Goal: Task Accomplishment & Management: Use online tool/utility

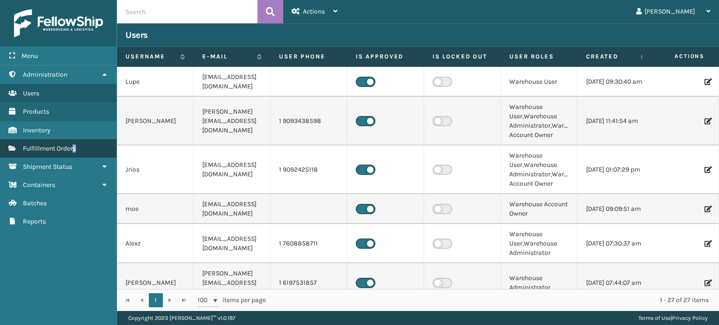
click at [75, 155] on link "Fulfillment Orders" at bounding box center [58, 149] width 117 height 18
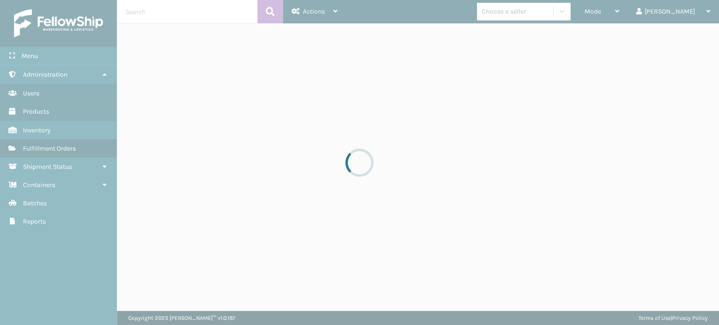
click at [637, 12] on div at bounding box center [359, 162] width 719 height 325
click at [629, 16] on div at bounding box center [359, 162] width 719 height 325
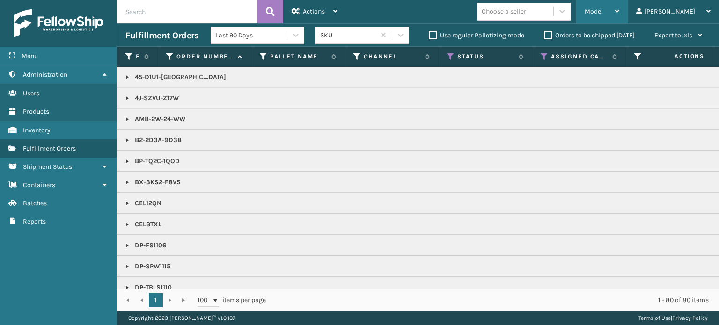
click at [601, 15] on span "Mode" at bounding box center [593, 11] width 16 height 8
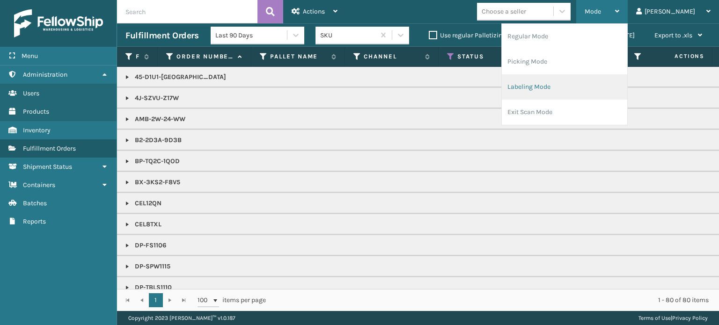
click at [550, 88] on li "Labeling Mode" at bounding box center [565, 86] width 126 height 25
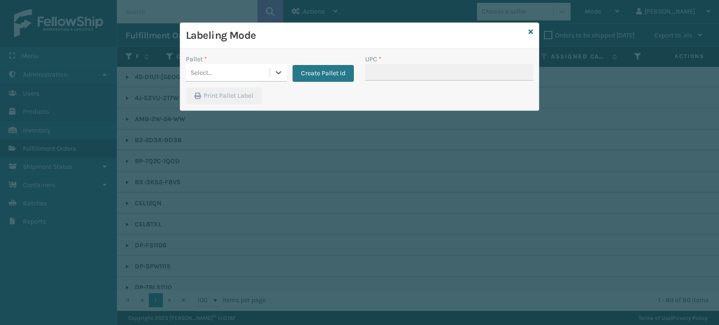
drag, startPoint x: 259, startPoint y: 76, endPoint x: 259, endPoint y: 81, distance: 4.7
click at [259, 75] on div "Select..." at bounding box center [228, 72] width 84 height 15
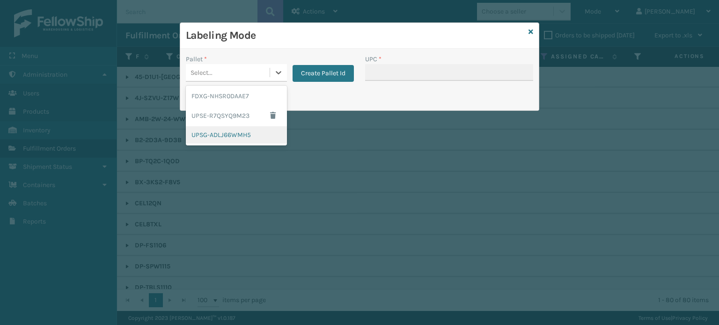
click at [242, 137] on div "UPSG-ADLJ66WMH5" at bounding box center [236, 134] width 101 height 17
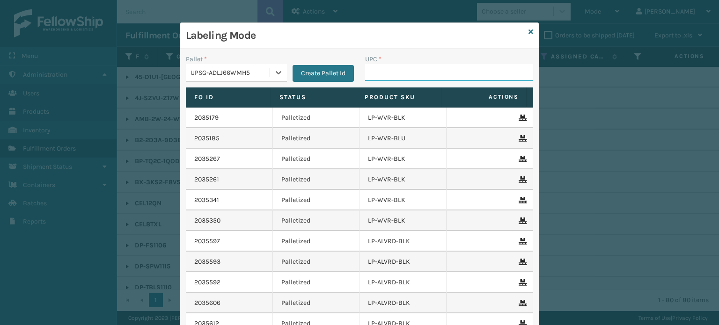
click at [400, 78] on input "UPC *" at bounding box center [449, 72] width 168 height 17
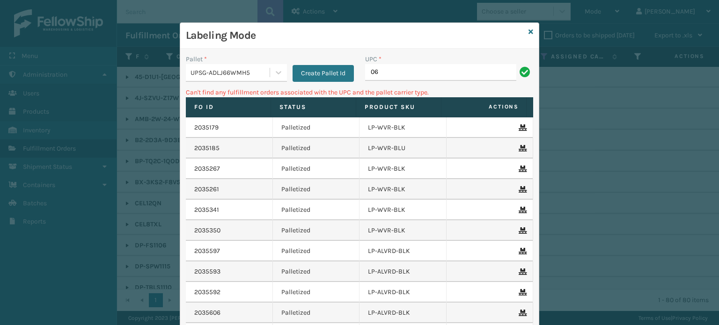
type input "0"
type input "LP-RMXPLS-BLk"
click at [437, 76] on input "068888027090" at bounding box center [440, 72] width 151 height 17
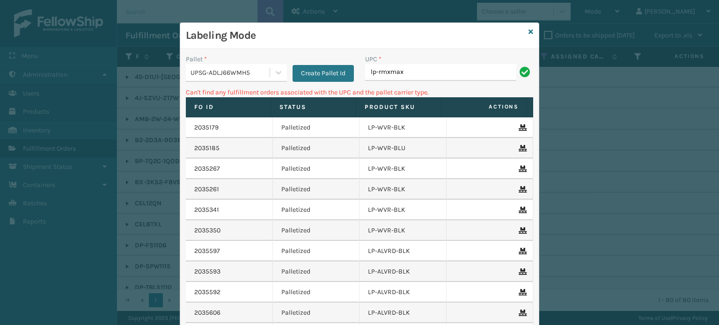
type input "LP-RMXMAX-BLK"
click at [418, 74] on input "LP-RMXMAX-BLK" at bounding box center [440, 72] width 151 height 17
click at [529, 29] on icon at bounding box center [531, 32] width 5 height 7
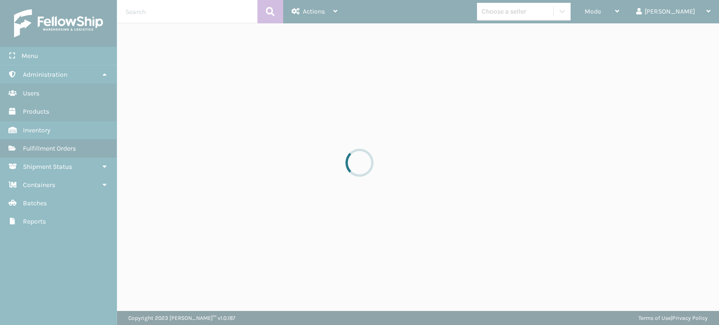
click at [536, 10] on div at bounding box center [359, 162] width 719 height 325
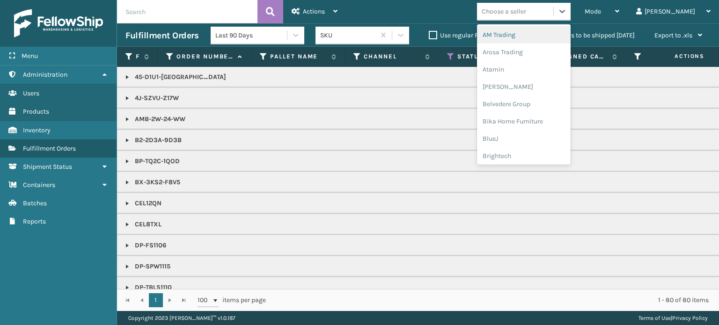
click at [526, 10] on div "Choose a seller" at bounding box center [504, 12] width 44 height 10
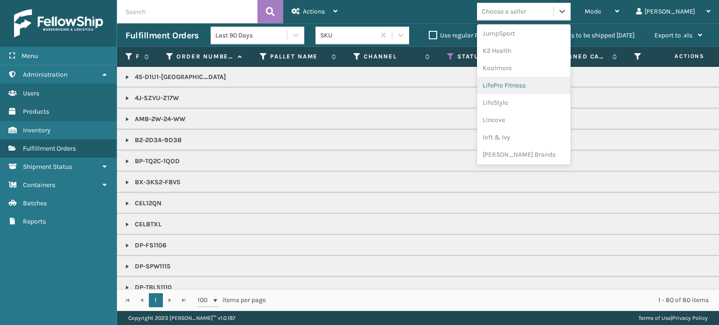
click at [539, 84] on div "LifePro Fitness" at bounding box center [524, 85] width 94 height 17
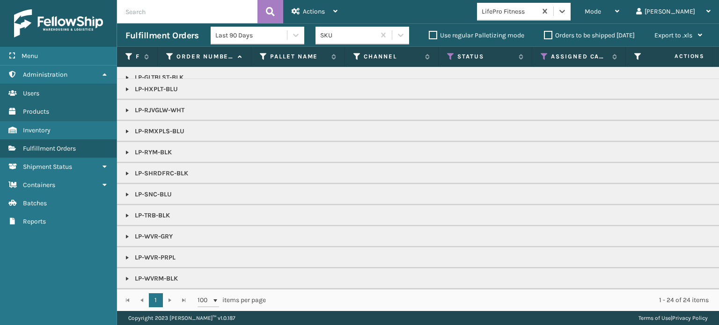
scroll to position [77, 0]
click at [450, 56] on icon at bounding box center [450, 56] width 7 height 8
click at [545, 57] on icon at bounding box center [544, 56] width 7 height 8
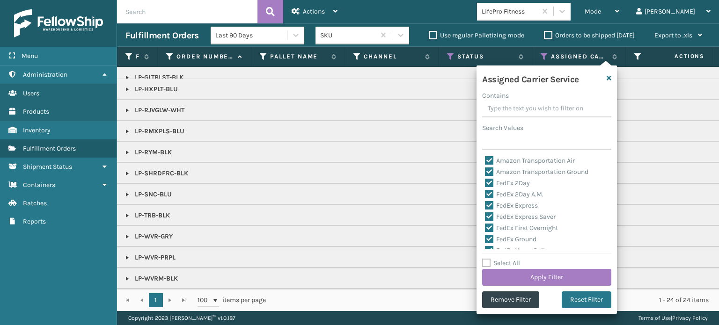
click at [503, 261] on label "Select All" at bounding box center [501, 263] width 38 height 8
click at [503, 259] on input "Select All" at bounding box center [552, 258] width 140 height 1
checkbox input "true"
click at [503, 261] on label "Select All" at bounding box center [501, 263] width 38 height 8
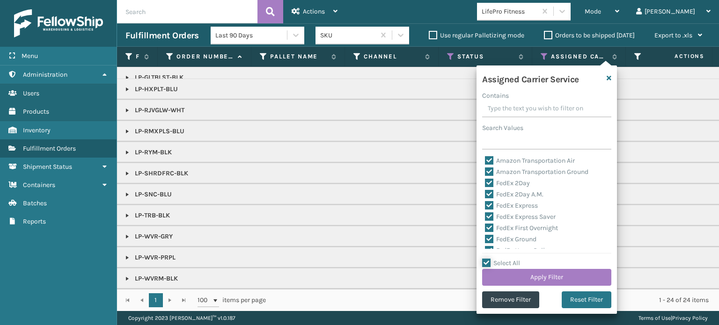
click at [503, 259] on input "Select All" at bounding box center [552, 258] width 140 height 1
checkbox input "false"
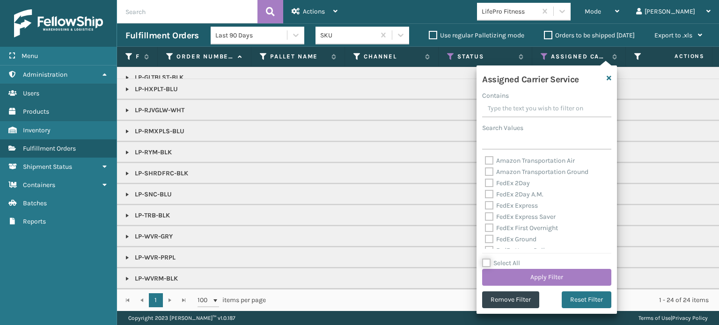
checkbox input "false"
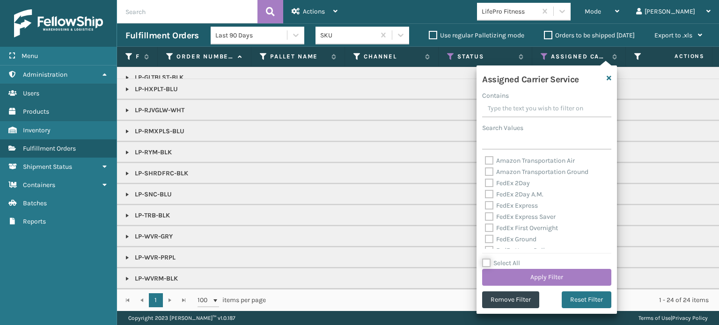
checkbox input "false"
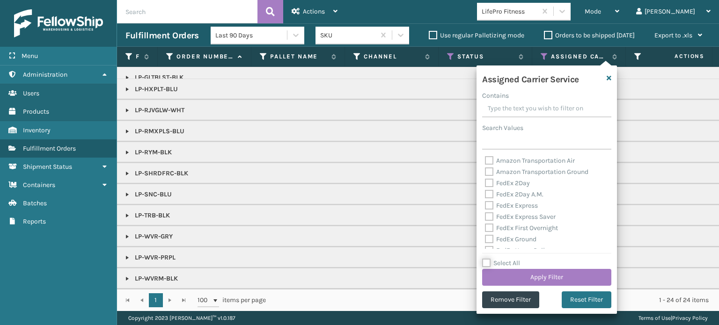
checkbox input "false"
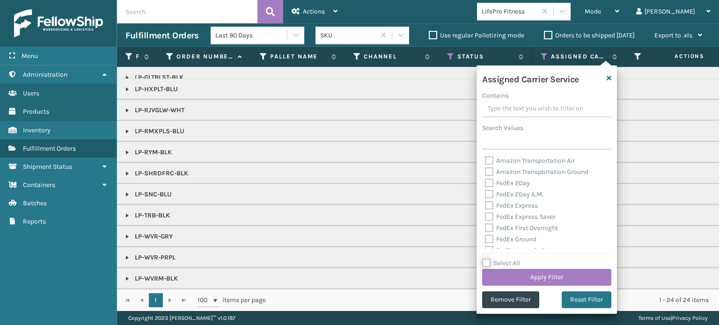
checkbox input "false"
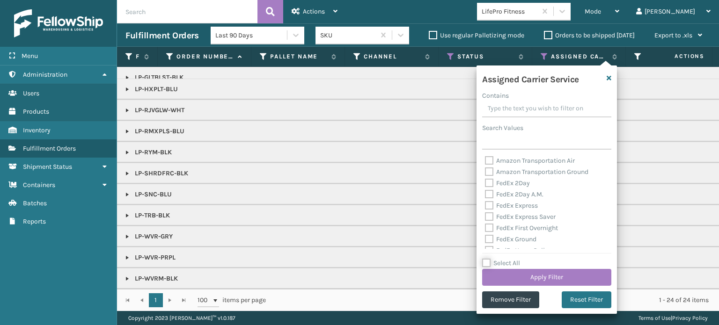
checkbox input "false"
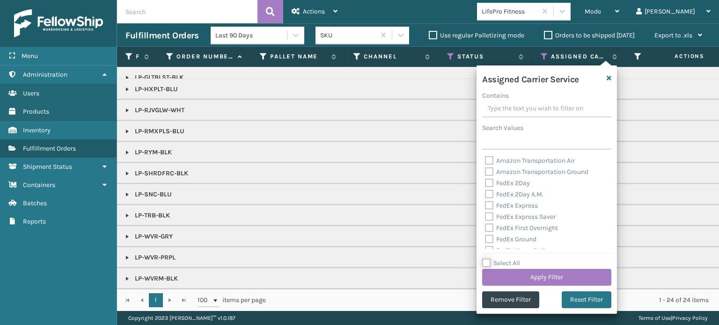
checkbox input "false"
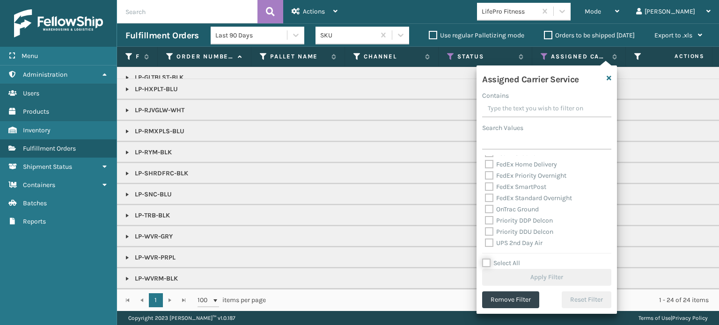
scroll to position [94, 0]
click at [500, 258] on input "Select All" at bounding box center [552, 258] width 140 height 1
checkbox input "true"
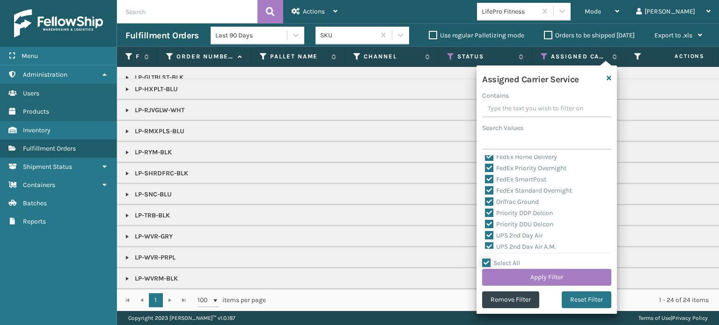
checkbox input "true"
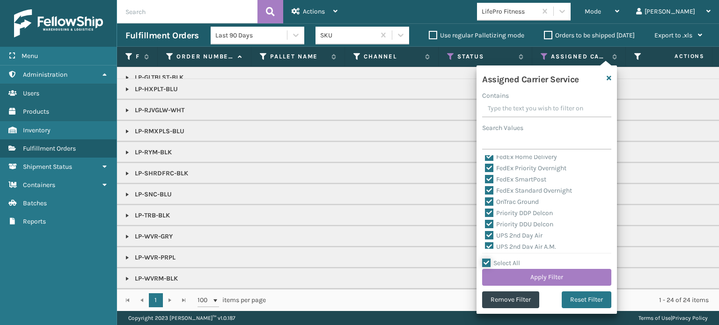
checkbox input "true"
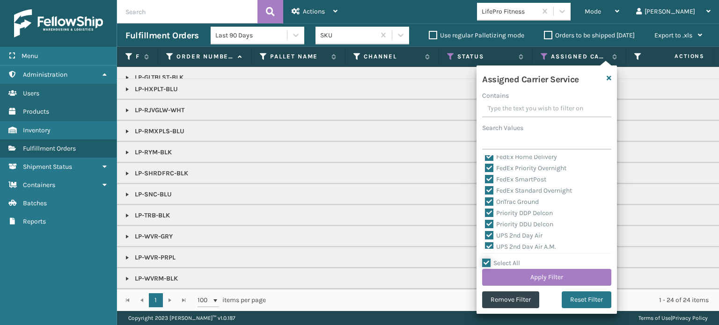
checkbox input "true"
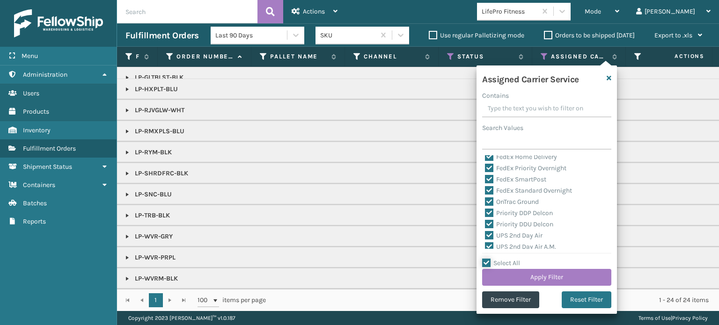
checkbox input "true"
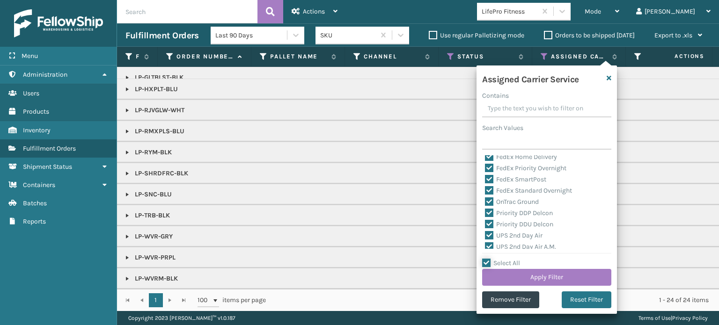
checkbox input "true"
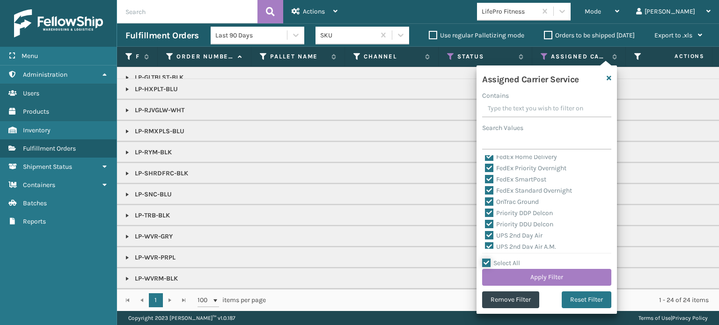
checkbox input "true"
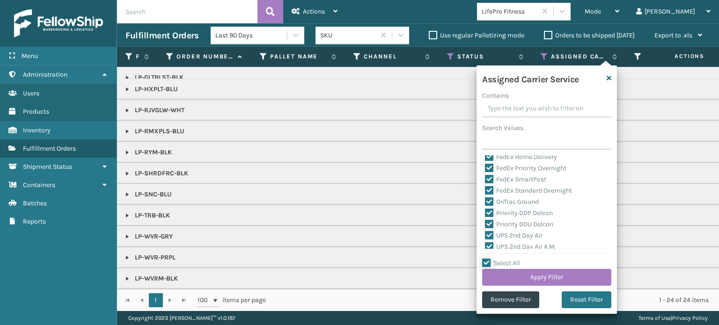
checkbox input "true"
click at [502, 262] on label "Select All" at bounding box center [501, 263] width 38 height 8
click at [502, 259] on input "Select All" at bounding box center [552, 258] width 140 height 1
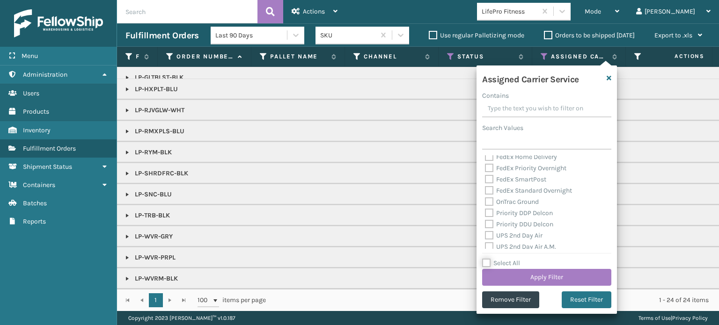
checkbox input "false"
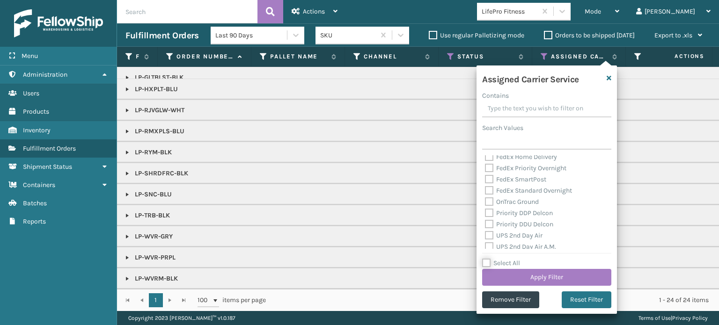
checkbox input "false"
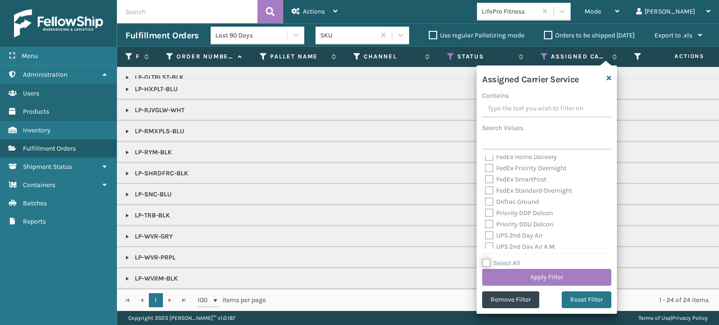
checkbox input "false"
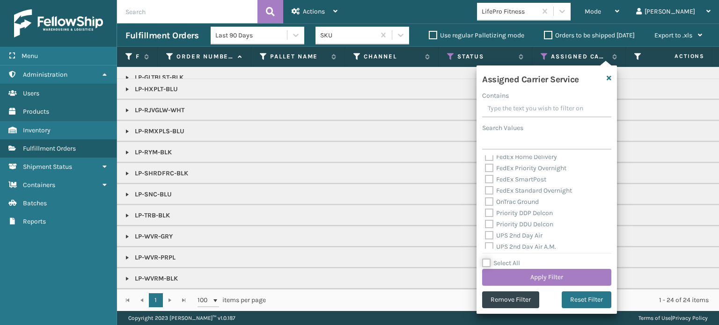
checkbox input "false"
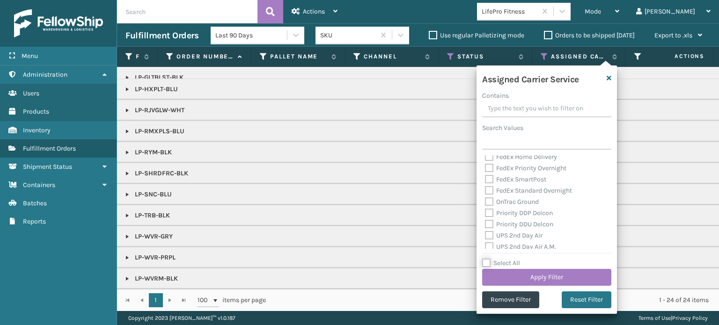
checkbox input "false"
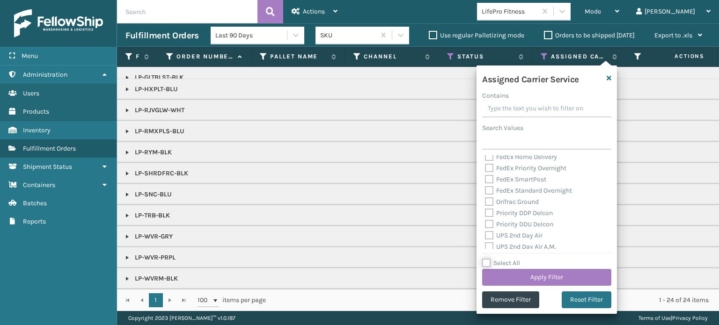
checkbox input "false"
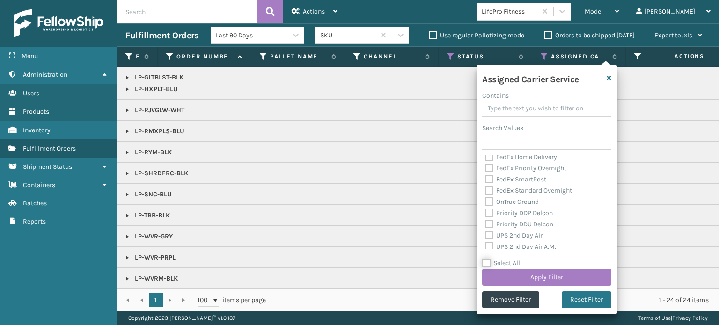
checkbox input "false"
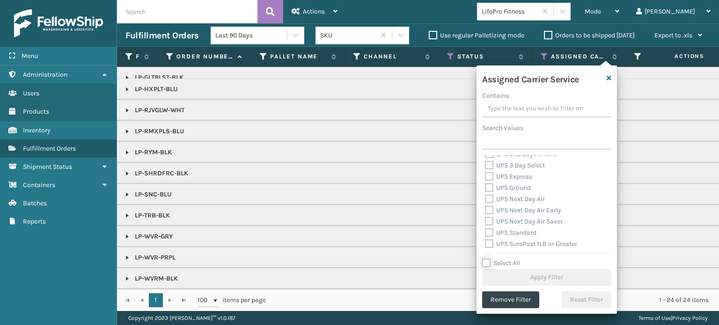
scroll to position [187, 0]
click at [498, 260] on label "Select All" at bounding box center [501, 263] width 38 height 8
click at [498, 259] on input "Select All" at bounding box center [552, 258] width 140 height 1
checkbox input "true"
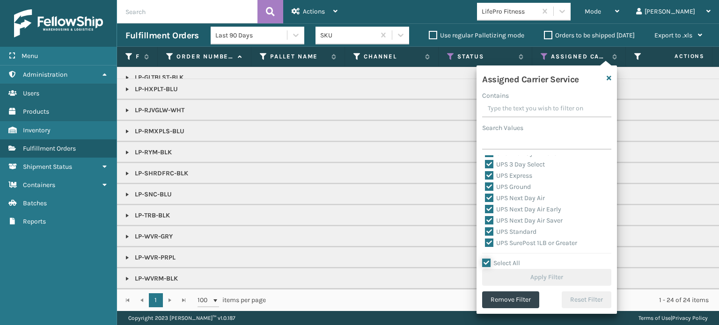
checkbox input "true"
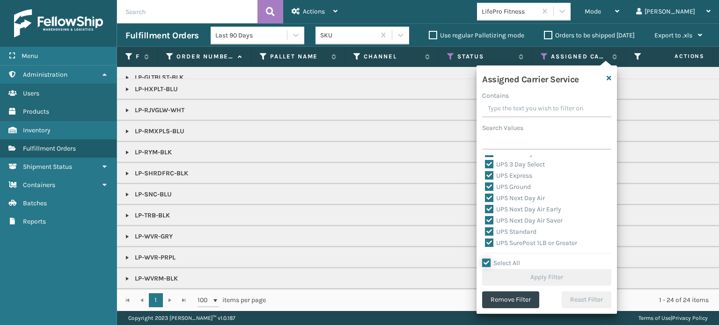
checkbox input "true"
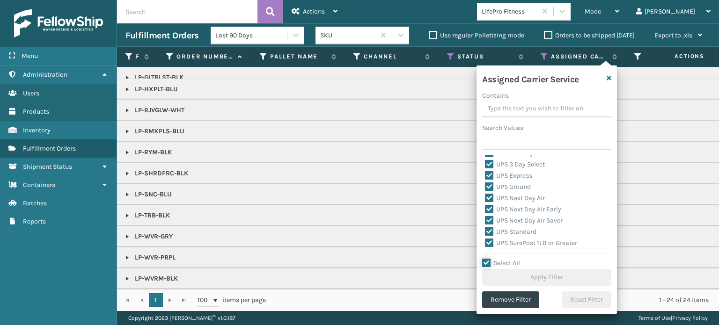
checkbox input "true"
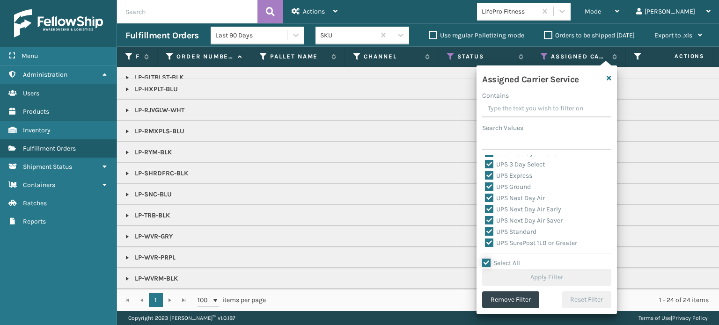
checkbox input "true"
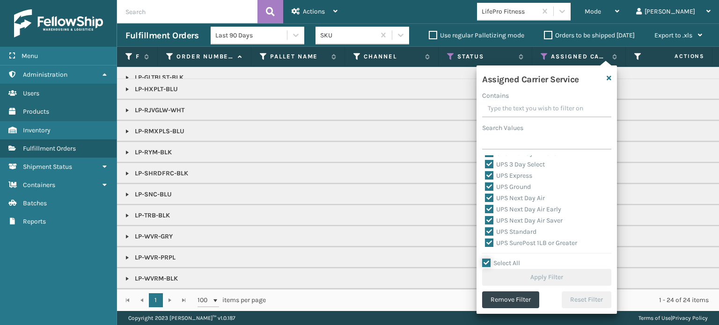
checkbox input "true"
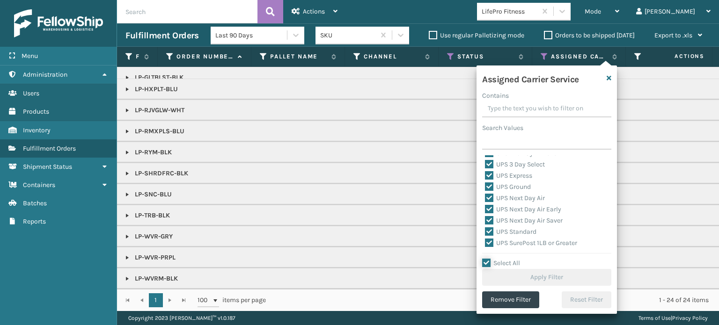
checkbox input "true"
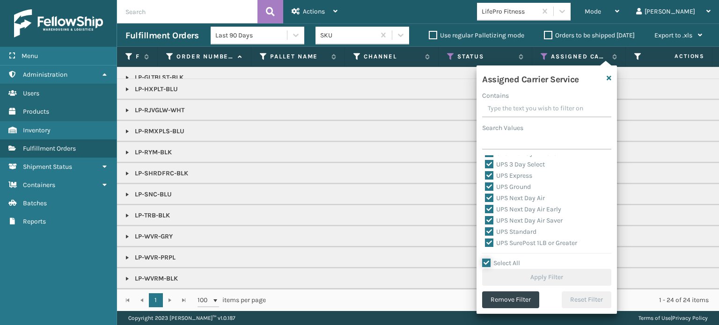
checkbox input "true"
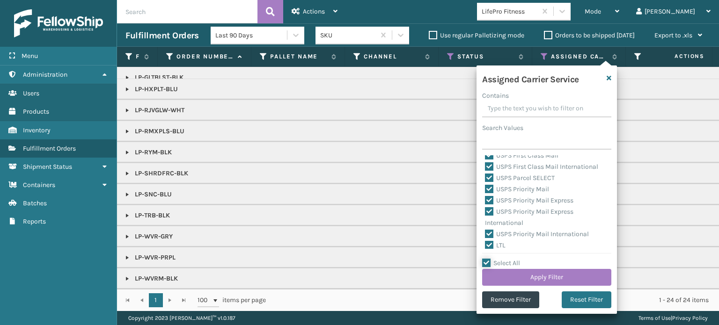
scroll to position [288, 0]
click at [495, 247] on label "LTL" at bounding box center [495, 243] width 21 height 8
click at [486, 244] on input "LTL" at bounding box center [485, 241] width 0 height 6
checkbox input "false"
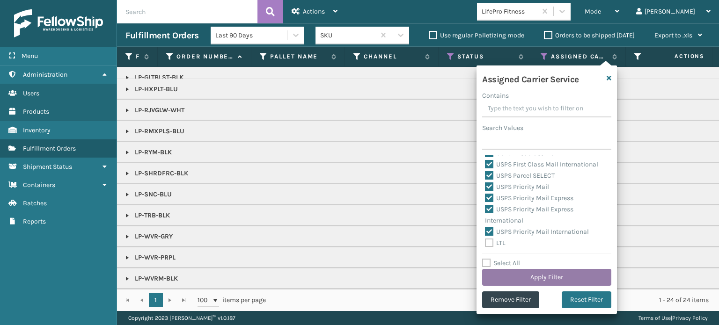
click at [515, 275] on button "Apply Filter" at bounding box center [546, 277] width 129 height 17
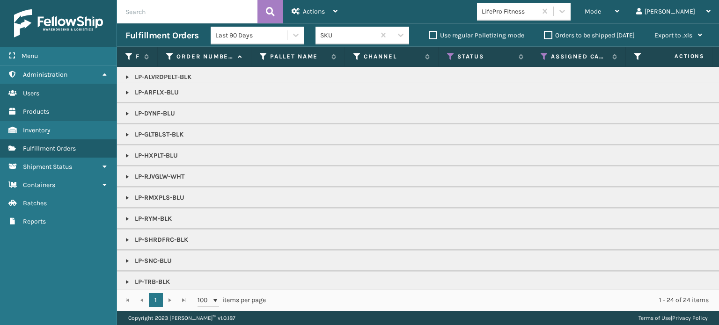
scroll to position [0, 0]
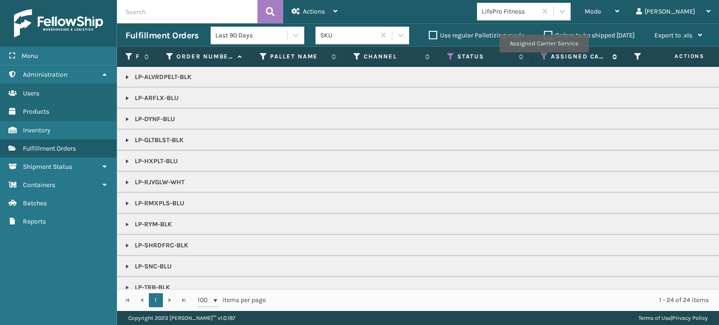
click at [544, 59] on icon at bounding box center [544, 56] width 7 height 8
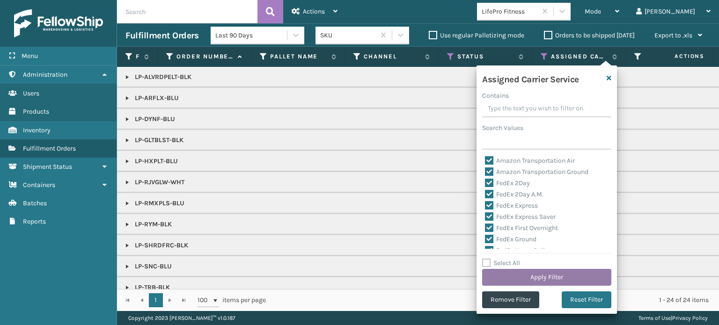
click at [530, 278] on button "Apply Filter" at bounding box center [546, 277] width 129 height 17
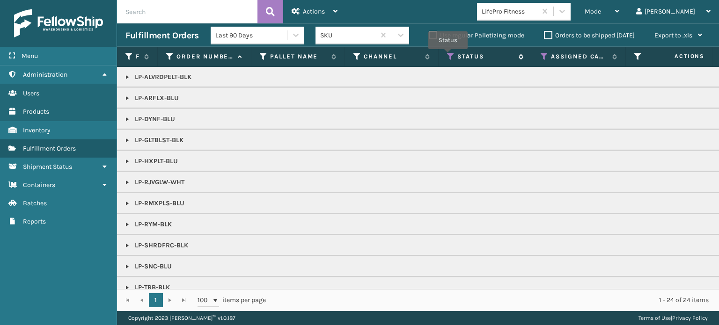
click at [449, 55] on icon at bounding box center [450, 56] width 7 height 8
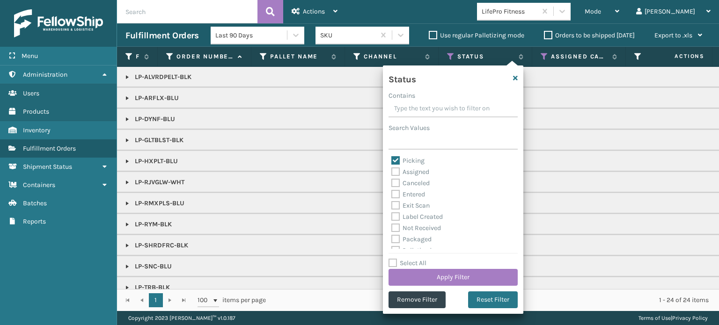
click at [420, 165] on div "Picking" at bounding box center [453, 160] width 124 height 11
click at [416, 162] on label "Picking" at bounding box center [407, 161] width 33 height 8
click at [392, 162] on input "Picking" at bounding box center [391, 158] width 0 height 6
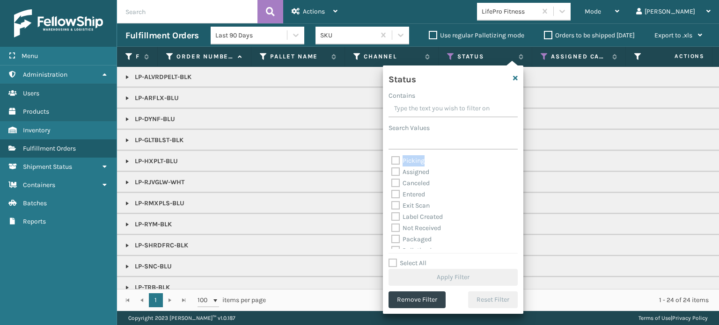
click at [416, 162] on label "Picking" at bounding box center [407, 161] width 33 height 8
click at [392, 162] on input "Picking" at bounding box center [391, 158] width 0 height 6
checkbox input "true"
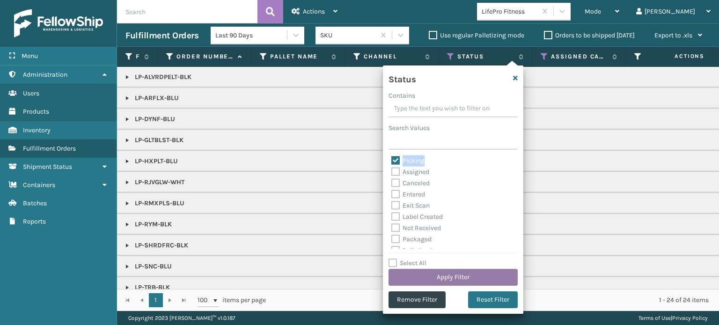
click at [444, 274] on button "Apply Filter" at bounding box center [453, 277] width 129 height 17
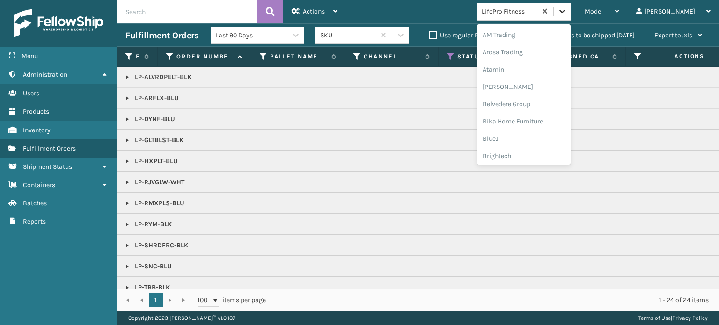
click at [567, 15] on icon at bounding box center [562, 11] width 9 height 9
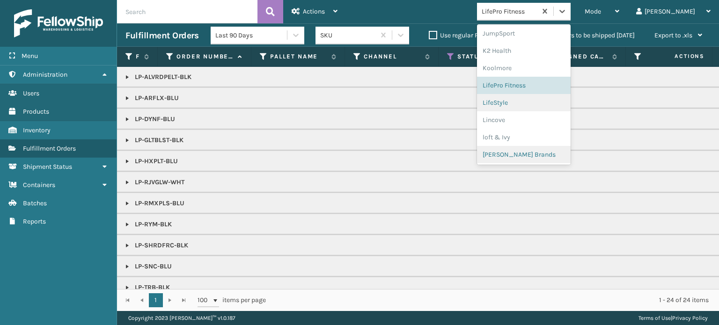
scroll to position [351, 0]
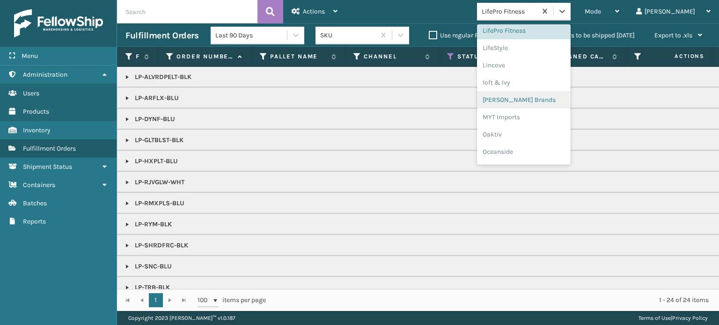
click at [566, 106] on div "[PERSON_NAME] Brands" at bounding box center [524, 99] width 94 height 17
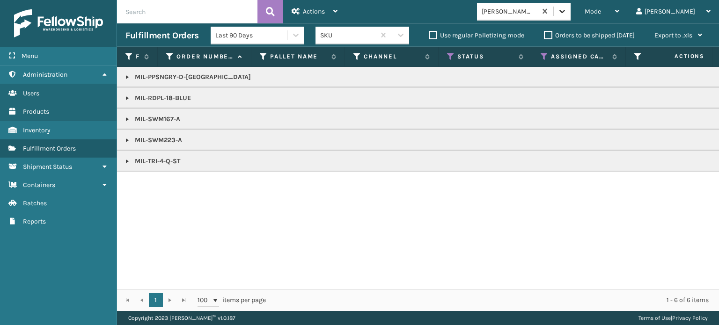
click at [567, 9] on icon at bounding box center [562, 11] width 9 height 9
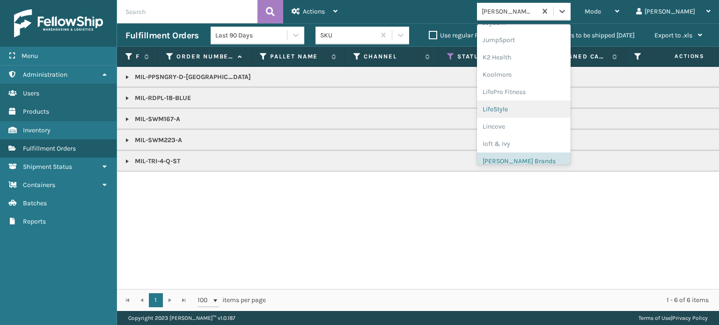
scroll to position [296, 0]
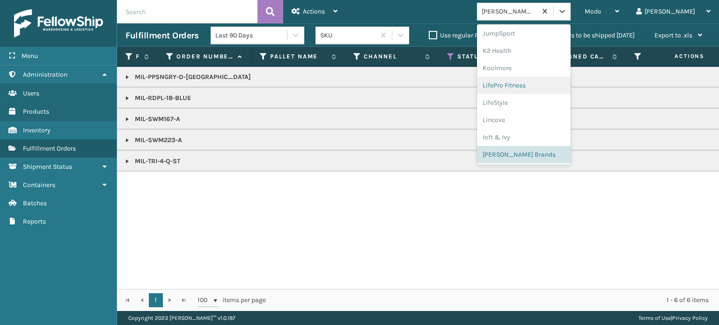
click at [533, 89] on div "LifePro Fitness" at bounding box center [524, 85] width 94 height 17
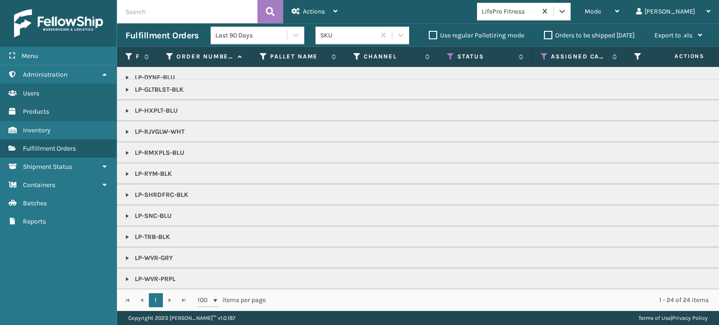
scroll to position [77, 0]
click at [601, 13] on span "Mode" at bounding box center [593, 11] width 16 height 8
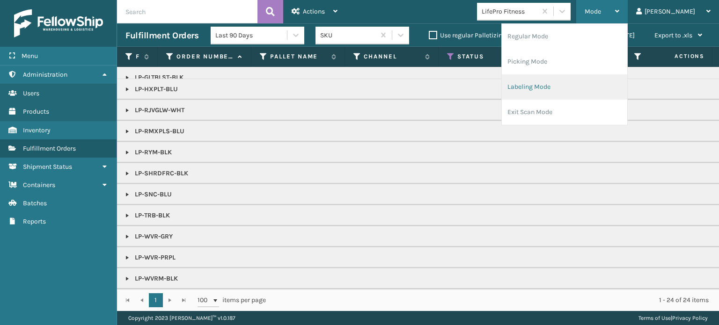
click at [566, 82] on li "Labeling Mode" at bounding box center [565, 86] width 126 height 25
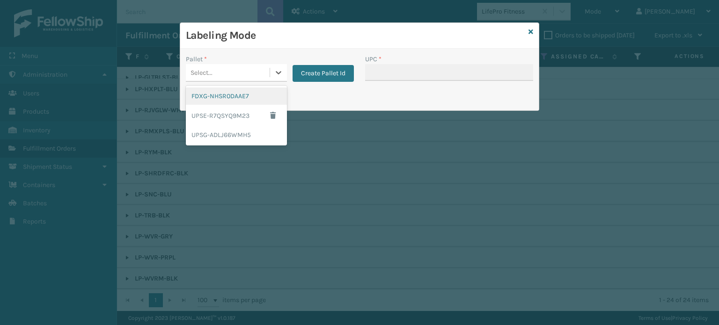
click at [253, 78] on div "Select..." at bounding box center [228, 72] width 84 height 15
click at [226, 133] on div "UPSG-ADLJ66WMH5" at bounding box center [236, 134] width 101 height 17
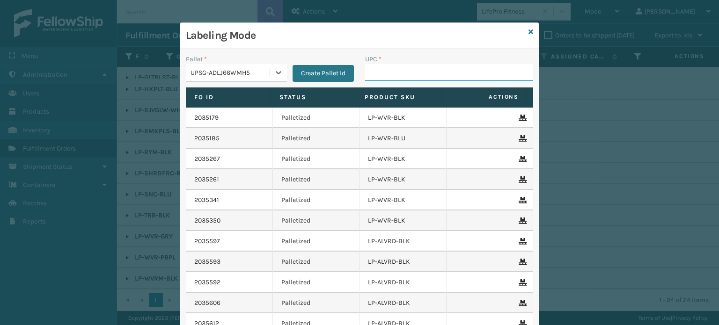
drag, startPoint x: 386, startPoint y: 70, endPoint x: 391, endPoint y: 70, distance: 4.7
click at [386, 70] on input "UPC *" at bounding box center [449, 72] width 168 height 17
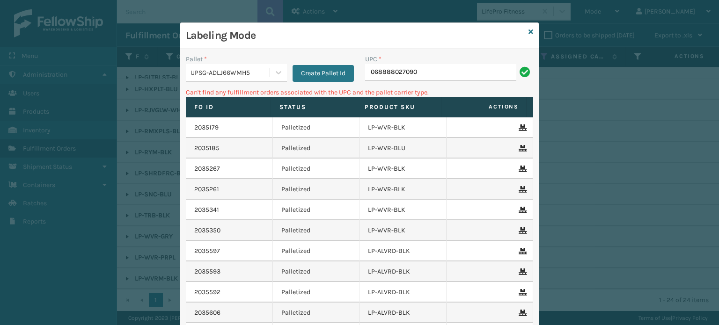
click at [373, 74] on input "068888027090" at bounding box center [440, 72] width 151 height 17
type input "68888027090"
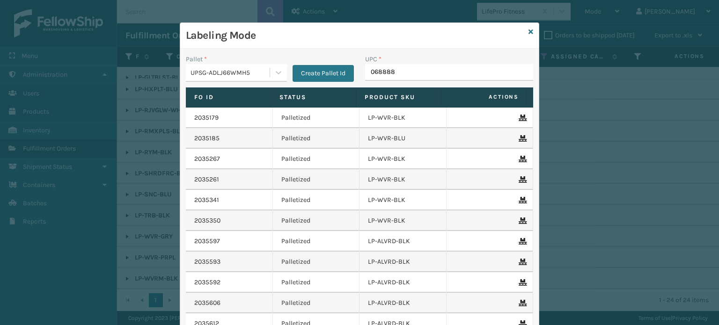
type input "0688880"
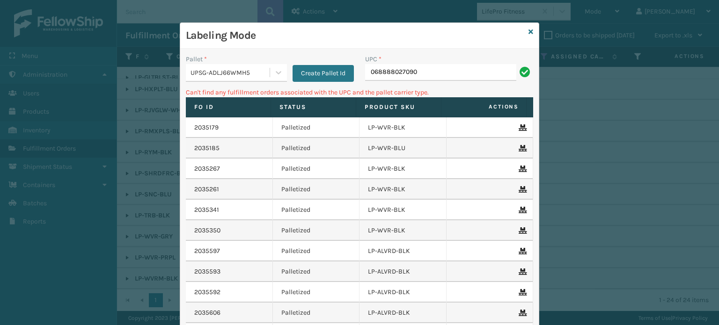
click at [369, 74] on input "068888027090" at bounding box center [440, 72] width 151 height 17
type input "68888027090"
click at [217, 76] on div "UPSG-ADLJ66WMH5" at bounding box center [231, 73] width 80 height 10
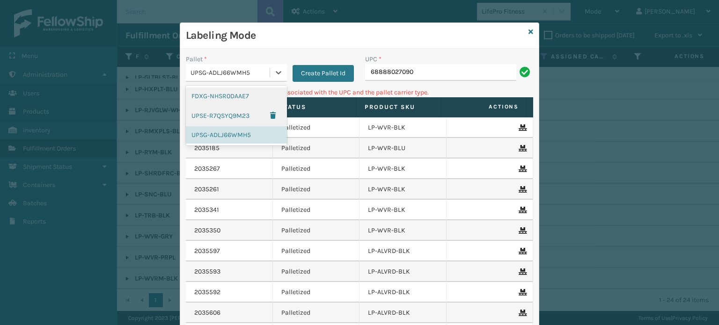
click at [224, 97] on div "FDXG-NHSR0DAAE7" at bounding box center [236, 96] width 101 height 17
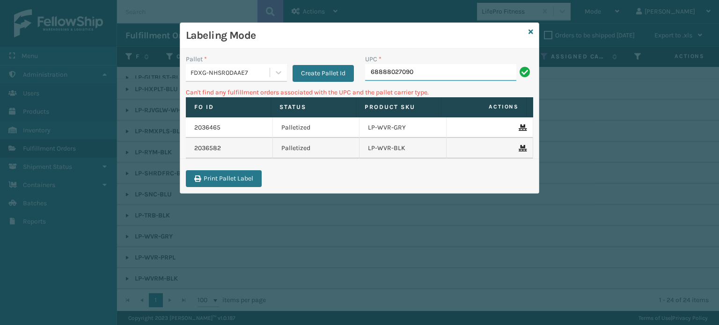
click at [418, 71] on input "68888027090" at bounding box center [440, 72] width 151 height 17
click at [338, 66] on button "Create Pallet Id" at bounding box center [323, 73] width 61 height 17
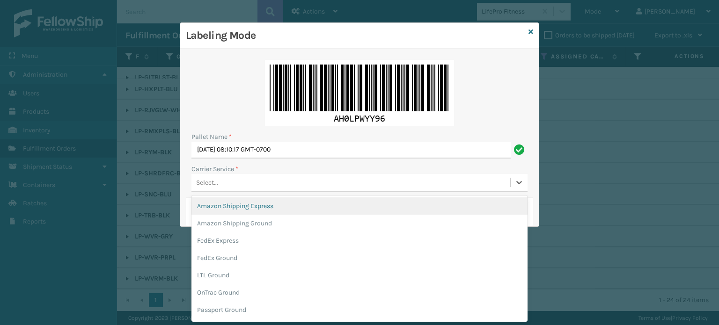
click at [254, 191] on div "Select..." at bounding box center [360, 183] width 336 height 18
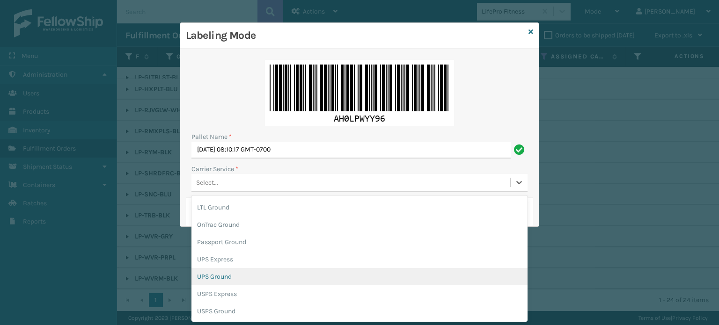
click at [211, 281] on div "UPS Ground" at bounding box center [360, 276] width 336 height 17
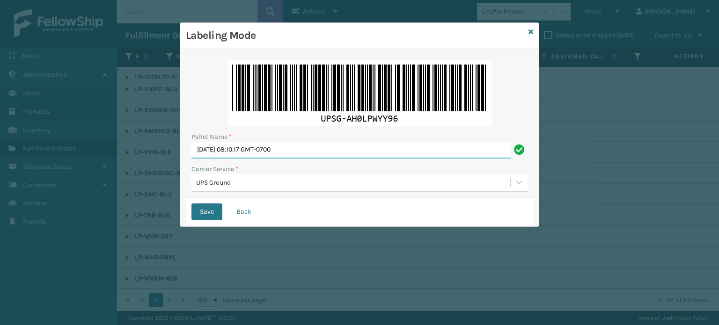
drag, startPoint x: 339, startPoint y: 149, endPoint x: 181, endPoint y: 145, distance: 157.9
click at [180, 147] on div "Pallet Name * [DATE] 08:10:17 GMT-0700 Carrier Service * UPS Ground Save Back" at bounding box center [359, 138] width 359 height 178
type input "BOX TRUCK"
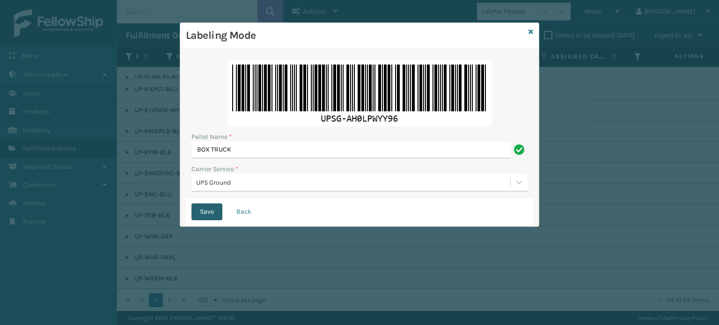
click at [214, 213] on button "Save" at bounding box center [207, 212] width 31 height 17
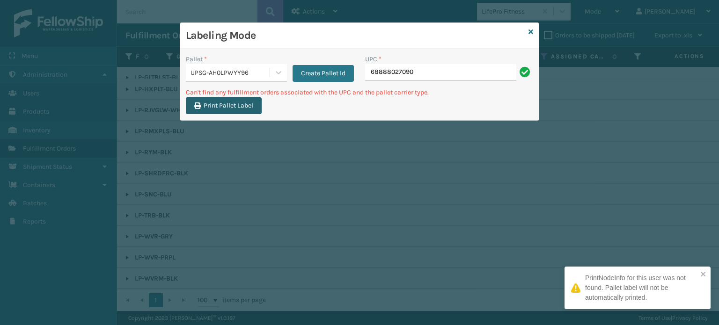
click at [246, 105] on button "Print Pallet Label" at bounding box center [224, 105] width 76 height 17
click at [315, 73] on button "Create Pallet Id" at bounding box center [323, 73] width 61 height 17
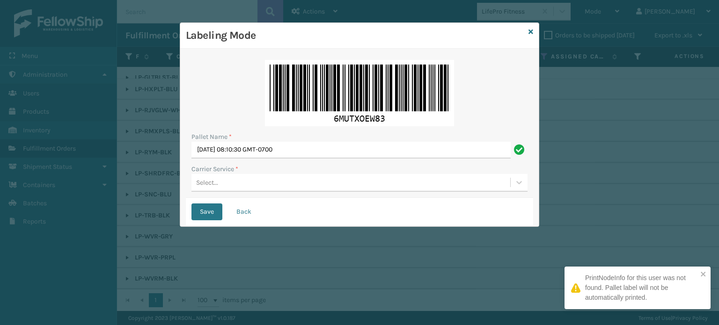
click at [276, 185] on div "Select..." at bounding box center [351, 182] width 319 height 15
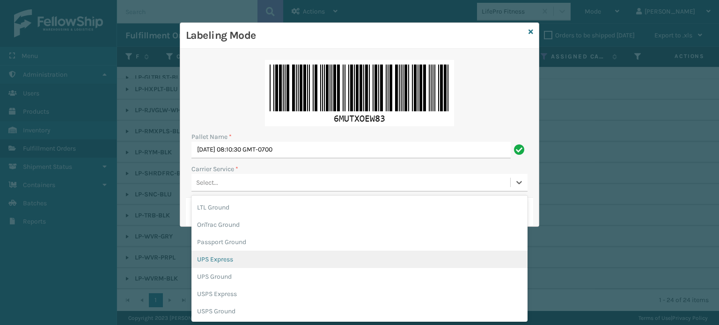
click at [233, 259] on div "UPS Express" at bounding box center [360, 259] width 336 height 17
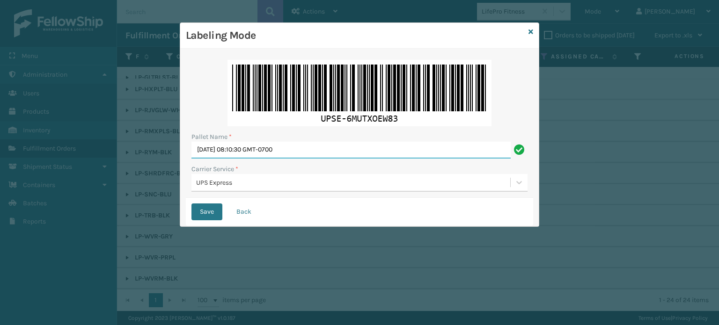
drag, startPoint x: 325, startPoint y: 149, endPoint x: 125, endPoint y: 129, distance: 201.0
click at [126, 129] on div "Labeling Mode Pallet Name * [DATE] 08:10:30 GMT-0700 Carrier Service * UPS Expr…" at bounding box center [359, 162] width 719 height 325
type input "BOX TRUCK"
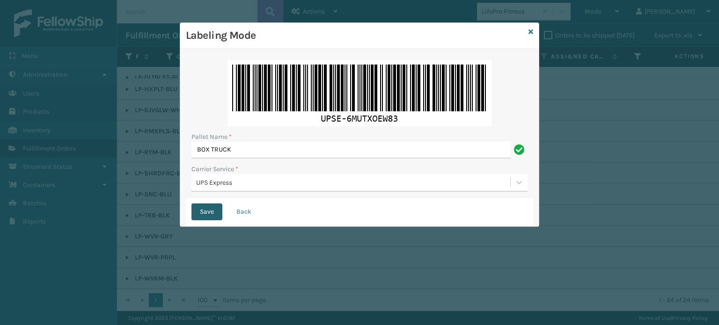
click at [211, 218] on button "Save" at bounding box center [207, 212] width 31 height 17
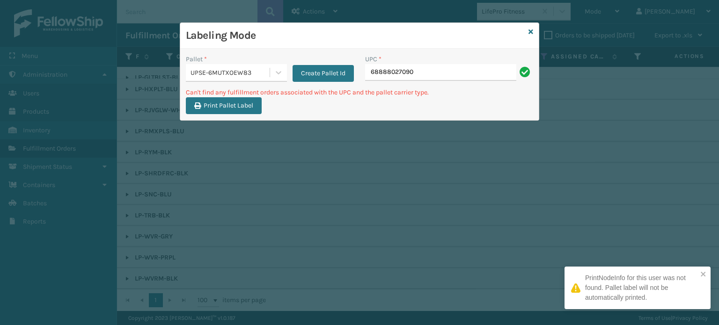
click at [469, 73] on input "68888027090" at bounding box center [440, 72] width 151 height 17
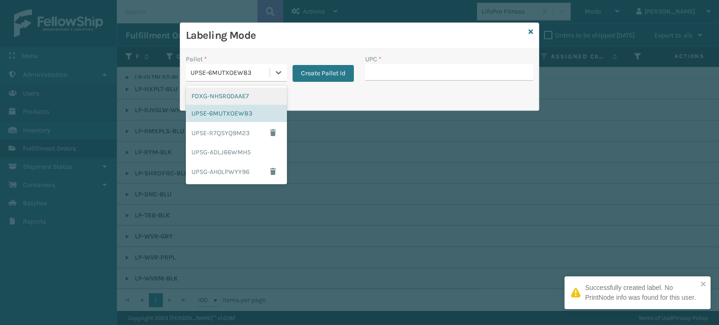
click at [216, 72] on div "UPSE-6MUTXOEW83" at bounding box center [231, 73] width 80 height 10
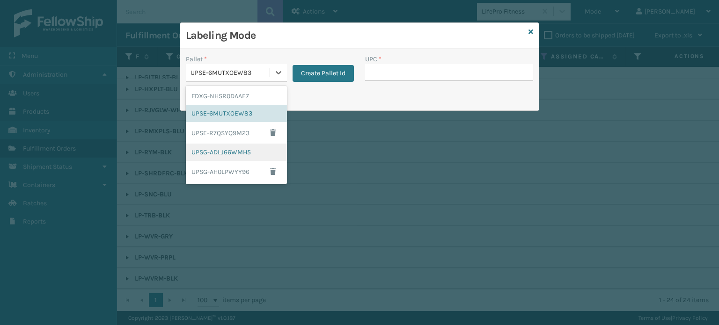
click at [212, 155] on div "UPSG-ADLJ66WMH5" at bounding box center [236, 152] width 101 height 17
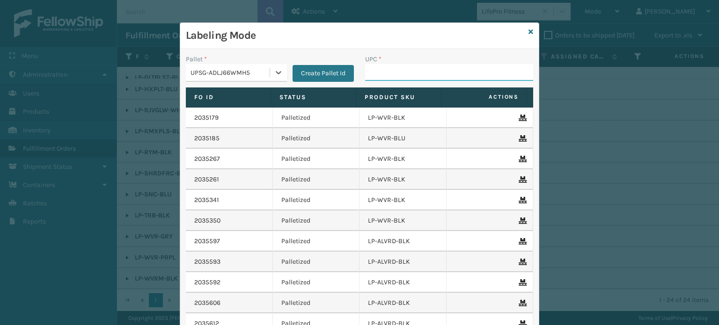
click at [395, 69] on input "UPC *" at bounding box center [449, 72] width 168 height 17
drag, startPoint x: 395, startPoint y: 70, endPoint x: 384, endPoint y: 77, distance: 13.3
drag, startPoint x: 384, startPoint y: 77, endPoint x: 440, endPoint y: 69, distance: 56.3
click at [440, 69] on input "lp-rmxpls" at bounding box center [440, 72] width 151 height 17
type input "lp-rmxpls-blu"
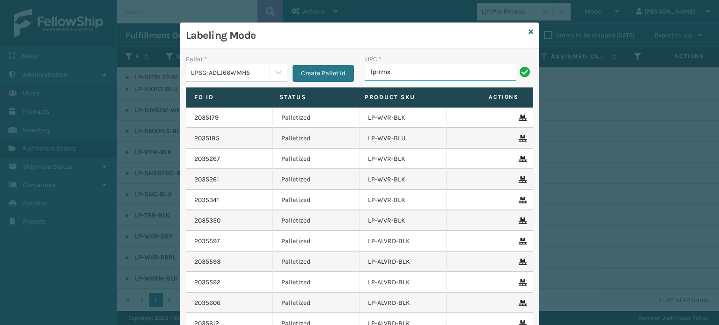
type input "LP-RMXPLS-BLU"
drag, startPoint x: 416, startPoint y: 100, endPoint x: 423, endPoint y: 70, distance: 31.2
click at [423, 70] on input "LP-RMXPLS-BLU" at bounding box center [440, 72] width 151 height 17
click at [424, 69] on input "LP-RMXPLS-BLU" at bounding box center [440, 72] width 151 height 17
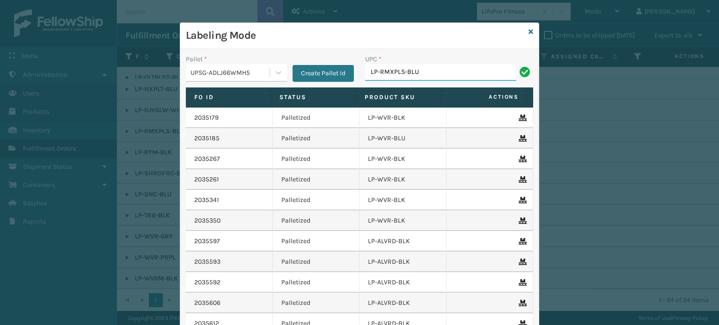
click at [424, 69] on input "LP-RMXPLS-BLU" at bounding box center [440, 72] width 151 height 17
type input "LP-RMXPLS-BLU"
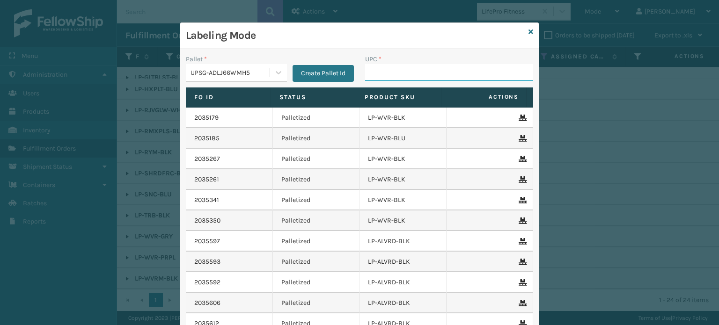
click at [398, 74] on input "UPC *" at bounding box center [449, 72] width 168 height 17
paste input "LP-RMXPLS-BLU"
type input "LP-RMXPLS-BLU"
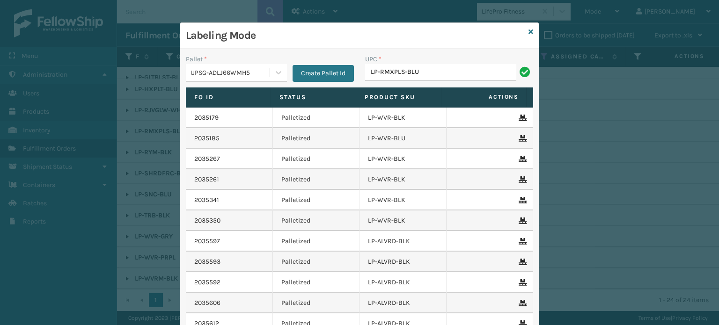
type input "LP-RMXPLS-BLU"
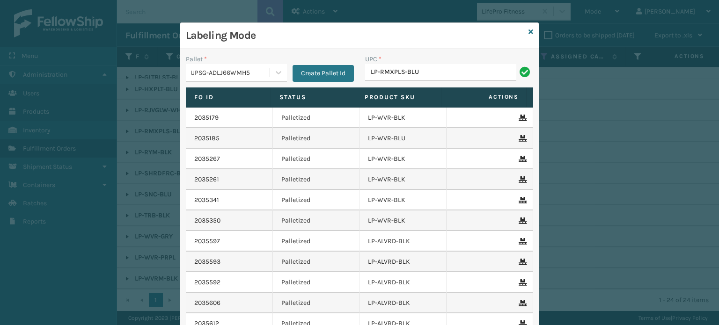
type input "LP-RMXPLS-BLU"
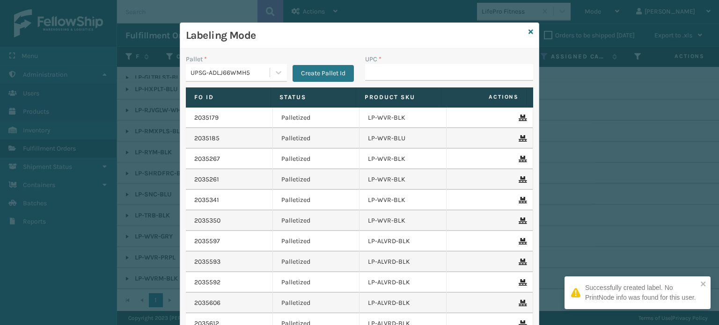
type input "LP-RMXPLS-BLU"
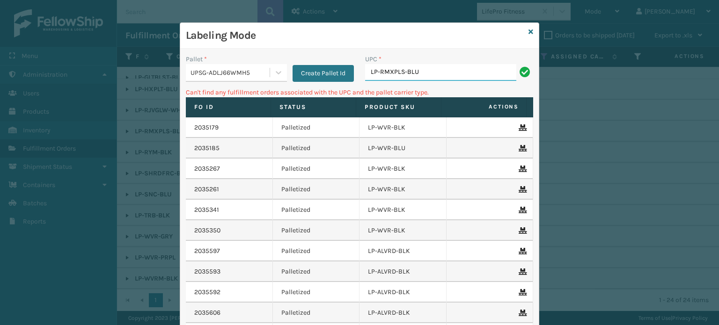
click at [436, 73] on input "LP-RMXPLS-BLU" at bounding box center [440, 72] width 151 height 17
type input "LP-RMXPLS-BLK"
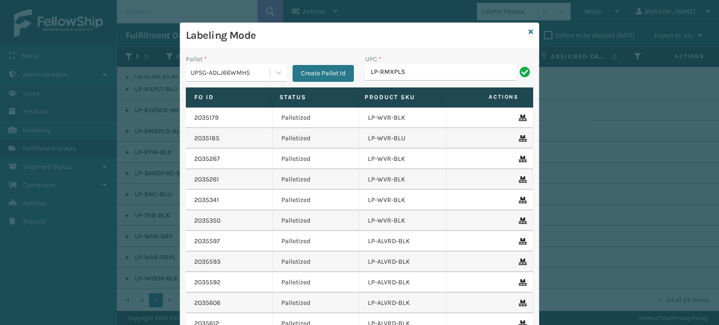
type input "LP-RMXPLS-BLk"
type input "8100909"
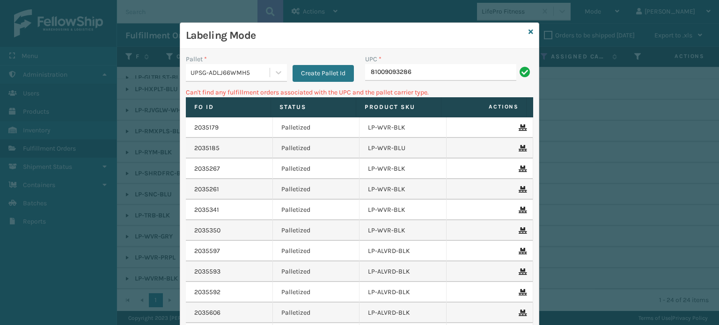
type input "81009093286"
click at [529, 30] on icon at bounding box center [531, 32] width 5 height 7
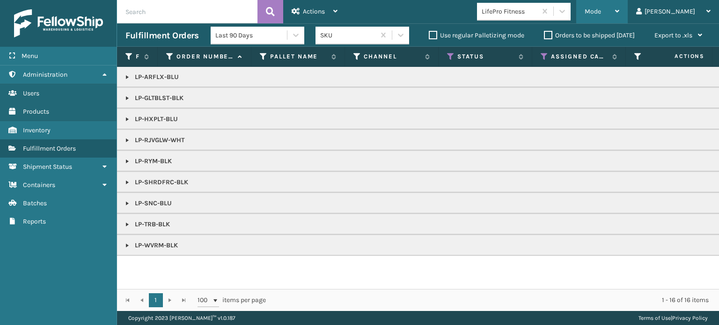
click at [620, 22] on div "Mode" at bounding box center [602, 11] width 35 height 23
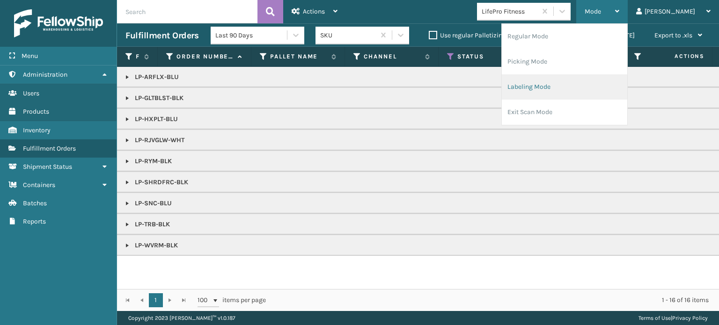
click at [592, 91] on li "Labeling Mode" at bounding box center [565, 86] width 126 height 25
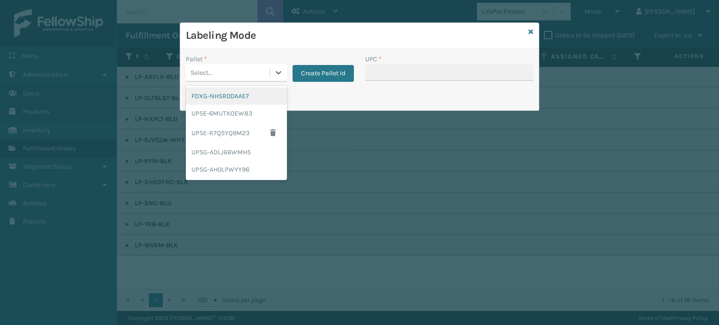
click at [210, 80] on div "Select..." at bounding box center [236, 73] width 101 height 18
click at [210, 152] on div "UPSG-ADLJ66WMH5" at bounding box center [236, 152] width 101 height 17
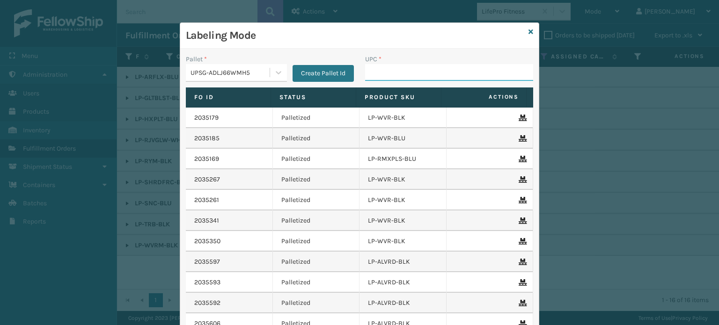
click at [383, 69] on input "UPC *" at bounding box center [449, 72] width 168 height 17
type input "lp-pcrmp-blu"
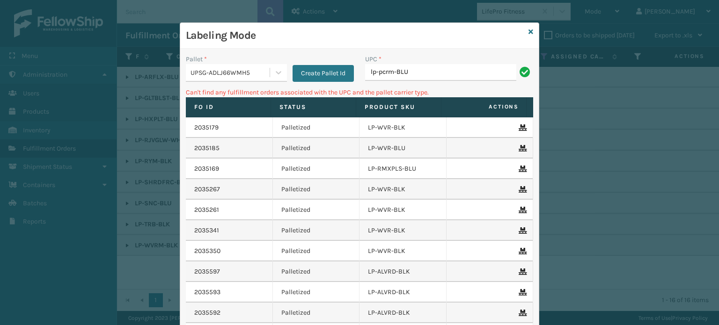
type input "lp-pcrm-BLU"
click at [529, 31] on icon at bounding box center [531, 32] width 5 height 7
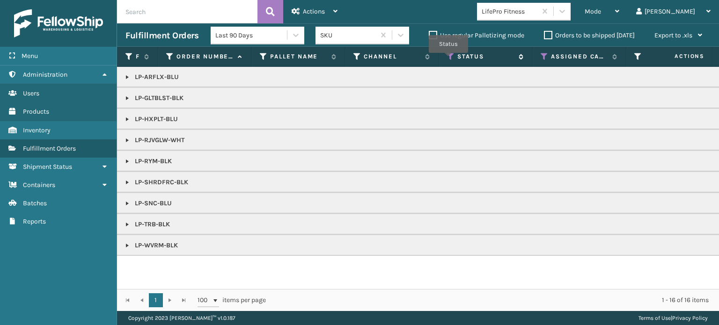
click at [449, 59] on icon at bounding box center [450, 56] width 7 height 8
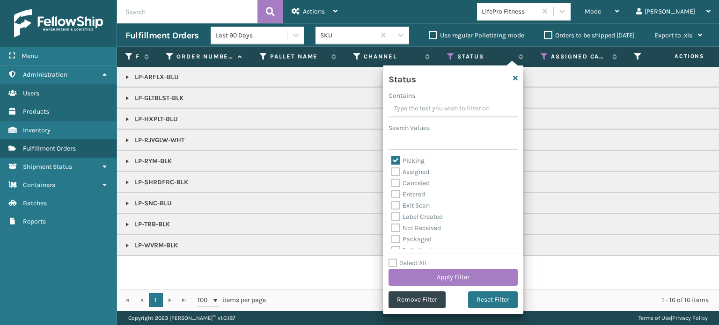
click at [417, 260] on label "Select All" at bounding box center [408, 263] width 38 height 8
click at [417, 259] on input "Select All" at bounding box center [459, 258] width 140 height 1
checkbox input "true"
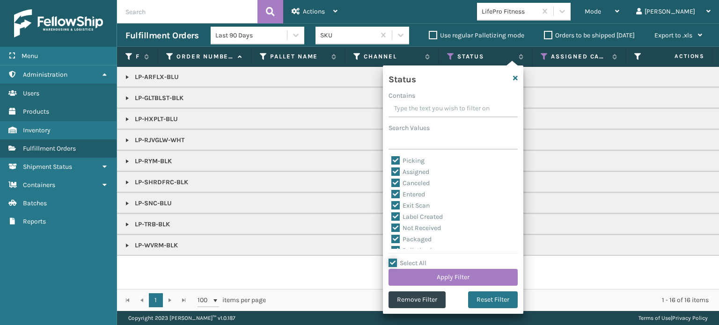
checkbox input "true"
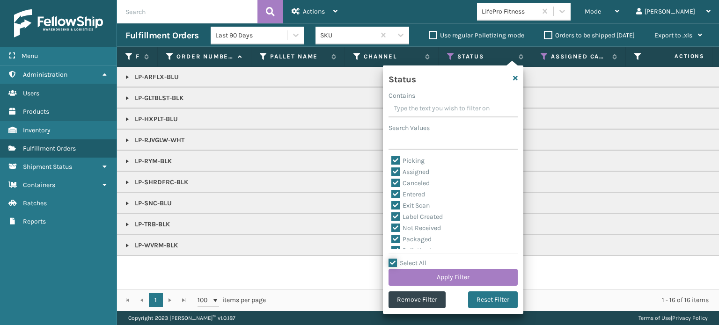
checkbox input "true"
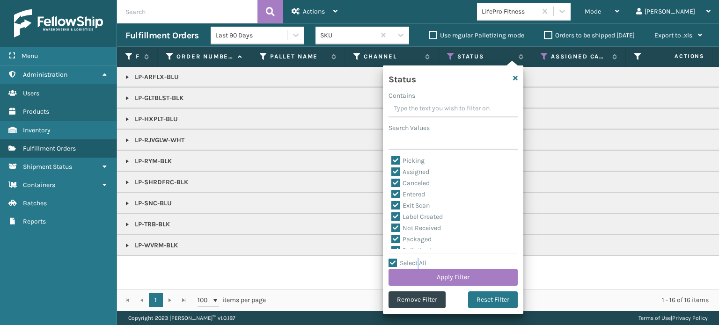
click at [417, 261] on label "Select All" at bounding box center [408, 263] width 38 height 8
click at [417, 259] on input "Select All" at bounding box center [459, 258] width 140 height 1
checkbox input "false"
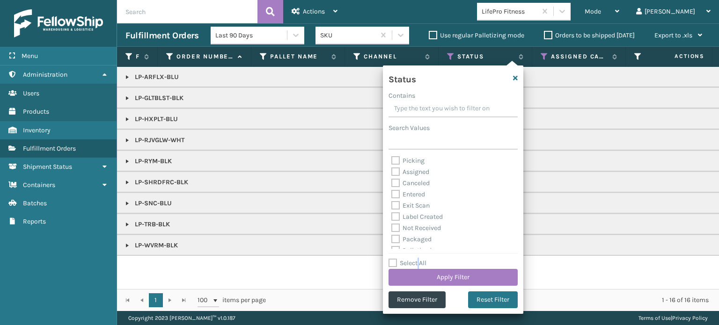
checkbox input "false"
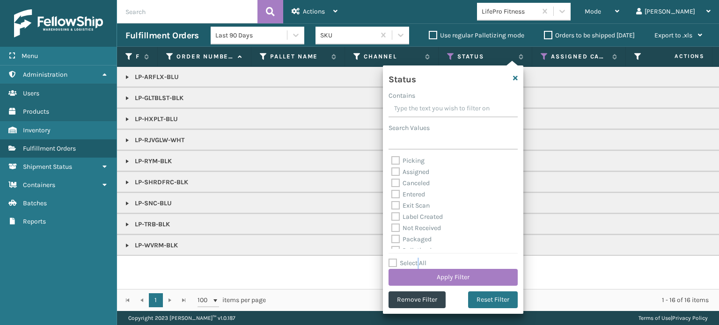
checkbox input "false"
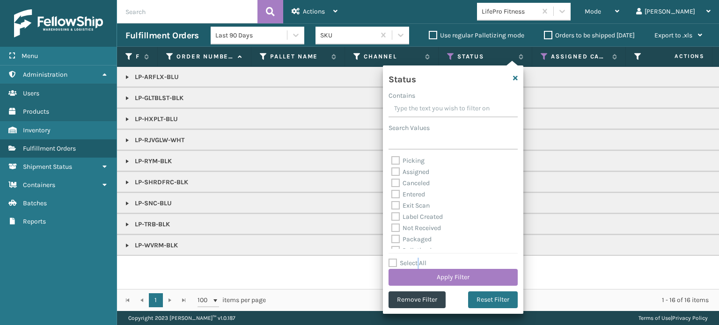
checkbox input "false"
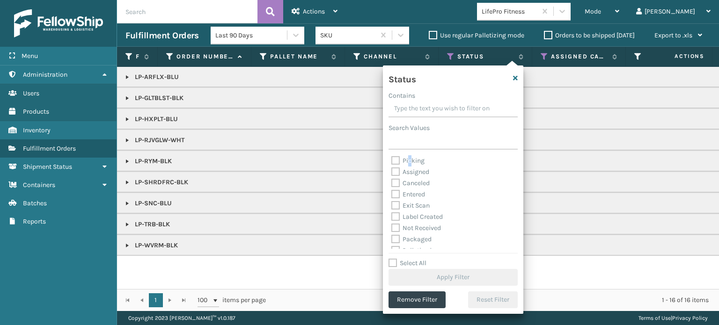
click at [411, 158] on label "Picking" at bounding box center [407, 161] width 33 height 8
click at [397, 158] on label "Picking" at bounding box center [407, 161] width 33 height 8
click at [392, 158] on input "Picking" at bounding box center [391, 158] width 0 height 6
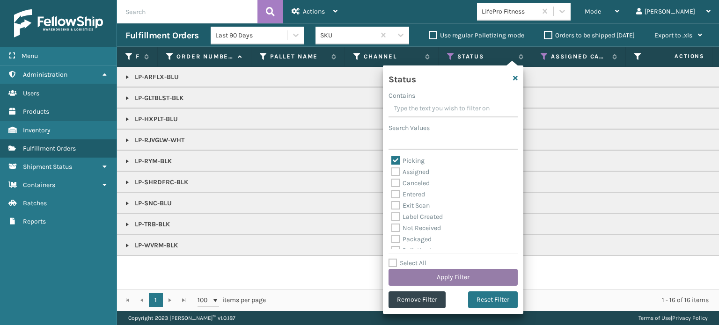
click at [482, 279] on button "Apply Filter" at bounding box center [453, 277] width 129 height 17
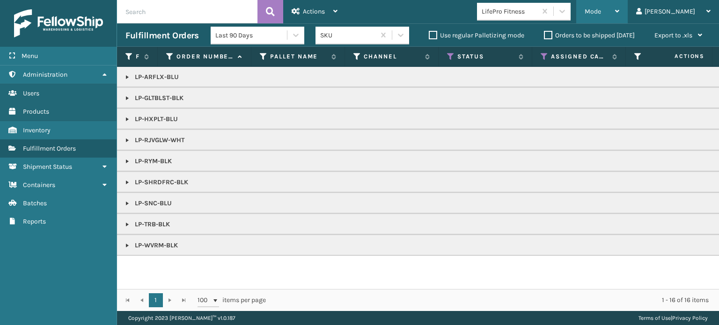
click at [601, 13] on span "Mode" at bounding box center [593, 11] width 16 height 8
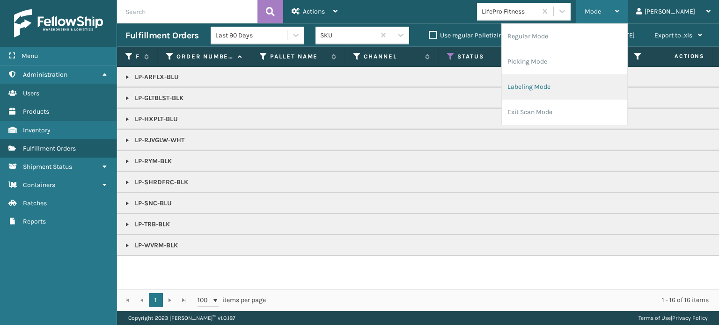
click at [585, 89] on li "Labeling Mode" at bounding box center [565, 86] width 126 height 25
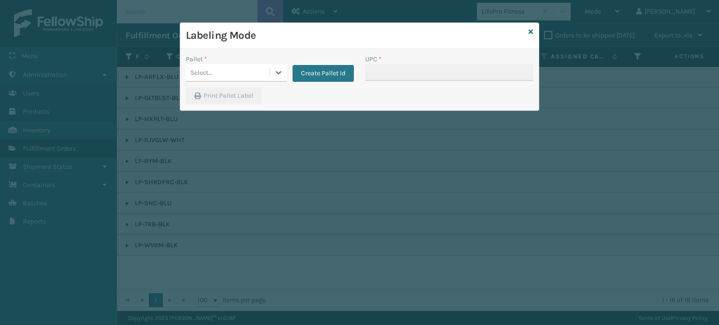
click at [211, 75] on div "Select..." at bounding box center [202, 73] width 22 height 10
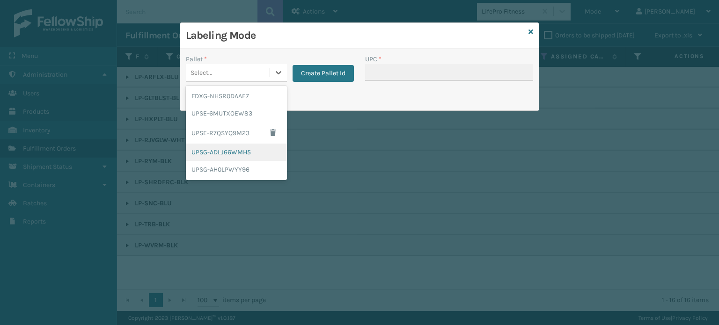
click at [228, 157] on div "UPSG-ADLJ66WMH5" at bounding box center [236, 152] width 101 height 17
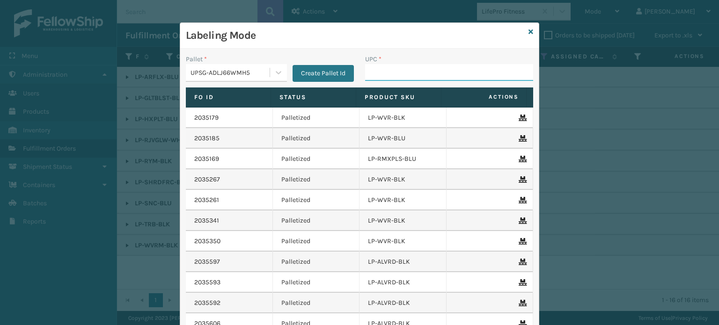
click at [405, 73] on input "UPC *" at bounding box center [449, 72] width 168 height 17
click at [229, 81] on div "UPSG-ADLJ66WMH5" at bounding box center [236, 73] width 101 height 18
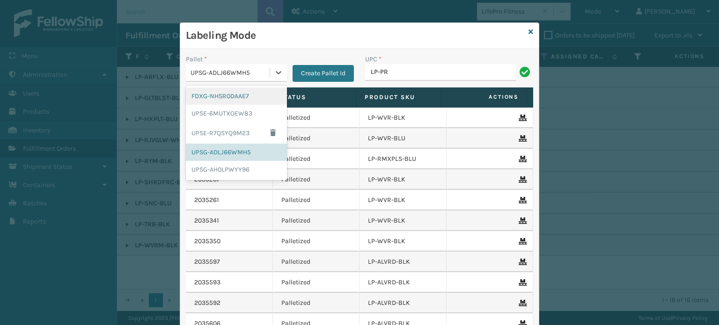
click at [219, 95] on div "FDXG-NHSR0DAAE7" at bounding box center [236, 96] width 101 height 17
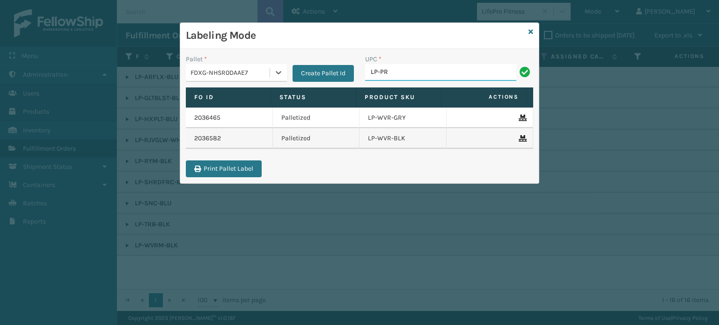
click at [410, 72] on input "LP-PR" at bounding box center [440, 72] width 151 height 17
click at [410, 73] on input "LP-PR" at bounding box center [440, 72] width 151 height 17
click at [201, 69] on div "FDXG-NHSR0DAAE7" at bounding box center [231, 73] width 80 height 10
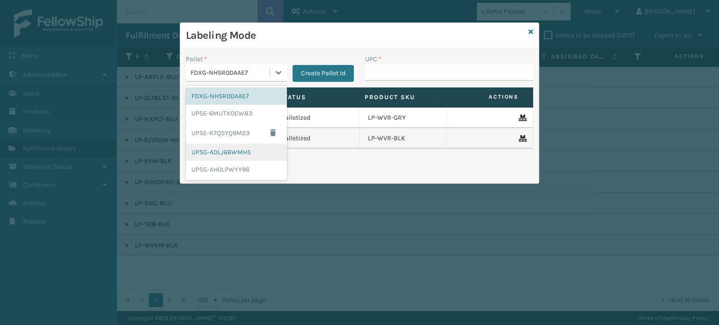
click at [242, 157] on div "UPSG-ADLJ66WMH5" at bounding box center [236, 152] width 101 height 17
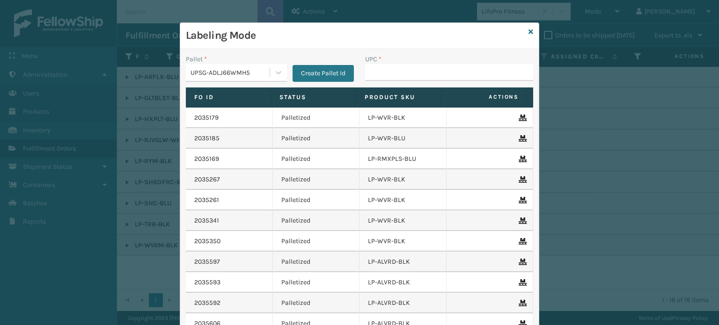
click at [438, 82] on div "UPC *" at bounding box center [449, 70] width 179 height 33
click at [437, 82] on div "UPC *" at bounding box center [449, 70] width 179 height 33
click at [427, 78] on input "UPC *" at bounding box center [449, 72] width 168 height 17
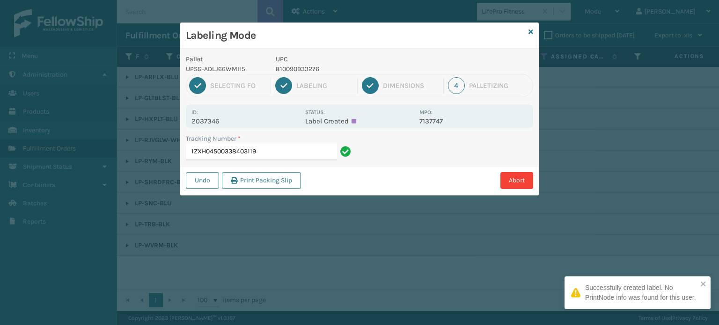
click at [294, 63] on p "UPC" at bounding box center [345, 59] width 138 height 10
click at [296, 65] on div "UPC 810090933276" at bounding box center [344, 64] width 149 height 20
copy div "810090933276"
click at [290, 151] on input "1ZXH04500338403119" at bounding box center [261, 152] width 151 height 17
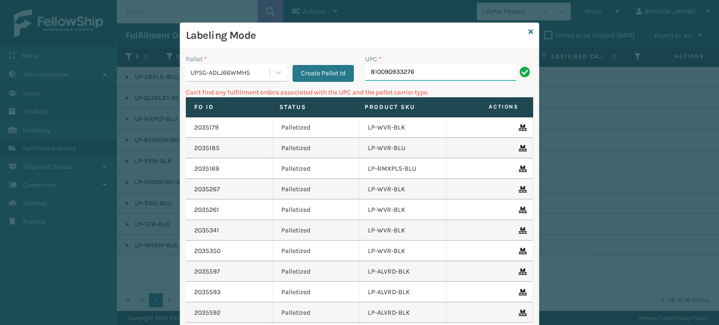
drag, startPoint x: 427, startPoint y: 75, endPoint x: 152, endPoint y: 77, distance: 275.4
click at [152, 77] on div "Labeling Mode Pallet * UPSG-ADLJ66WMH5 Create Pallet Id UPC * 810090933276 Can'…" at bounding box center [359, 162] width 719 height 325
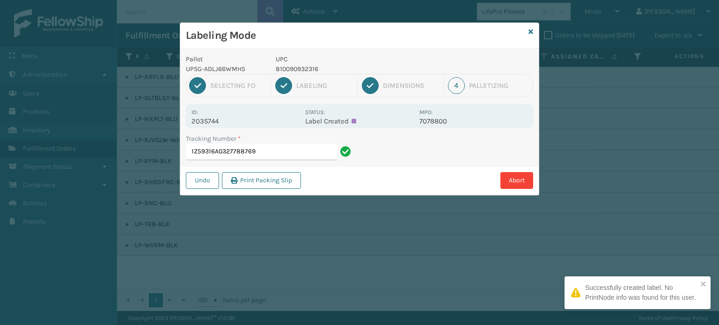
click at [307, 71] on p "810090932316" at bounding box center [345, 69] width 138 height 10
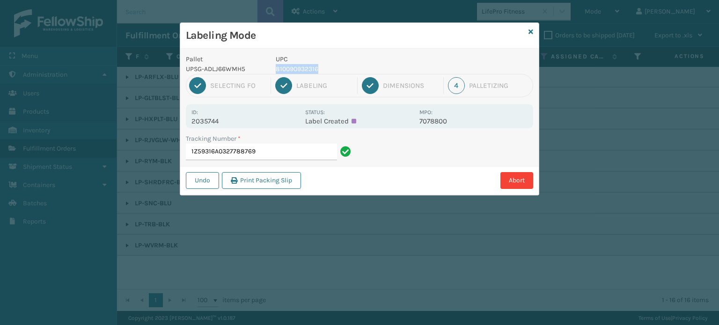
copy p "810090932316"
click at [292, 153] on input "1Z59316A0327788769" at bounding box center [261, 152] width 151 height 17
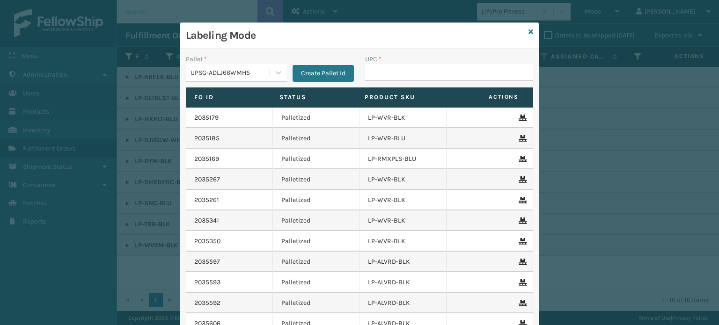
click at [403, 81] on div "UPC *" at bounding box center [449, 70] width 179 height 33
click at [394, 67] on input "UPC *" at bounding box center [449, 72] width 168 height 17
click at [393, 66] on input "UPC *" at bounding box center [449, 72] width 168 height 17
click at [400, 70] on input "UPC *" at bounding box center [449, 72] width 168 height 17
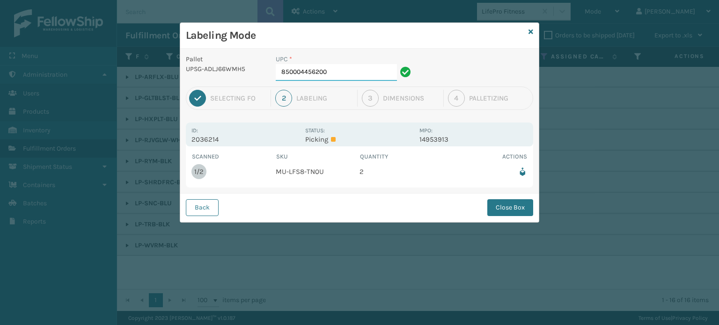
click at [354, 68] on input "850004456200" at bounding box center [336, 72] width 121 height 17
click at [504, 199] on button "Close Box" at bounding box center [510, 207] width 46 height 17
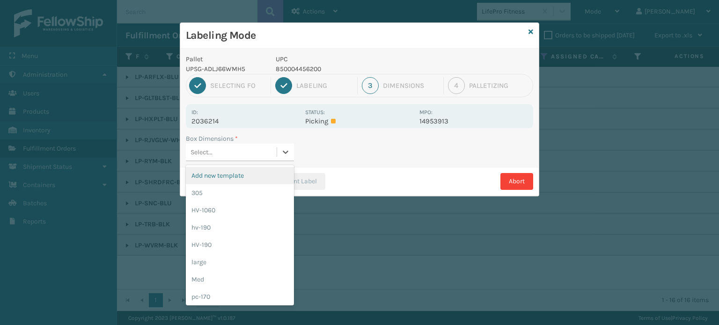
click at [236, 155] on div "Select..." at bounding box center [231, 152] width 91 height 15
click at [229, 193] on div "305" at bounding box center [240, 193] width 108 height 17
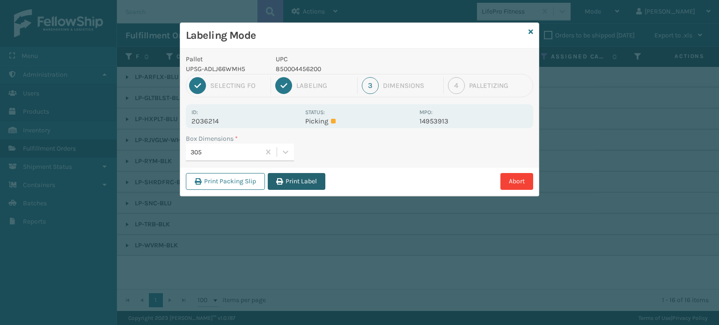
click at [294, 181] on button "Print Label" at bounding box center [297, 181] width 58 height 17
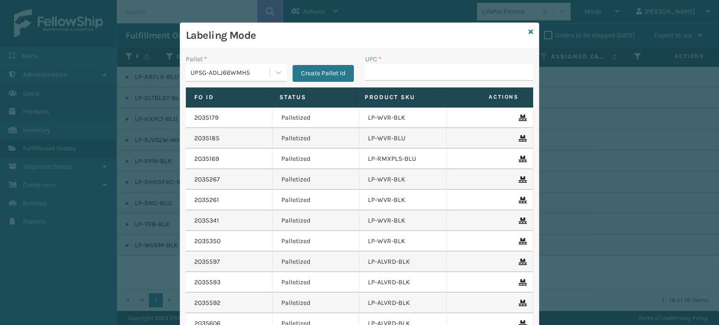
click at [435, 62] on div "UPC *" at bounding box center [449, 59] width 168 height 10
click at [368, 76] on input "UPC *" at bounding box center [449, 72] width 168 height 17
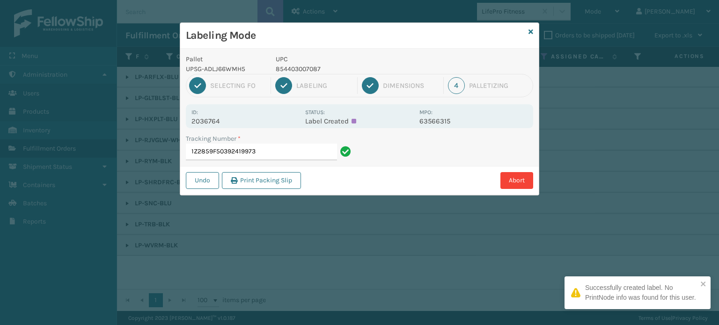
click at [305, 65] on p "854403007087" at bounding box center [345, 69] width 138 height 10
drag, startPoint x: 305, startPoint y: 65, endPoint x: 312, endPoint y: 71, distance: 10.0
click at [311, 71] on p "854403007087" at bounding box center [345, 69] width 138 height 10
copy p "854403007087"
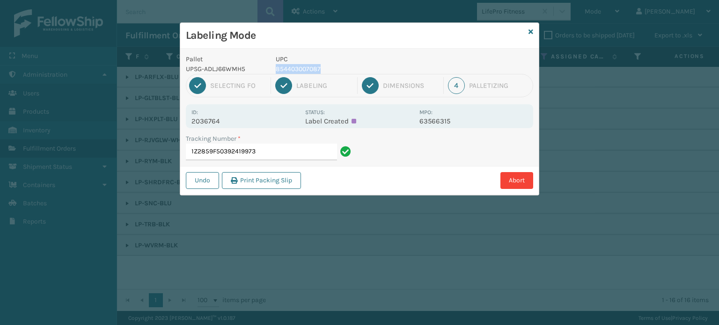
click at [295, 68] on p "854403007087" at bounding box center [345, 69] width 138 height 10
click at [297, 69] on p "854403007087" at bounding box center [345, 69] width 138 height 10
click at [306, 155] on input "1Z2859F50392419973" at bounding box center [261, 152] width 151 height 17
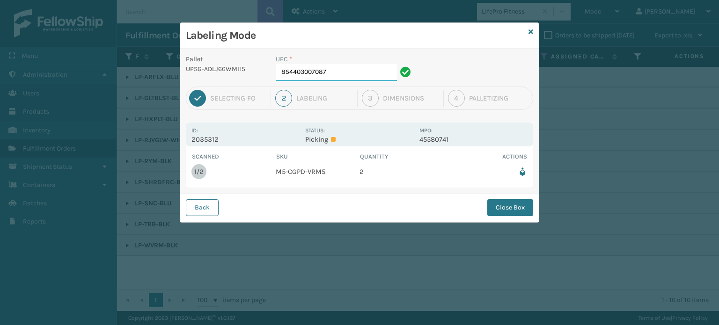
click at [331, 71] on input "854403007087" at bounding box center [336, 72] width 121 height 17
click at [497, 204] on button "Close Box" at bounding box center [510, 207] width 46 height 17
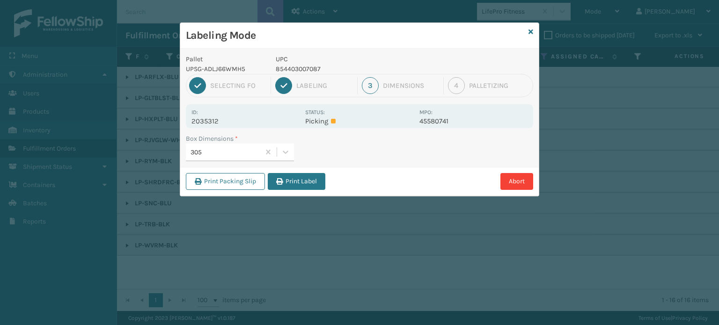
click at [318, 178] on button "Print Label" at bounding box center [297, 181] width 58 height 17
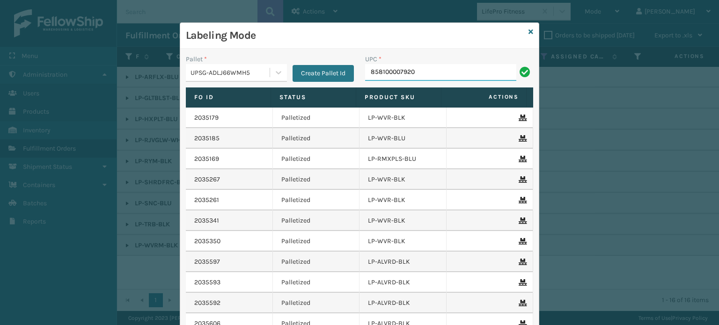
click at [451, 78] on input "858100007920" at bounding box center [440, 72] width 151 height 17
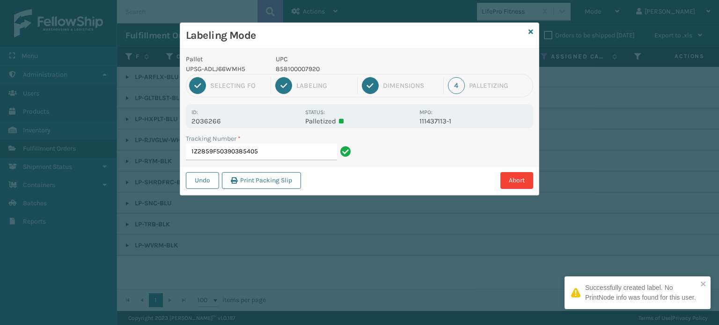
click at [288, 75] on div "1 Selecting FO 2 Labeling 3 Dimensions 4 Palletizing" at bounding box center [359, 85] width 347 height 23
click at [297, 69] on p "858100007920" at bounding box center [345, 69] width 138 height 10
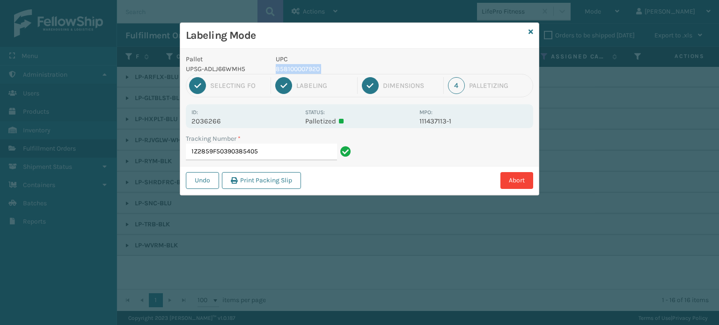
click at [297, 69] on p "858100007920" at bounding box center [345, 69] width 138 height 10
copy p "858100007920"
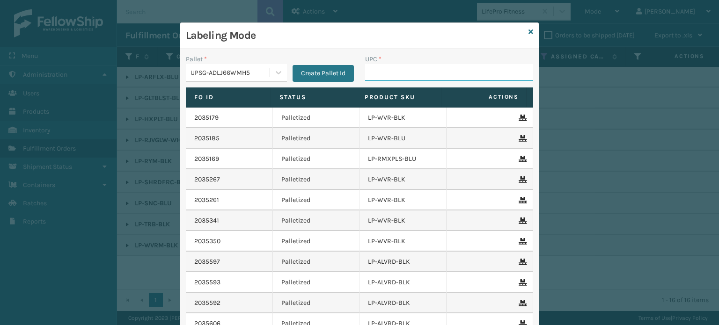
click at [382, 71] on input "UPC *" at bounding box center [449, 72] width 168 height 17
paste input "858100007920"
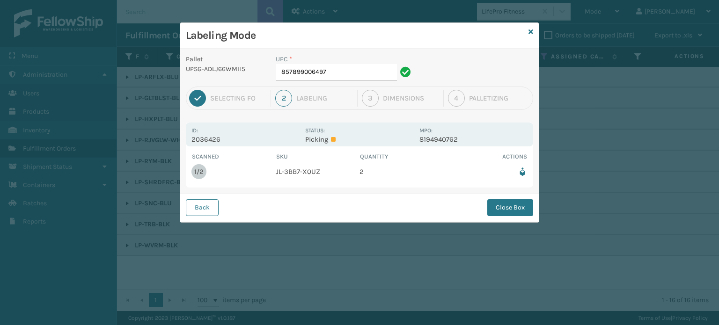
click at [356, 63] on div "UPC *" at bounding box center [345, 59] width 138 height 10
click at [358, 67] on input "857899006497" at bounding box center [336, 72] width 121 height 17
click at [488, 205] on button "Close Box" at bounding box center [510, 207] width 46 height 17
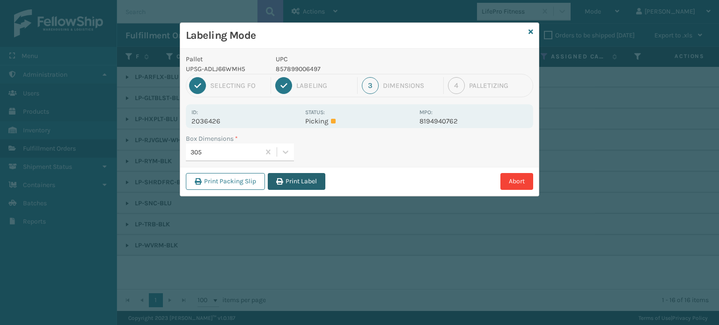
click at [315, 182] on button "Print Label" at bounding box center [297, 181] width 58 height 17
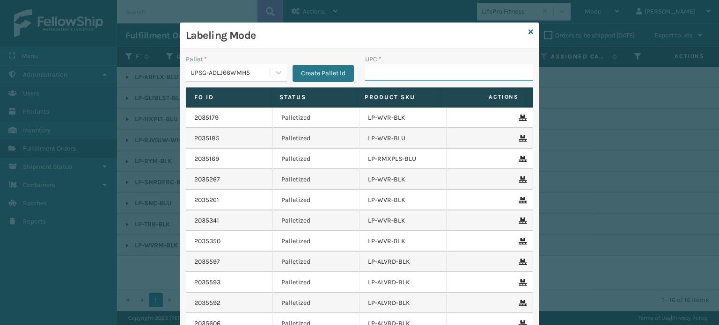
click at [423, 72] on input "UPC *" at bounding box center [449, 72] width 168 height 17
click at [406, 68] on input "UPC *" at bounding box center [449, 72] width 168 height 17
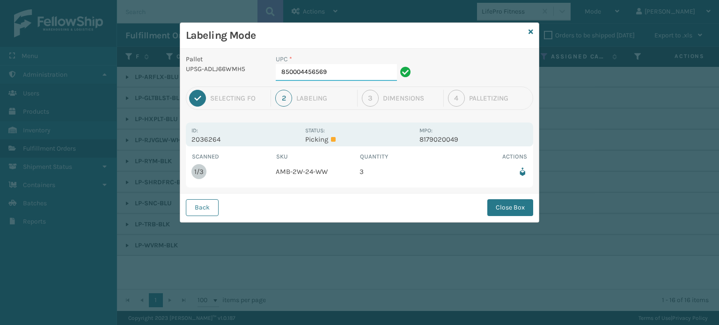
click at [347, 69] on input "850004456569" at bounding box center [336, 72] width 121 height 17
click at [517, 212] on button "Close Box" at bounding box center [510, 207] width 46 height 17
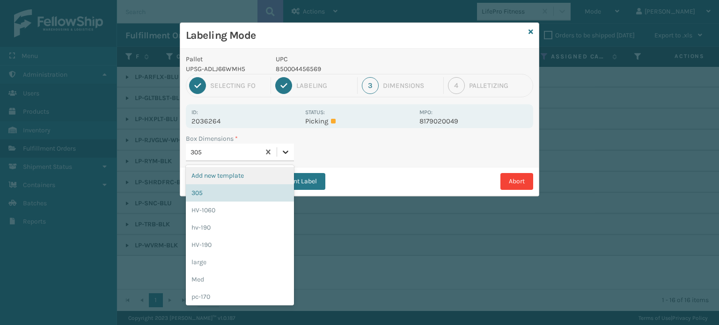
click at [282, 149] on icon at bounding box center [285, 152] width 9 height 9
click at [216, 274] on div "Med" at bounding box center [240, 279] width 108 height 17
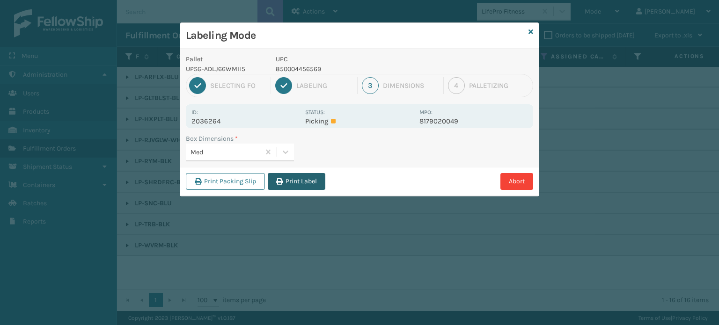
click at [315, 182] on button "Print Label" at bounding box center [297, 181] width 58 height 17
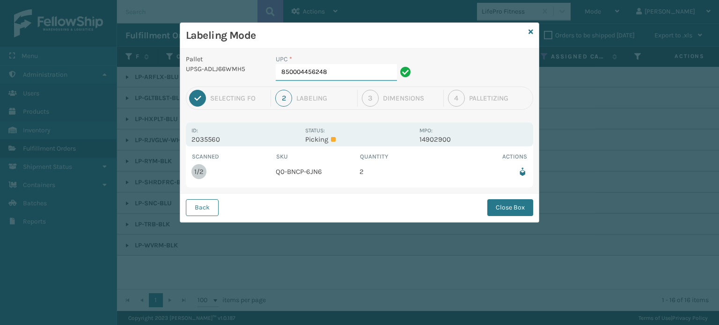
click at [366, 74] on input "850004456248" at bounding box center [336, 72] width 121 height 17
click at [508, 207] on button "Close Box" at bounding box center [510, 207] width 46 height 17
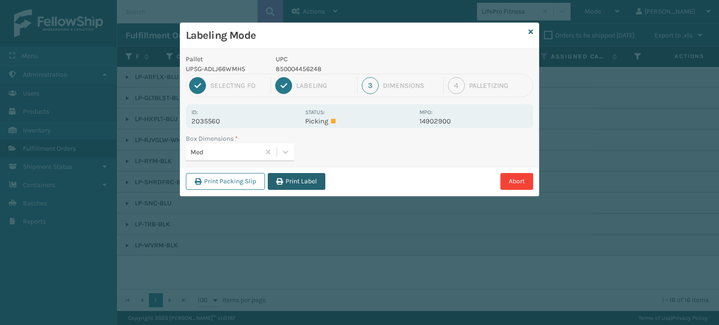
click at [287, 181] on button "Print Label" at bounding box center [297, 181] width 58 height 17
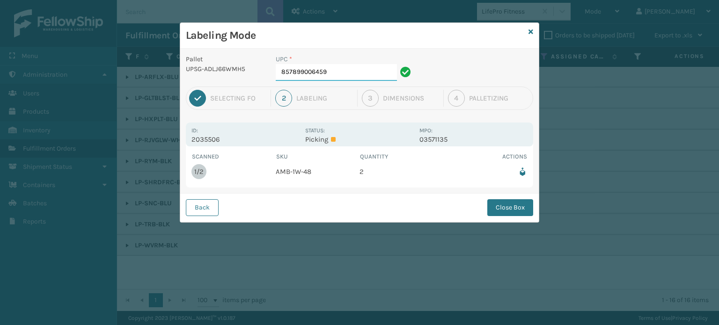
click at [365, 70] on input "857899006459" at bounding box center [336, 72] width 121 height 17
click at [498, 209] on button "Close Box" at bounding box center [510, 207] width 46 height 17
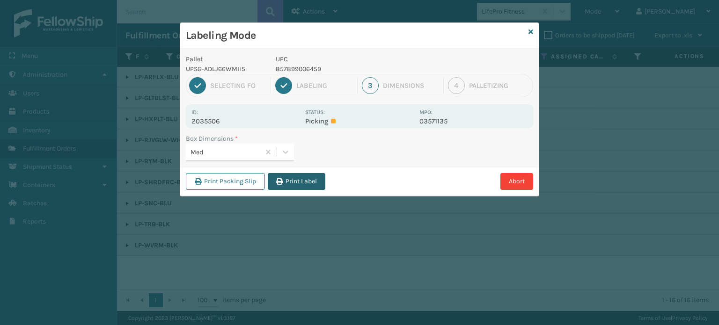
click at [293, 177] on button "Print Label" at bounding box center [297, 181] width 58 height 17
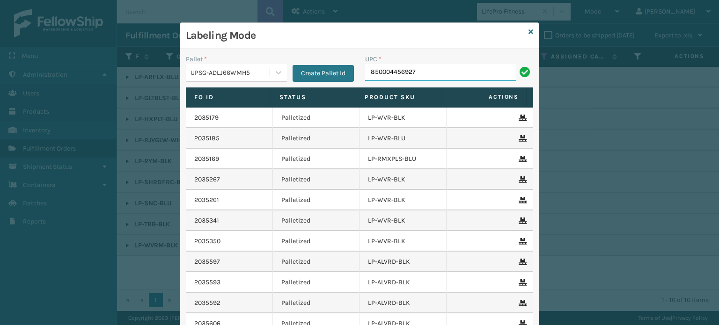
click at [388, 66] on input "850004456927" at bounding box center [440, 72] width 151 height 17
click at [388, 74] on input "858100007616" at bounding box center [440, 72] width 151 height 17
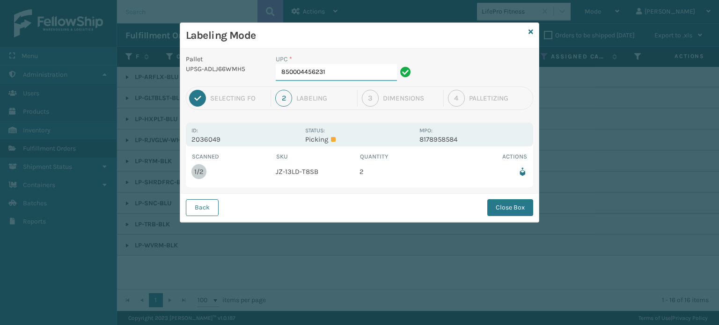
click at [357, 74] on input "850004456231" at bounding box center [336, 72] width 121 height 17
click at [519, 202] on button "Close Box" at bounding box center [510, 207] width 46 height 17
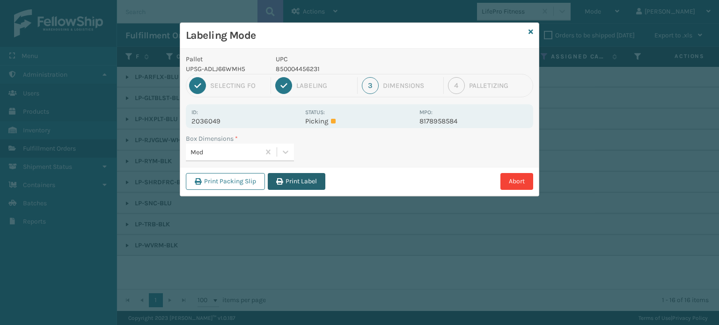
click at [305, 183] on button "Print Label" at bounding box center [297, 181] width 58 height 17
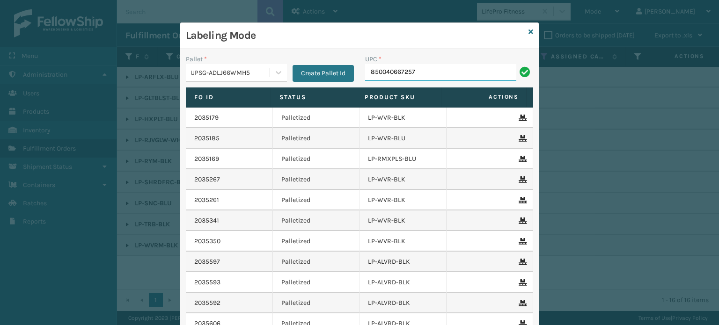
click at [396, 67] on input "850040667257" at bounding box center [440, 72] width 151 height 17
click at [396, 68] on input "850040667257" at bounding box center [440, 72] width 151 height 17
click at [389, 70] on input "850004456743" at bounding box center [440, 72] width 151 height 17
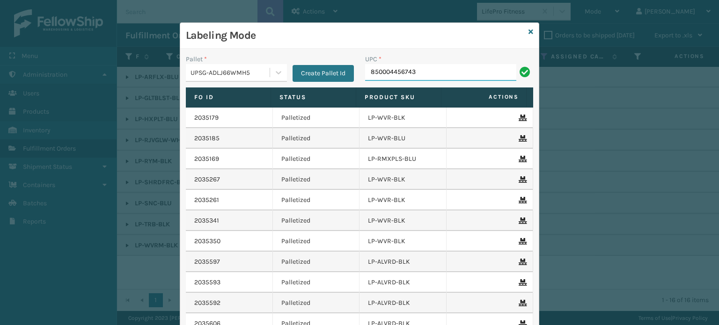
click at [389, 70] on input "850004456743" at bounding box center [440, 72] width 151 height 17
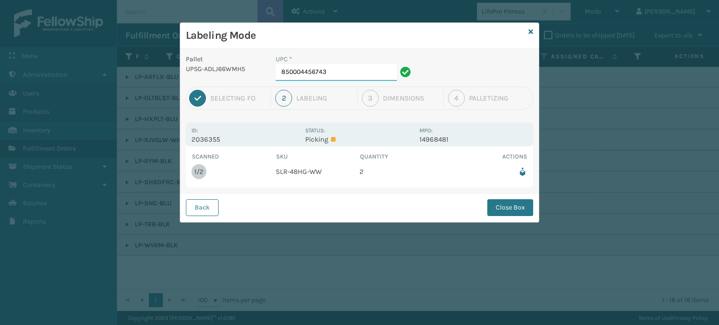
click at [335, 71] on input "850004456743" at bounding box center [336, 72] width 121 height 17
click at [517, 213] on button "Close Box" at bounding box center [510, 207] width 46 height 17
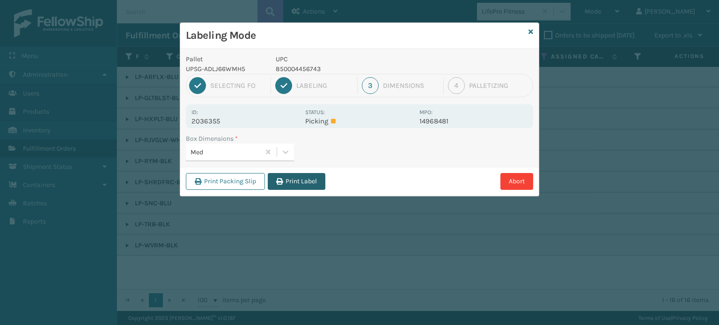
click at [290, 175] on button "Print Label" at bounding box center [297, 181] width 58 height 17
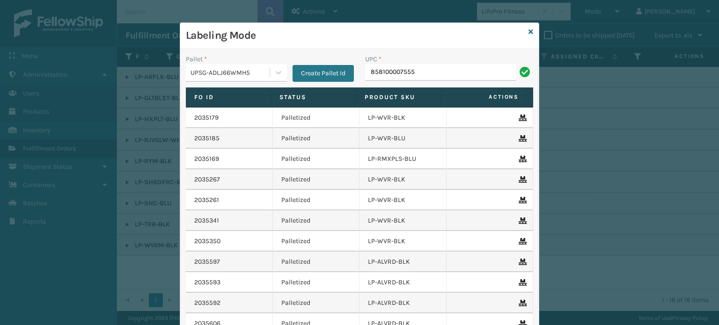
click at [390, 73] on input "858100007555" at bounding box center [440, 72] width 151 height 17
click at [373, 72] on input "850012486640" at bounding box center [440, 72] width 151 height 17
click at [455, 69] on input "850012486640" at bounding box center [440, 72] width 151 height 17
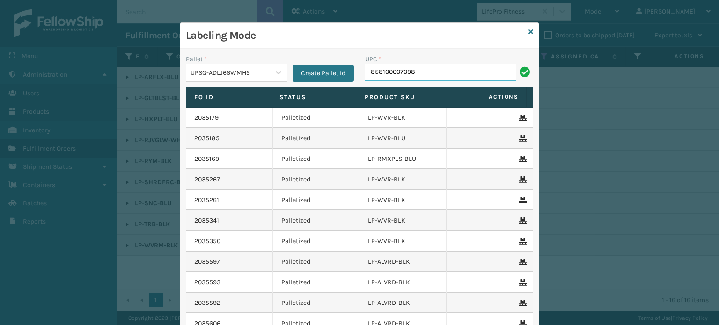
click at [391, 71] on input "858100007098" at bounding box center [440, 72] width 151 height 17
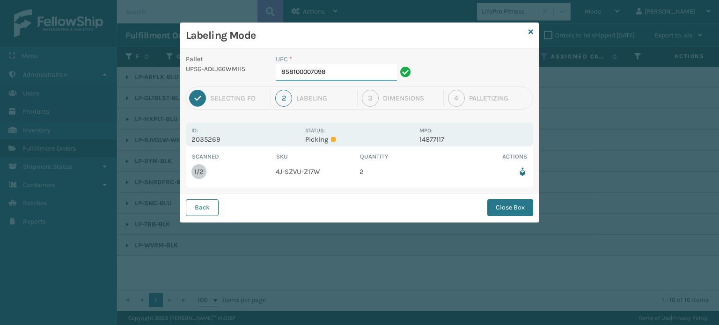
click at [377, 71] on input "858100007098" at bounding box center [336, 72] width 121 height 17
click at [493, 209] on button "Close Box" at bounding box center [510, 207] width 46 height 17
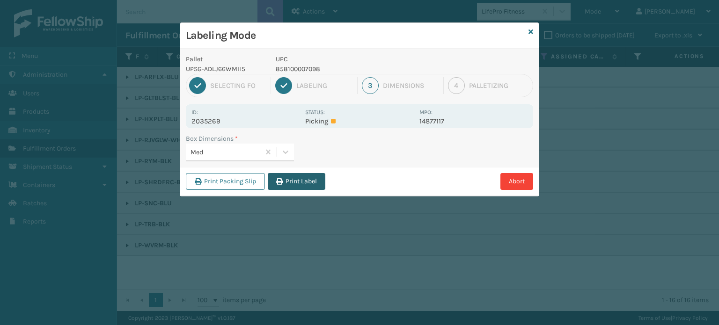
drag, startPoint x: 297, startPoint y: 177, endPoint x: 378, endPoint y: 192, distance: 82.3
click at [298, 177] on button "Print Label" at bounding box center [297, 181] width 58 height 17
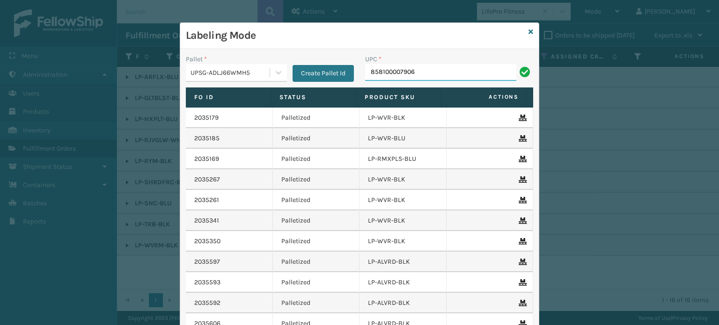
click at [397, 74] on input "858100007906" at bounding box center [440, 72] width 151 height 17
click at [386, 70] on input "858100007906" at bounding box center [440, 72] width 151 height 17
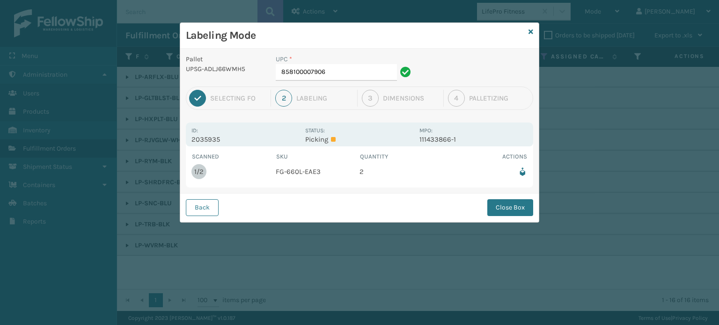
click at [609, 103] on div "Labeling Mode Pallet UPSG-ADLJ66WMH5 UPC * 858100007906 1 Selecting FO 2 Labeli…" at bounding box center [359, 162] width 719 height 325
click at [347, 76] on input "858100007906" at bounding box center [336, 72] width 121 height 17
click at [528, 210] on button "Close Box" at bounding box center [510, 207] width 46 height 17
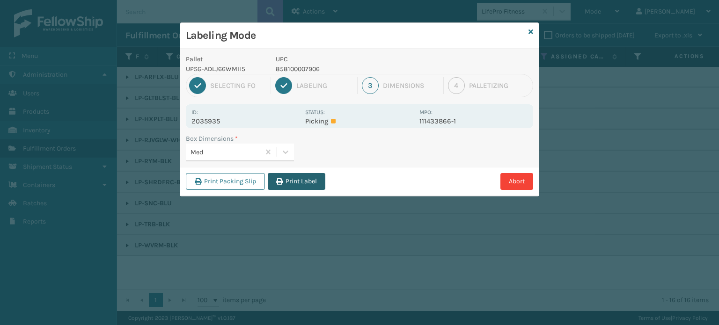
click at [303, 181] on button "Print Label" at bounding box center [297, 181] width 58 height 17
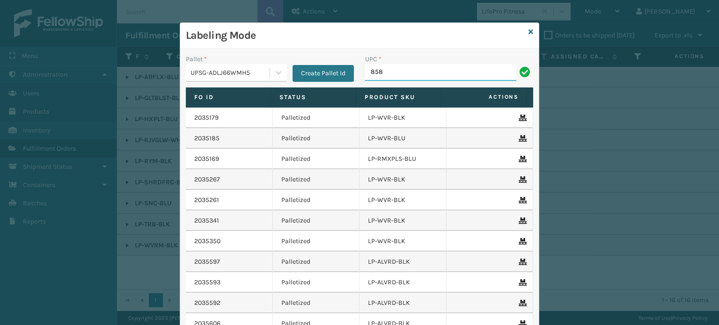
click at [420, 74] on input "858" at bounding box center [440, 72] width 151 height 17
click at [397, 73] on input "854403007001" at bounding box center [440, 72] width 151 height 17
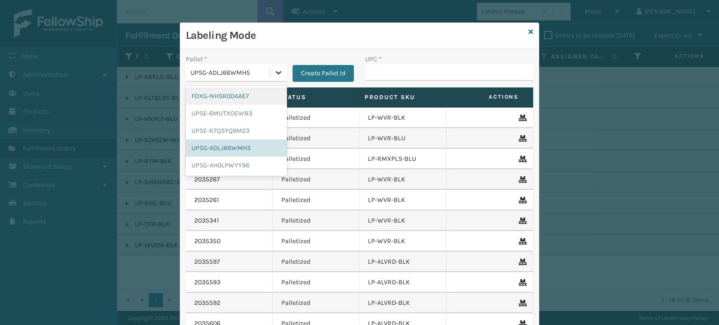
click at [278, 69] on icon at bounding box center [278, 72] width 9 height 9
click at [251, 96] on div "FDXG-NHSR0DAAE7" at bounding box center [236, 96] width 101 height 17
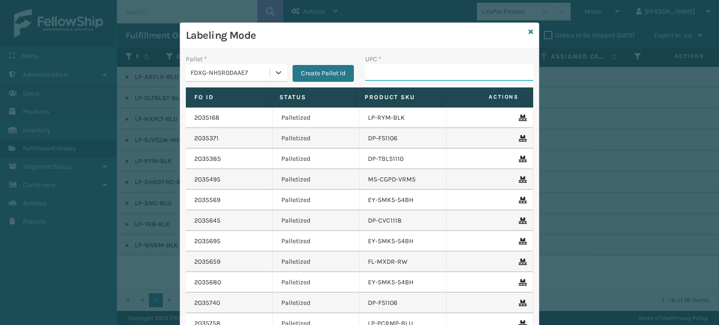
click at [384, 66] on input "UPC *" at bounding box center [449, 72] width 168 height 17
click at [383, 71] on input "858100007555" at bounding box center [440, 72] width 151 height 17
click at [383, 75] on input "853913008997" at bounding box center [440, 72] width 151 height 17
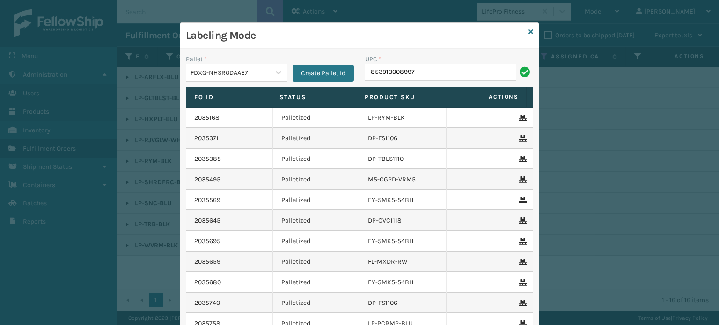
click at [414, 146] on td "DP-FS1106" at bounding box center [403, 138] width 87 height 21
click at [399, 68] on input "853913008997" at bounding box center [440, 72] width 151 height 17
click at [377, 66] on input "854403007001" at bounding box center [440, 72] width 151 height 17
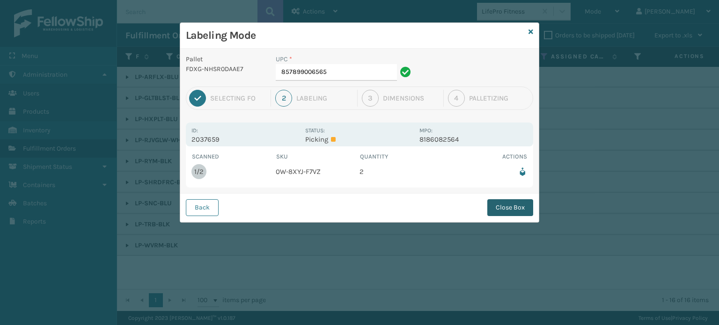
click at [497, 206] on button "Close Box" at bounding box center [510, 207] width 46 height 17
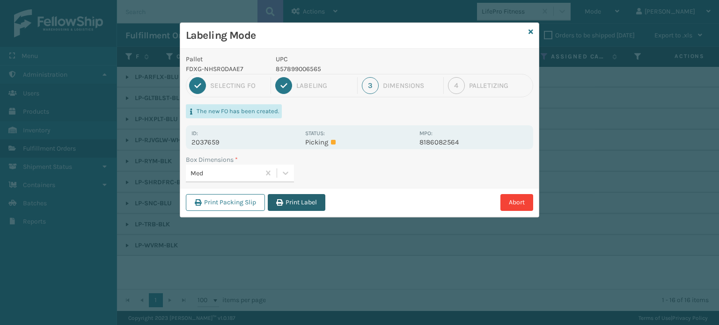
click at [311, 206] on button "Print Label" at bounding box center [297, 202] width 58 height 17
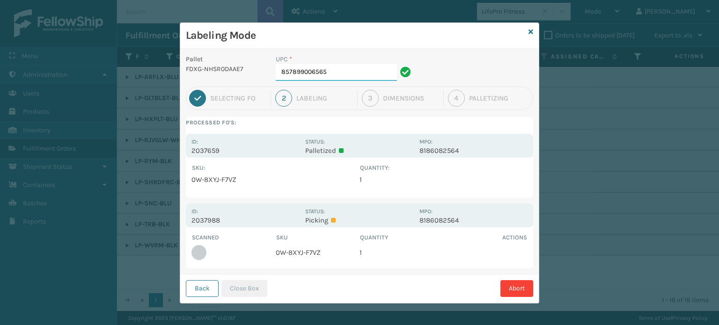
click at [337, 78] on input "857899006565" at bounding box center [336, 72] width 121 height 17
click at [251, 288] on button "Close Box" at bounding box center [245, 289] width 46 height 17
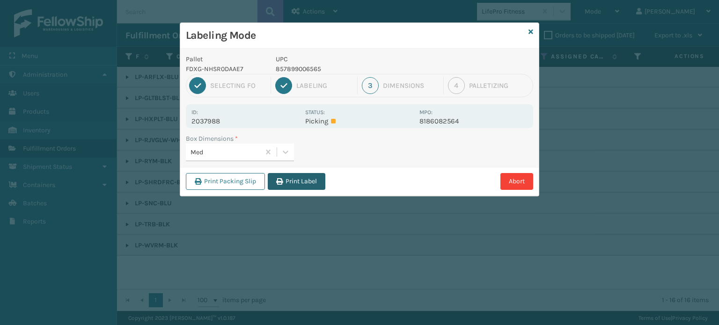
click at [296, 182] on button "Print Label" at bounding box center [297, 181] width 58 height 17
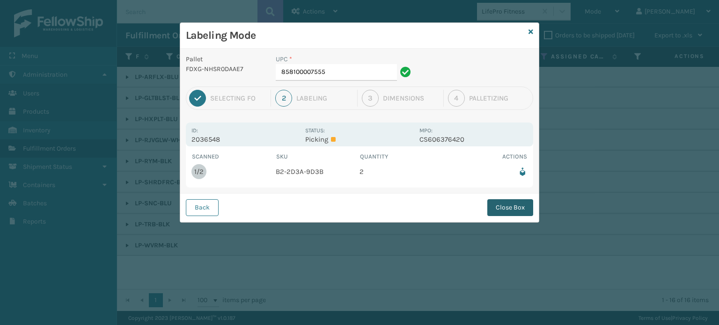
click at [496, 202] on button "Close Box" at bounding box center [510, 207] width 46 height 17
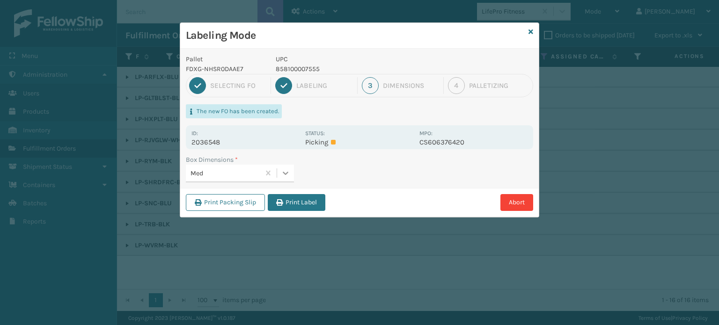
click at [287, 177] on icon at bounding box center [285, 173] width 9 height 9
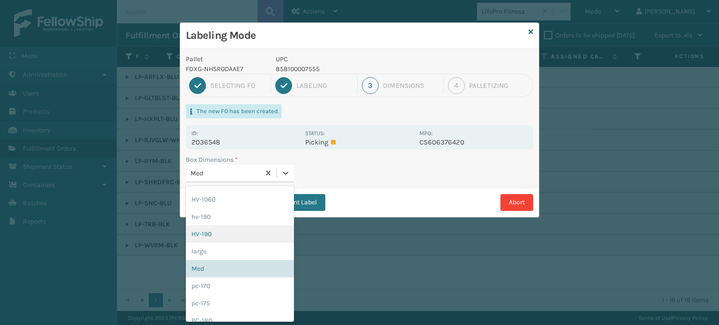
scroll to position [47, 0]
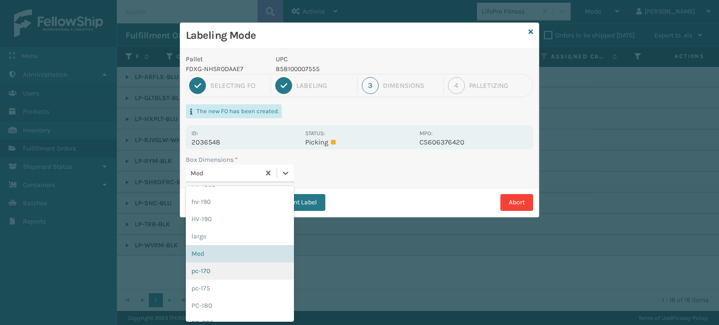
click at [232, 266] on div "pc-170" at bounding box center [240, 271] width 108 height 17
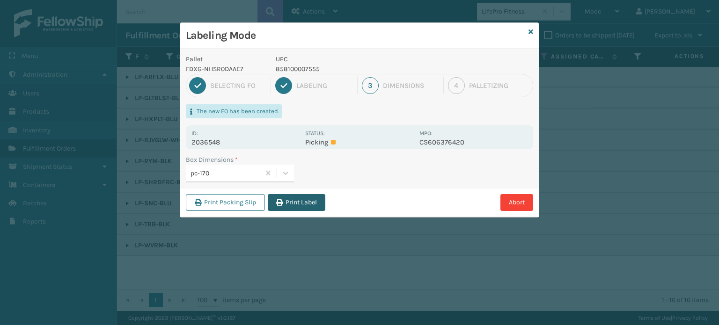
click at [296, 198] on button "Print Label" at bounding box center [297, 202] width 58 height 17
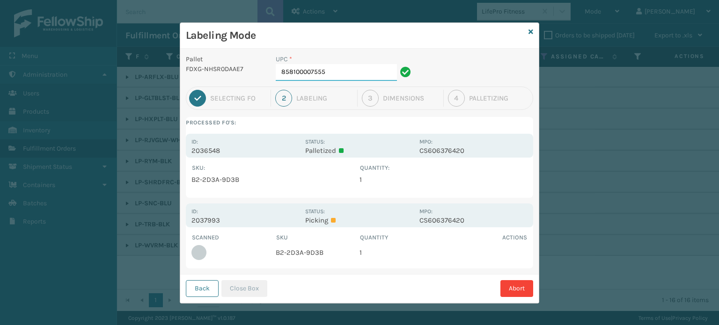
click at [363, 71] on input "858100007555" at bounding box center [336, 72] width 121 height 17
click at [238, 284] on button "Close Box" at bounding box center [245, 289] width 46 height 17
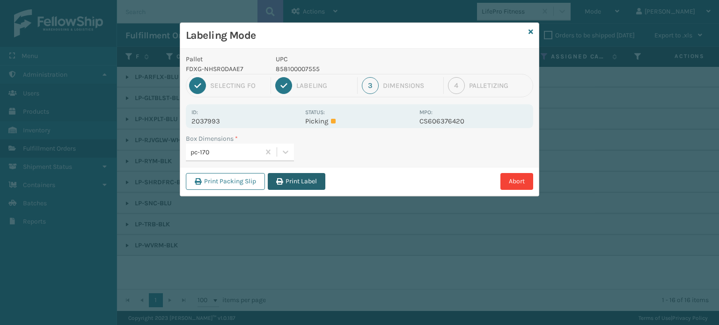
click at [308, 182] on button "Print Label" at bounding box center [297, 181] width 58 height 17
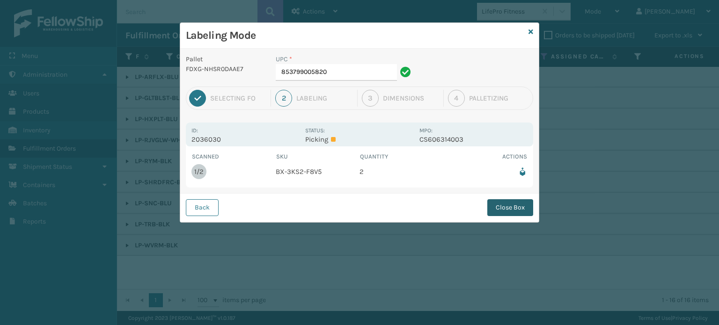
click at [498, 204] on button "Close Box" at bounding box center [510, 207] width 46 height 17
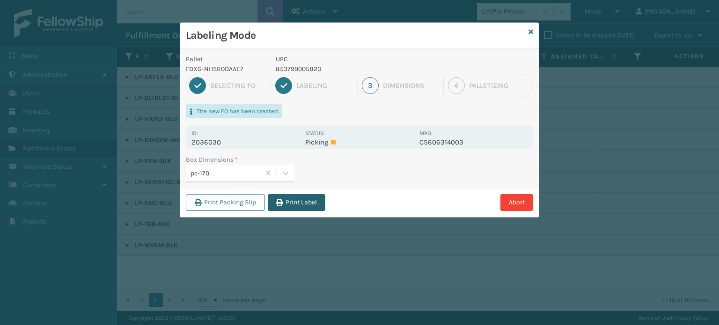
click at [299, 202] on button "Print Label" at bounding box center [297, 202] width 58 height 17
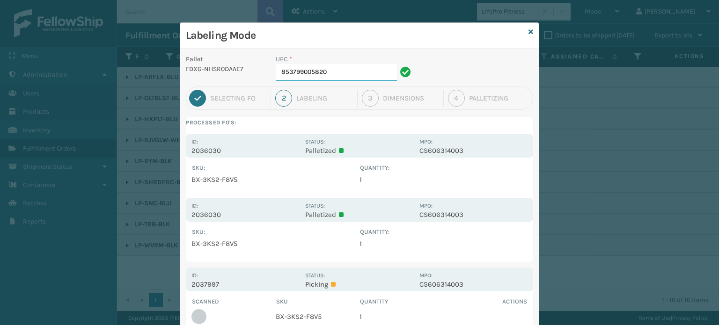
click at [361, 74] on input "853799005820" at bounding box center [336, 72] width 121 height 17
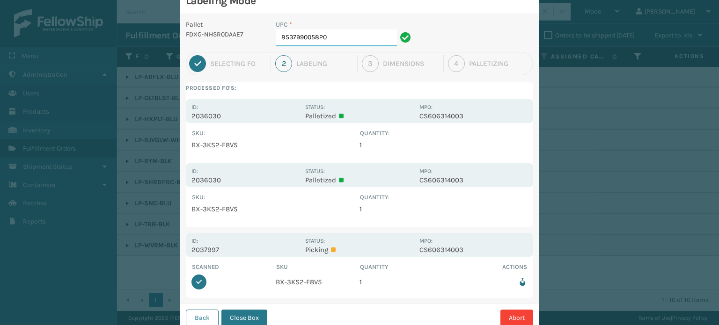
scroll to position [64, 0]
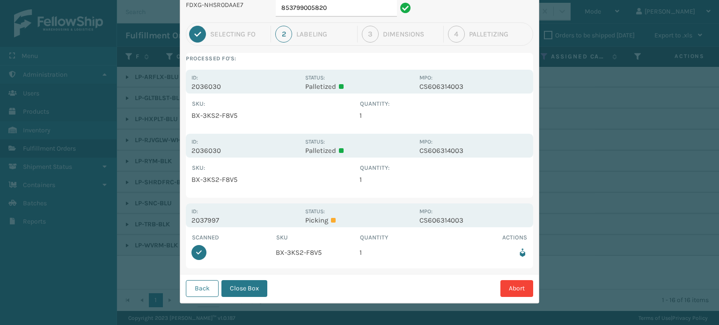
drag, startPoint x: 247, startPoint y: 288, endPoint x: 332, endPoint y: 278, distance: 86.4
click at [249, 286] on button "Close Box" at bounding box center [245, 289] width 46 height 17
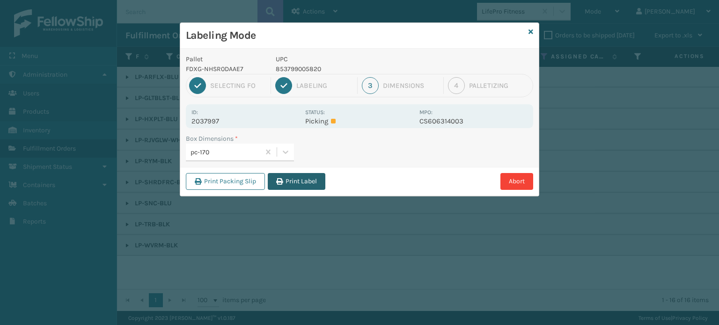
click at [301, 185] on button "Print Label" at bounding box center [297, 181] width 58 height 17
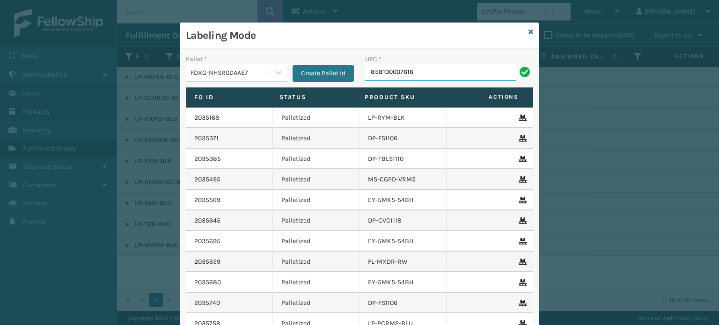
click at [381, 76] on input "858100007616" at bounding box center [440, 72] width 151 height 17
click at [382, 75] on input "858100007616" at bounding box center [440, 72] width 151 height 17
click at [454, 68] on input "858100007616" at bounding box center [440, 72] width 151 height 17
click at [385, 77] on input "850012486008" at bounding box center [440, 72] width 151 height 17
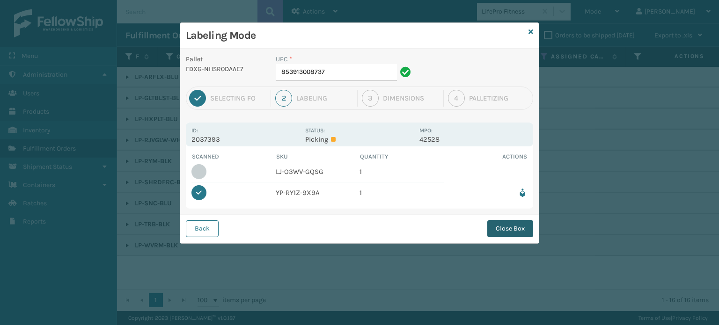
click at [501, 231] on button "Close Box" at bounding box center [510, 229] width 46 height 17
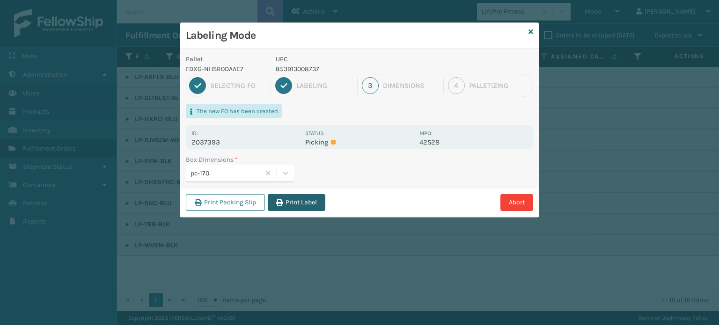
click at [312, 204] on button "Print Label" at bounding box center [297, 202] width 58 height 17
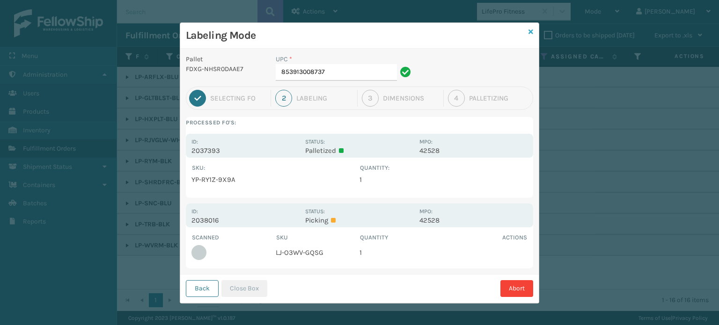
click at [529, 29] on icon at bounding box center [531, 32] width 5 height 7
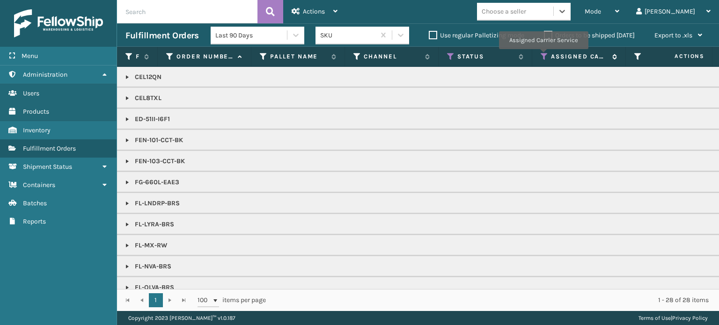
click at [543, 56] on icon at bounding box center [544, 56] width 7 height 8
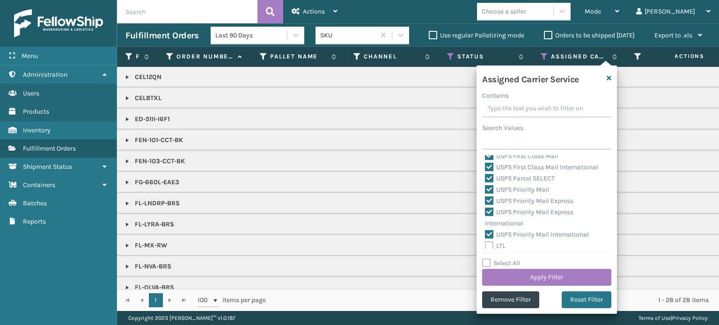
scroll to position [288, 0]
click at [611, 77] on icon "button" at bounding box center [609, 78] width 5 height 7
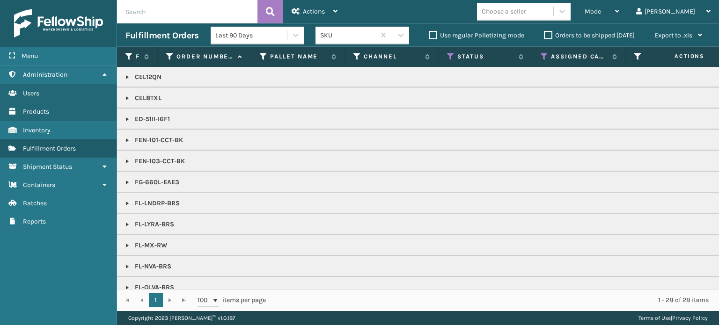
click at [546, 36] on label "Orders to be shipped [DATE]" at bounding box center [589, 35] width 91 height 8
click at [545, 36] on input "Orders to be shipped [DATE]" at bounding box center [544, 33] width 0 height 6
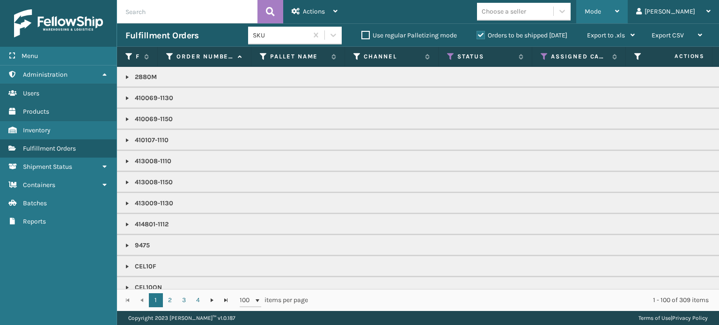
click at [601, 8] on span "Mode" at bounding box center [593, 11] width 16 height 8
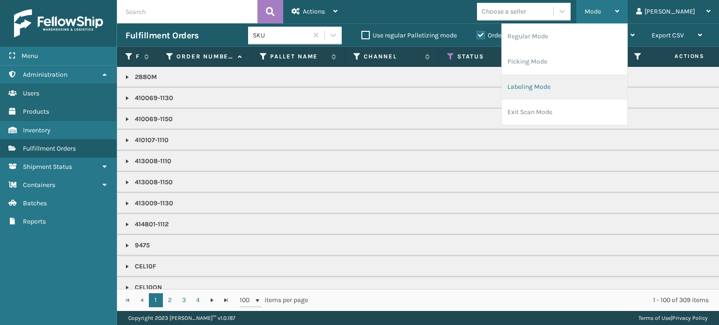
click at [603, 81] on li "Labeling Mode" at bounding box center [565, 86] width 126 height 25
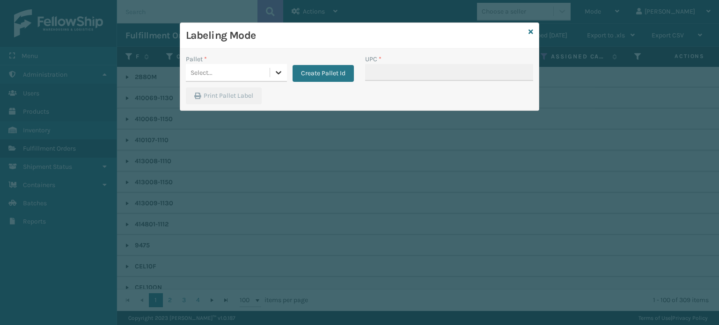
click at [277, 73] on icon at bounding box center [278, 72] width 9 height 9
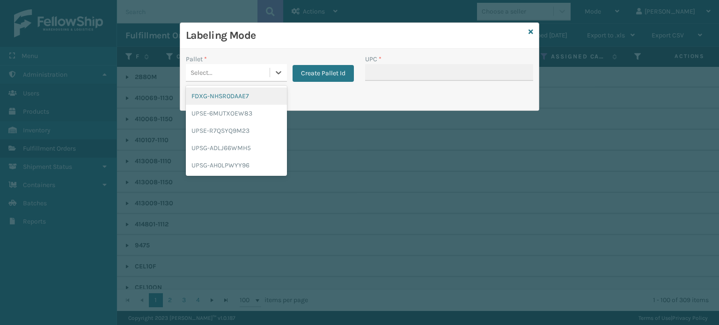
click at [259, 99] on div "FDXG-NHSR0DAAE7" at bounding box center [236, 96] width 101 height 17
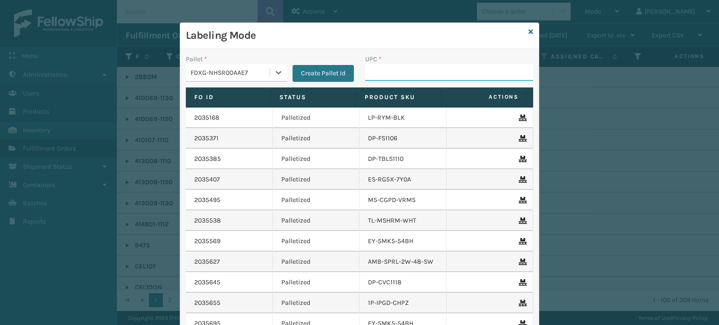
click at [379, 69] on input "UPC *" at bounding box center [449, 72] width 168 height 17
click at [382, 74] on input "858100007623" at bounding box center [440, 72] width 151 height 17
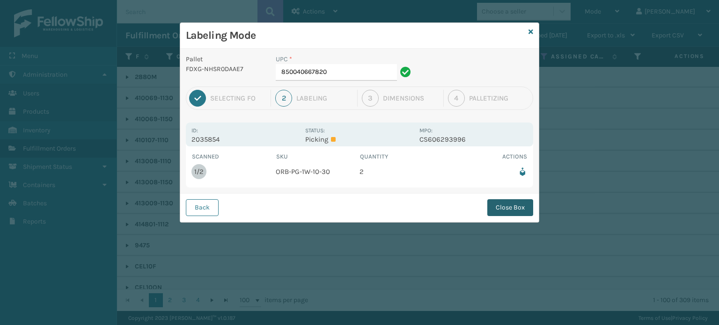
click at [517, 207] on button "Close Box" at bounding box center [510, 207] width 46 height 17
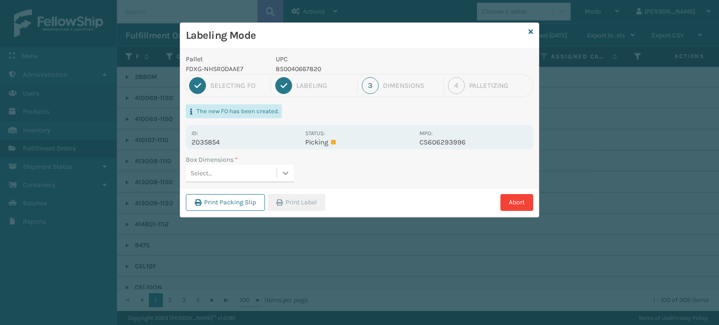
click at [288, 173] on icon at bounding box center [285, 173] width 9 height 9
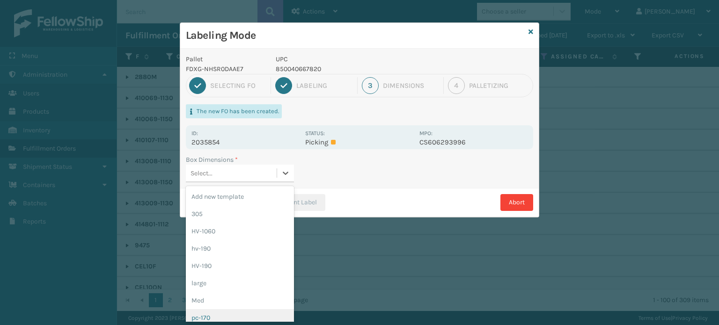
click at [236, 315] on div "pc-170" at bounding box center [240, 318] width 108 height 17
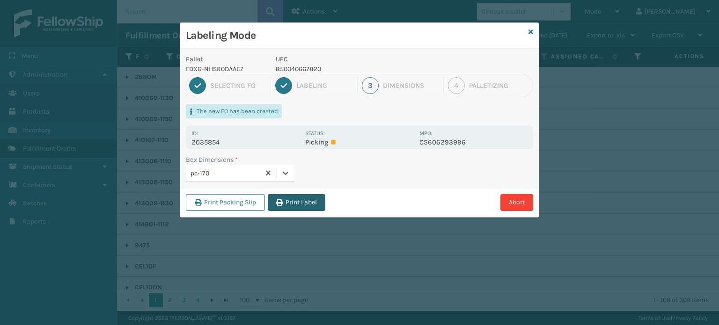
click at [294, 207] on button "Print Label" at bounding box center [297, 202] width 58 height 17
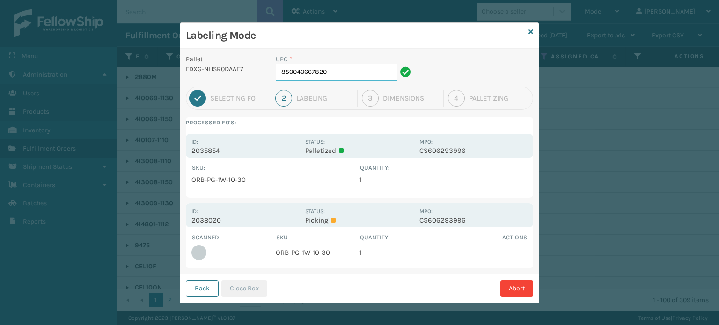
click at [382, 80] on input "850040667820" at bounding box center [336, 72] width 121 height 17
click at [251, 287] on button "Close Box" at bounding box center [245, 289] width 46 height 17
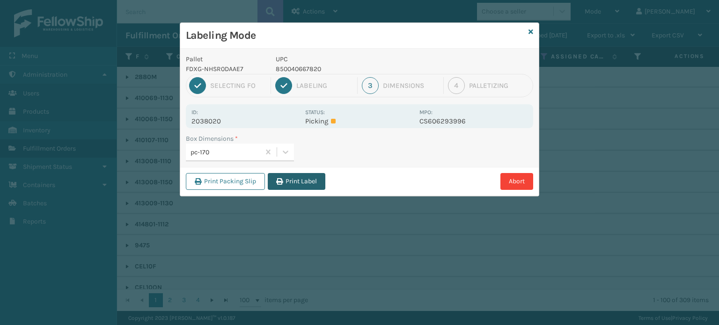
click at [285, 176] on button "Print Label" at bounding box center [297, 181] width 58 height 17
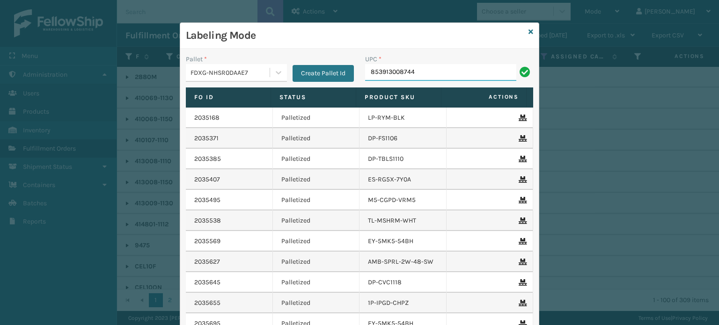
click at [394, 73] on input "853913008744" at bounding box center [440, 72] width 151 height 17
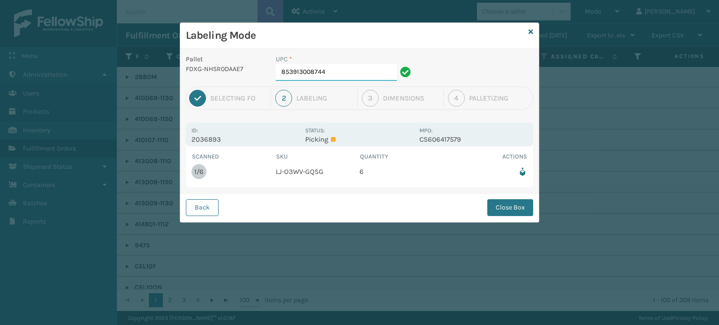
drag, startPoint x: 343, startPoint y: 78, endPoint x: 352, endPoint y: 74, distance: 9.7
click at [348, 76] on input "853913008744" at bounding box center [336, 72] width 121 height 17
click at [503, 205] on button "Close Box" at bounding box center [510, 207] width 46 height 17
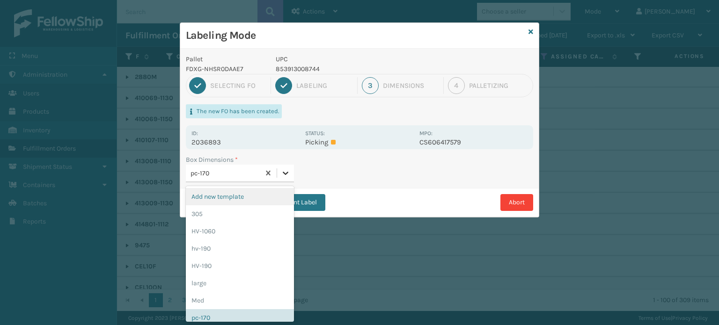
click at [284, 176] on icon at bounding box center [285, 173] width 9 height 9
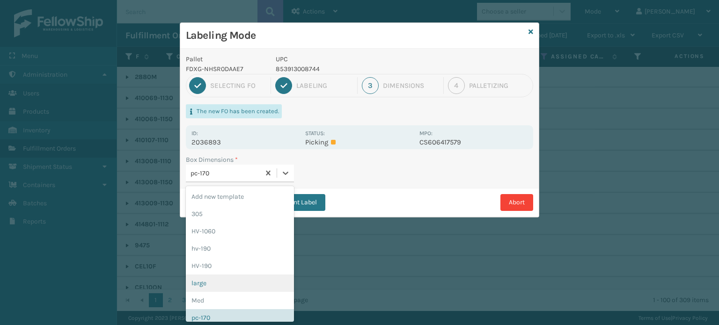
click at [262, 284] on div "large" at bounding box center [240, 283] width 108 height 17
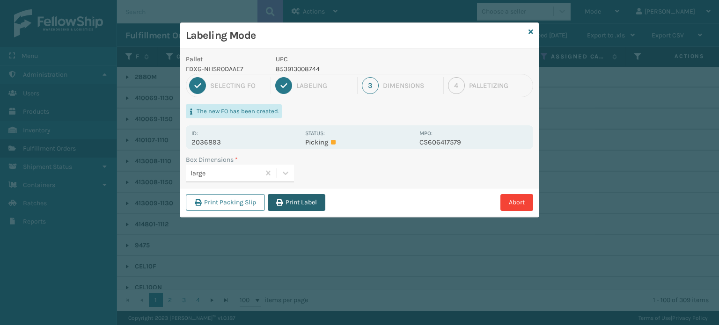
click at [311, 207] on button "Print Label" at bounding box center [297, 202] width 58 height 17
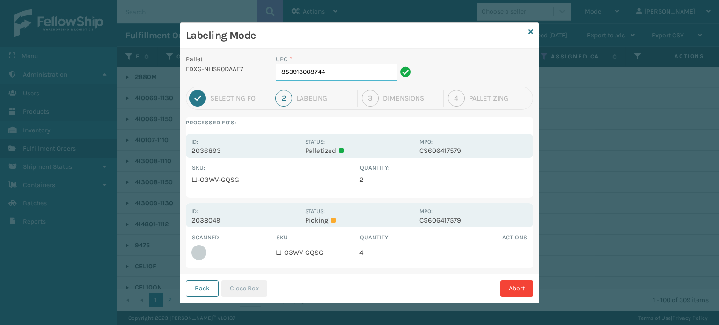
click at [377, 74] on input "853913008744" at bounding box center [336, 72] width 121 height 17
click at [252, 295] on button "Close Box" at bounding box center [245, 289] width 46 height 17
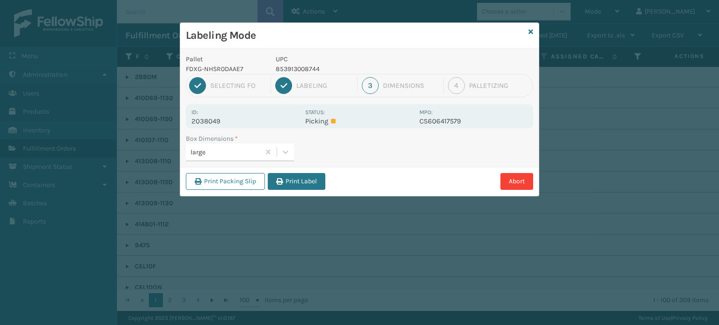
click at [295, 176] on button "Print Label" at bounding box center [297, 181] width 58 height 17
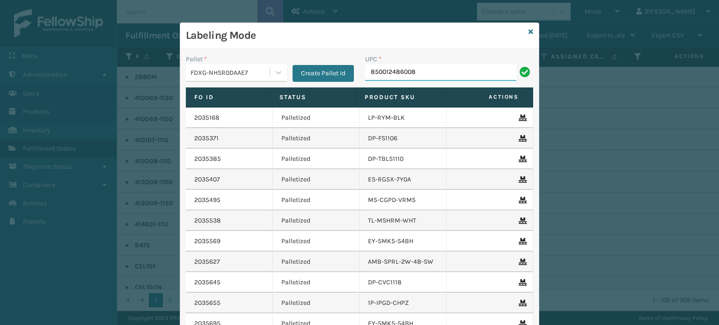
click at [399, 71] on input "850012486008" at bounding box center [440, 72] width 151 height 17
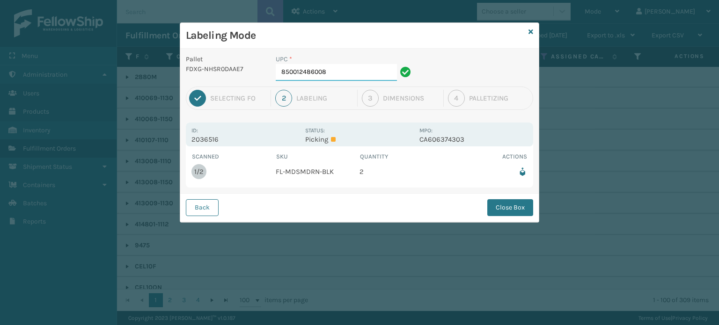
click at [356, 67] on input "850012486008" at bounding box center [336, 72] width 121 height 17
click at [508, 211] on button "Close Box" at bounding box center [510, 207] width 46 height 17
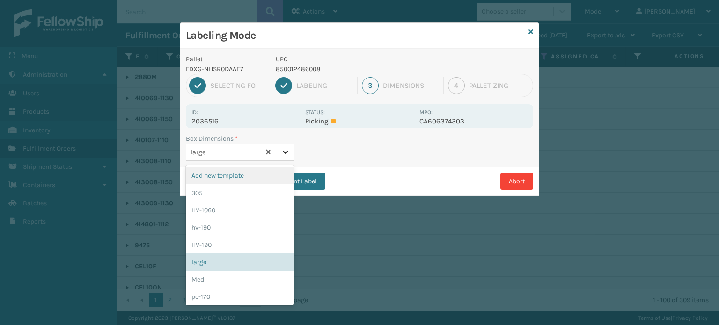
click at [291, 158] on div at bounding box center [285, 152] width 17 height 17
click at [264, 280] on div "Med" at bounding box center [240, 279] width 108 height 17
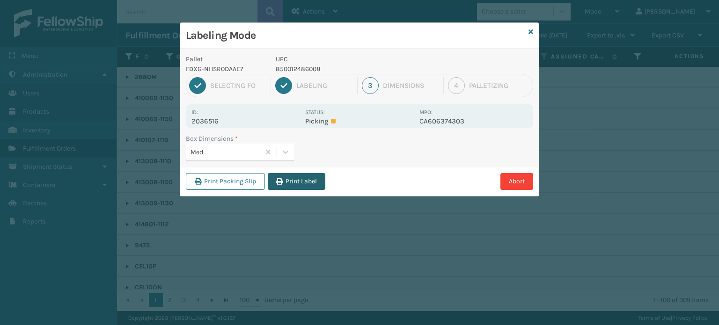
drag, startPoint x: 308, startPoint y: 171, endPoint x: 312, endPoint y: 179, distance: 9.4
click at [309, 175] on div "Print Packing Slip Print Label Abort" at bounding box center [359, 181] width 359 height 29
click at [312, 179] on button "Print Label" at bounding box center [297, 181] width 58 height 17
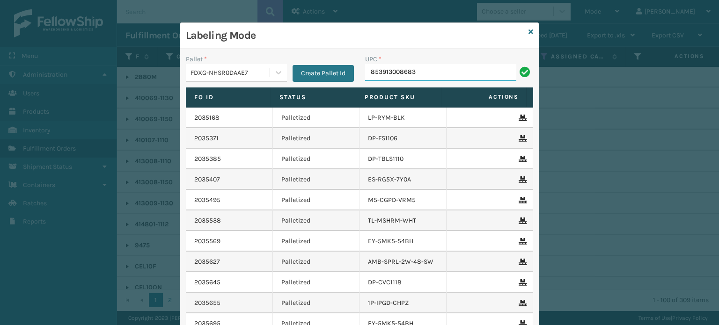
click at [380, 73] on input "853913008683" at bounding box center [440, 72] width 151 height 17
click at [378, 73] on input "853913008683" at bounding box center [440, 72] width 151 height 17
click at [381, 73] on input "853913008683" at bounding box center [440, 72] width 151 height 17
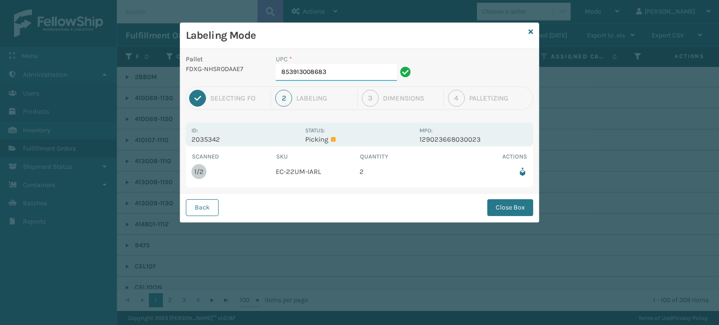
click at [380, 74] on input "853913008683" at bounding box center [336, 72] width 121 height 17
click at [511, 203] on button "Close Box" at bounding box center [510, 207] width 46 height 17
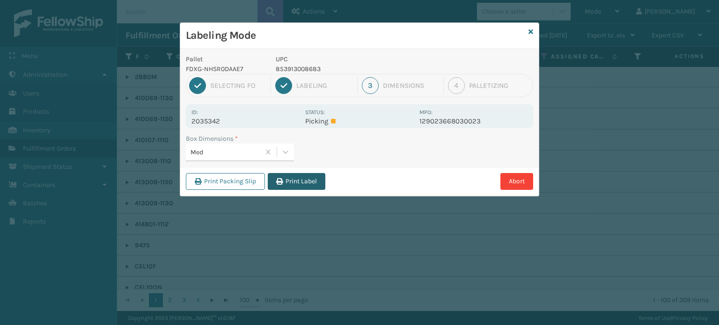
click at [303, 177] on button "Print Label" at bounding box center [297, 181] width 58 height 17
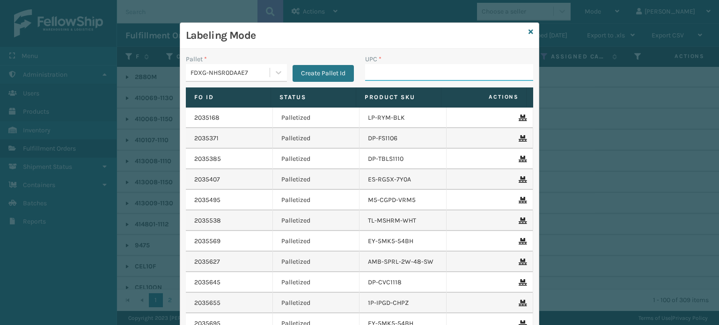
paste input "853913008683"
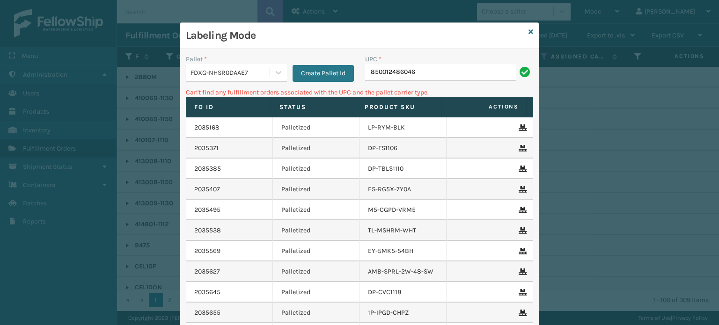
click at [399, 73] on input "850012486046" at bounding box center [440, 72] width 151 height 17
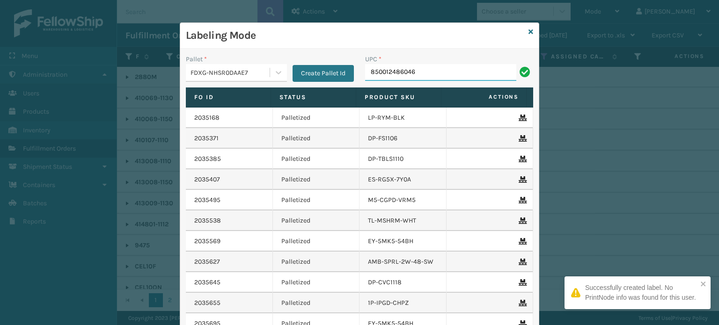
click at [444, 67] on input "850012486046" at bounding box center [440, 72] width 151 height 17
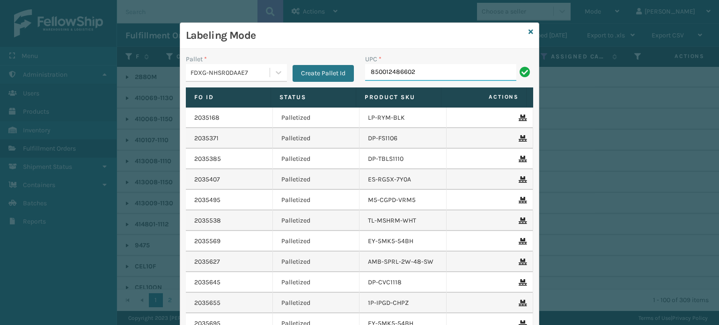
click at [399, 71] on input "850012486602" at bounding box center [440, 72] width 151 height 17
click at [379, 75] on input "850012486589" at bounding box center [440, 72] width 151 height 17
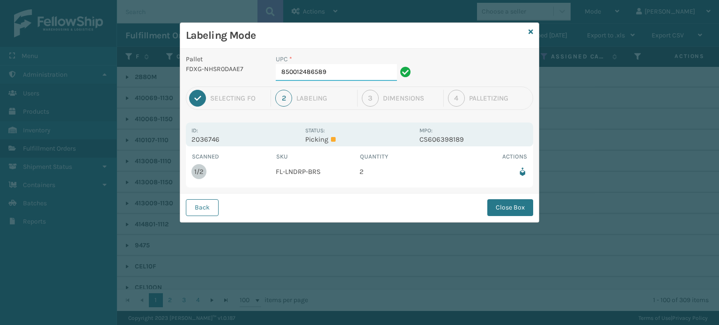
click at [346, 80] on input "850012486589" at bounding box center [336, 72] width 121 height 17
click at [512, 207] on button "Close Box" at bounding box center [510, 207] width 46 height 17
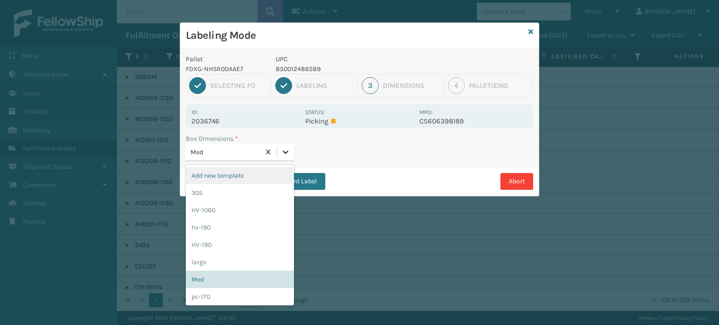
click at [290, 155] on icon at bounding box center [285, 152] width 9 height 9
click at [254, 260] on div "large" at bounding box center [240, 262] width 108 height 17
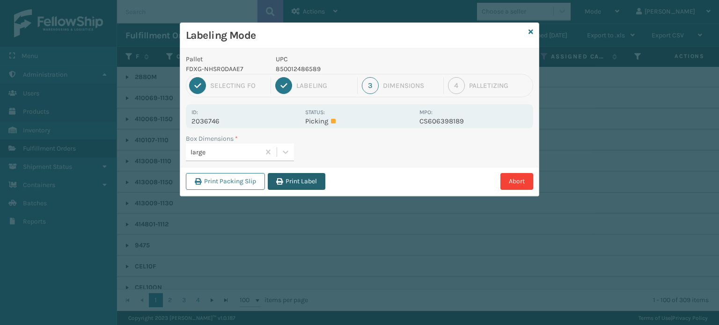
click at [313, 181] on button "Print Label" at bounding box center [297, 181] width 58 height 17
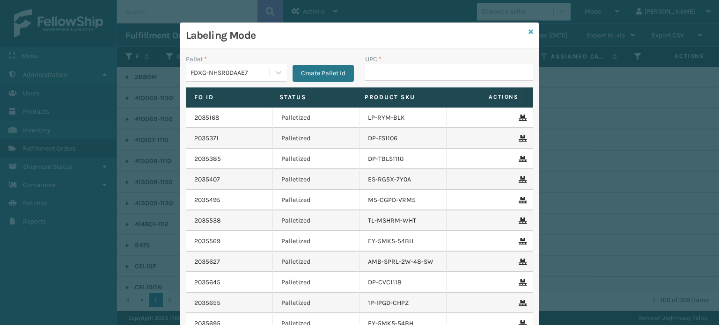
click at [529, 32] on icon at bounding box center [531, 32] width 5 height 7
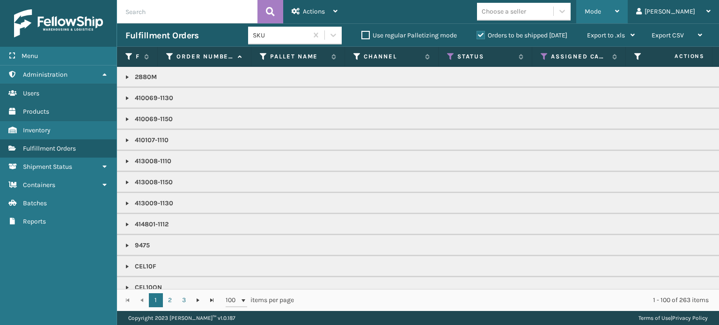
click at [601, 15] on span "Mode" at bounding box center [593, 11] width 16 height 8
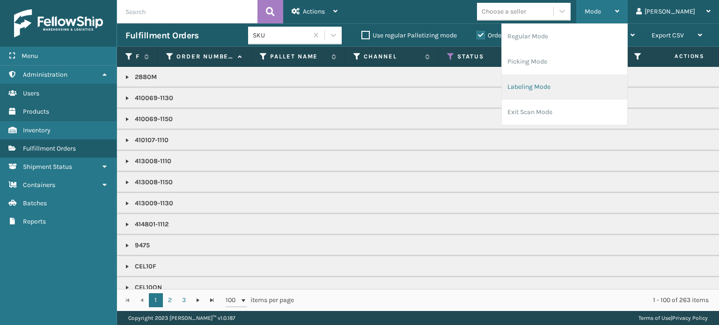
click at [590, 88] on li "Labeling Mode" at bounding box center [565, 86] width 126 height 25
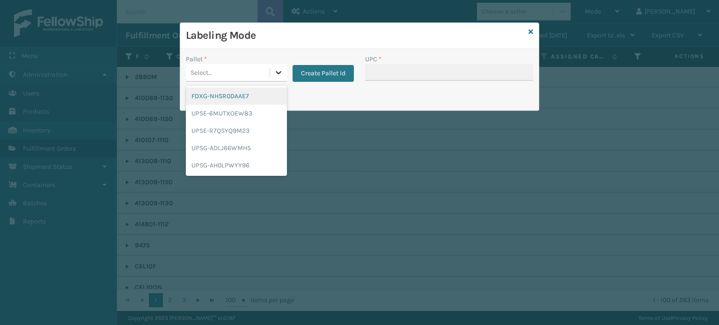
click at [283, 70] on div at bounding box center [278, 72] width 17 height 17
click at [253, 95] on div "FDXG-NHSR0DAAE7" at bounding box center [236, 96] width 101 height 17
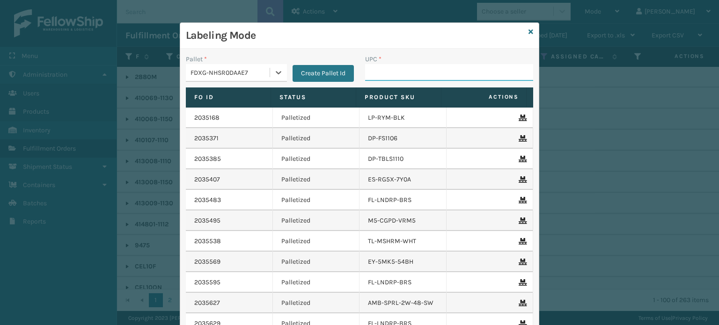
click at [406, 74] on input "UPC *" at bounding box center [449, 72] width 168 height 17
click at [430, 73] on input "UPC *" at bounding box center [449, 72] width 168 height 17
click at [376, 73] on input "853913008850" at bounding box center [440, 72] width 151 height 17
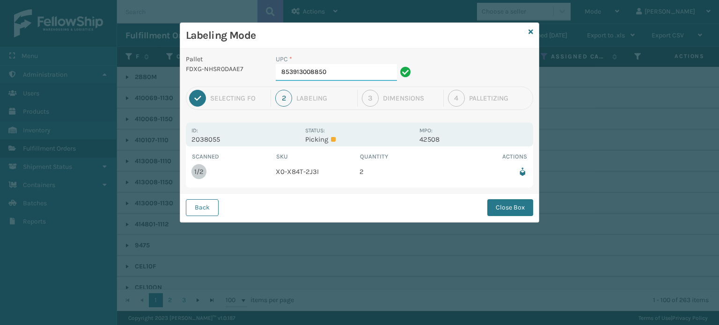
click at [376, 69] on input "853913008850" at bounding box center [336, 72] width 121 height 17
click at [498, 206] on button "Close Box" at bounding box center [510, 207] width 46 height 17
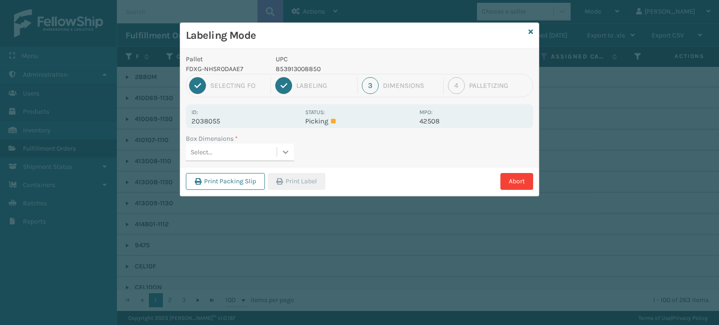
click at [285, 153] on icon at bounding box center [286, 152] width 6 height 3
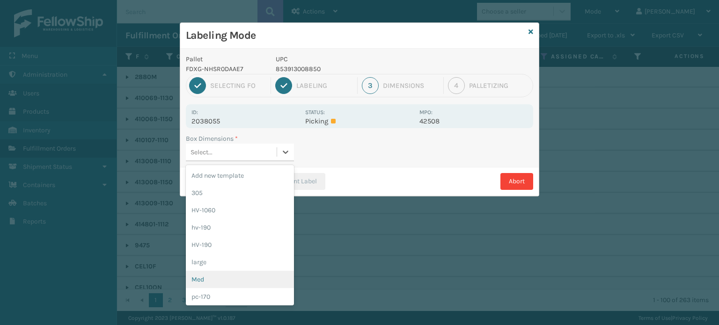
drag, startPoint x: 244, startPoint y: 281, endPoint x: 259, endPoint y: 251, distance: 33.1
click at [245, 281] on div "Med" at bounding box center [240, 279] width 108 height 17
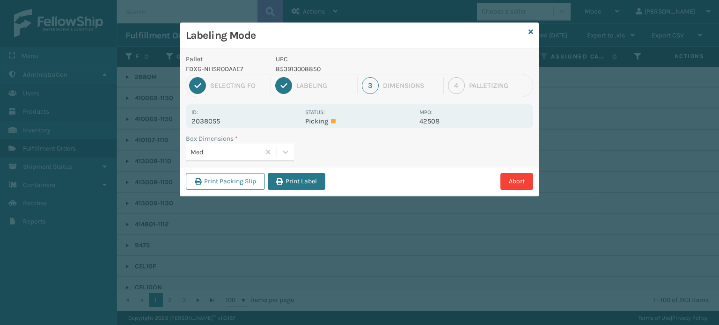
drag, startPoint x: 305, startPoint y: 181, endPoint x: 365, endPoint y: 188, distance: 60.4
click at [306, 180] on button "Print Label" at bounding box center [297, 181] width 58 height 17
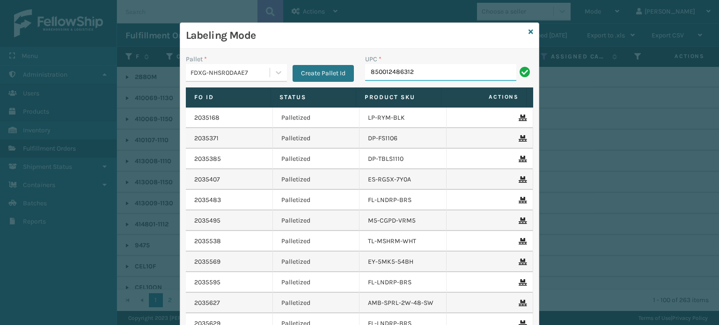
click at [392, 77] on input "850012486312" at bounding box center [440, 72] width 151 height 17
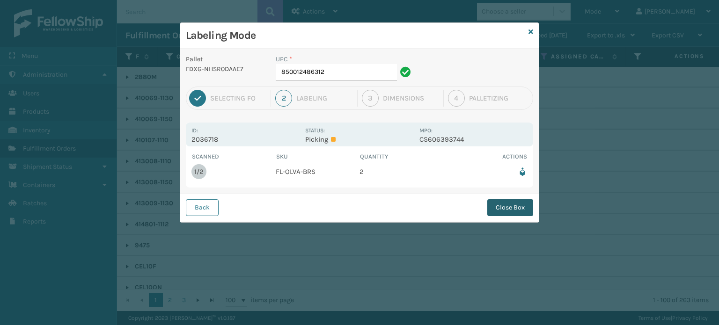
click at [506, 202] on button "Close Box" at bounding box center [510, 207] width 46 height 17
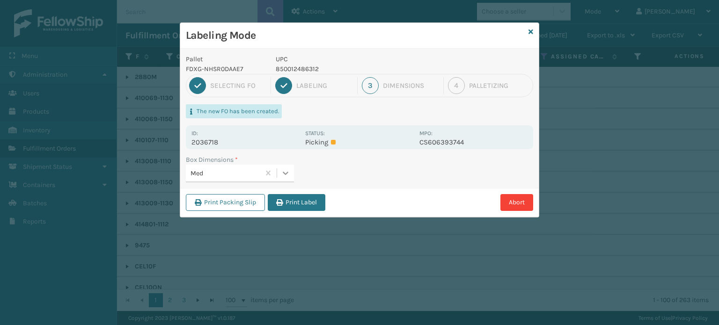
click at [290, 171] on icon at bounding box center [285, 173] width 9 height 9
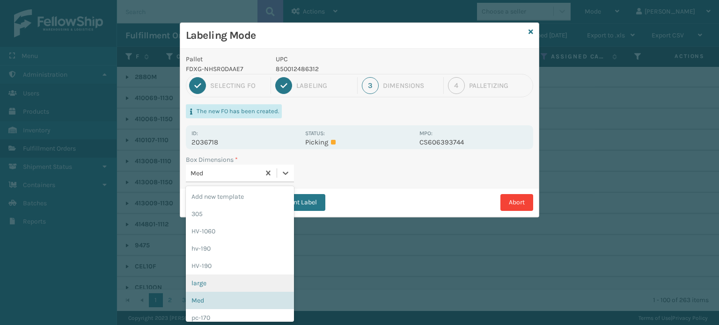
click at [242, 280] on div "large" at bounding box center [240, 283] width 108 height 17
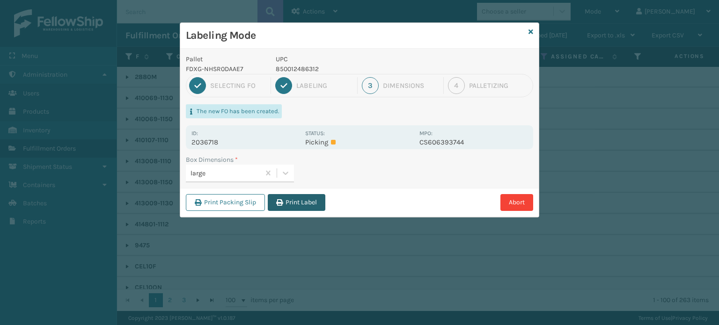
click at [317, 207] on button "Print Label" at bounding box center [297, 202] width 58 height 17
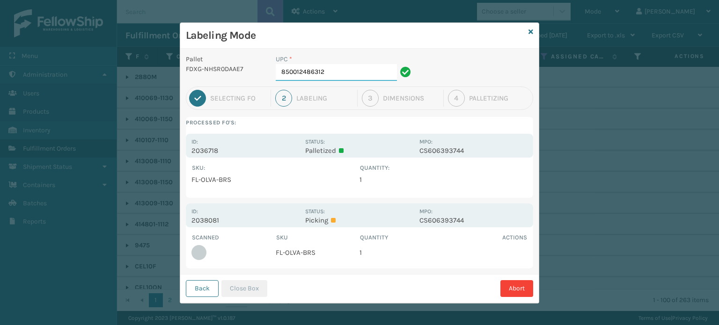
click at [363, 78] on input "850012486312" at bounding box center [336, 72] width 121 height 17
click at [259, 285] on button "Close Box" at bounding box center [245, 289] width 46 height 17
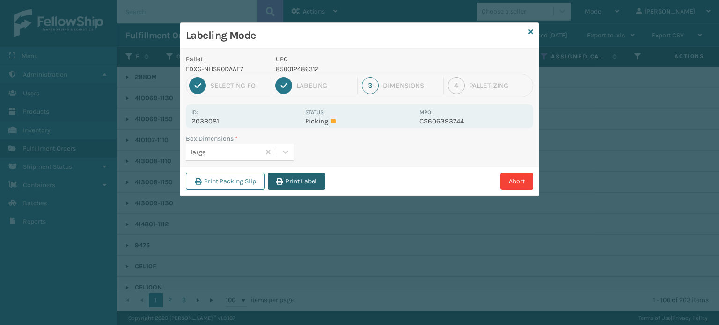
click at [305, 185] on button "Print Label" at bounding box center [297, 181] width 58 height 17
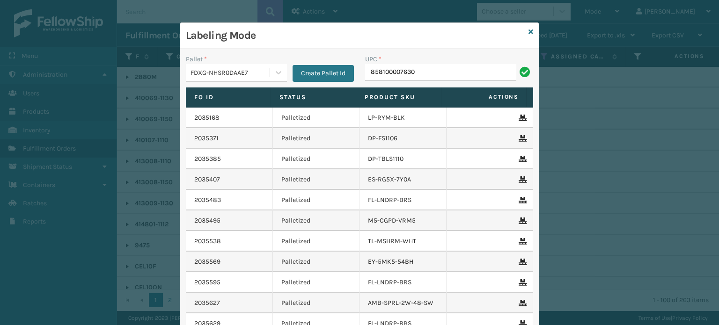
click at [391, 69] on input "858100007630" at bounding box center [440, 72] width 151 height 17
click at [392, 70] on input "858100007906" at bounding box center [440, 72] width 151 height 17
click at [450, 69] on input "858100007906" at bounding box center [440, 72] width 151 height 17
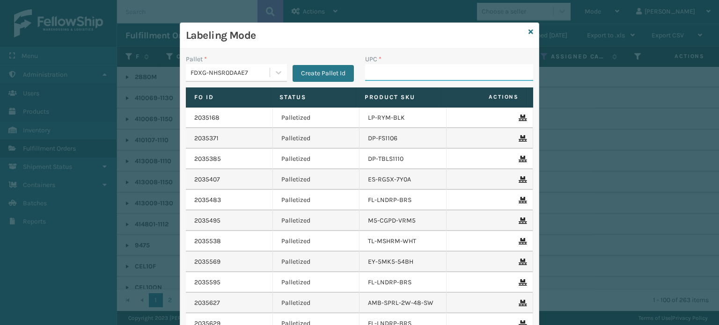
click at [478, 67] on input "UPC *" at bounding box center [449, 72] width 168 height 17
paste input "858100007906"
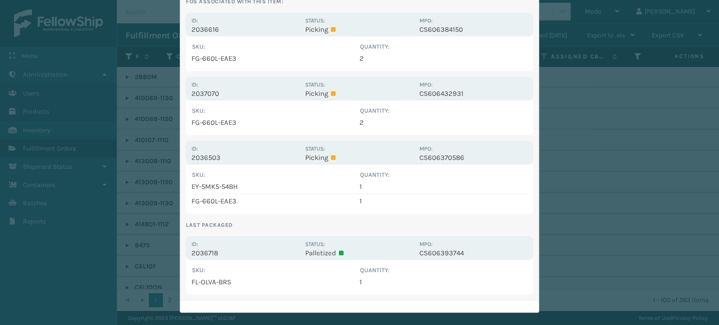
scroll to position [196, 0]
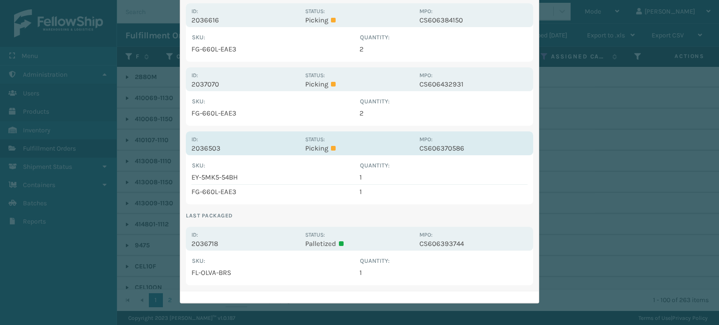
click at [358, 142] on div "Status: Picking" at bounding box center [359, 143] width 108 height 18
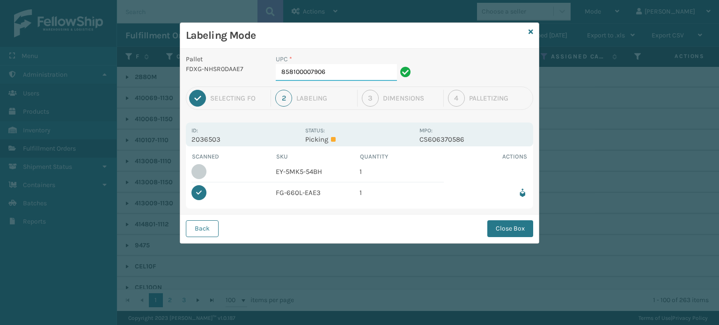
scroll to position [0, 0]
click at [506, 228] on button "Close Box" at bounding box center [510, 229] width 46 height 17
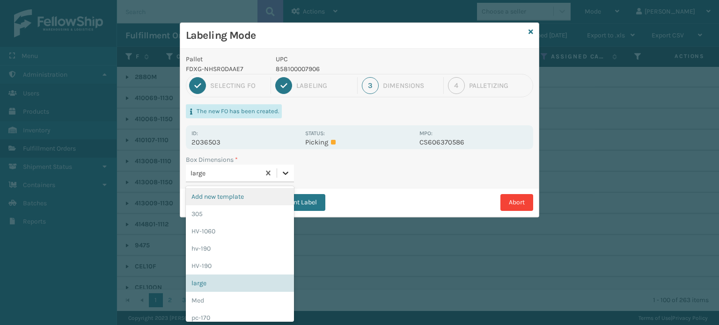
click at [288, 172] on icon at bounding box center [286, 173] width 6 height 3
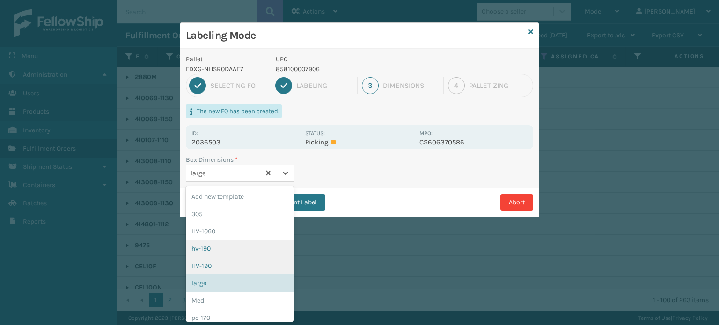
scroll to position [47, 0]
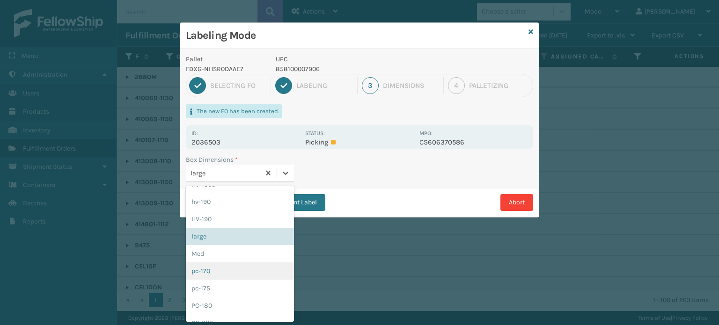
click at [244, 264] on div "pc-170" at bounding box center [240, 271] width 108 height 17
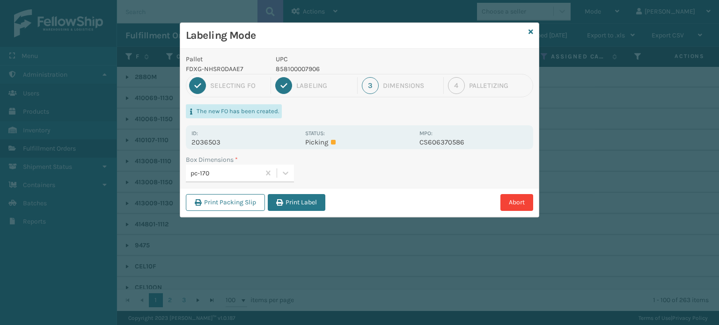
drag, startPoint x: 301, startPoint y: 205, endPoint x: 312, endPoint y: 206, distance: 11.3
click at [302, 204] on button "Print Label" at bounding box center [297, 202] width 58 height 17
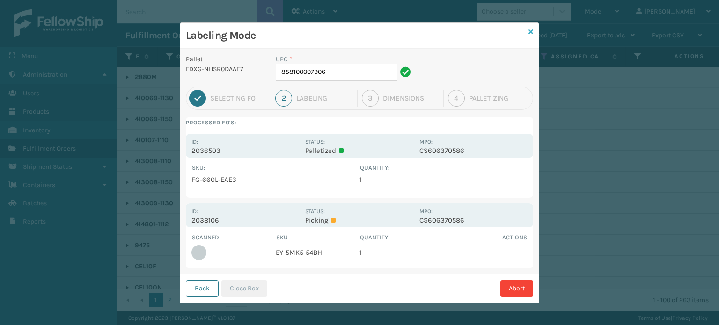
click at [530, 31] on icon at bounding box center [531, 32] width 5 height 7
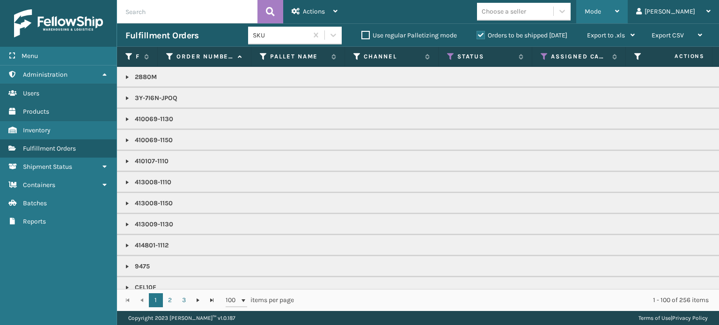
click at [618, 10] on div "Mode Regular Mode Picking Mode Labeling Mode Exit Scan Mode" at bounding box center [602, 11] width 52 height 23
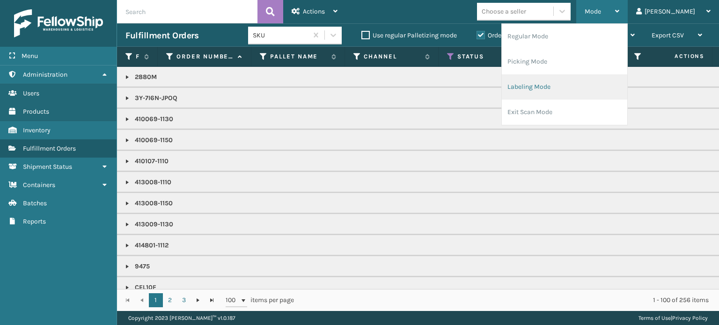
click at [607, 89] on li "Labeling Mode" at bounding box center [565, 86] width 126 height 25
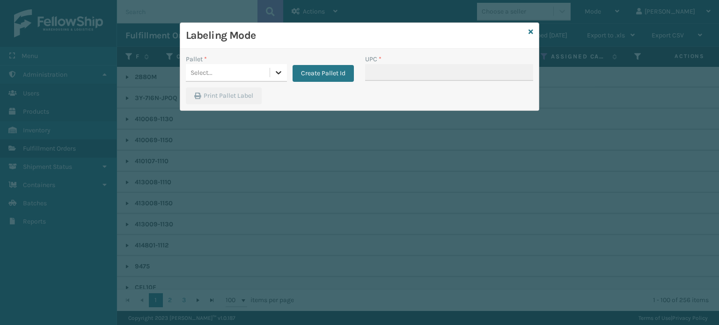
click at [279, 70] on icon at bounding box center [278, 72] width 9 height 9
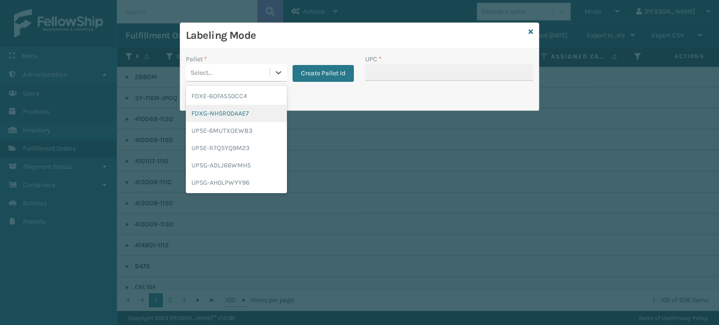
click at [249, 109] on div "FDXG-NHSR0DAAE7" at bounding box center [236, 113] width 101 height 17
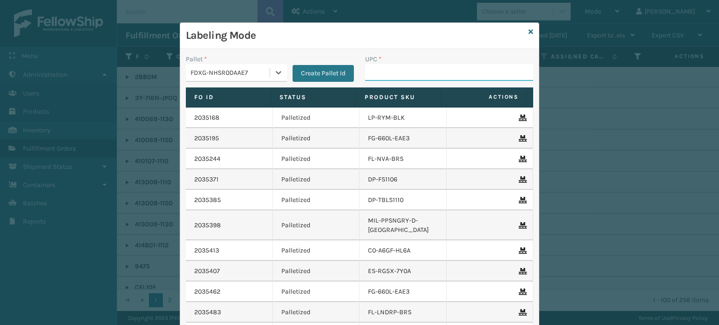
click at [379, 69] on input "UPC *" at bounding box center [449, 72] width 168 height 17
paste input "858100007906"
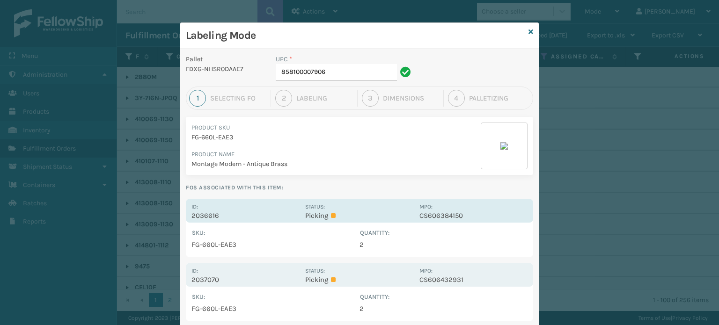
click at [389, 207] on div "Status: Picking" at bounding box center [359, 211] width 108 height 18
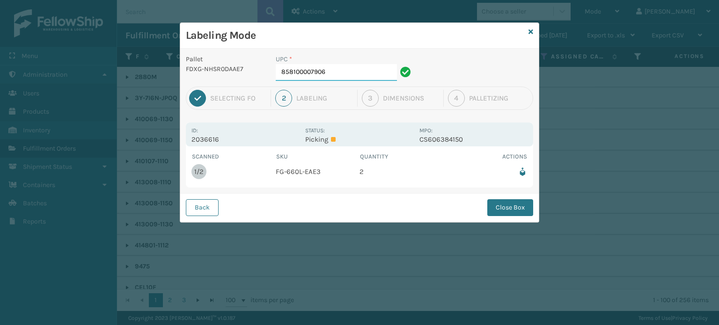
click at [369, 70] on input "858100007906" at bounding box center [336, 72] width 121 height 17
click at [515, 205] on button "Close Box" at bounding box center [510, 207] width 46 height 17
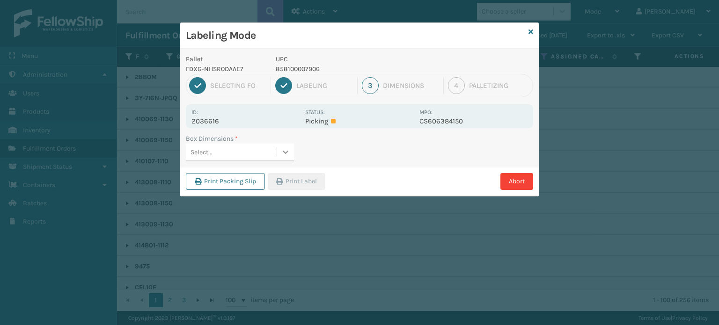
click at [283, 148] on icon at bounding box center [285, 152] width 9 height 9
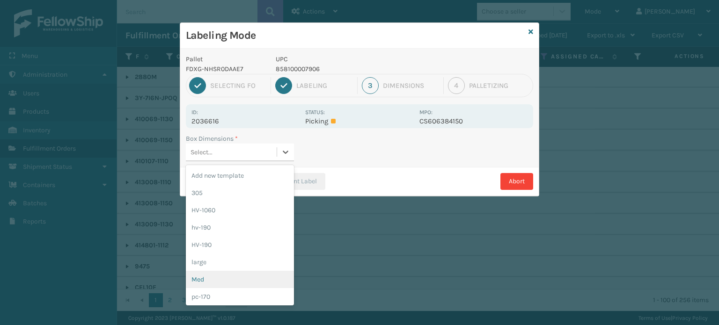
click at [224, 279] on div "Med" at bounding box center [240, 279] width 108 height 17
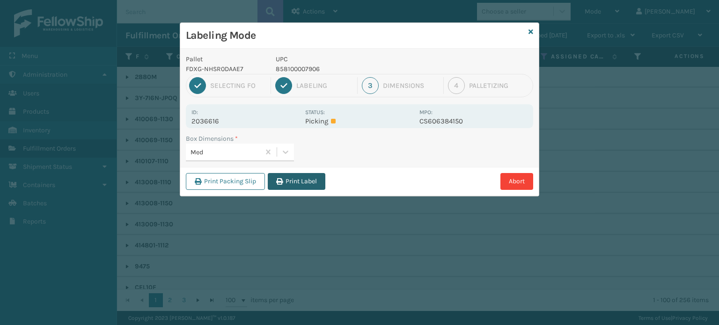
click at [303, 185] on button "Print Label" at bounding box center [297, 181] width 58 height 17
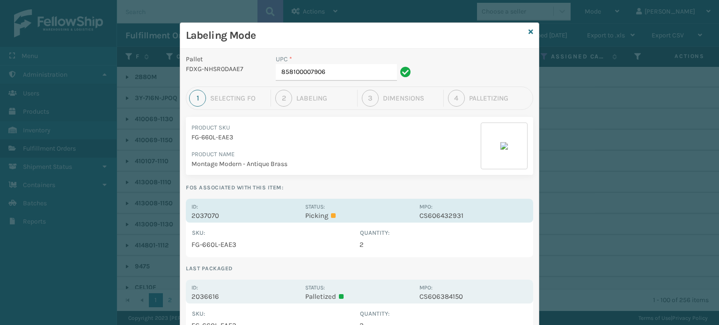
click at [370, 212] on p "Picking" at bounding box center [359, 216] width 108 height 8
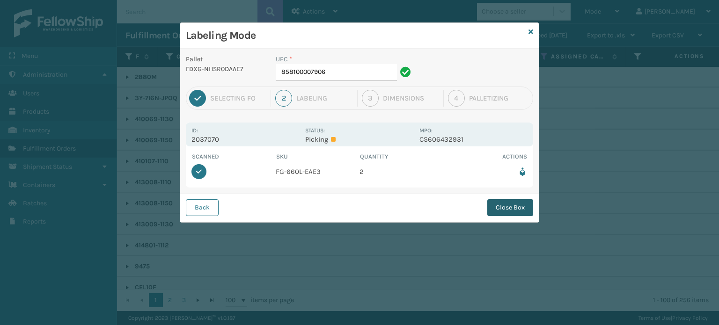
click at [494, 207] on button "Close Box" at bounding box center [510, 207] width 46 height 17
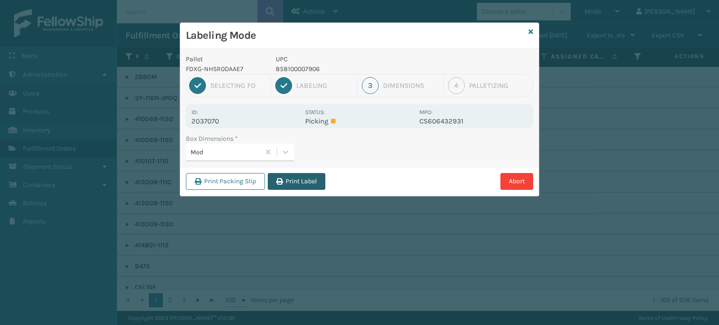
click at [307, 181] on button "Print Label" at bounding box center [297, 181] width 58 height 17
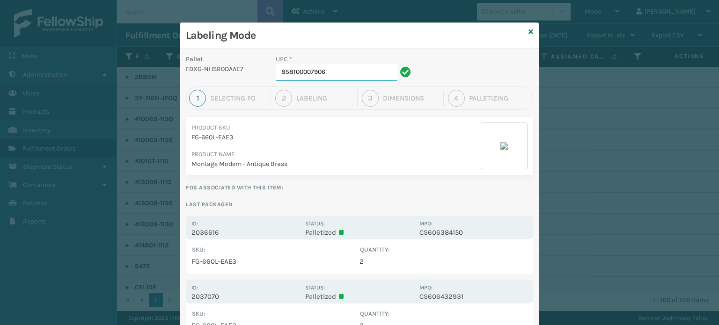
drag, startPoint x: 354, startPoint y: 71, endPoint x: 246, endPoint y: 51, distance: 109.1
click at [246, 52] on div "Pallet FDXG-NHSR0DAAE7 UPC * 858100007906 1 Selecting FO 2 Labeling 3 Dimension…" at bounding box center [359, 203] width 359 height 308
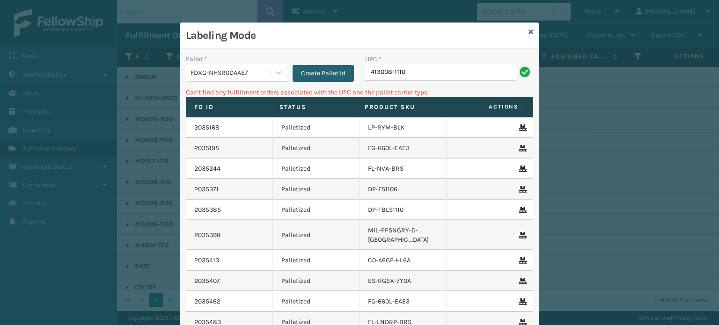
drag, startPoint x: 461, startPoint y: 66, endPoint x: 341, endPoint y: 72, distance: 120.0
click at [341, 72] on div "Pallet * FDXG-NHSR0DAAE7 Create Pallet Id UPC * 413008-1110" at bounding box center [359, 70] width 359 height 33
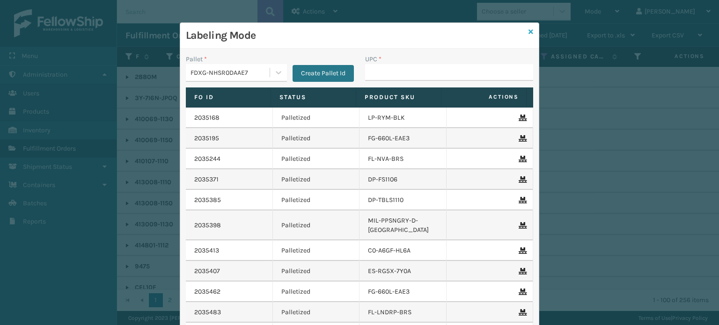
click at [529, 31] on icon at bounding box center [531, 32] width 5 height 7
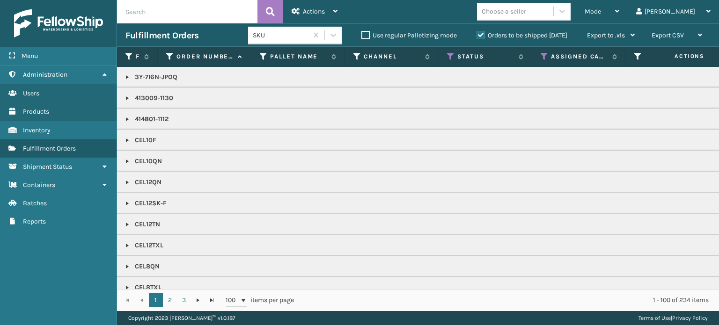
click at [526, 11] on div "Choose a seller" at bounding box center [504, 12] width 44 height 10
click at [178, 78] on p "3Y-7I6N-JPOQ" at bounding box center [722, 77] width 1192 height 9
click at [526, 9] on div "Choose a seller" at bounding box center [504, 12] width 44 height 10
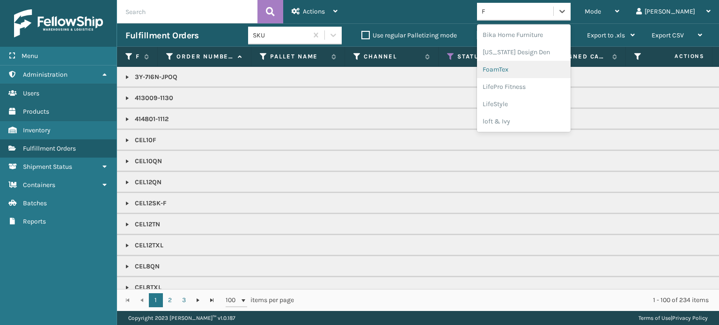
click at [540, 71] on div "FoamTex" at bounding box center [524, 69] width 94 height 17
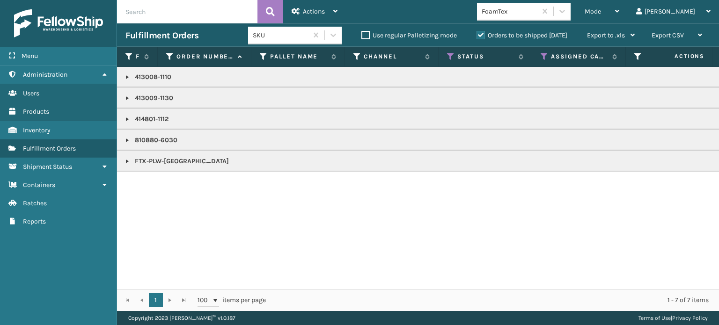
click at [127, 75] on link at bounding box center [127, 77] width 7 height 7
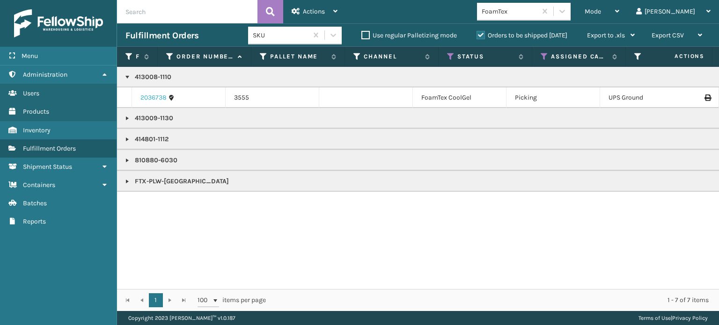
click at [153, 98] on link "2036738" at bounding box center [153, 97] width 26 height 9
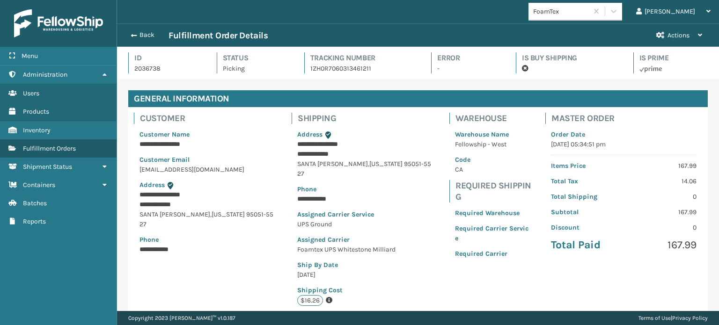
scroll to position [22, 602]
click at [138, 35] on button "Back" at bounding box center [147, 35] width 43 height 8
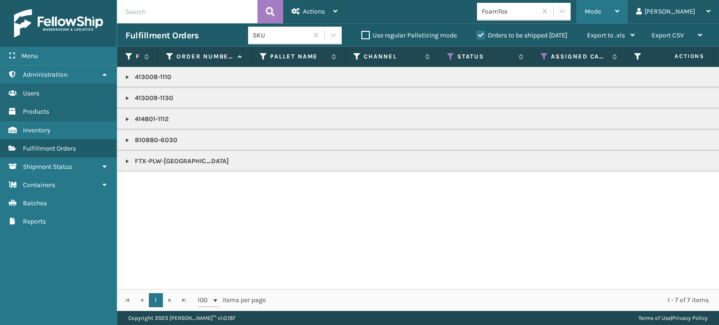
click at [618, 17] on div "Mode Regular Mode Picking Mode Labeling Mode Exit Scan Mode" at bounding box center [602, 11] width 52 height 23
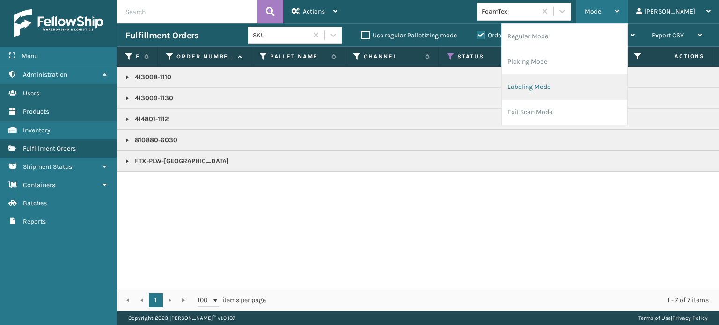
click at [584, 83] on li "Labeling Mode" at bounding box center [565, 86] width 126 height 25
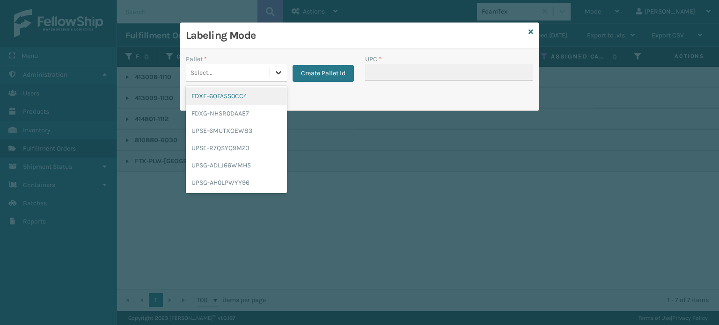
click at [276, 65] on div at bounding box center [278, 72] width 17 height 17
click at [242, 147] on div "UPSE-R7QSYQ9M23" at bounding box center [236, 148] width 101 height 17
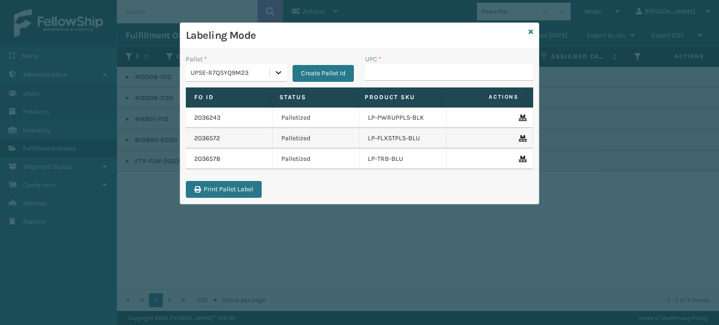
click at [274, 70] on icon at bounding box center [278, 72] width 9 height 9
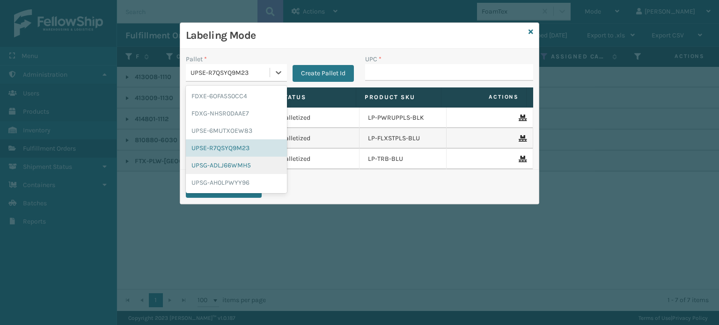
click at [232, 166] on div "UPSG-ADLJ66WMH5" at bounding box center [236, 165] width 101 height 17
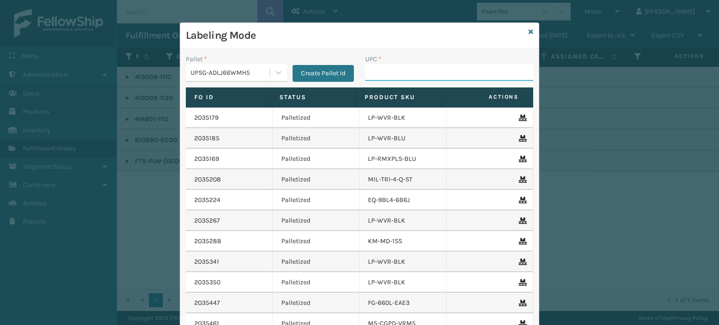
click at [428, 73] on input "UPC *" at bounding box center [449, 72] width 168 height 17
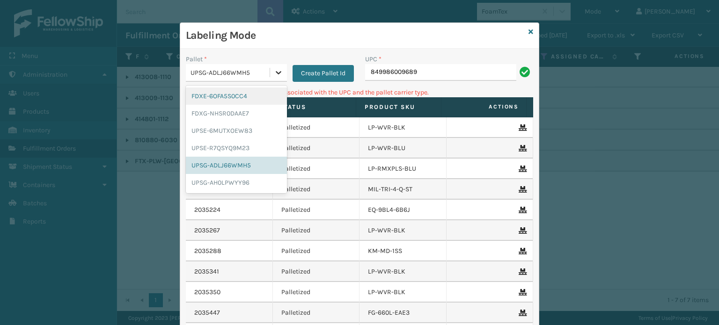
click at [278, 74] on icon at bounding box center [278, 72] width 9 height 9
click at [247, 116] on div "FDXG-NHSR0DAAE7" at bounding box center [236, 113] width 101 height 17
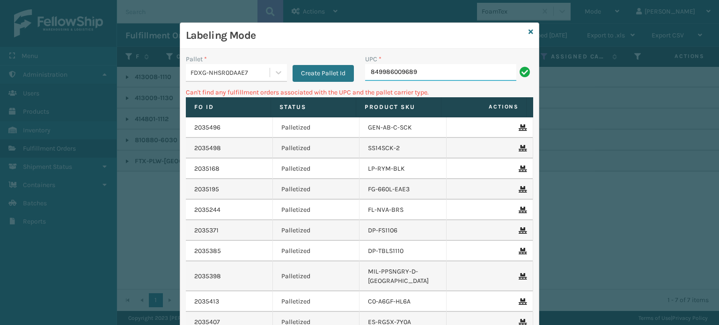
click at [425, 75] on input "849986009689" at bounding box center [440, 72] width 151 height 17
type input "8"
type input "FTX-PLW-[GEOGRAPHIC_DATA]"
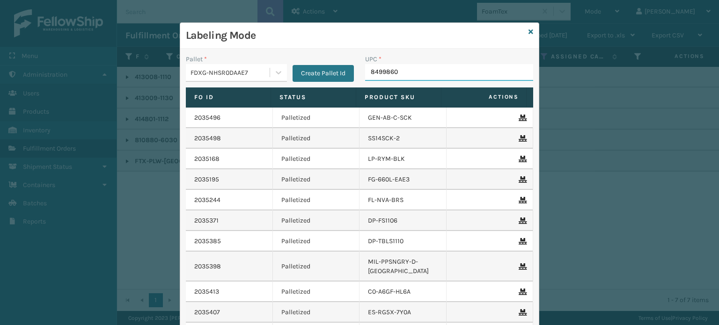
type input "84998600"
type input "8499860"
type input "8100"
type input "8100819"
type input "8100819627"
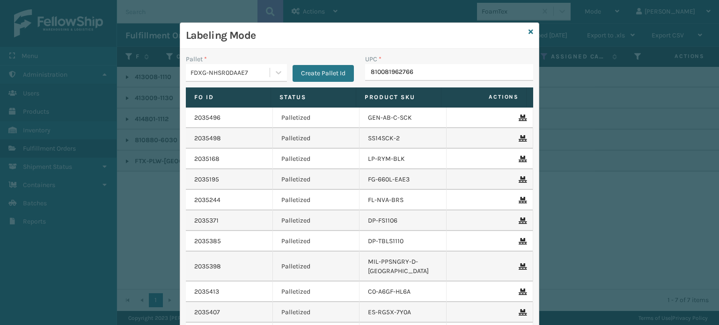
type input "810081962766"
type input "810081962704"
type input "81008196249"
type input "8100819"
type input "ST3402"
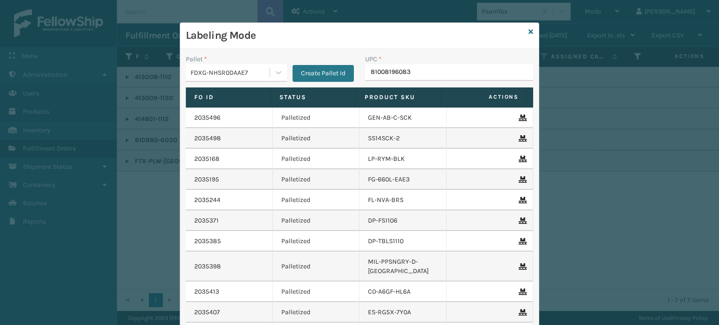
type input "810081960830"
type input "81008196260"
type input "850004"
type input "810081964"
type input "8100819"
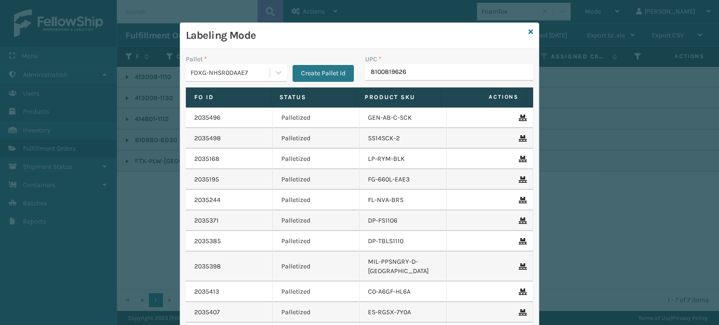
type input "81008196260"
type input "80487948247"
type input "8048794"
type input "840985118204"
type input "8409851"
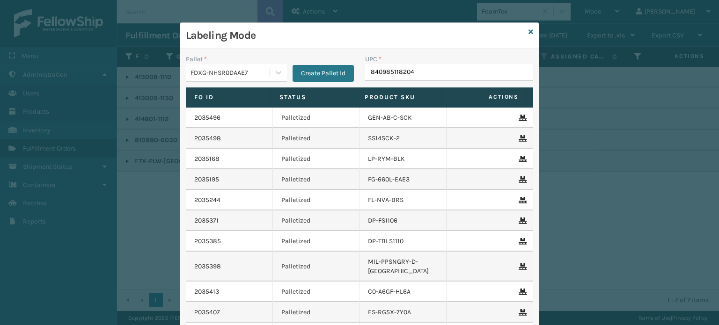
type input "840985118204"
type input "MIL-ET"
click at [529, 30] on icon at bounding box center [531, 32] width 5 height 7
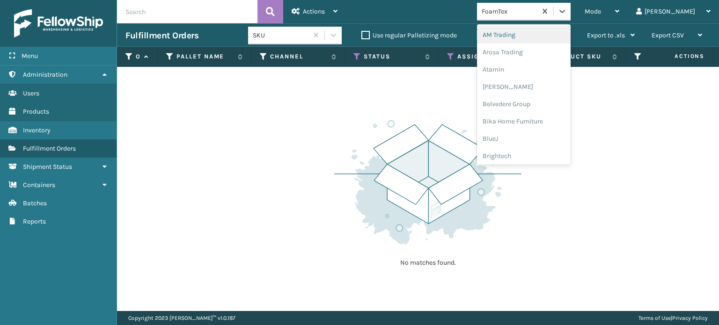
click at [538, 15] on div "FoamTex" at bounding box center [510, 12] width 56 height 10
type input "MI"
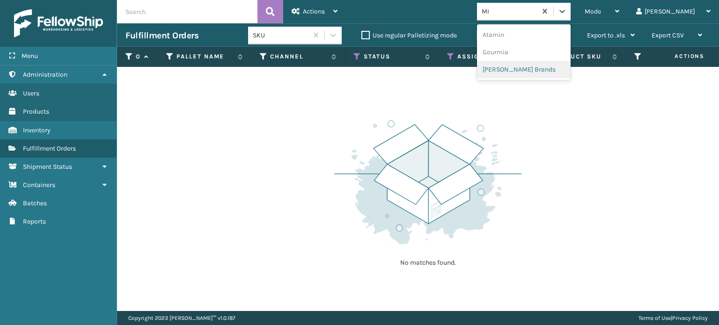
click at [558, 74] on div "[PERSON_NAME] Brands" at bounding box center [524, 69] width 94 height 17
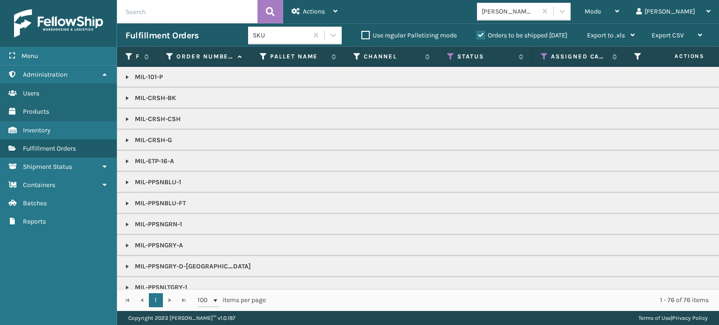
click at [125, 159] on link at bounding box center [127, 161] width 7 height 7
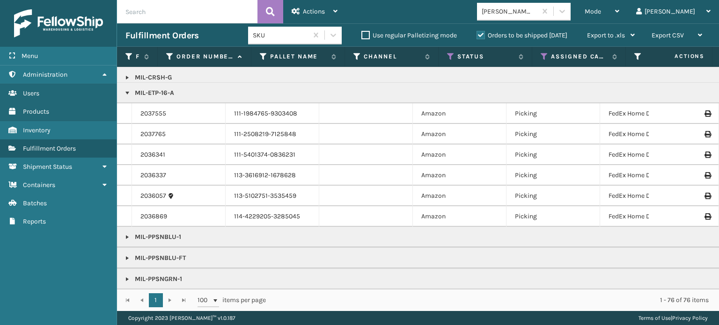
scroll to position [47, 0]
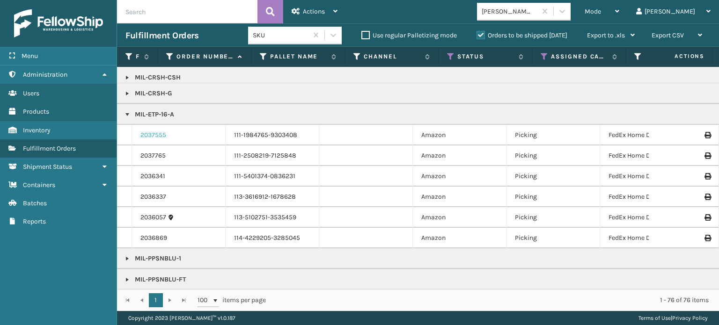
click at [158, 134] on link "2037555" at bounding box center [153, 135] width 26 height 9
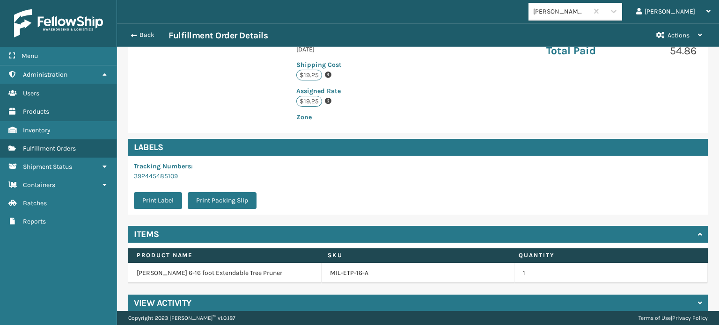
scroll to position [227, 0]
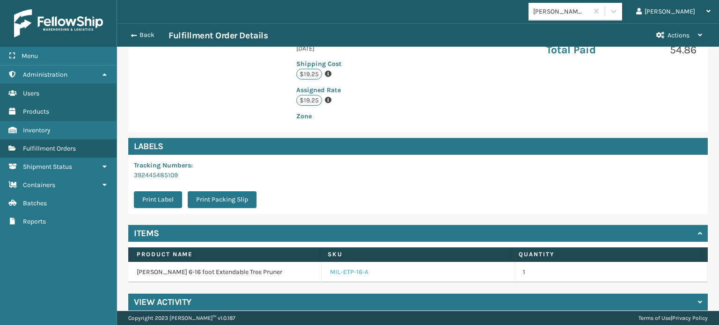
click at [354, 268] on link "MIL-ETP-16-A" at bounding box center [349, 272] width 38 height 9
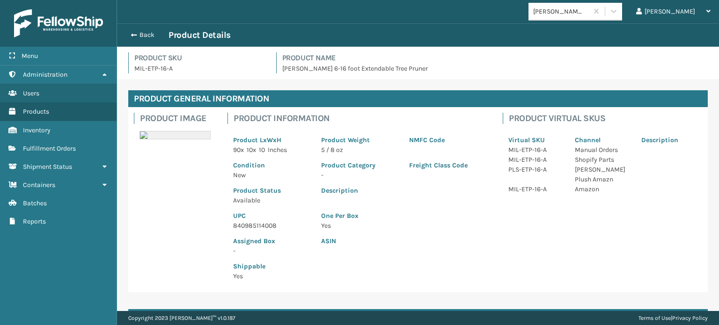
click at [264, 222] on p "840985114008" at bounding box center [271, 226] width 77 height 10
copy p "840985114008"
click at [252, 223] on p "840985114008" at bounding box center [271, 226] width 77 height 10
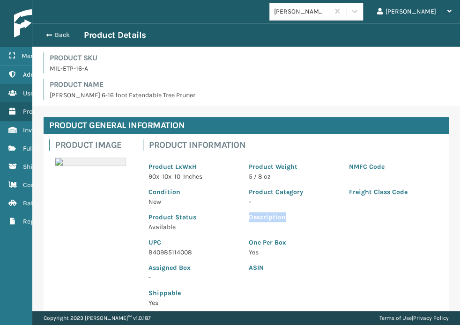
click at [252, 223] on div "Description" at bounding box center [343, 219] width 200 height 25
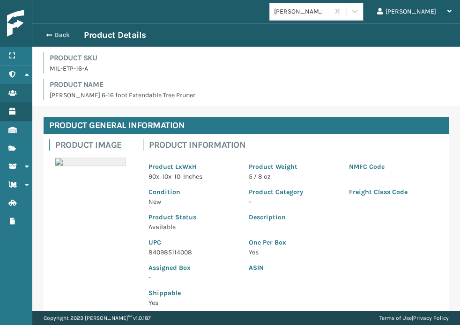
click at [185, 248] on p "840985114008" at bounding box center [192, 253] width 89 height 10
copy p "840985114008"
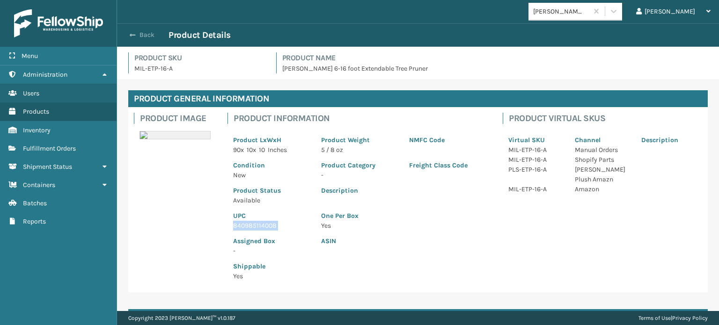
click at [139, 35] on button "Back" at bounding box center [147, 35] width 43 height 8
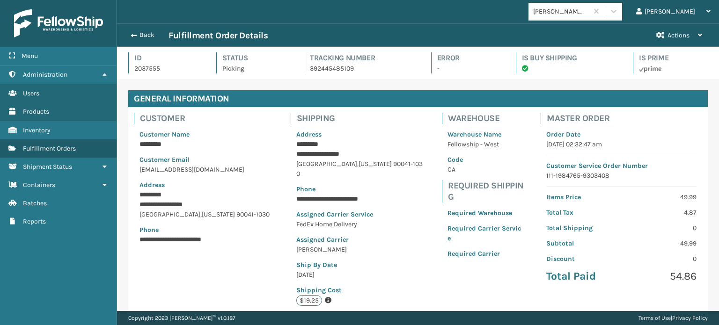
scroll to position [22, 602]
click at [139, 35] on button "Back" at bounding box center [147, 35] width 43 height 8
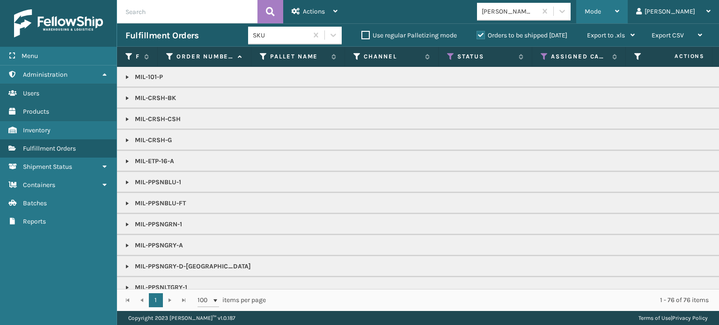
click at [601, 13] on span "Mode" at bounding box center [593, 11] width 16 height 8
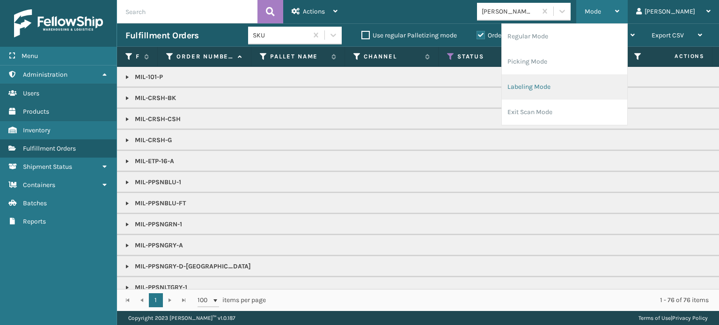
click at [595, 88] on li "Labeling Mode" at bounding box center [565, 86] width 126 height 25
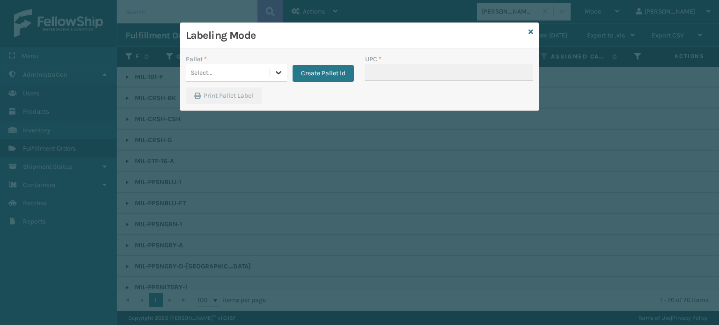
click at [277, 69] on icon at bounding box center [278, 72] width 9 height 9
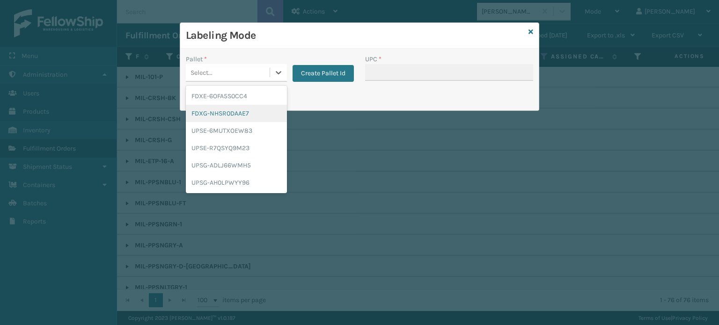
click at [255, 114] on div "FDXG-NHSR0DAAE7" at bounding box center [236, 113] width 101 height 17
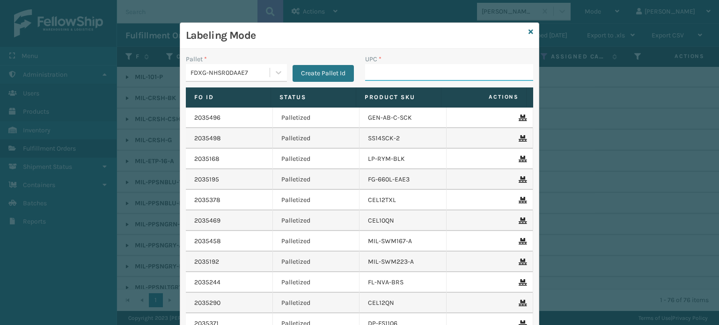
click at [459, 72] on input "UPC *" at bounding box center [449, 72] width 168 height 17
paste input "840985114008"
type input "840985114008"
click at [414, 73] on input "840985114008" at bounding box center [440, 72] width 151 height 17
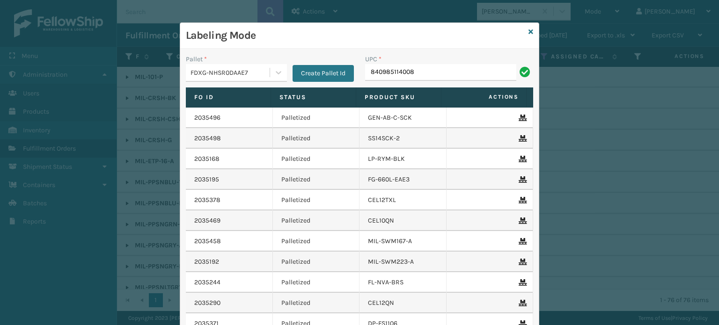
type input "840985114008"
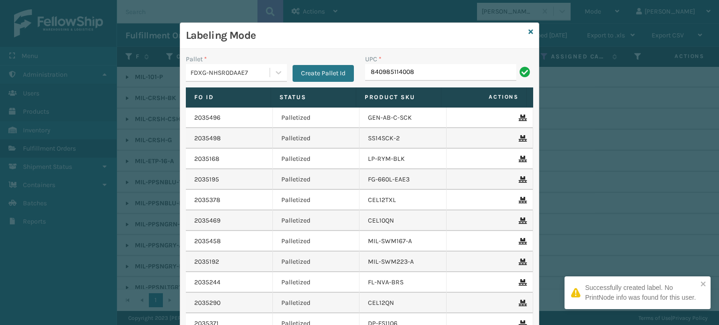
type input "840985114008"
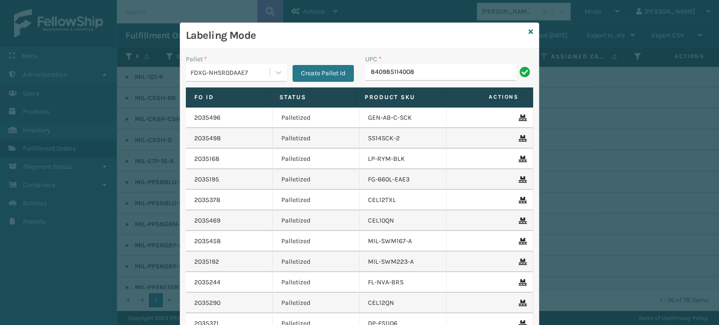
type input "840985114008"
type input "8409851"
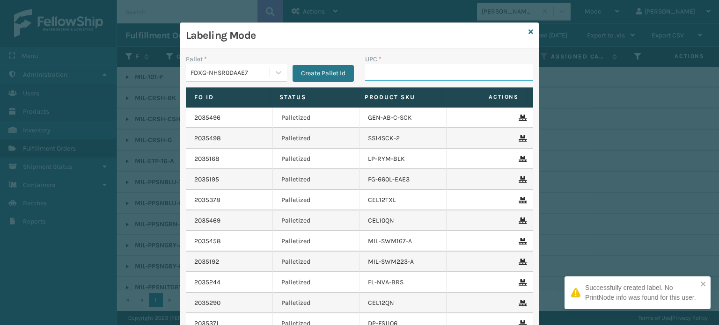
drag, startPoint x: 386, startPoint y: 75, endPoint x: 391, endPoint y: 67, distance: 9.0
click at [387, 74] on input "UPC *" at bounding box center [449, 72] width 168 height 17
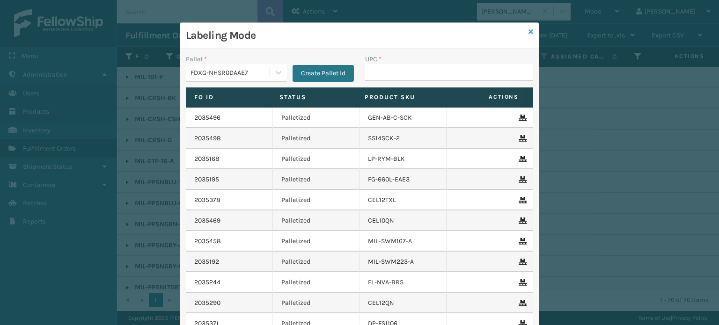
click at [529, 29] on icon at bounding box center [531, 32] width 5 height 7
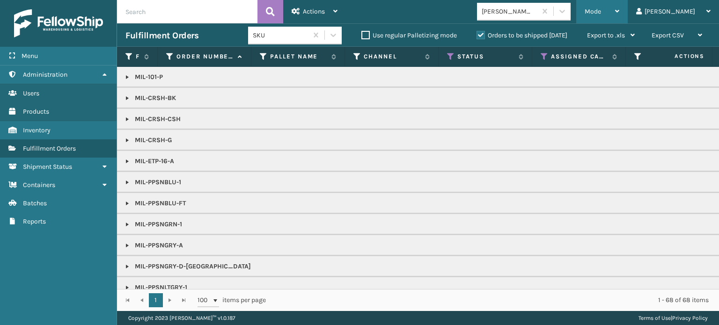
click at [601, 9] on span "Mode" at bounding box center [593, 11] width 16 height 8
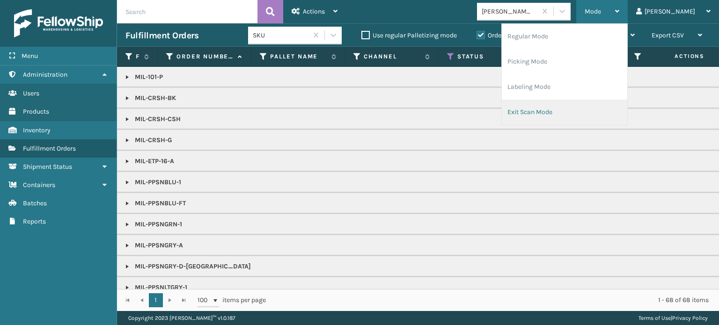
click at [602, 101] on li "Exit Scan Mode" at bounding box center [565, 112] width 126 height 25
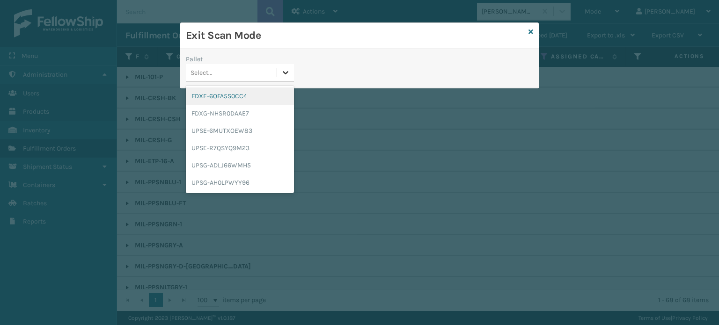
click at [288, 69] on icon at bounding box center [285, 72] width 9 height 9
click at [263, 111] on div "FDXG-NHSR0DAAE7" at bounding box center [240, 113] width 108 height 17
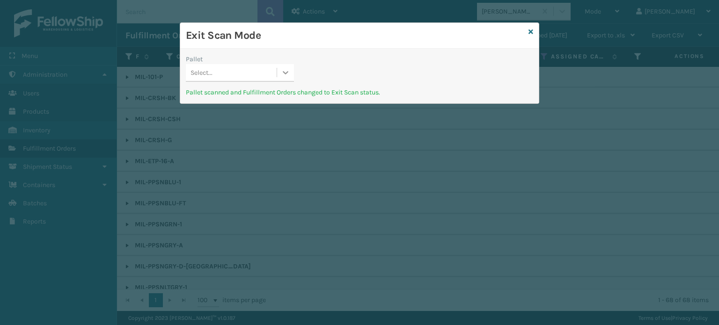
click at [290, 78] on div at bounding box center [285, 72] width 17 height 17
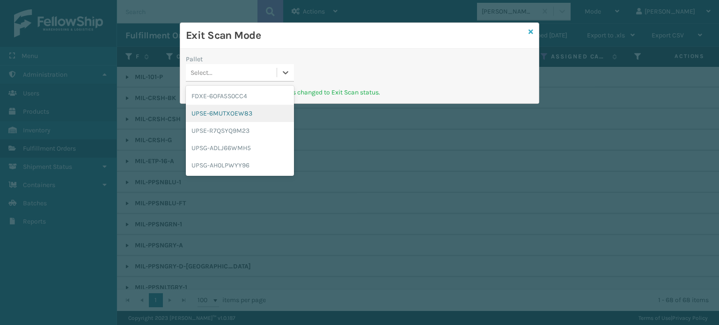
click at [533, 32] on icon at bounding box center [531, 32] width 5 height 7
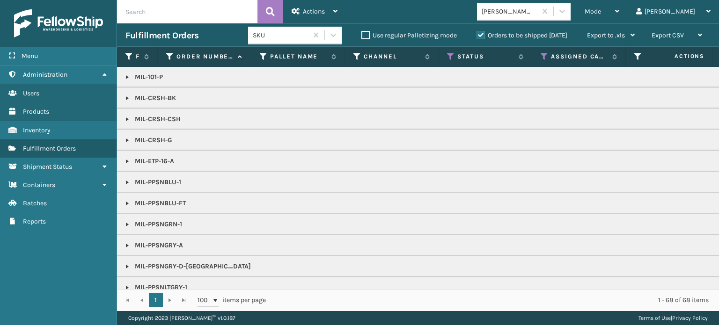
click at [404, 119] on p "MIL-CRSH-CSH" at bounding box center [722, 119] width 1192 height 9
click at [601, 15] on span "Mode" at bounding box center [593, 11] width 16 height 8
click at [601, 11] on span "Mode" at bounding box center [593, 11] width 16 height 8
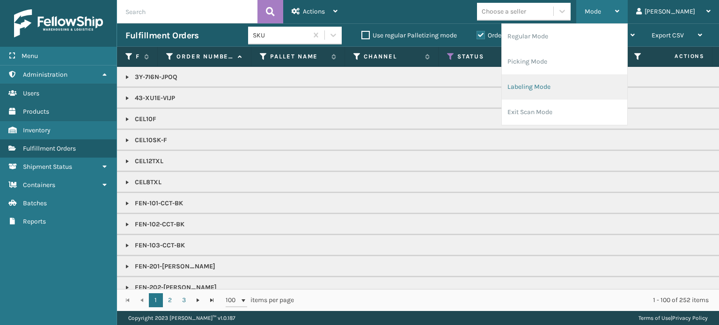
click at [592, 93] on li "Labeling Mode" at bounding box center [565, 86] width 126 height 25
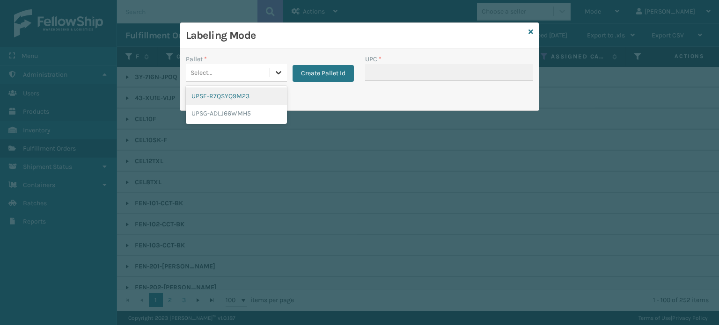
click at [283, 72] on div at bounding box center [278, 72] width 17 height 17
click at [258, 116] on div "UPSG-ADLJ66WMH5" at bounding box center [236, 113] width 101 height 17
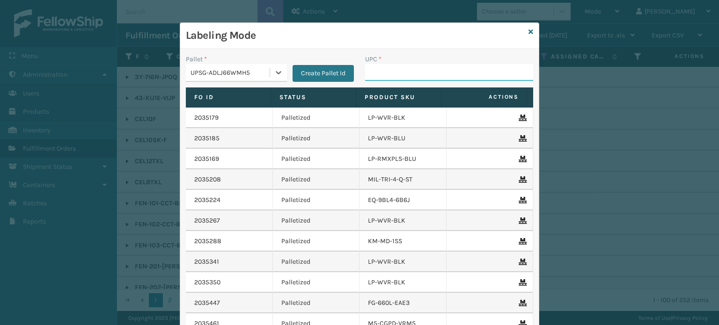
click at [420, 72] on input "UPC *" at bounding box center [449, 72] width 168 height 17
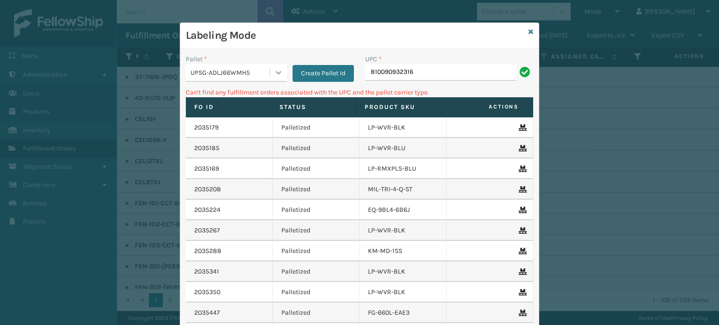
click at [274, 68] on icon at bounding box center [278, 72] width 9 height 9
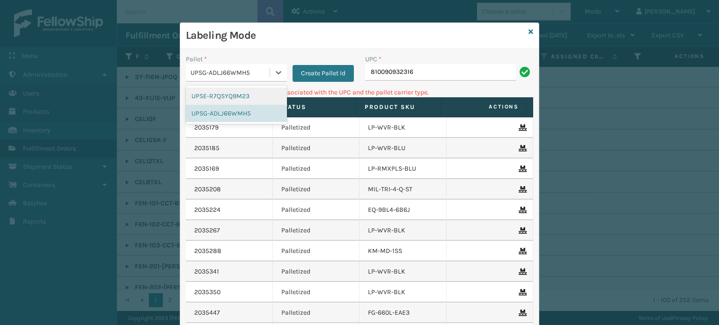
drag, startPoint x: 244, startPoint y: 96, endPoint x: 279, endPoint y: 76, distance: 40.5
click at [244, 96] on div "UPSE-R7QSYQ9M23" at bounding box center [236, 96] width 101 height 17
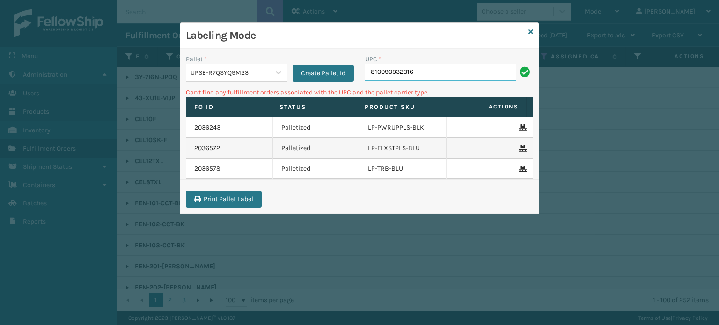
click at [457, 78] on input "810090932316" at bounding box center [440, 72] width 151 height 17
click at [532, 30] on icon at bounding box center [531, 32] width 5 height 7
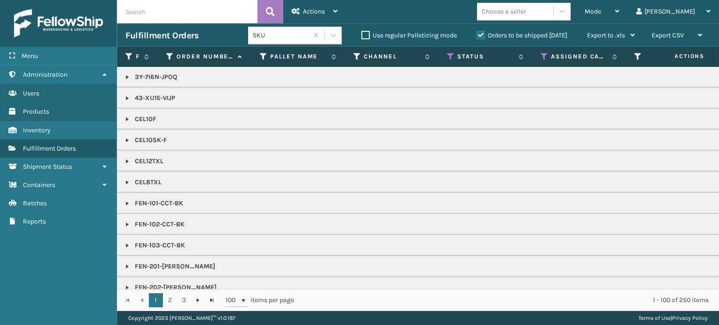
click at [526, 12] on div "Choose a seller" at bounding box center [504, 12] width 44 height 10
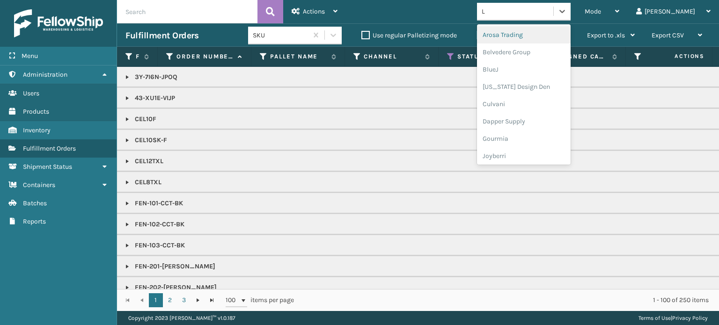
type input "LI"
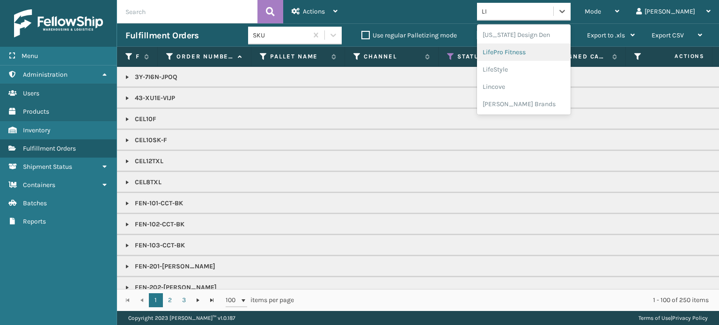
click at [540, 57] on div "LifePro Fitness" at bounding box center [524, 52] width 94 height 17
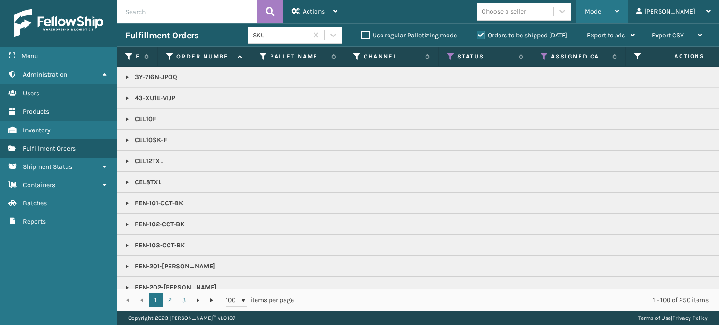
click at [620, 7] on div "Mode" at bounding box center [602, 11] width 35 height 23
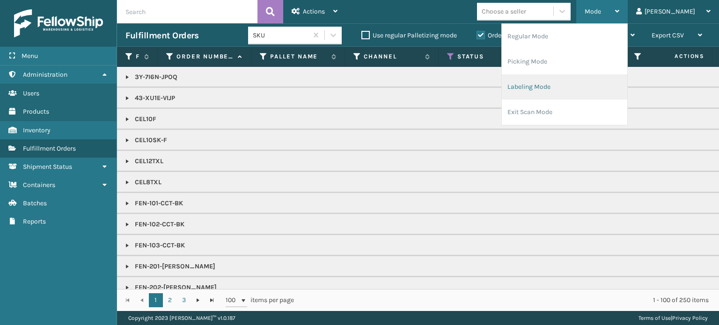
click at [596, 88] on li "Labeling Mode" at bounding box center [565, 86] width 126 height 25
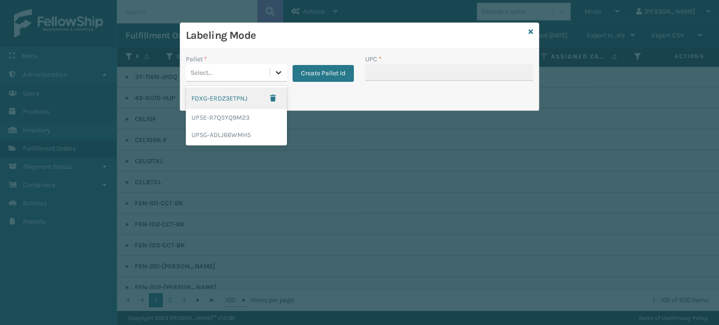
click at [277, 71] on icon at bounding box center [278, 72] width 9 height 9
click at [258, 133] on div "UPSG-ADLJ66WMH5" at bounding box center [236, 134] width 101 height 17
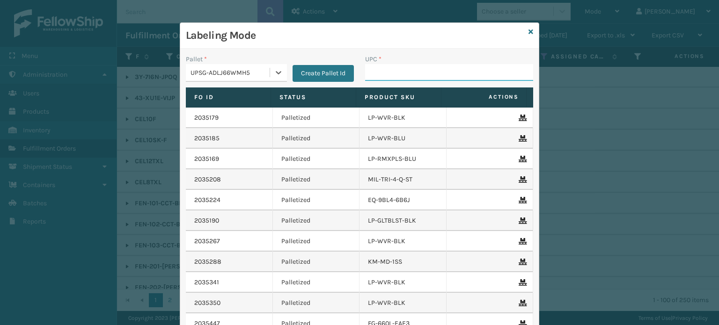
click at [391, 74] on input "UPC *" at bounding box center [449, 72] width 168 height 17
click at [529, 30] on icon at bounding box center [531, 32] width 5 height 7
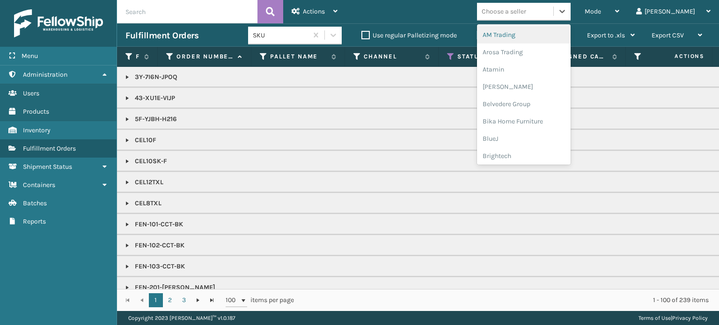
click at [554, 12] on div "Choose a seller" at bounding box center [515, 11] width 76 height 15
type input "LI"
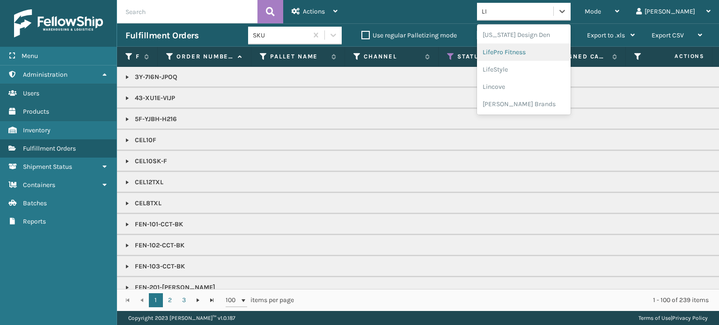
click at [551, 48] on div "LifePro Fitness" at bounding box center [524, 52] width 94 height 17
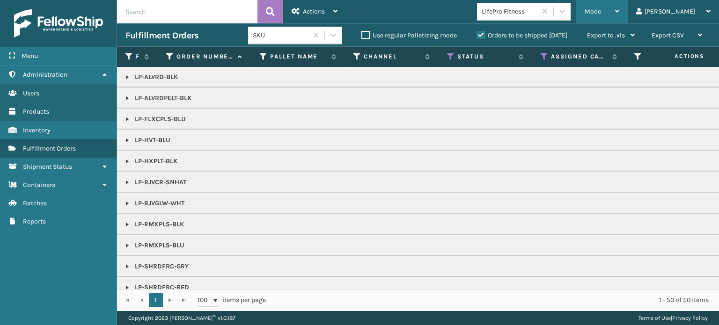
click at [601, 11] on span "Mode" at bounding box center [593, 11] width 16 height 8
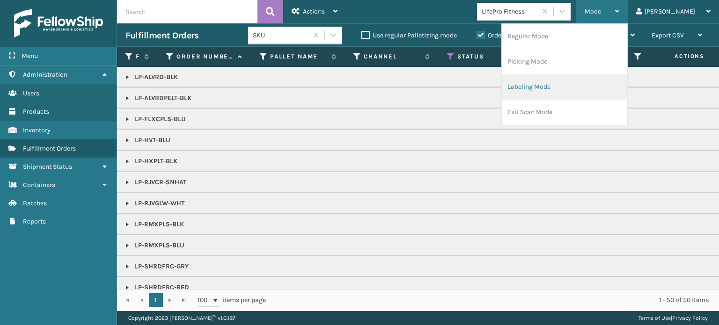
click at [615, 85] on li "Labeling Mode" at bounding box center [565, 86] width 126 height 25
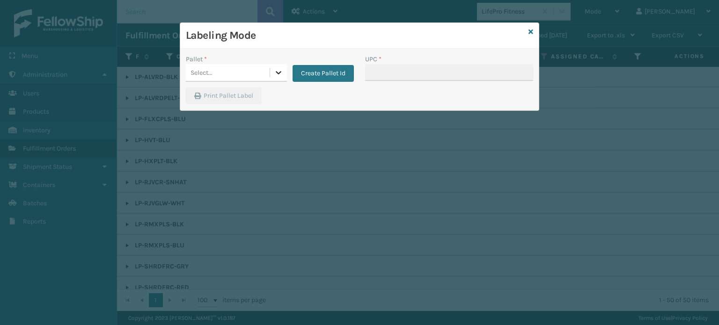
click at [276, 72] on icon at bounding box center [278, 72] width 9 height 9
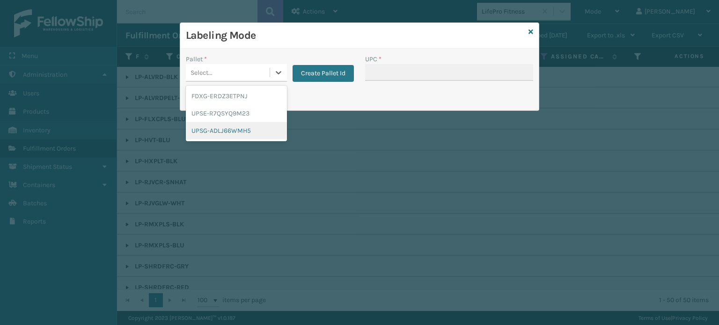
click at [255, 126] on div "UPSG-ADLJ66WMH5" at bounding box center [236, 130] width 101 height 17
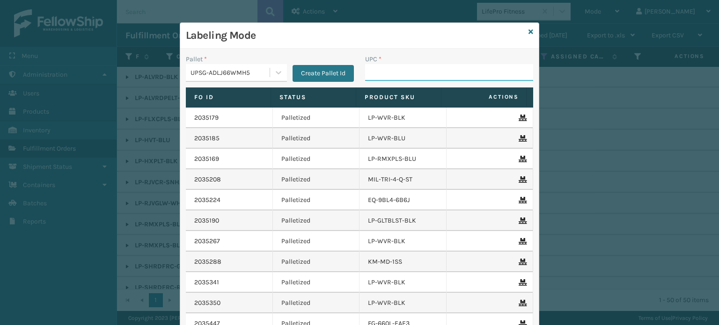
click at [403, 74] on input "UPC *" at bounding box center [449, 72] width 168 height 17
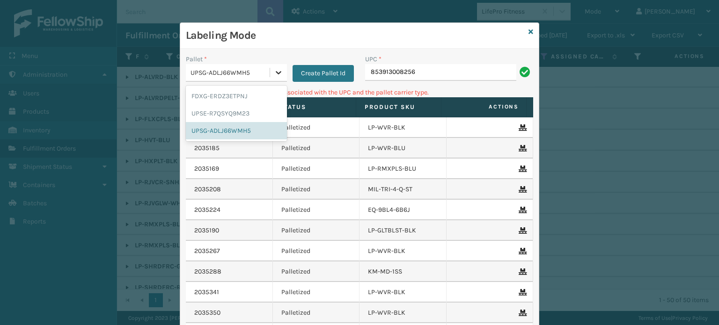
click at [276, 74] on icon at bounding box center [278, 72] width 9 height 9
click at [254, 94] on div "FDXG-ERDZ3ETPNJ" at bounding box center [236, 96] width 101 height 17
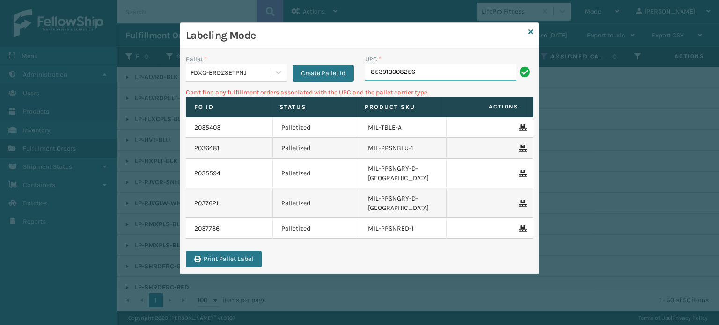
click at [448, 76] on input "853913008256" at bounding box center [440, 72] width 151 height 17
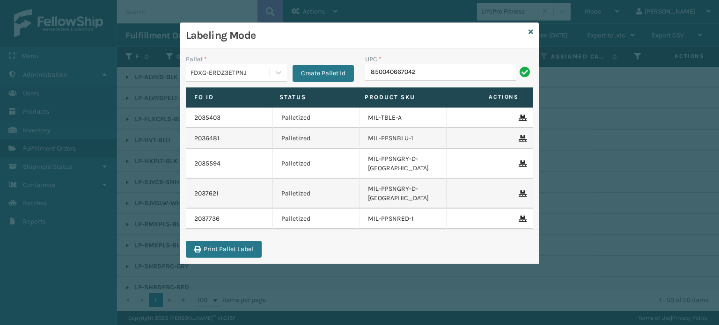
click at [397, 70] on input "850040667042" at bounding box center [440, 72] width 151 height 17
type input "850040667042"
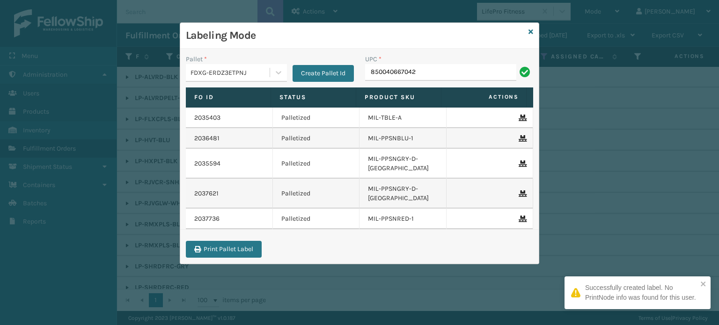
type input "850040667042"
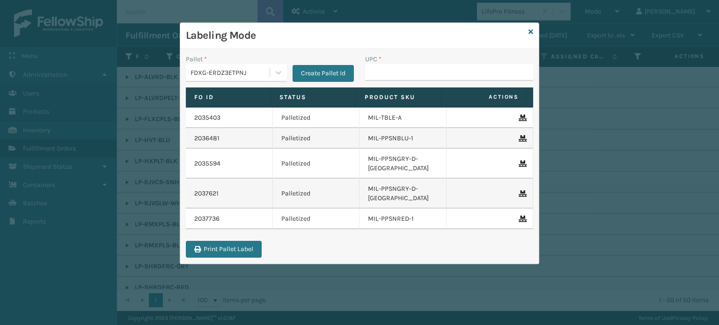
drag, startPoint x: 539, startPoint y: 244, endPoint x: 525, endPoint y: 247, distance: 14.7
click at [536, 245] on div "Labeling Mode Pallet * FDXG-ERDZ3ETPNJ Create Pallet Id UPC * Fo Id Status Prod…" at bounding box center [359, 162] width 719 height 325
type input "8500044"
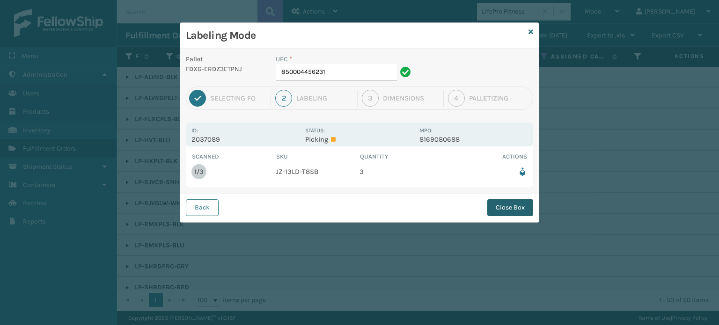
click at [508, 206] on button "Close Box" at bounding box center [510, 207] width 46 height 17
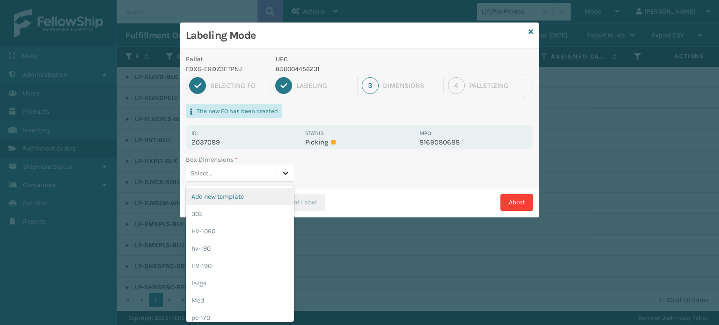
click at [285, 177] on icon at bounding box center [285, 173] width 9 height 9
click at [251, 312] on div "pc-170" at bounding box center [240, 318] width 108 height 17
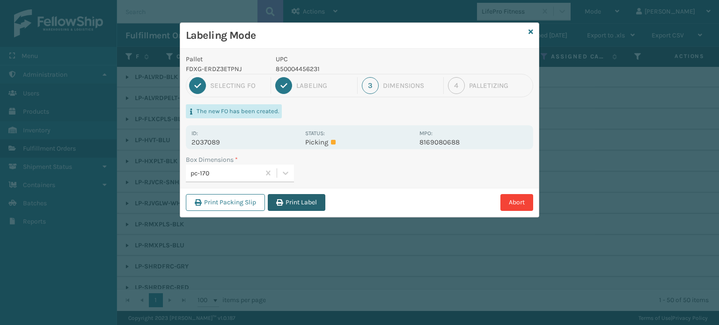
click at [303, 204] on button "Print Label" at bounding box center [297, 202] width 58 height 17
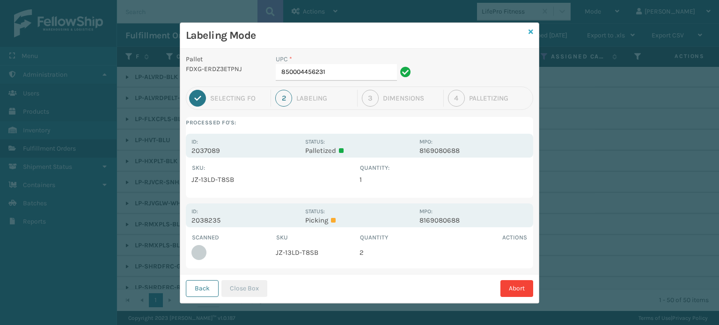
click at [529, 30] on icon at bounding box center [531, 32] width 5 height 7
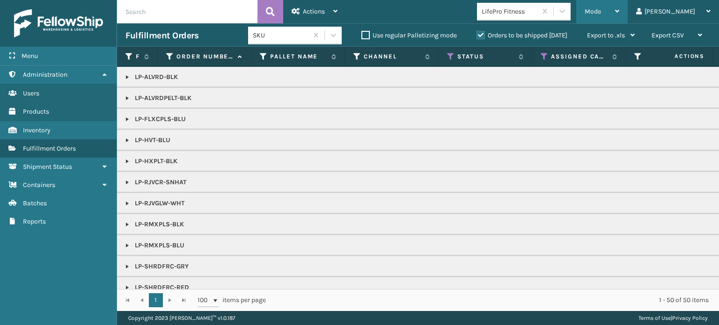
click at [601, 13] on span "Mode" at bounding box center [593, 11] width 16 height 8
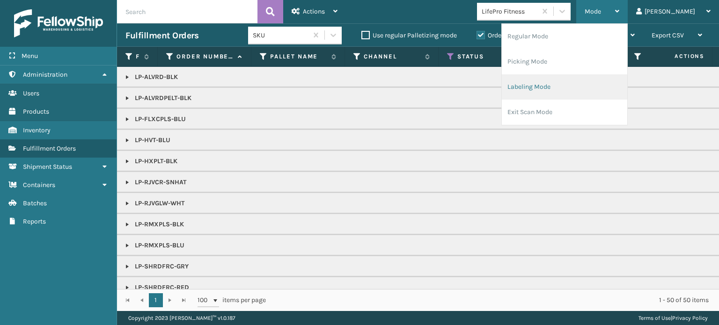
click at [585, 81] on li "Labeling Mode" at bounding box center [565, 86] width 126 height 25
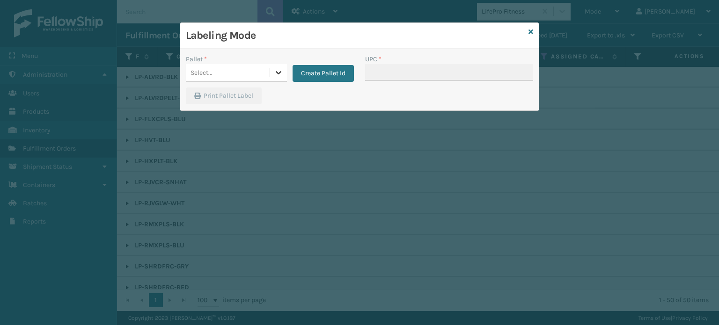
click at [279, 71] on icon at bounding box center [278, 72] width 9 height 9
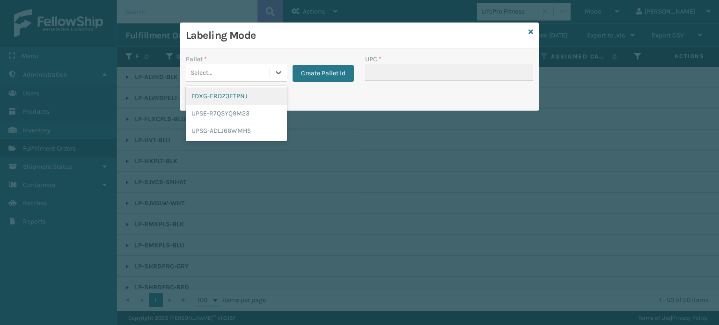
click at [259, 94] on div "FDXG-ERDZ3ETPNJ" at bounding box center [236, 96] width 101 height 17
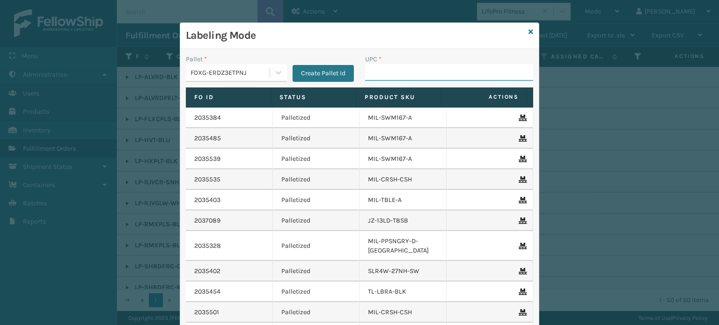
click at [401, 74] on input "UPC *" at bounding box center [449, 72] width 168 height 17
type input "8500044567"
type input "8500044"
type input "8581000077"
type input "850068315"
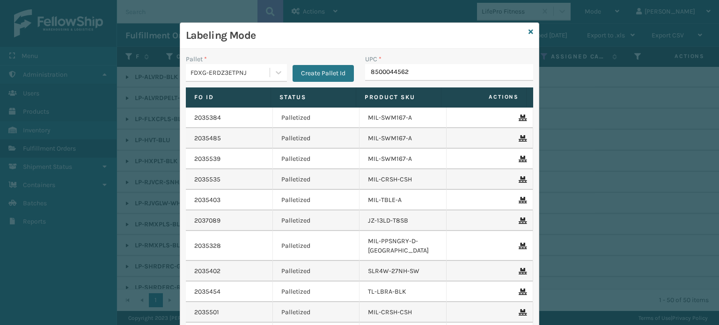
type input "85000445625"
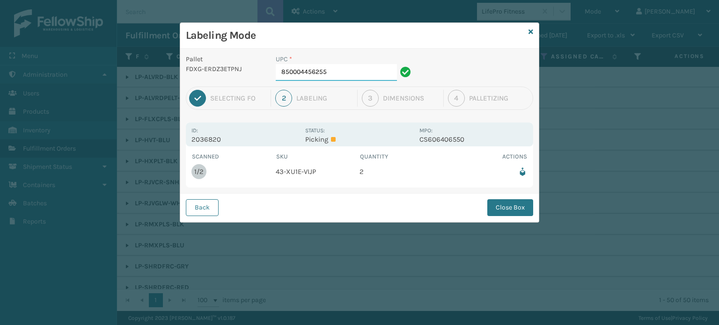
click at [346, 75] on input "850004456255" at bounding box center [336, 72] width 121 height 17
drag, startPoint x: 532, startPoint y: 212, endPoint x: 521, endPoint y: 212, distance: 10.8
click at [522, 212] on button "Close Box" at bounding box center [510, 207] width 46 height 17
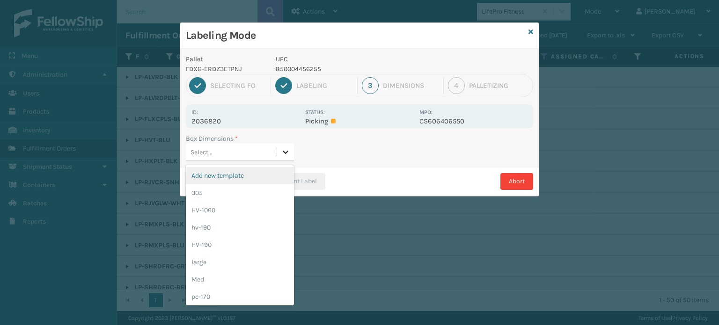
click at [285, 154] on icon at bounding box center [285, 152] width 9 height 9
click at [259, 277] on div "Med" at bounding box center [240, 279] width 108 height 17
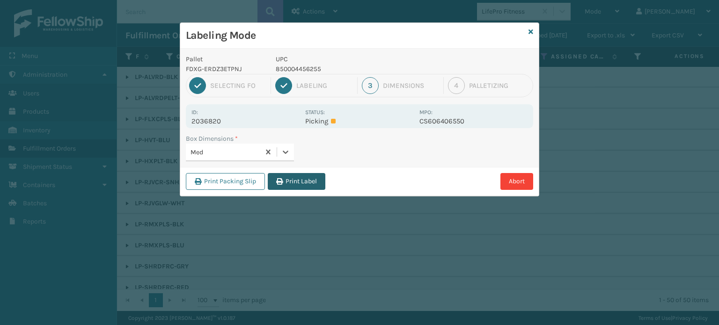
click at [309, 184] on button "Print Label" at bounding box center [297, 181] width 58 height 17
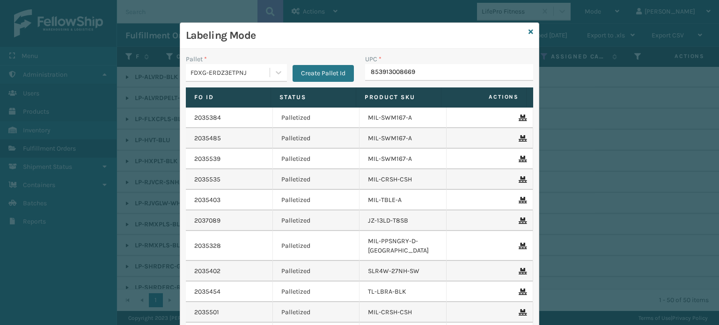
type input "853913008669"
type input "8500124"
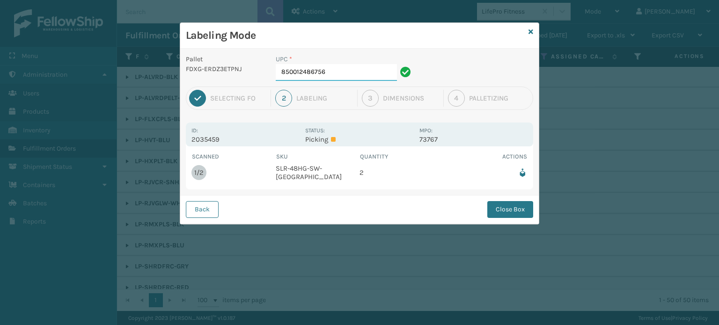
click at [375, 76] on input "850012486756" at bounding box center [336, 72] width 121 height 17
click at [504, 202] on button "Close Box" at bounding box center [510, 209] width 46 height 17
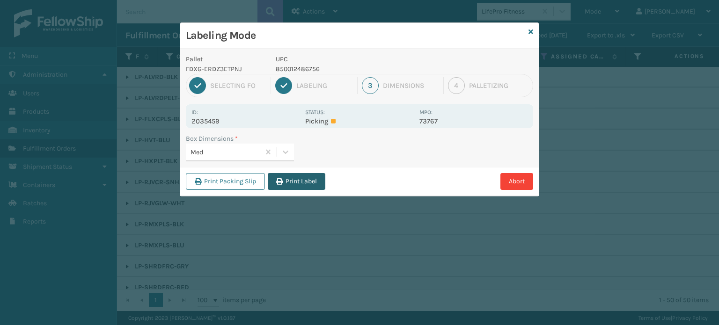
click at [309, 184] on button "Print Label" at bounding box center [297, 181] width 58 height 17
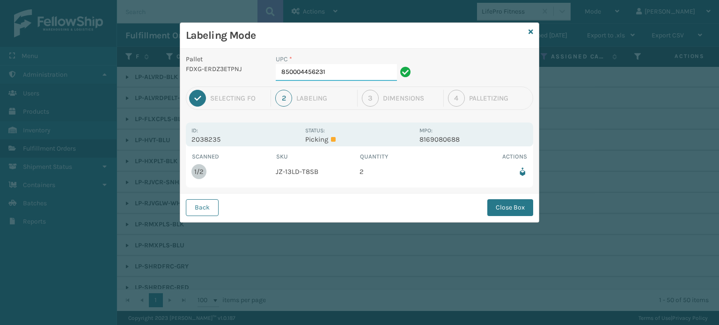
click at [337, 65] on input "850004456231" at bounding box center [336, 72] width 121 height 17
click at [524, 209] on button "Close Box" at bounding box center [510, 207] width 46 height 17
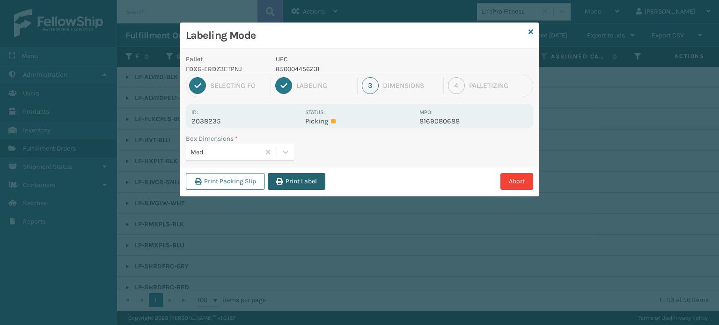
click at [310, 178] on button "Print Label" at bounding box center [297, 181] width 58 height 17
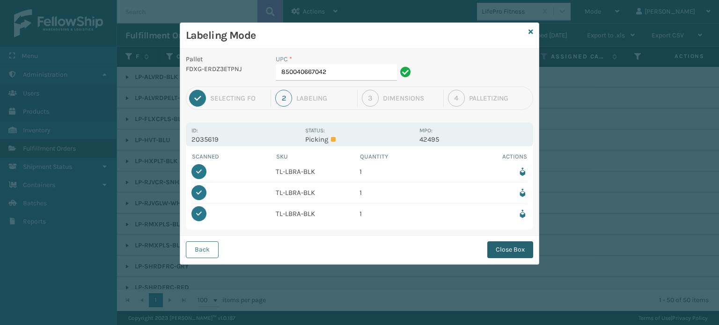
click at [510, 245] on button "Close Box" at bounding box center [510, 250] width 46 height 17
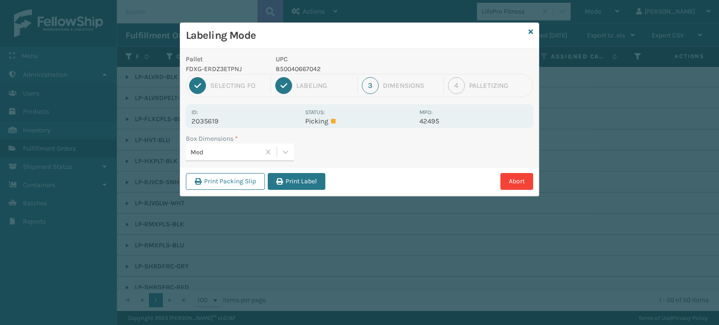
click at [293, 183] on button "Print Label" at bounding box center [297, 181] width 58 height 17
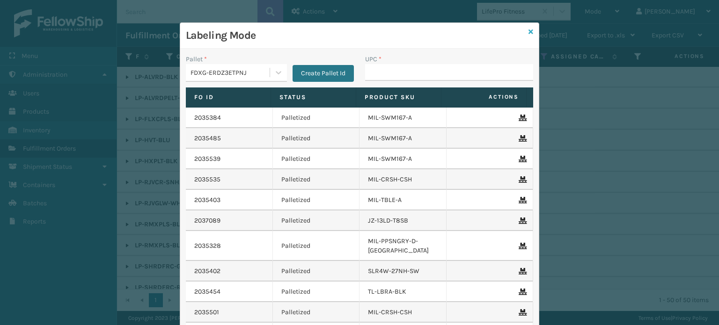
click at [530, 35] on icon at bounding box center [531, 32] width 5 height 7
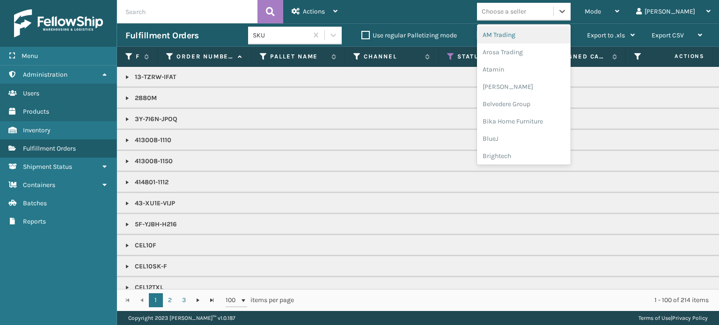
click at [554, 11] on div "Choose a seller" at bounding box center [515, 11] width 76 height 15
type input "BR"
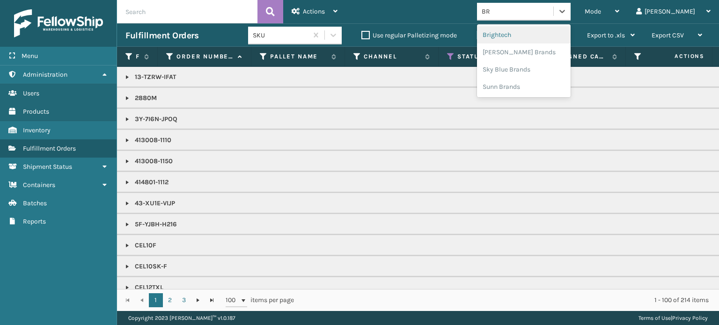
click at [557, 28] on div "Brightech" at bounding box center [524, 34] width 94 height 17
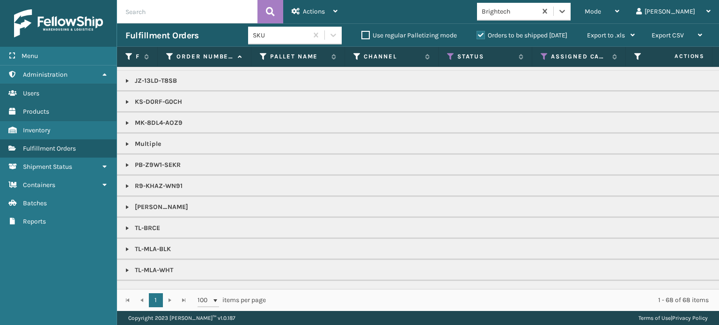
scroll to position [609, 0]
click at [127, 223] on link at bounding box center [127, 226] width 7 height 7
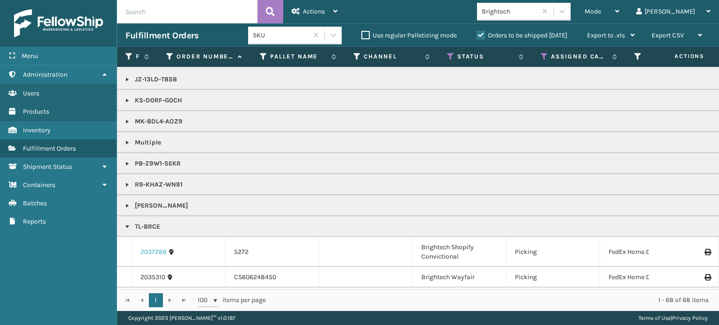
scroll to position [702, 0]
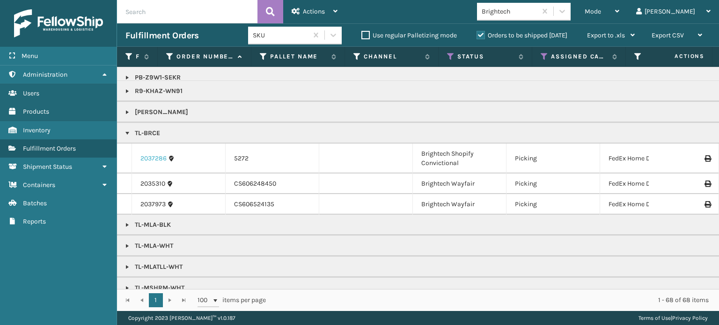
click at [155, 154] on link "2037286" at bounding box center [153, 158] width 26 height 9
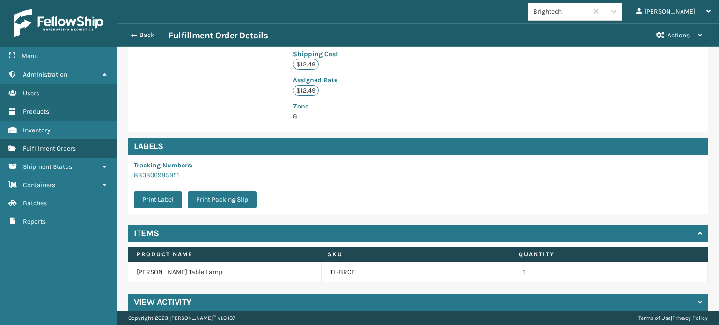
scroll to position [237, 0]
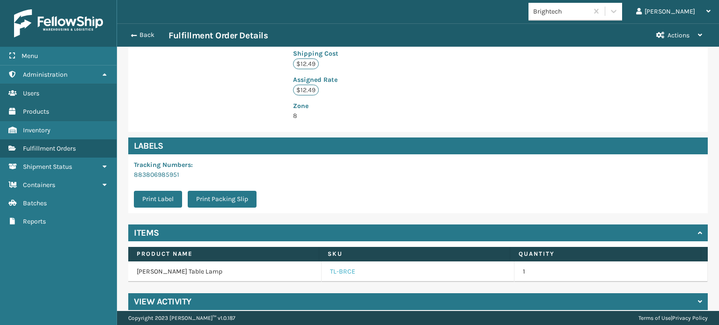
drag, startPoint x: 344, startPoint y: 262, endPoint x: 344, endPoint y: 257, distance: 5.2
click at [344, 267] on link "TL-BRCE" at bounding box center [342, 271] width 25 height 9
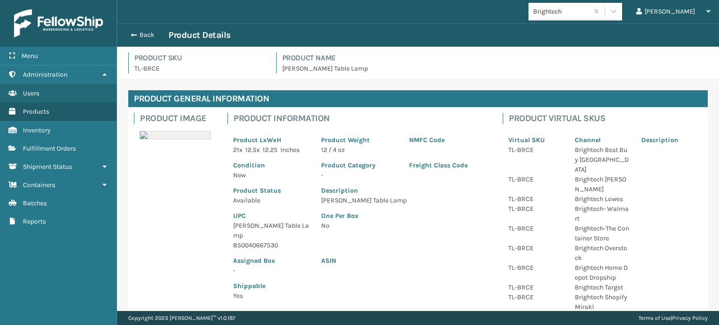
click at [252, 225] on p "Bruce Table Lamp" at bounding box center [271, 231] width 77 height 20
click at [251, 226] on p "Bruce Table Lamp" at bounding box center [271, 231] width 77 height 20
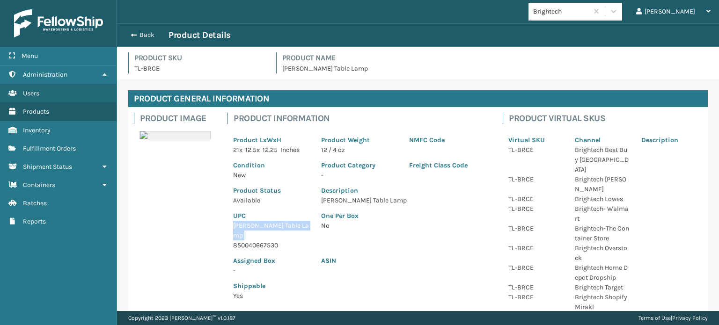
copy p "Bruce Table Lamp"
click at [150, 32] on button "Back" at bounding box center [147, 35] width 43 height 8
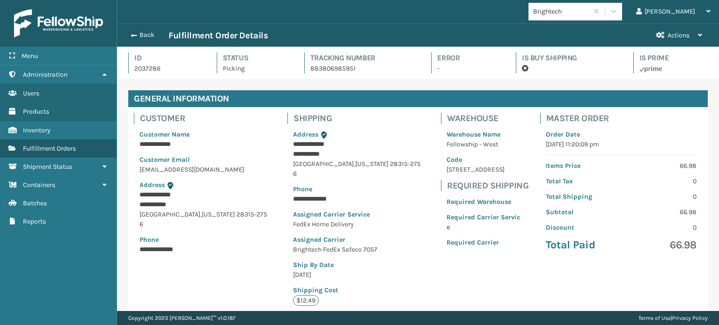
scroll to position [22, 602]
click at [150, 32] on button "Back" at bounding box center [147, 35] width 43 height 8
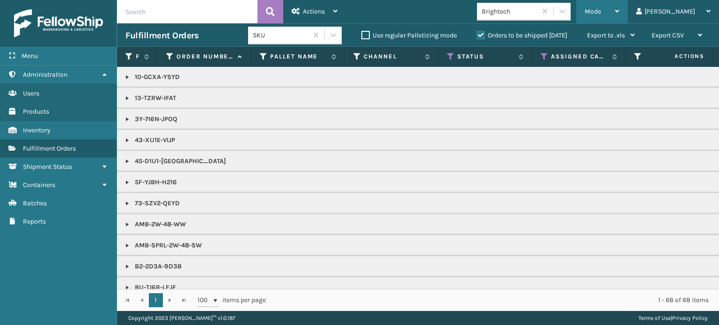
click at [616, 16] on div "Mode Regular Mode Picking Mode Labeling Mode Exit Scan Mode" at bounding box center [602, 11] width 52 height 23
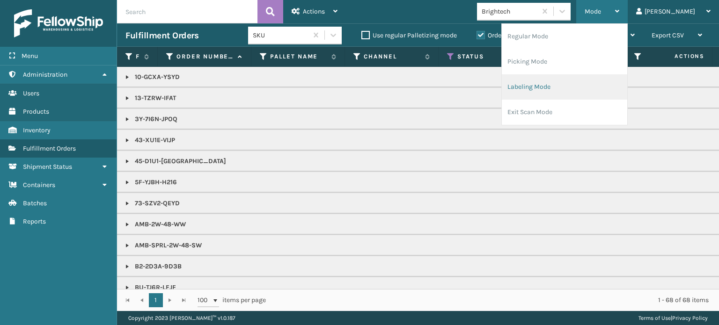
click at [600, 82] on li "Labeling Mode" at bounding box center [565, 86] width 126 height 25
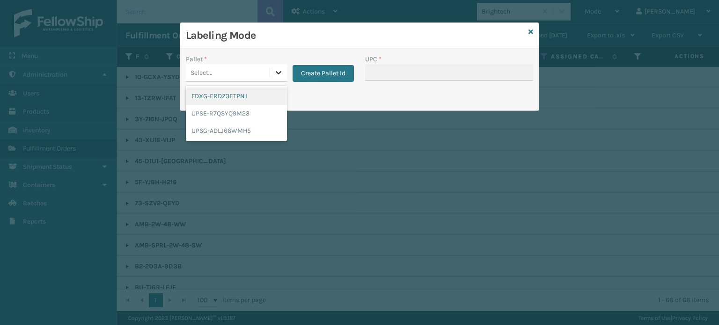
drag, startPoint x: 283, startPoint y: 69, endPoint x: 273, endPoint y: 76, distance: 13.1
click at [283, 69] on div at bounding box center [278, 72] width 17 height 17
click at [259, 97] on div "FDXG-ERDZ3ETPNJ" at bounding box center [236, 96] width 101 height 17
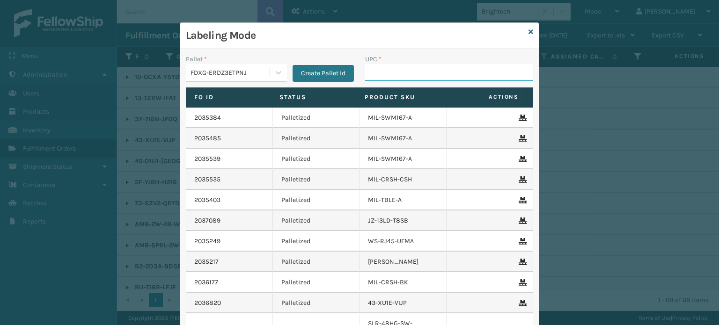
click at [395, 69] on input "UPC *" at bounding box center [449, 72] width 168 height 17
paste input "Bruce Table Lamp"
type input "Bruce Table Lamp"
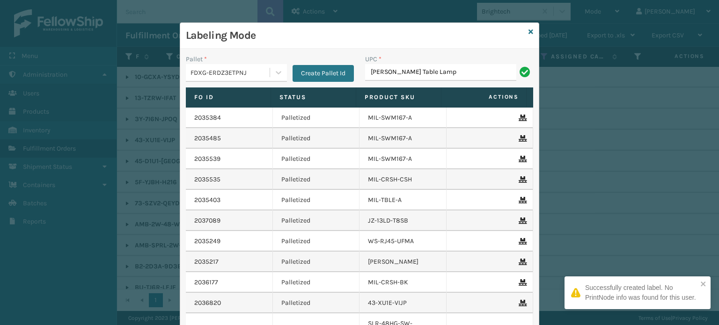
type input "Bruce Table Lamp"
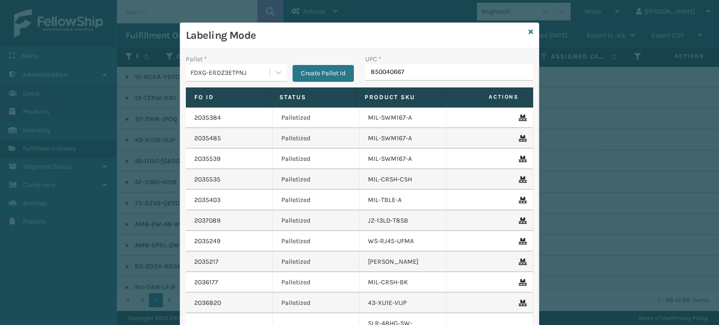
type input "8500406671"
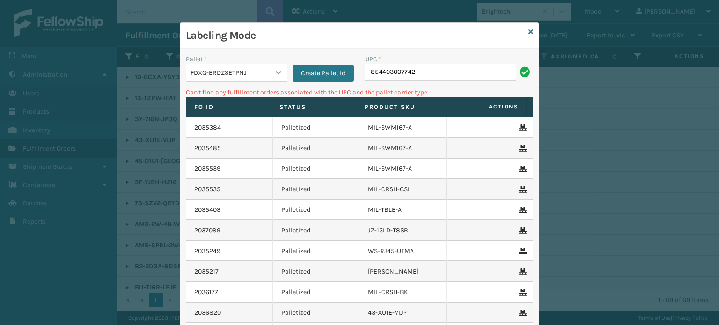
click at [276, 69] on icon at bounding box center [278, 72] width 9 height 9
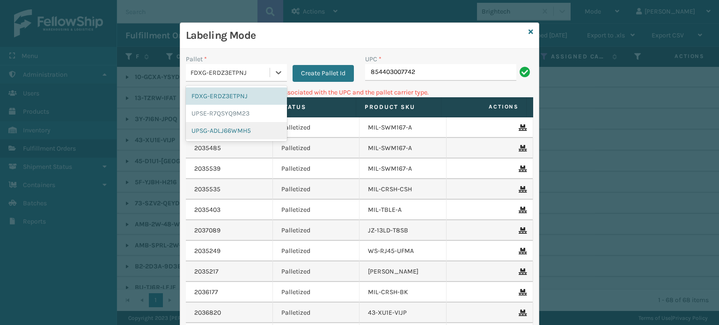
click at [251, 127] on div "UPSG-ADLJ66WMH5" at bounding box center [236, 130] width 101 height 17
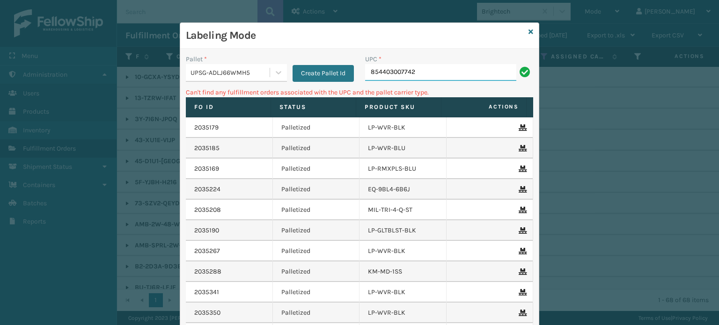
click at [445, 76] on input "854403007742" at bounding box center [440, 72] width 151 height 17
click at [274, 73] on icon at bounding box center [278, 72] width 9 height 9
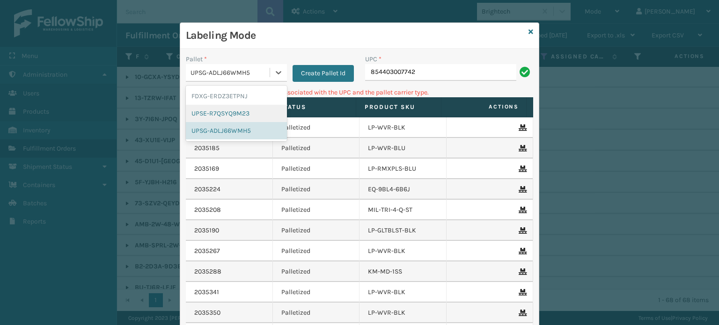
click at [263, 111] on div "UPSE-R7QSYQ9M23" at bounding box center [236, 113] width 101 height 17
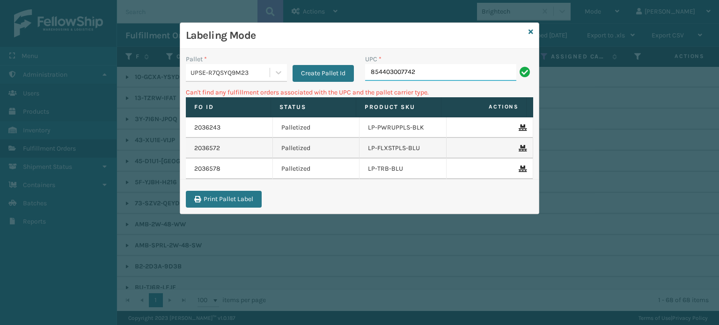
click at [453, 69] on input "854403007742" at bounding box center [440, 72] width 151 height 17
click at [529, 32] on icon at bounding box center [531, 32] width 5 height 7
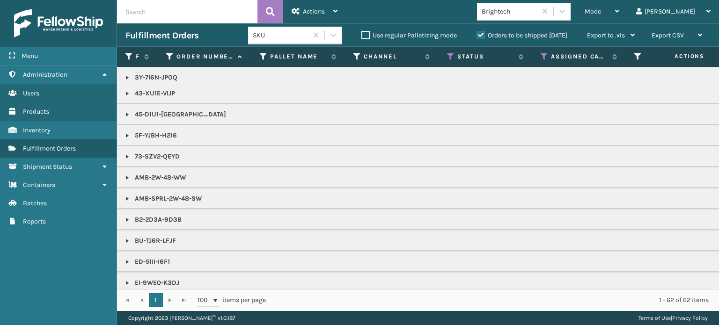
scroll to position [94, 0]
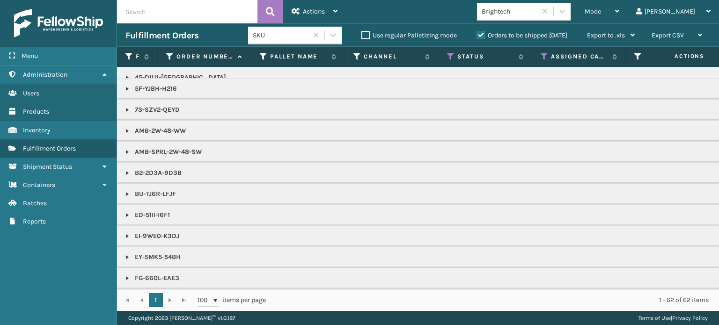
click at [126, 214] on link at bounding box center [127, 215] width 7 height 7
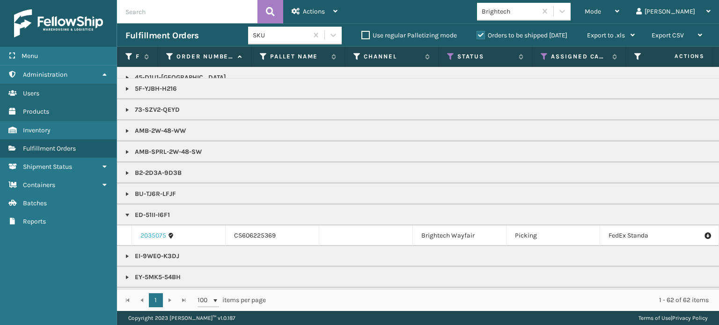
click at [147, 236] on link "2035075" at bounding box center [153, 235] width 26 height 9
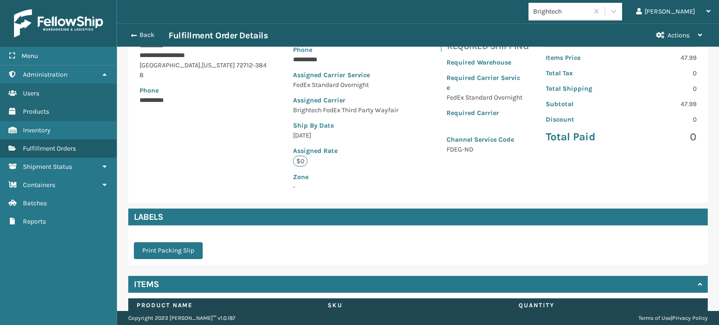
scroll to position [140, 0]
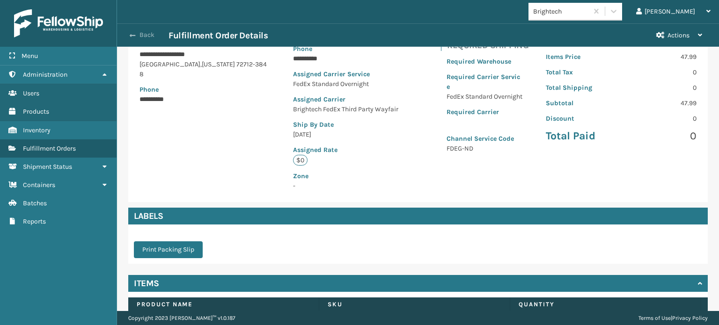
click at [145, 33] on button "Back" at bounding box center [147, 35] width 43 height 8
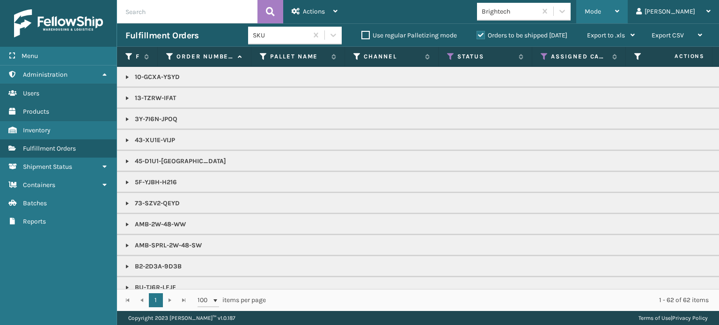
click at [620, 7] on div "Mode" at bounding box center [602, 11] width 35 height 23
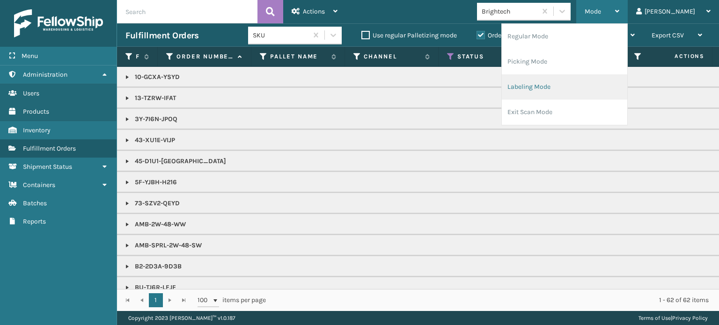
click at [612, 84] on li "Labeling Mode" at bounding box center [565, 86] width 126 height 25
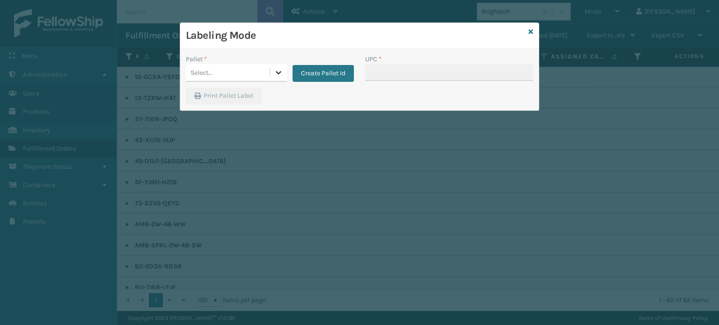
click at [275, 67] on div at bounding box center [278, 72] width 17 height 17
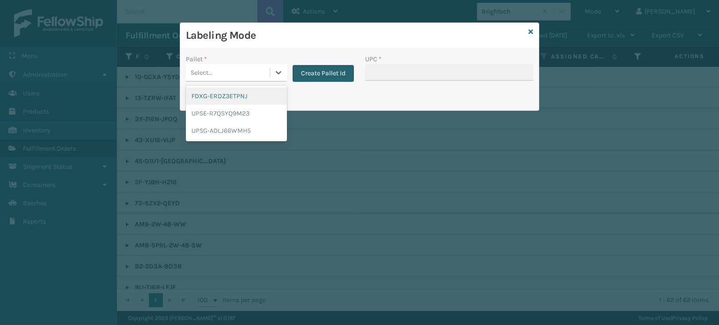
click at [317, 73] on button "Create Pallet Id" at bounding box center [323, 73] width 61 height 17
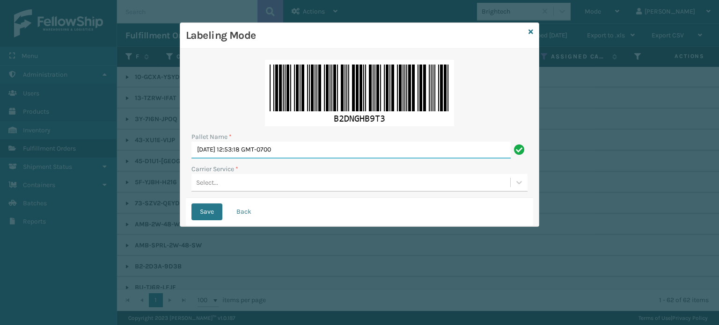
drag, startPoint x: 343, startPoint y: 153, endPoint x: 146, endPoint y: 133, distance: 198.6
click at [146, 133] on div "Labeling Mode Pallet Name * Sun Aug 24 2025 12:53:18 GMT-0700 Carrier Service *…" at bounding box center [359, 162] width 719 height 325
type input "BOX TRUCK"
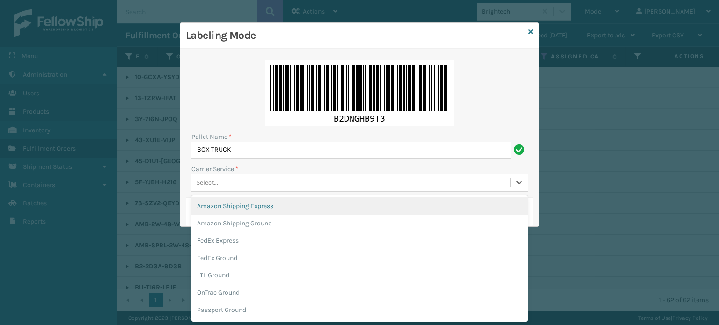
click at [239, 187] on div "Select..." at bounding box center [351, 182] width 319 height 15
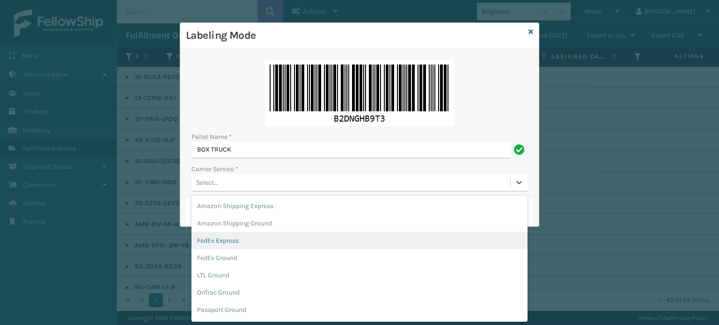
click at [258, 245] on div "FedEx Express" at bounding box center [360, 240] width 336 height 17
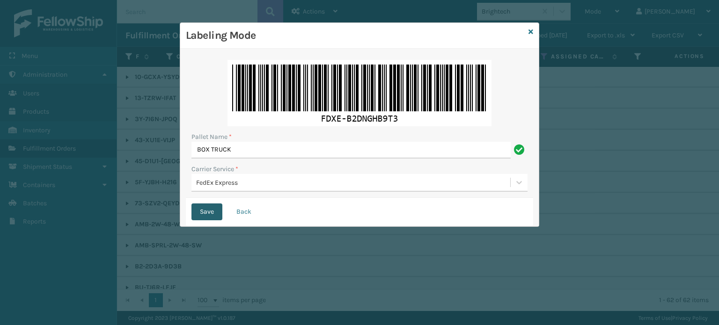
click at [217, 215] on button "Save" at bounding box center [207, 212] width 31 height 17
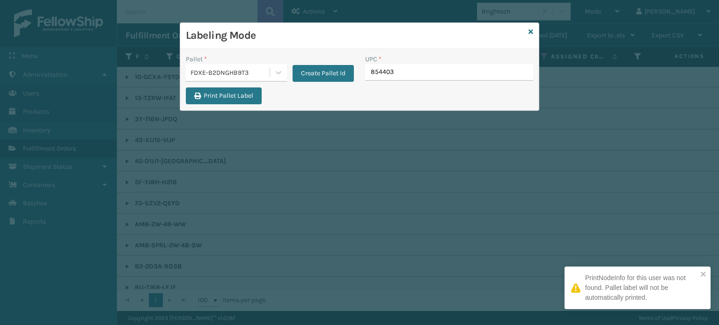
type input "8544030"
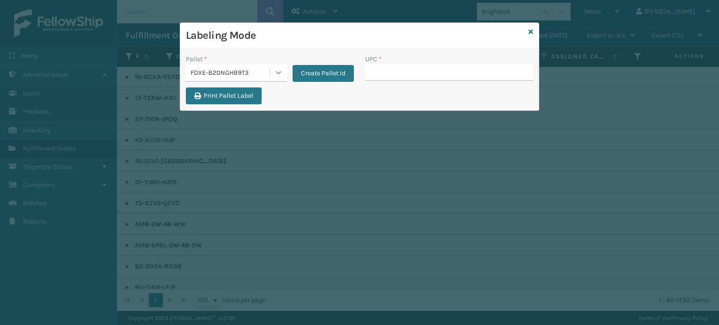
click at [279, 66] on div at bounding box center [278, 72] width 17 height 17
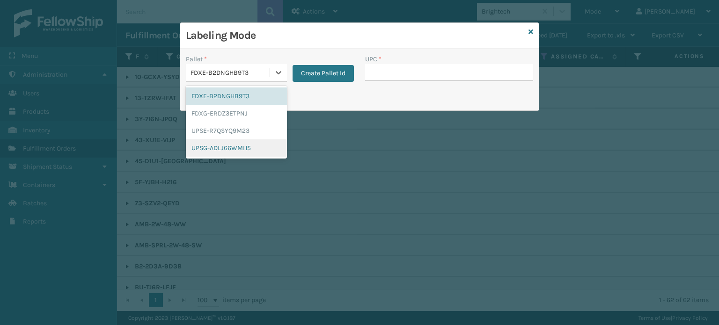
click at [255, 141] on div "UPSG-ADLJ66WMH5" at bounding box center [236, 148] width 101 height 17
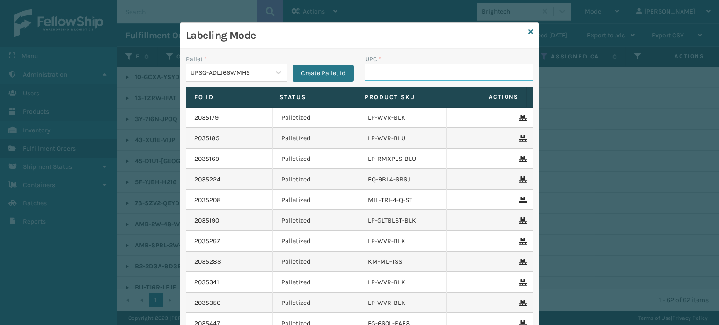
click at [393, 66] on input "UPC *" at bounding box center [449, 72] width 168 height 17
type input "810090933351"
click at [529, 29] on icon at bounding box center [531, 32] width 5 height 7
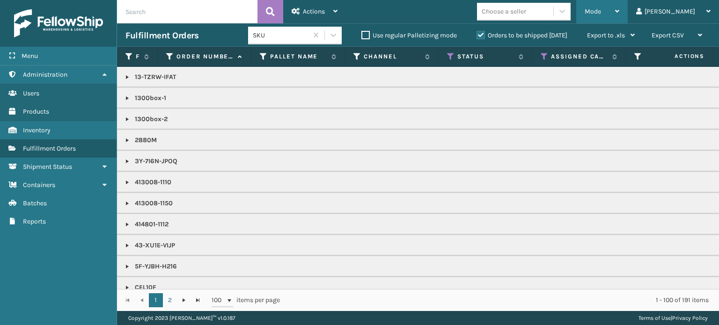
click at [601, 10] on span "Mode" at bounding box center [593, 11] width 16 height 8
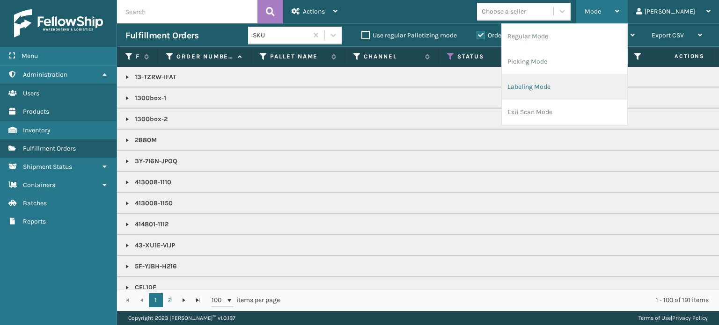
click at [607, 84] on li "Labeling Mode" at bounding box center [565, 86] width 126 height 25
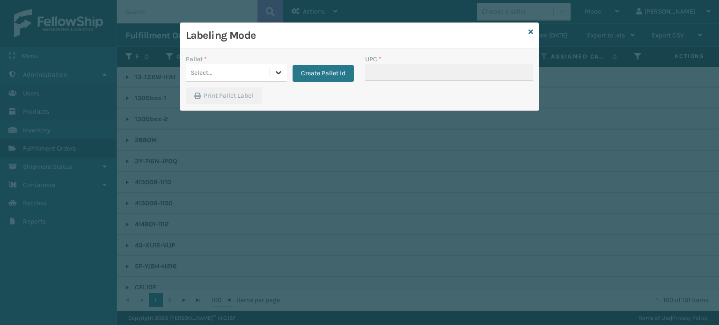
click at [283, 66] on div at bounding box center [278, 72] width 17 height 17
click at [529, 32] on icon at bounding box center [531, 32] width 5 height 7
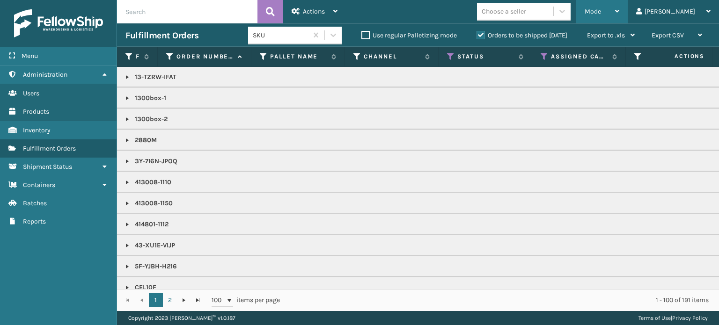
click at [601, 10] on span "Mode" at bounding box center [593, 11] width 16 height 8
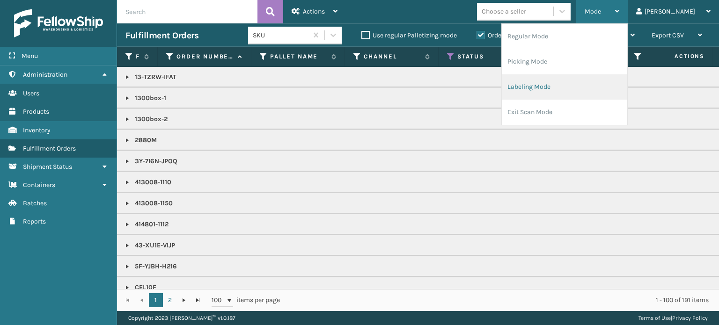
click at [608, 87] on li "Labeling Mode" at bounding box center [565, 86] width 126 height 25
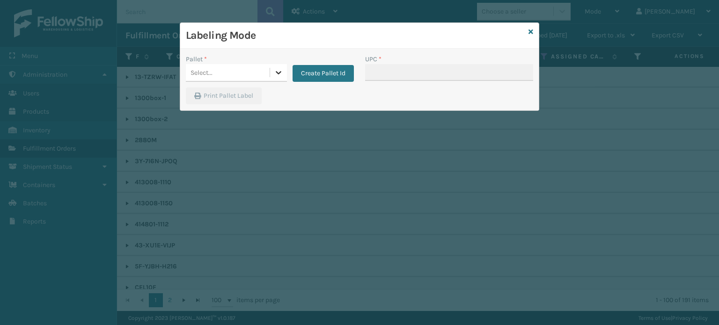
click at [280, 68] on icon at bounding box center [278, 72] width 9 height 9
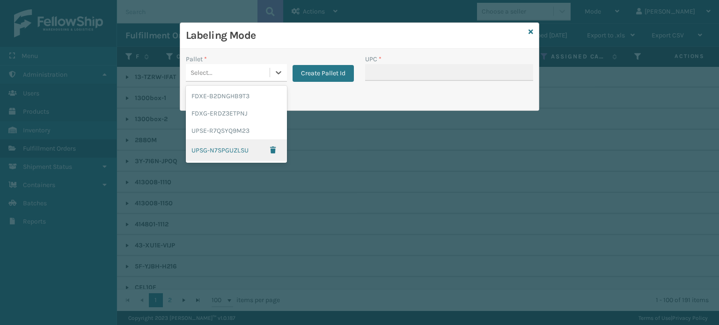
click at [226, 154] on div "UPSG-N7SPGUZLSU" at bounding box center [236, 151] width 101 height 22
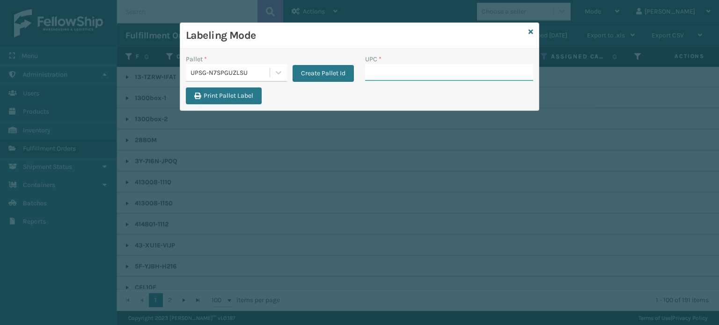
click at [429, 75] on input "UPC *" at bounding box center [449, 72] width 168 height 17
type input "8100909309"
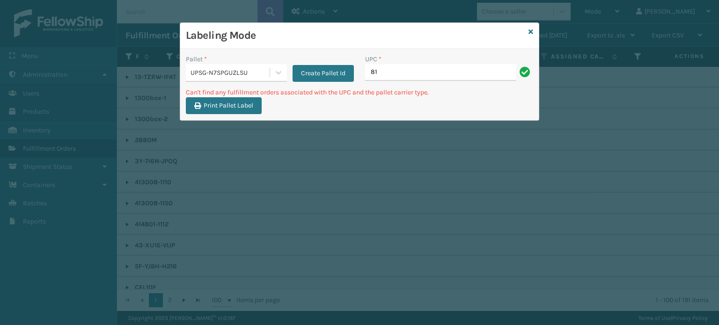
type input "8"
click at [371, 73] on input "068888011723" at bounding box center [440, 72] width 151 height 17
type input "0068888011723"
click at [371, 73] on input "0068888011723" at bounding box center [440, 72] width 151 height 17
type input "00068888011723"
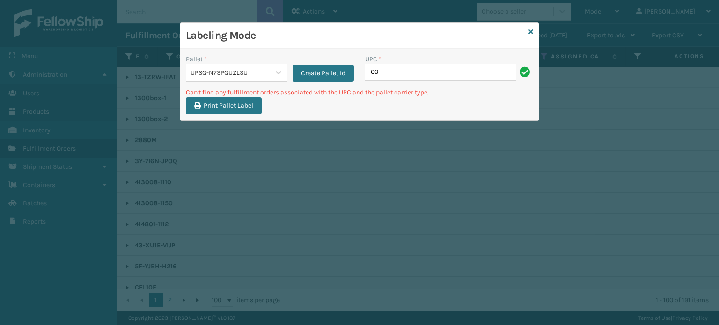
type input "0"
type input "LP-STMRC-SLV"
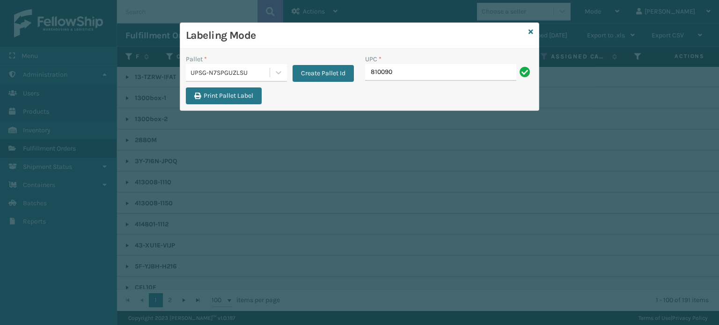
type input "8100909"
type input "LP-STMRC-SLV"
type input "8100909"
type input "81009093162"
type input "LP-RMXPLS-BLk"
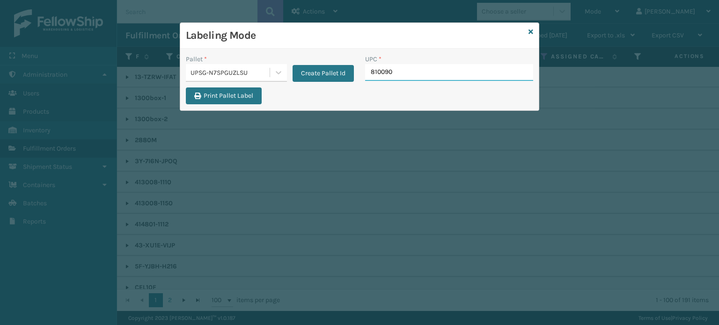
type input "8100909"
type input "8101582"
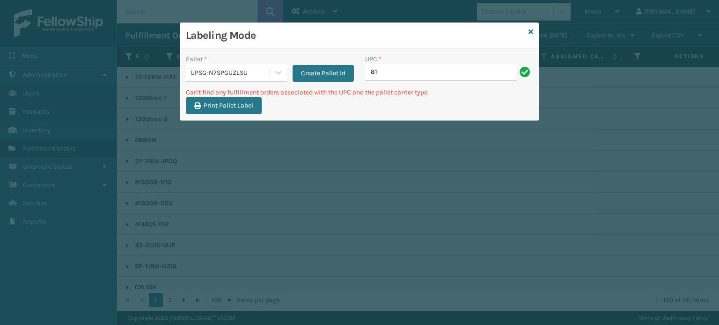
type input "8"
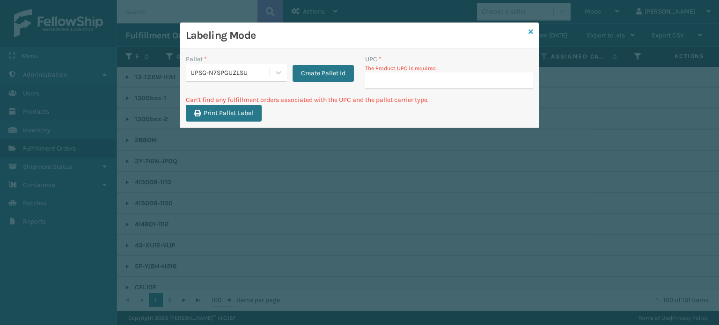
click at [532, 29] on icon at bounding box center [531, 32] width 5 height 7
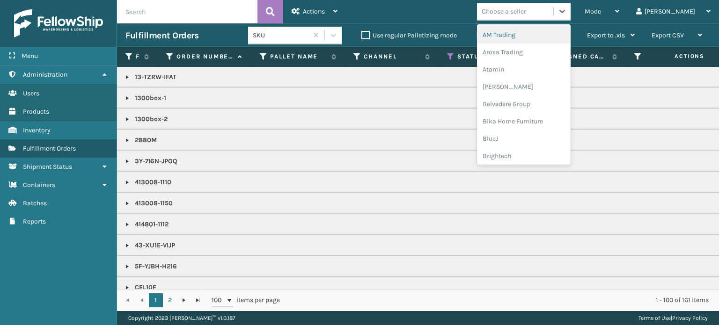
click at [521, 9] on div "Choose a seller" at bounding box center [504, 12] width 44 height 10
type input "LO"
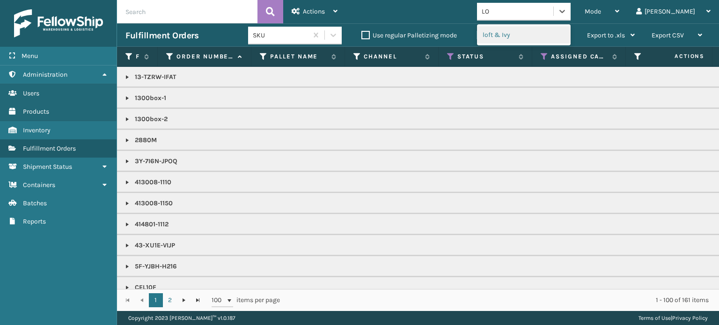
click at [554, 36] on div "loft & Ivy" at bounding box center [524, 34] width 94 height 17
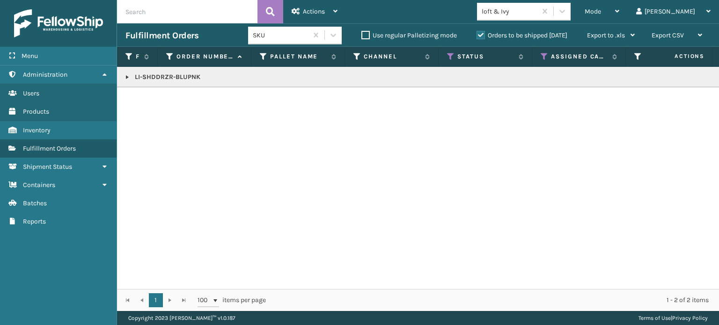
click at [138, 76] on p "LI-SHDDRZR-BLUPNK" at bounding box center [722, 77] width 1192 height 9
copy p "LI-SHDDRZR-BLUPNK"
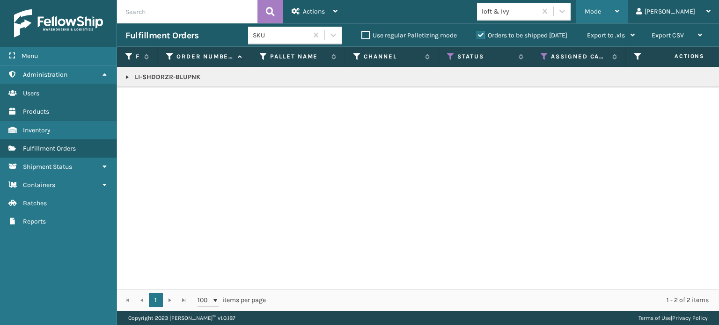
click at [620, 11] on div "Mode" at bounding box center [602, 11] width 35 height 23
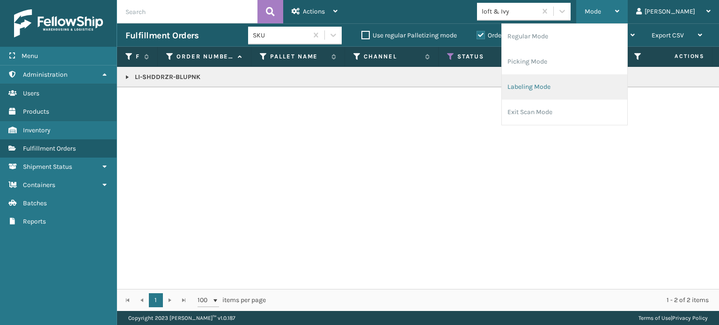
click at [615, 80] on li "Labeling Mode" at bounding box center [565, 86] width 126 height 25
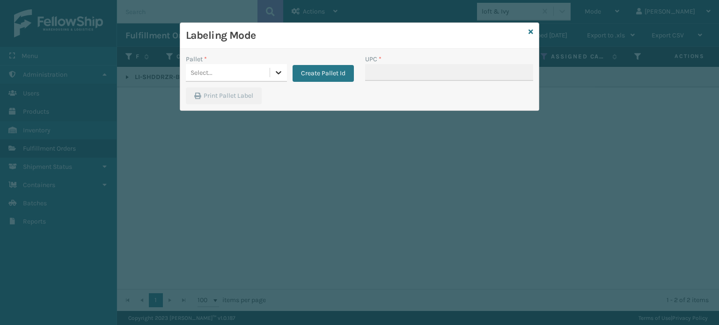
click at [283, 76] on icon at bounding box center [278, 72] width 9 height 9
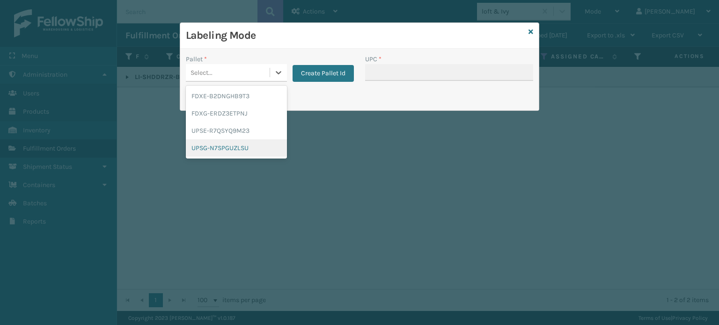
click at [251, 145] on div "UPSG-N7SPGUZLSU" at bounding box center [236, 148] width 101 height 17
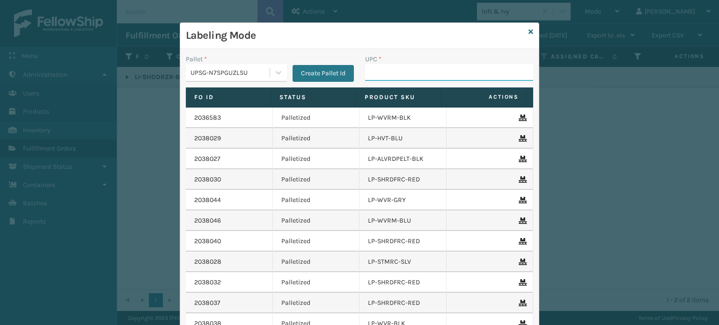
click at [386, 74] on input "UPC *" at bounding box center [449, 72] width 168 height 17
paste input "LI-SHDDRZR-BLUPNK"
type input "LI-SHDDRZR-BLUPNK"
click at [395, 75] on input "853799005714" at bounding box center [440, 72] width 151 height 17
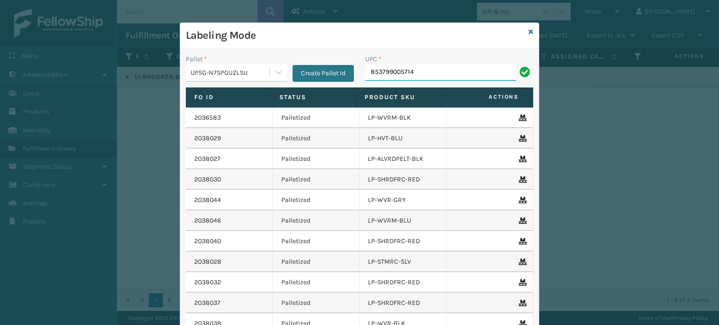
type input "853799005714"
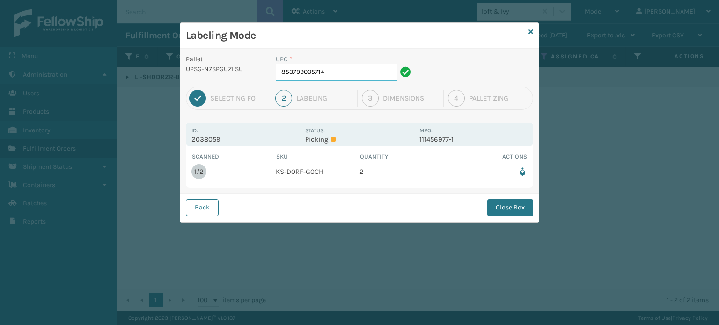
click at [362, 66] on input "853799005714" at bounding box center [336, 72] width 121 height 17
click at [527, 206] on button "Close Box" at bounding box center [510, 207] width 46 height 17
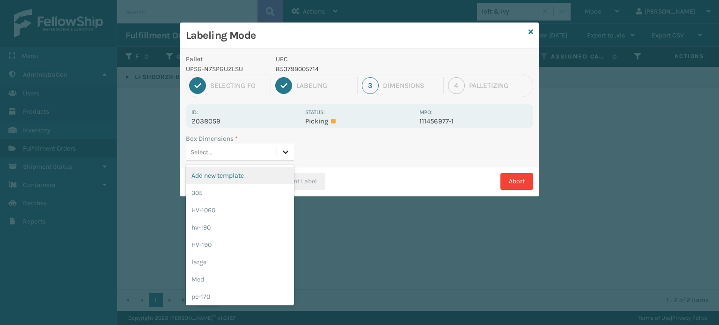
click at [289, 153] on icon at bounding box center [285, 152] width 9 height 9
click at [252, 260] on div "large" at bounding box center [240, 262] width 108 height 17
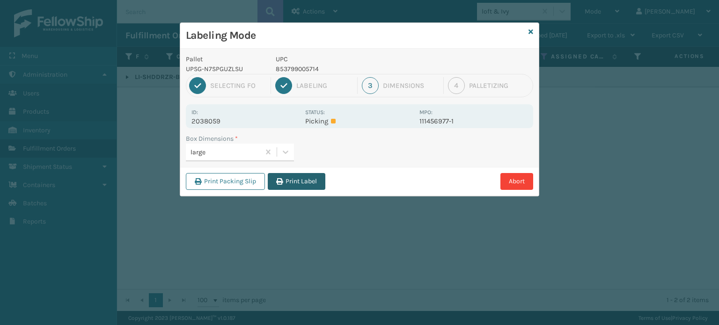
click at [321, 179] on button "Print Label" at bounding box center [297, 181] width 58 height 17
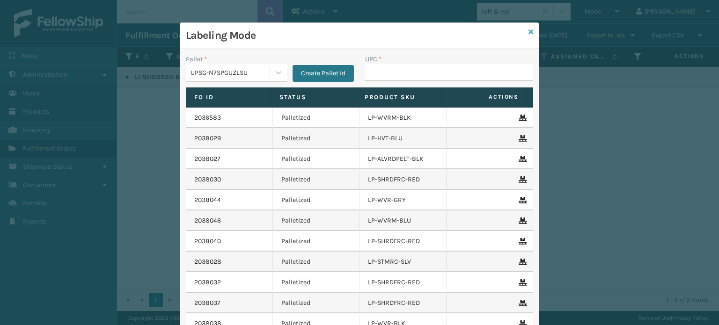
click at [529, 30] on icon at bounding box center [531, 32] width 5 height 7
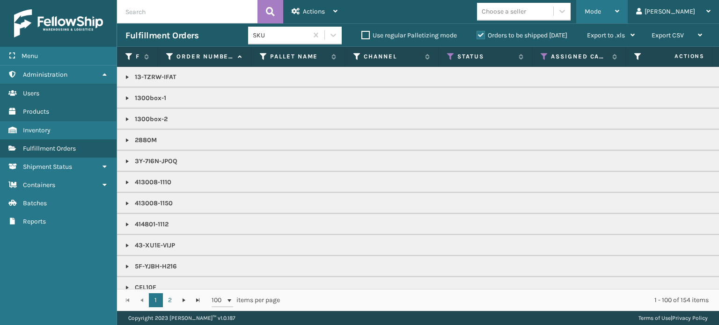
click at [620, 13] on div "Mode" at bounding box center [602, 11] width 35 height 23
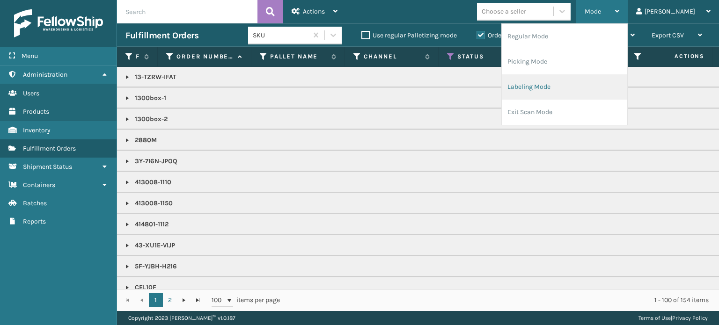
click at [598, 88] on li "Labeling Mode" at bounding box center [565, 86] width 126 height 25
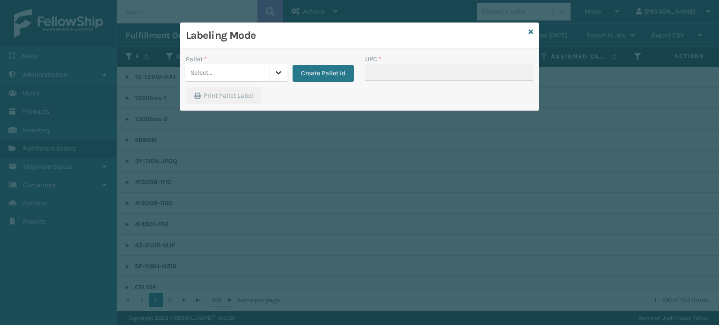
click at [286, 76] on div at bounding box center [278, 72] width 17 height 17
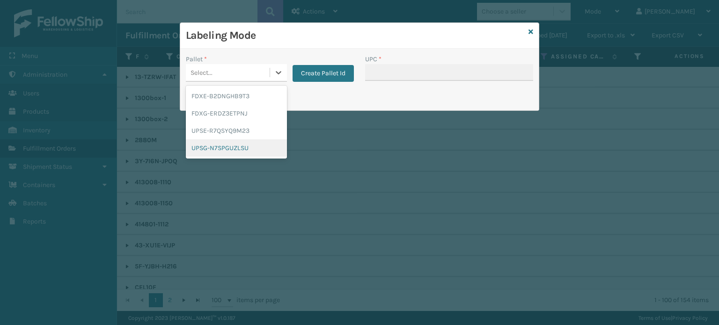
click at [247, 145] on div "UPSG-N7SPGUZLSU" at bounding box center [236, 148] width 101 height 17
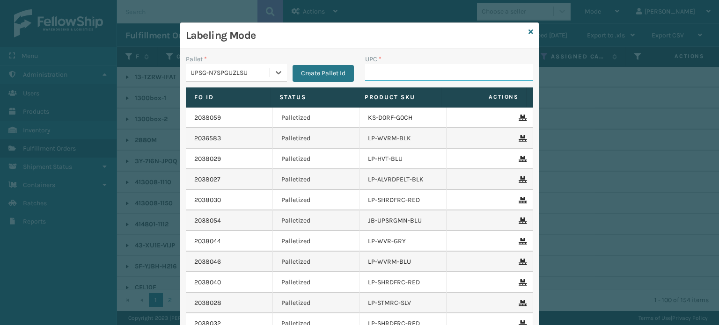
click at [397, 72] on input "UPC *" at bounding box center [449, 72] width 168 height 17
type input "FL-OLVA-CRM"
click at [390, 74] on input "FL-OLVA-CRM" at bounding box center [440, 72] width 151 height 17
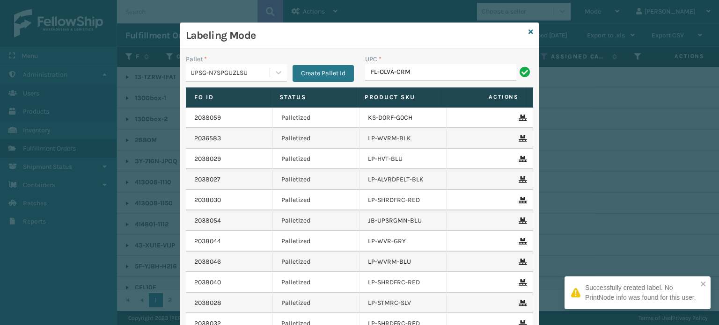
type input "FL-OLVA-CRM"
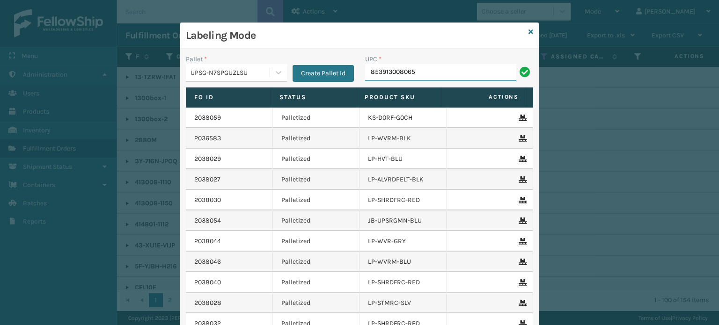
type input "853913008065"
type input "8544030"
click at [382, 73] on input "853913008843" at bounding box center [440, 72] width 151 height 17
type input "853913008843"
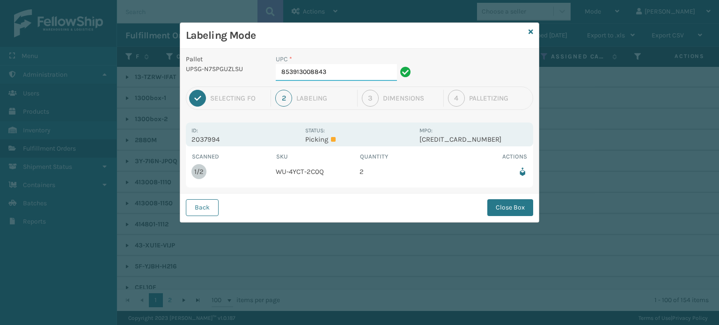
click at [339, 71] on input "853913008843" at bounding box center [336, 72] width 121 height 17
click at [519, 208] on button "Close Box" at bounding box center [510, 207] width 46 height 17
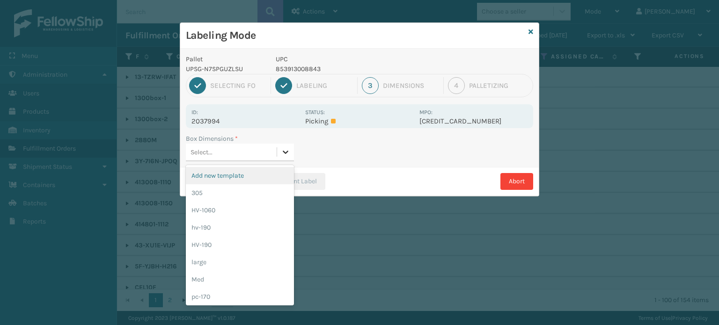
click at [288, 153] on icon at bounding box center [285, 152] width 9 height 9
click at [256, 268] on div "large" at bounding box center [240, 262] width 108 height 17
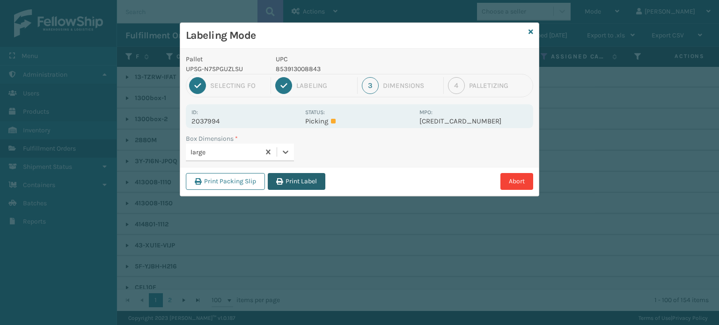
click at [301, 181] on button "Print Label" at bounding box center [297, 181] width 58 height 17
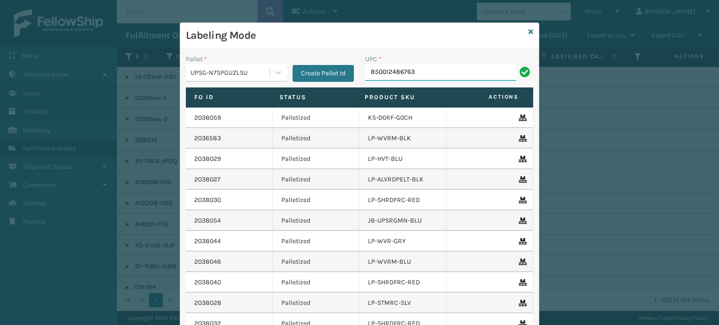
type input "850012486763"
type input "850040"
type input "8500"
click at [275, 71] on icon at bounding box center [278, 72] width 9 height 9
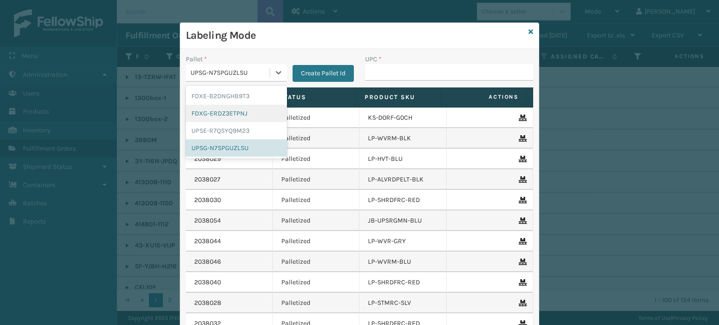
click at [238, 112] on div "FDXG-ERDZ3ETPNJ" at bounding box center [236, 113] width 101 height 17
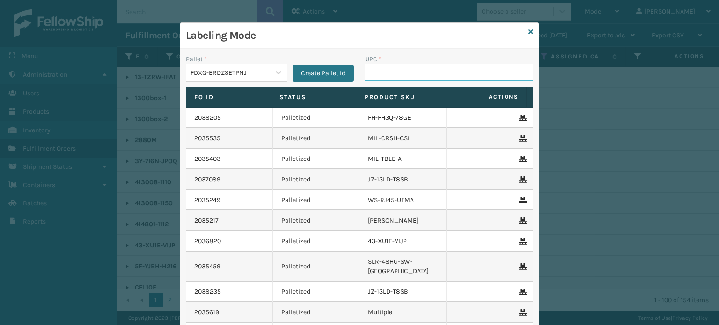
click at [458, 67] on input "UPC *" at bounding box center [449, 72] width 168 height 17
type input "8048794"
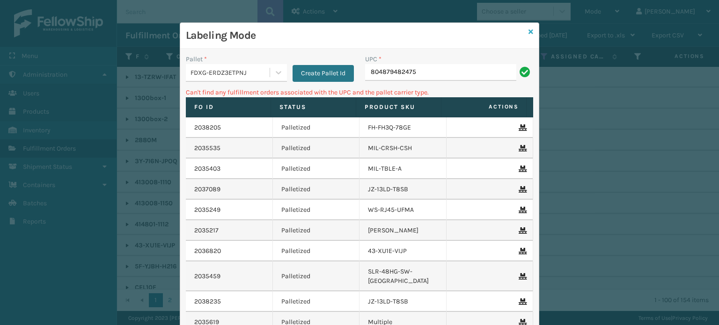
click at [529, 31] on icon at bounding box center [531, 32] width 5 height 7
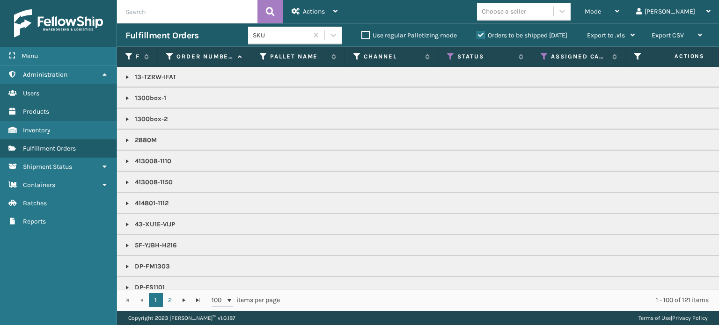
click at [526, 15] on div "Choose a seller" at bounding box center [504, 12] width 44 height 10
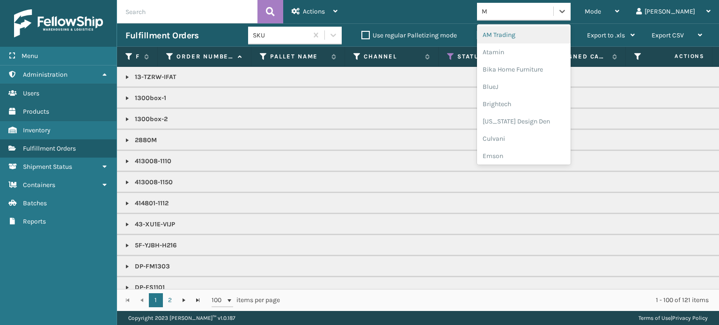
type input "MI"
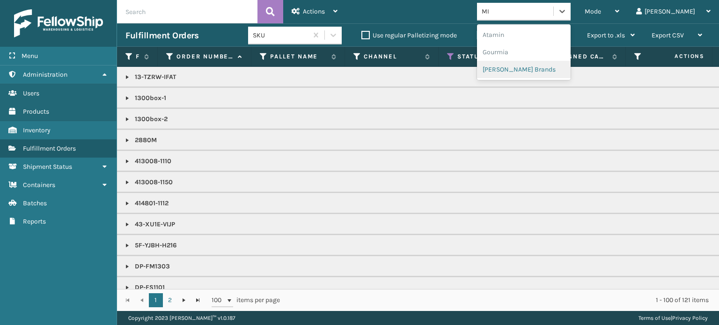
click at [549, 66] on div "[PERSON_NAME] Brands" at bounding box center [524, 69] width 94 height 17
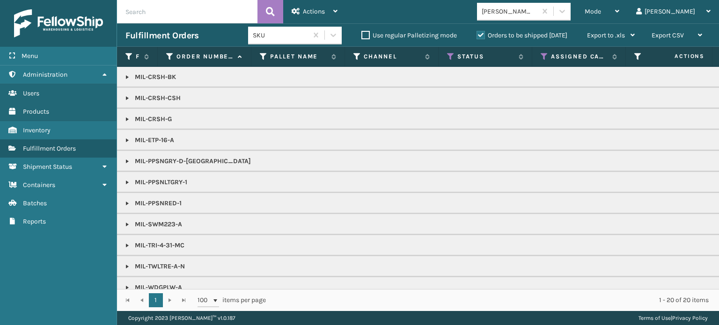
click at [128, 140] on link at bounding box center [127, 140] width 7 height 7
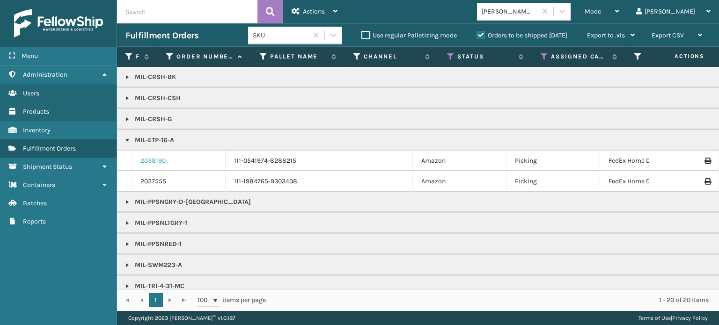
click at [150, 157] on link "2038190" at bounding box center [152, 160] width 25 height 9
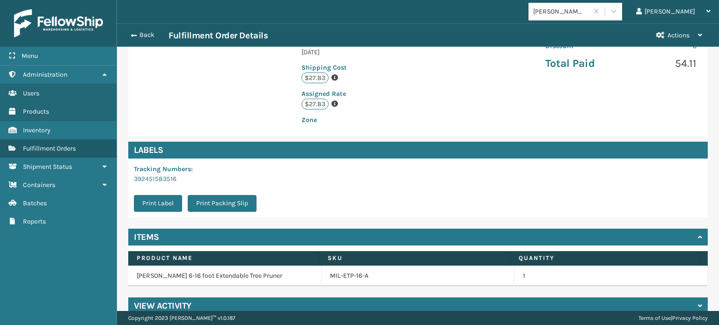
scroll to position [227, 0]
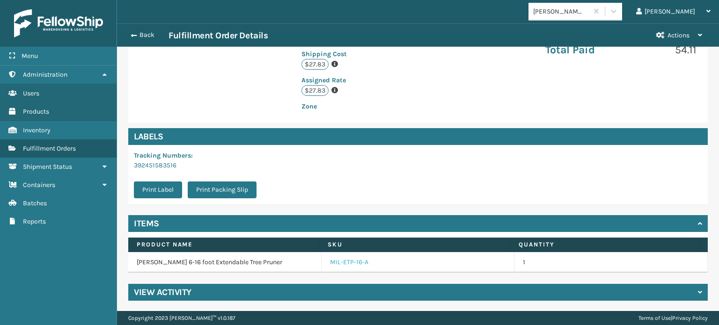
click at [340, 259] on link "MIL-ETP-16-A" at bounding box center [349, 262] width 38 height 9
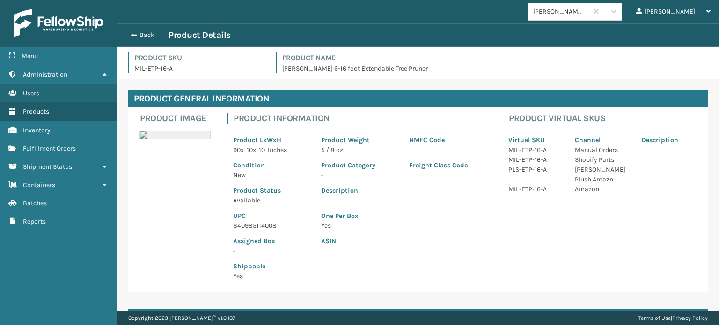
click at [248, 226] on p "840985114008" at bounding box center [271, 226] width 77 height 10
copy p "840985114008"
click at [136, 35] on button "Back" at bounding box center [147, 35] width 43 height 8
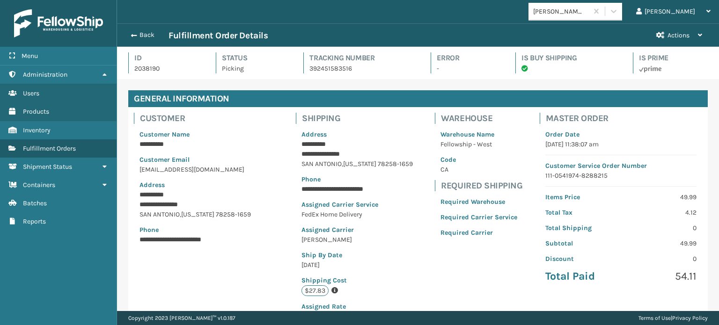
scroll to position [22, 602]
click at [136, 35] on button "Back" at bounding box center [147, 35] width 43 height 8
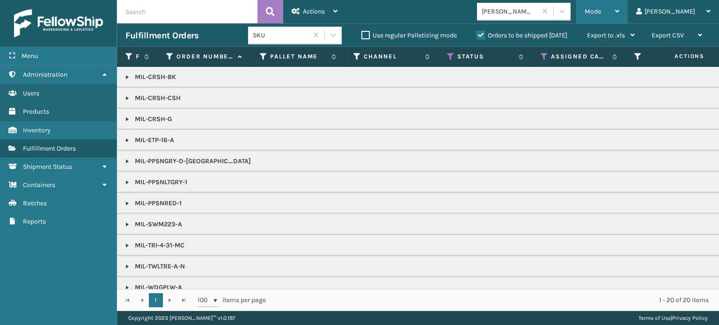
click at [601, 7] on span "Mode" at bounding box center [593, 11] width 16 height 8
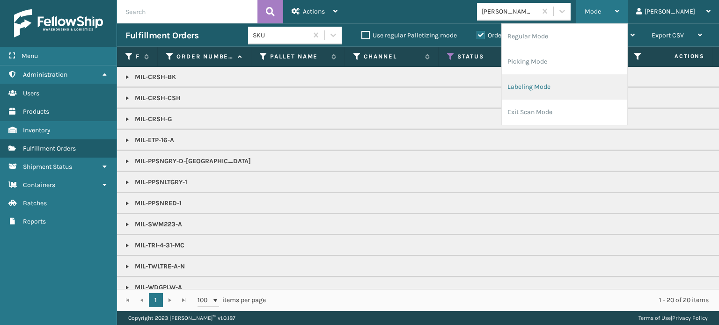
click at [601, 91] on li "Labeling Mode" at bounding box center [565, 86] width 126 height 25
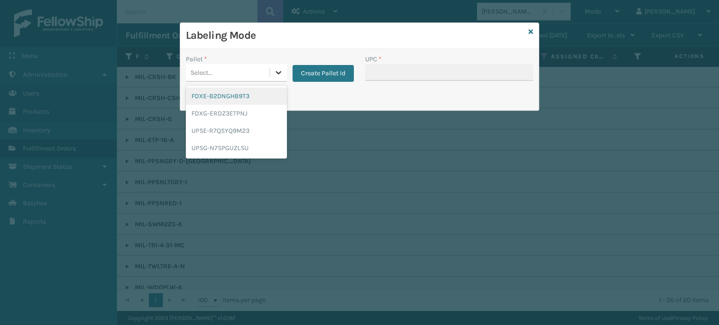
click at [278, 70] on icon at bounding box center [278, 72] width 9 height 9
click at [252, 116] on div "FDXG-ERDZ3ETPNJ" at bounding box center [236, 113] width 101 height 17
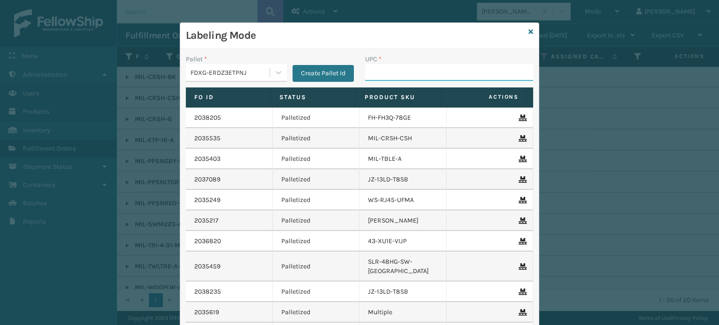
click at [376, 69] on input "UPC *" at bounding box center [449, 72] width 168 height 17
paste input "840985114008"
type input "840985114008"
type input "8409851"
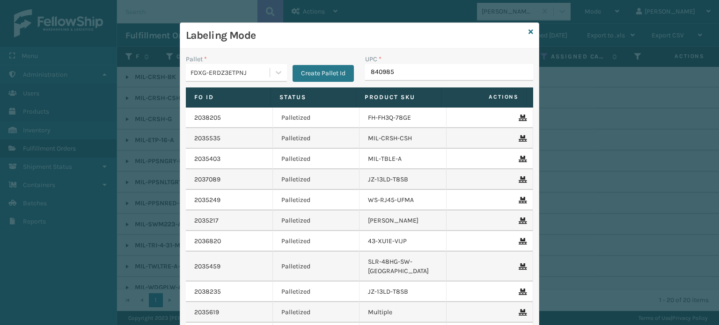
type input "8409851"
type input "840985118204"
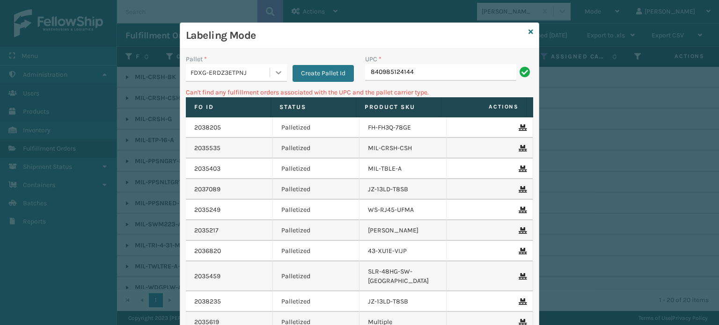
click at [281, 72] on div at bounding box center [278, 72] width 17 height 17
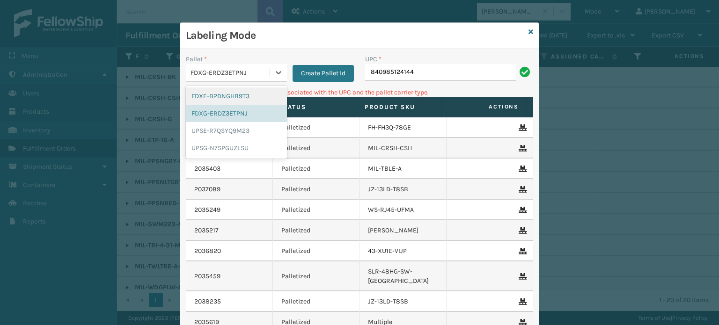
click at [264, 89] on div "FDXE-B2DNGHB9T3" at bounding box center [236, 96] width 101 height 17
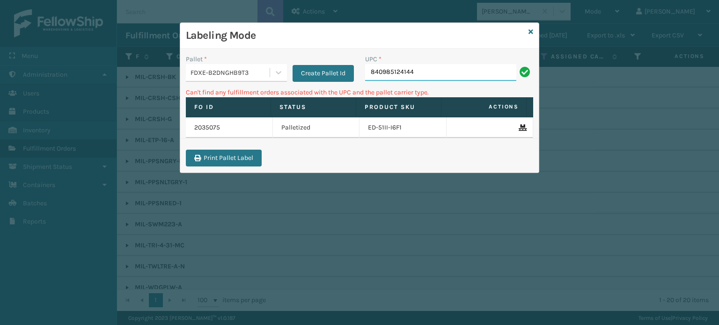
click at [442, 72] on input "840985124144" at bounding box center [440, 72] width 151 height 17
click at [530, 30] on icon at bounding box center [531, 32] width 5 height 7
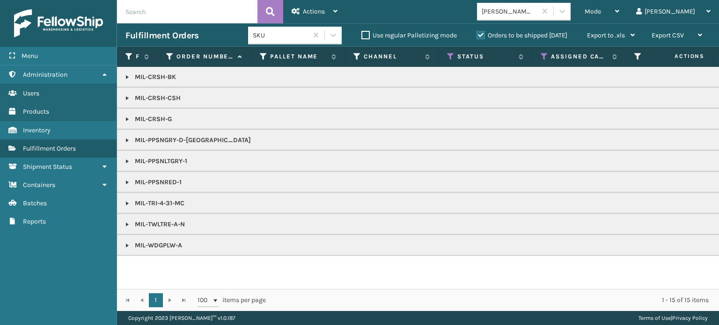
click at [125, 201] on link at bounding box center [127, 203] width 7 height 7
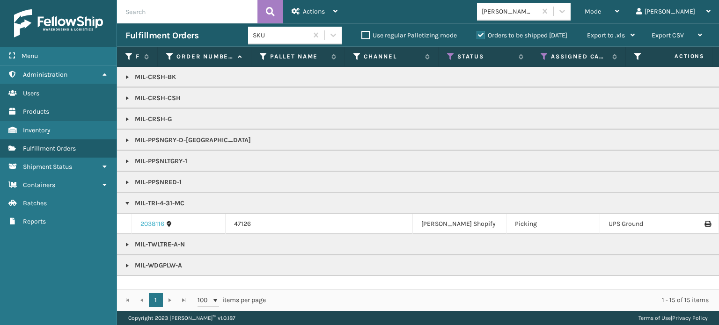
click at [153, 222] on link "2038116" at bounding box center [152, 224] width 24 height 9
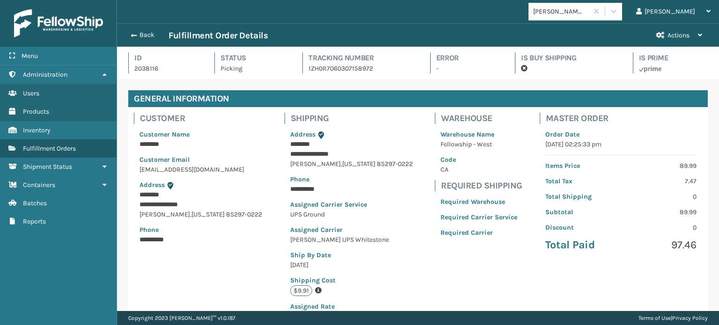
scroll to position [22, 602]
click at [131, 34] on span "button" at bounding box center [133, 35] width 6 height 7
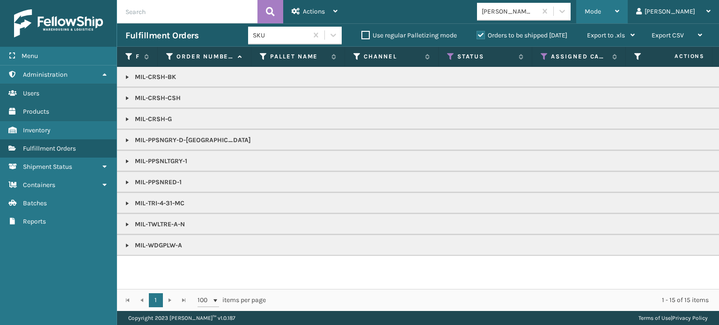
click at [616, 11] on div "Mode Regular Mode Picking Mode Labeling Mode Exit Scan Mode" at bounding box center [602, 11] width 52 height 23
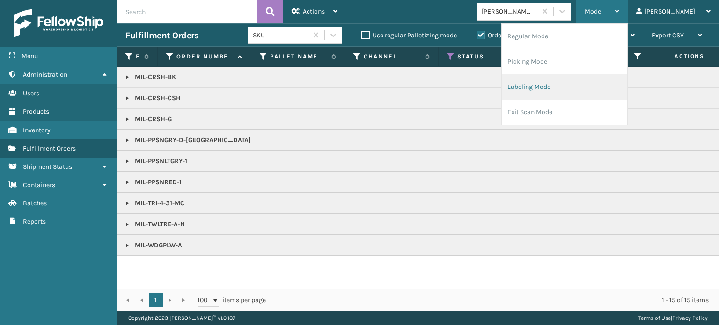
click at [584, 84] on li "Labeling Mode" at bounding box center [565, 86] width 126 height 25
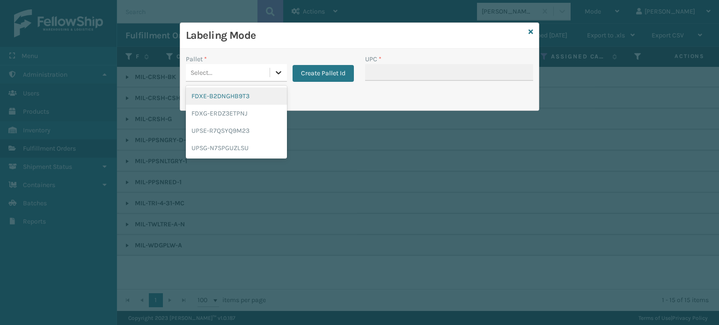
click at [277, 72] on icon at bounding box center [278, 72] width 9 height 9
click at [232, 148] on div "UPSG-N7SPGUZLSU" at bounding box center [236, 148] width 101 height 17
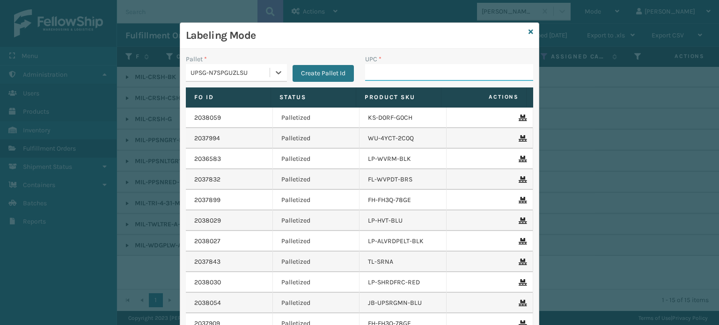
click at [428, 73] on input "UPC *" at bounding box center [449, 72] width 168 height 17
click at [280, 69] on div at bounding box center [278, 72] width 17 height 17
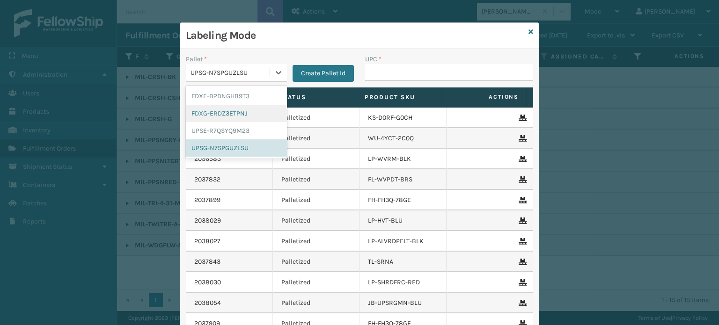
click at [258, 111] on div "FDXG-ERDZ3ETPNJ" at bounding box center [236, 113] width 101 height 17
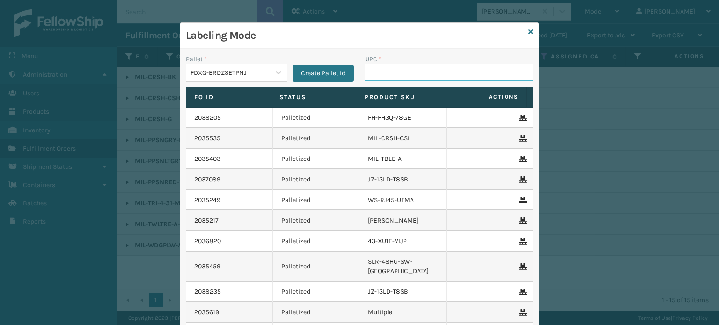
click at [388, 80] on input "UPC *" at bounding box center [449, 72] width 168 height 17
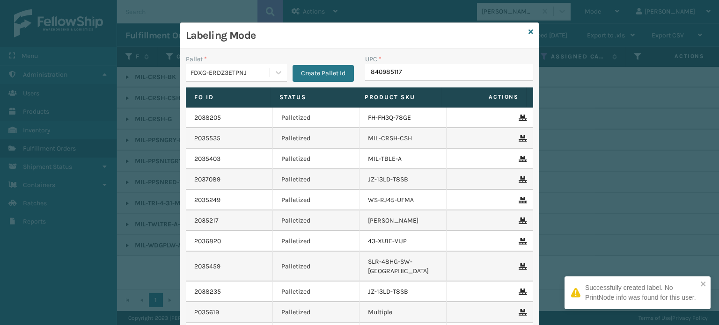
type input "8409851176"
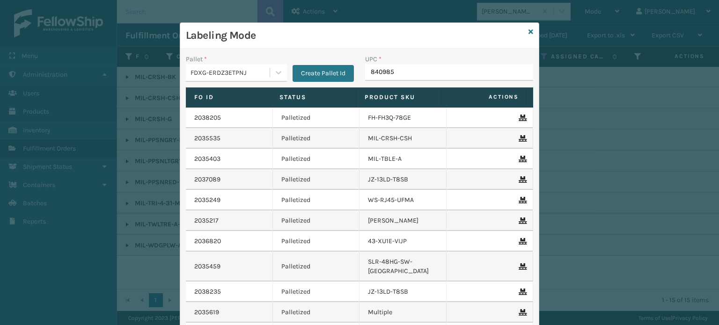
type input "8409851"
type input "84098512441"
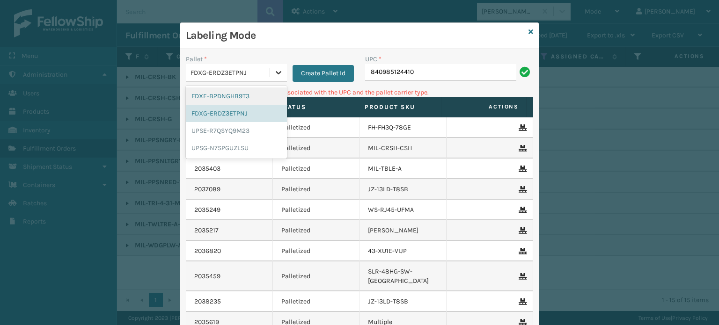
click at [279, 70] on icon at bounding box center [278, 72] width 9 height 9
click at [228, 149] on div "UPSG-N7SPGUZLSU" at bounding box center [236, 148] width 101 height 17
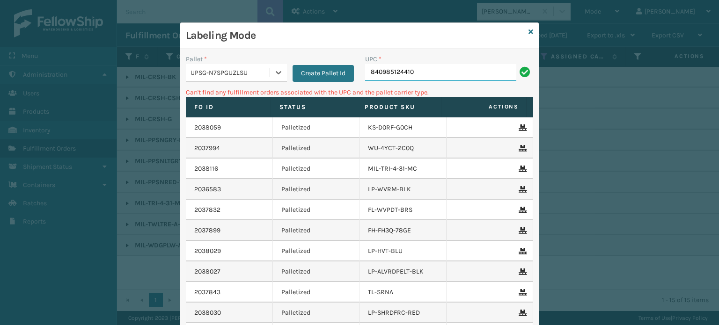
click at [455, 68] on input "840985124410" at bounding box center [440, 72] width 151 height 17
click at [529, 30] on icon at bounding box center [531, 32] width 5 height 7
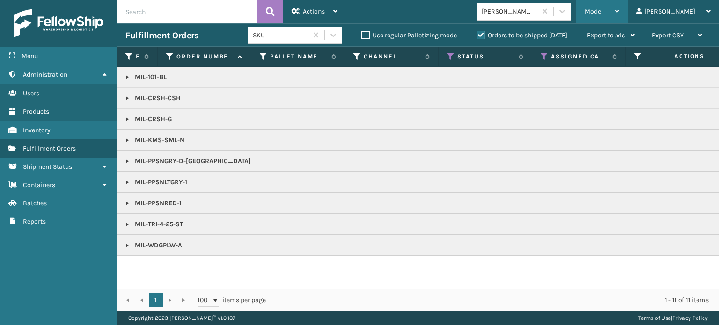
click at [620, 7] on div "Mode" at bounding box center [602, 11] width 35 height 23
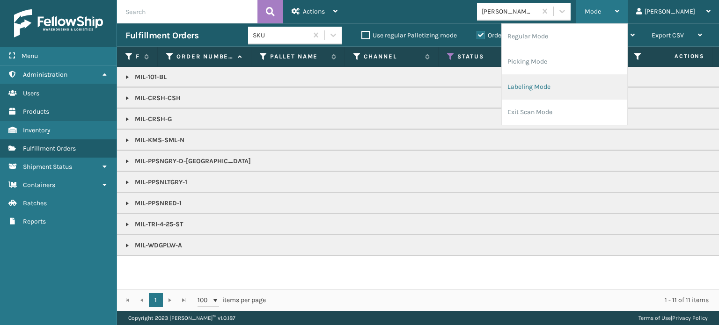
click at [601, 91] on li "Labeling Mode" at bounding box center [565, 86] width 126 height 25
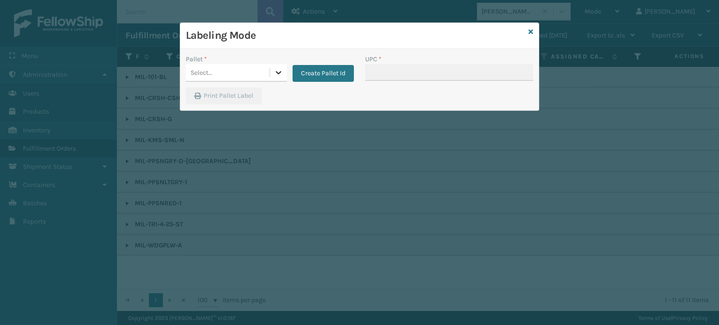
click at [280, 67] on div at bounding box center [278, 72] width 17 height 17
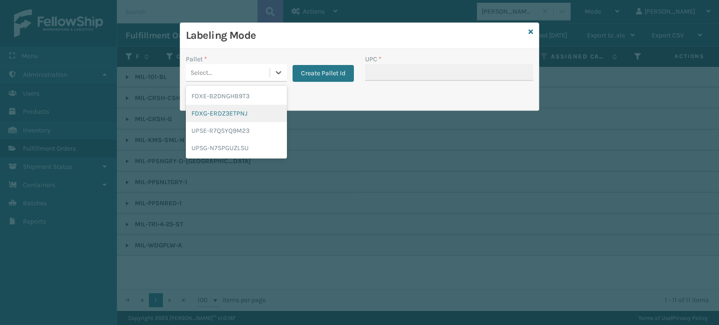
click at [256, 111] on div "FDXG-ERDZ3ETPNJ" at bounding box center [236, 113] width 101 height 17
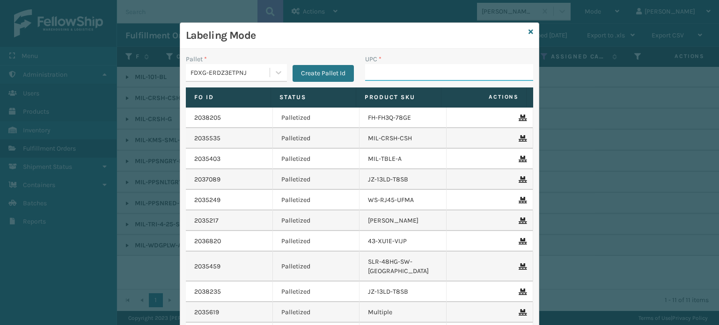
click at [408, 80] on input "UPC *" at bounding box center [449, 72] width 168 height 17
click at [529, 30] on icon at bounding box center [531, 32] width 5 height 7
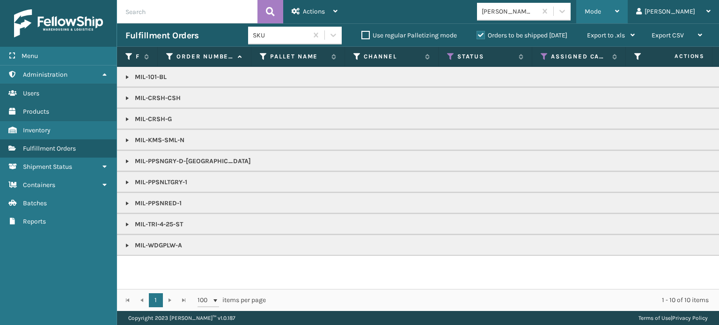
click at [620, 5] on div "Mode" at bounding box center [602, 11] width 35 height 23
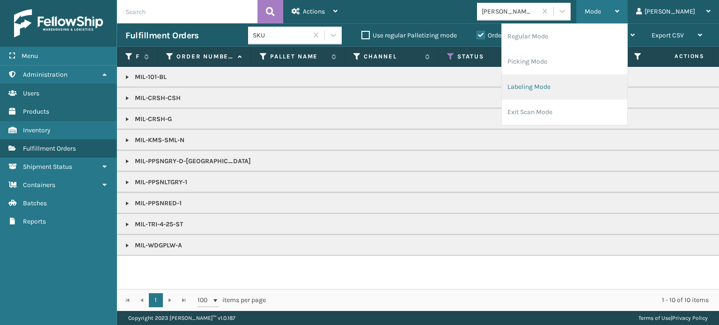
click at [613, 85] on li "Labeling Mode" at bounding box center [565, 86] width 126 height 25
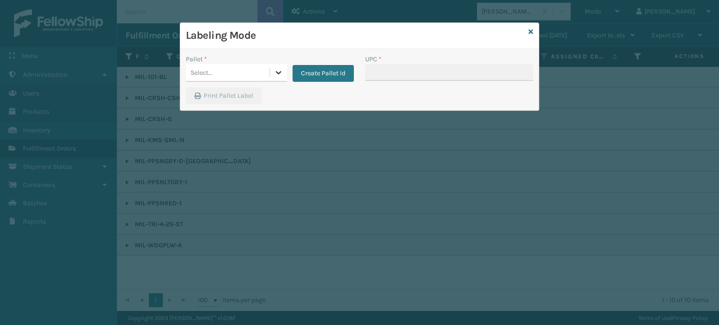
click at [278, 76] on icon at bounding box center [278, 72] width 9 height 9
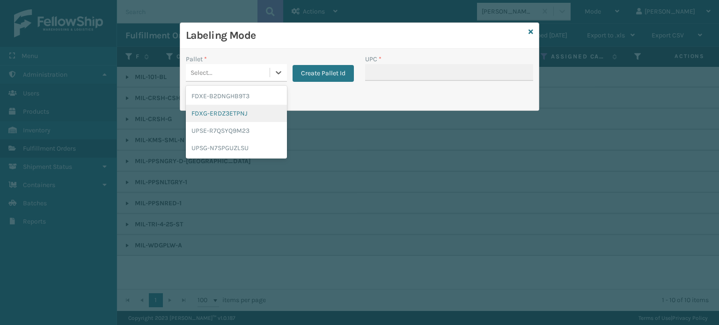
click at [262, 121] on div "FDXG-ERDZ3ETPNJ" at bounding box center [236, 113] width 101 height 17
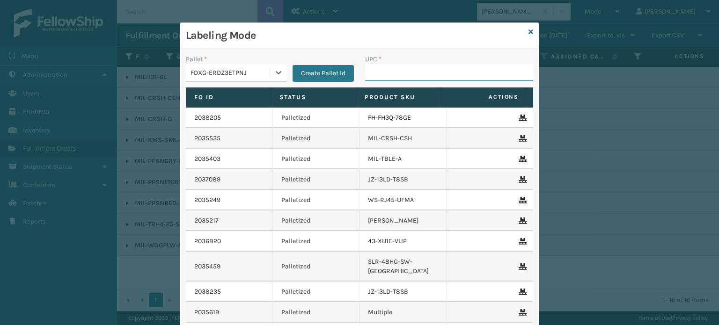
click at [400, 76] on input "UPC *" at bounding box center [449, 72] width 168 height 17
type input "84098"
drag, startPoint x: 400, startPoint y: 76, endPoint x: 436, endPoint y: 67, distance: 36.3
click at [406, 76] on input "UPC *" at bounding box center [449, 72] width 168 height 17
click at [277, 72] on icon at bounding box center [278, 72] width 9 height 9
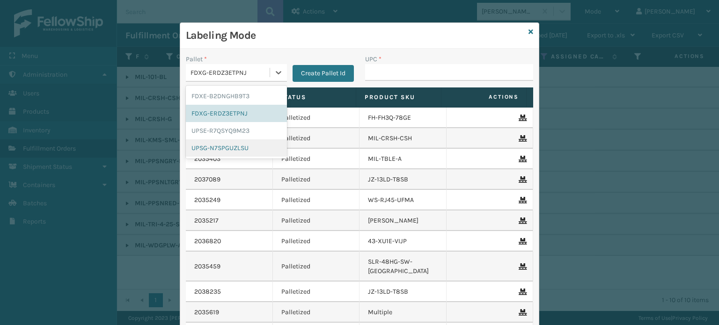
click at [243, 146] on div "UPSG-N7SPGUZLSU" at bounding box center [236, 148] width 101 height 17
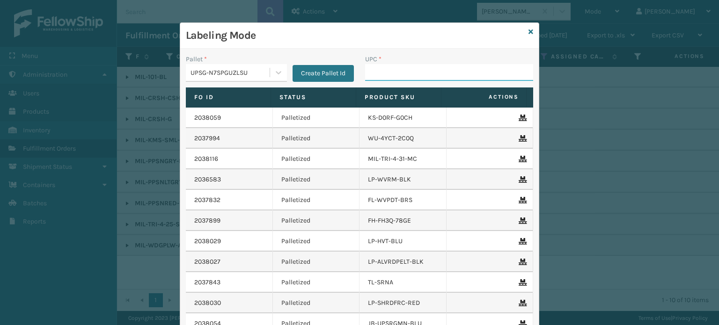
click at [392, 78] on input "UPC *" at bounding box center [449, 72] width 168 height 17
type input "810090930916"
type input "0688880"
type input "8100909"
click at [400, 66] on input "068888027106" at bounding box center [440, 72] width 151 height 17
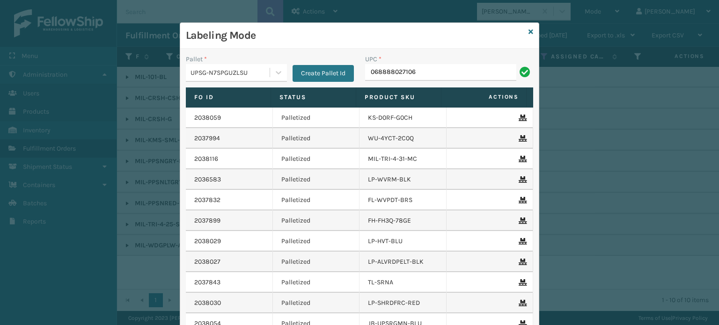
click at [399, 66] on input "068888027106" at bounding box center [440, 72] width 151 height 17
type input "068888027106"
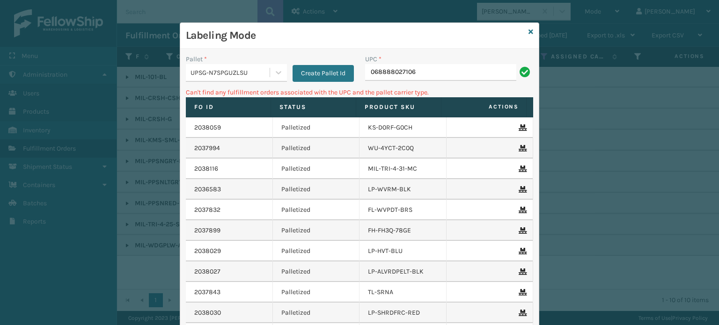
click at [366, 71] on input "068888027106" at bounding box center [440, 72] width 151 height 17
type input "0068888027106"
click at [366, 71] on input "0068888027106" at bounding box center [440, 72] width 151 height 17
type input "00068888027106"
click at [378, 71] on input "00068888027106" at bounding box center [440, 72] width 151 height 17
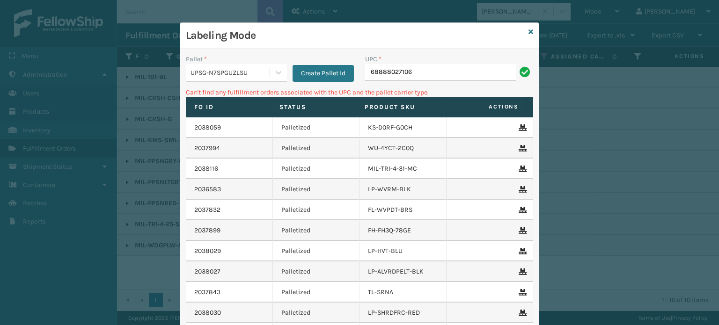
type input "68888027106"
click at [524, 30] on div "Labeling Mode Pallet * UPSG-N7SPGUZLSU Create Pallet Id UPC * 68888027106 Can't…" at bounding box center [360, 209] width 360 height 375
click at [524, 30] on div "Labeling Mode" at bounding box center [359, 36] width 359 height 26
click at [529, 30] on icon at bounding box center [531, 32] width 5 height 7
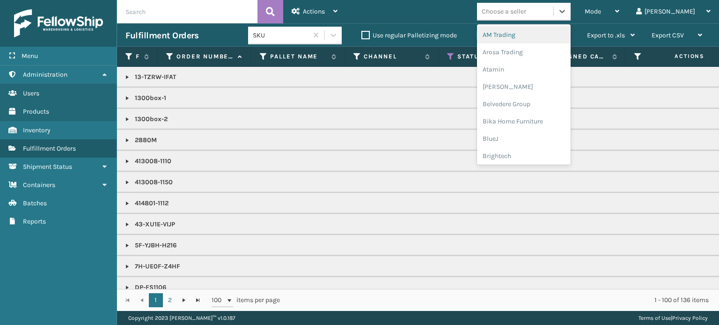
click at [554, 12] on div "Choose a seller" at bounding box center [515, 11] width 76 height 15
type input "LI"
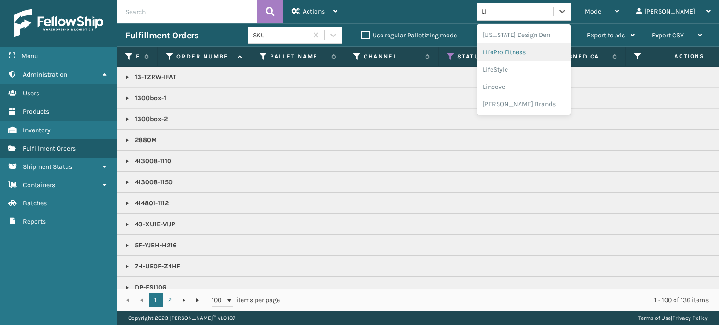
click at [555, 46] on div "LifePro Fitness" at bounding box center [524, 52] width 94 height 17
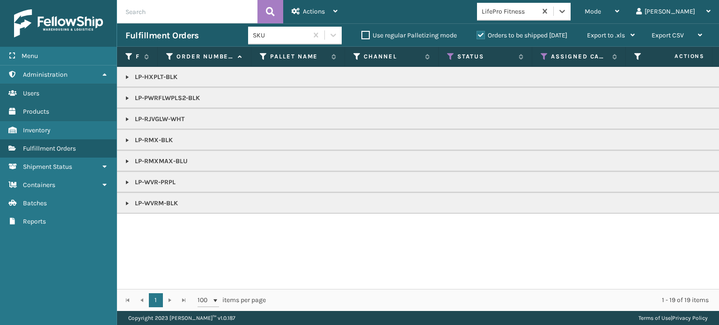
click at [125, 96] on link at bounding box center [127, 98] width 7 height 7
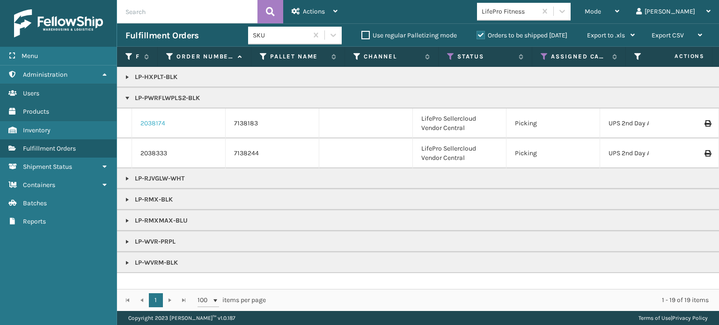
click at [155, 125] on link "2038174" at bounding box center [152, 123] width 25 height 9
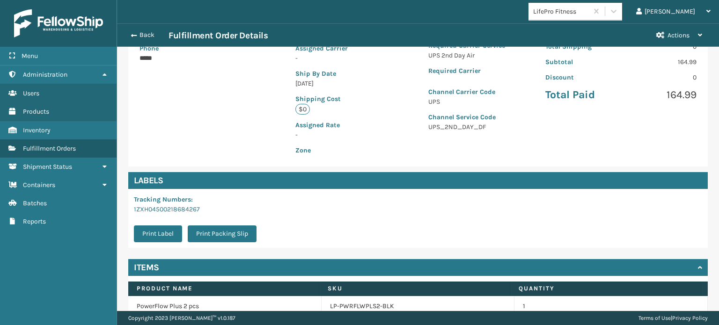
scroll to position [226, 0]
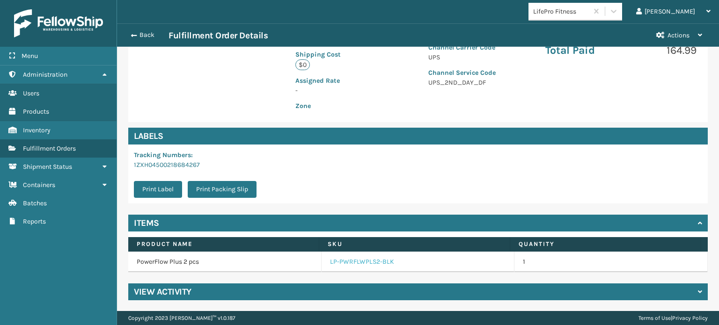
click at [371, 262] on link "LP-PWRFLWPLS2-BLK" at bounding box center [362, 262] width 64 height 9
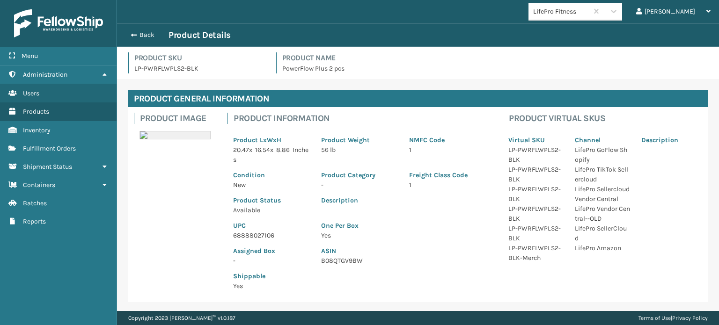
click at [250, 237] on p "68888027106" at bounding box center [271, 236] width 77 height 10
copy p "68888027106"
click at [144, 36] on button "Back" at bounding box center [147, 35] width 43 height 8
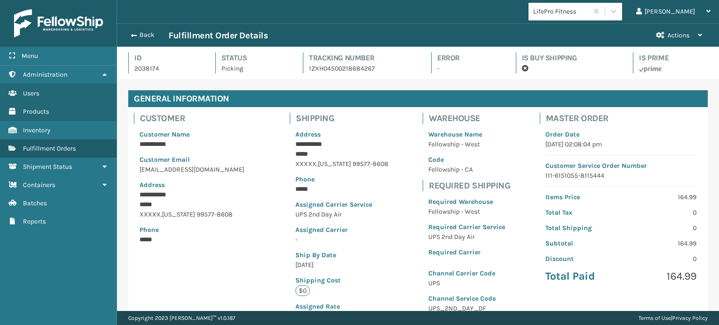
scroll to position [22, 602]
click at [144, 36] on button "Back" at bounding box center [147, 35] width 43 height 8
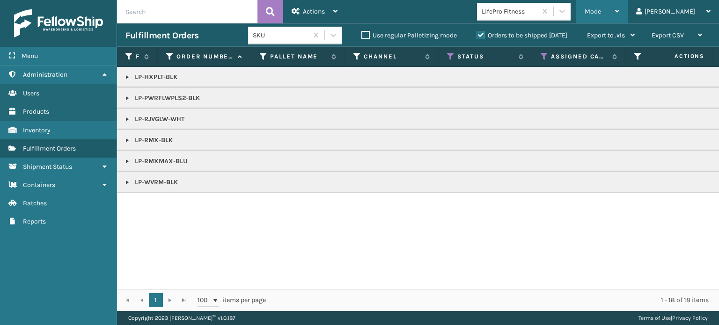
click at [620, 14] on div "Mode" at bounding box center [602, 11] width 35 height 23
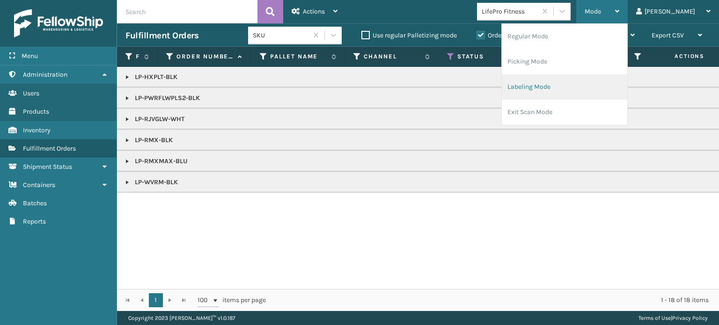
click at [606, 80] on li "Labeling Mode" at bounding box center [565, 86] width 126 height 25
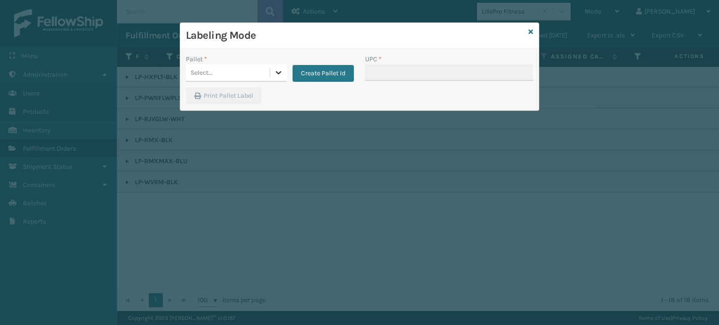
click at [281, 68] on icon at bounding box center [278, 72] width 9 height 9
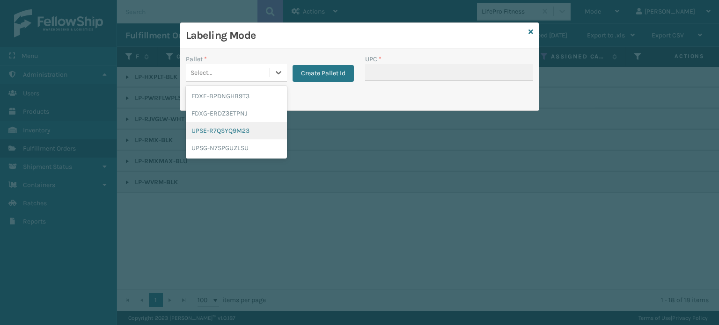
click at [254, 130] on div "UPSE-R7QSYQ9M23" at bounding box center [236, 130] width 101 height 17
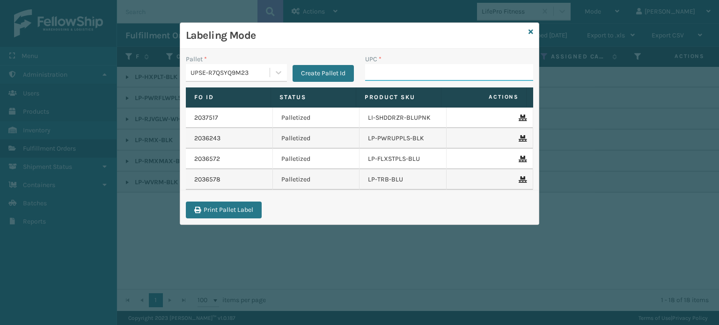
click at [394, 76] on input "UPC *" at bounding box center [449, 72] width 168 height 17
paste input "68888027106"
type input "68888027106"
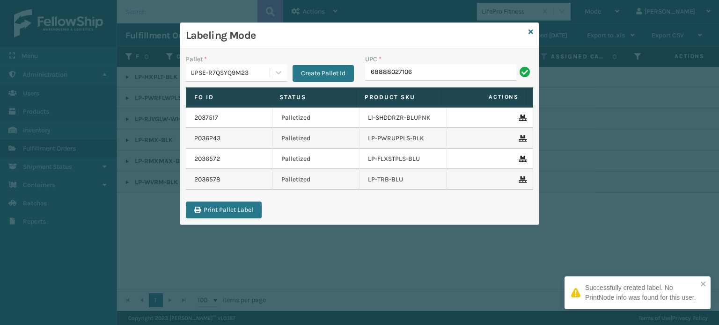
type input "68888027106"
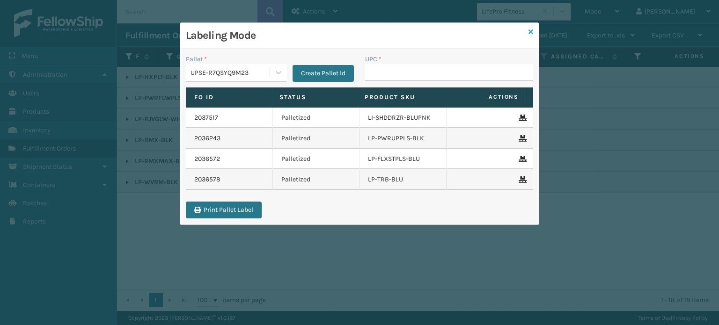
click at [531, 28] on link at bounding box center [531, 32] width 5 height 10
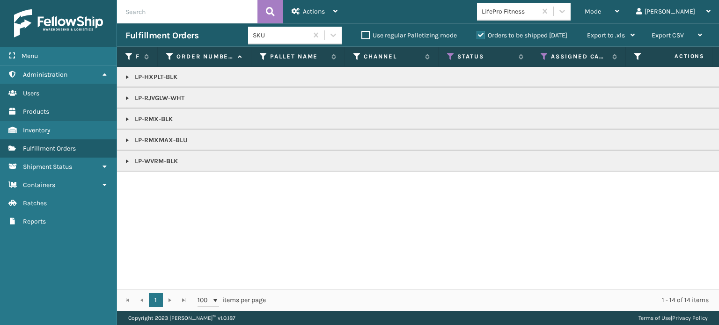
click at [125, 140] on link at bounding box center [127, 140] width 7 height 7
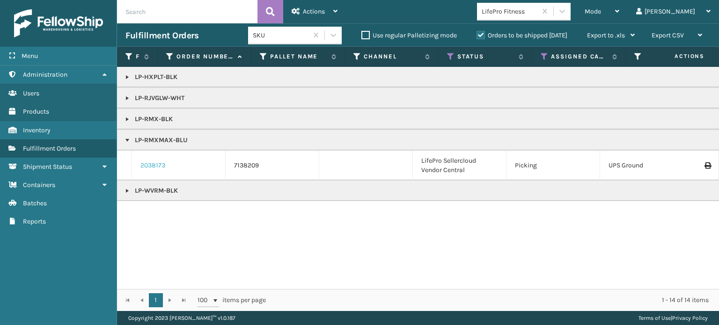
click at [155, 164] on link "2038173" at bounding box center [152, 165] width 25 height 9
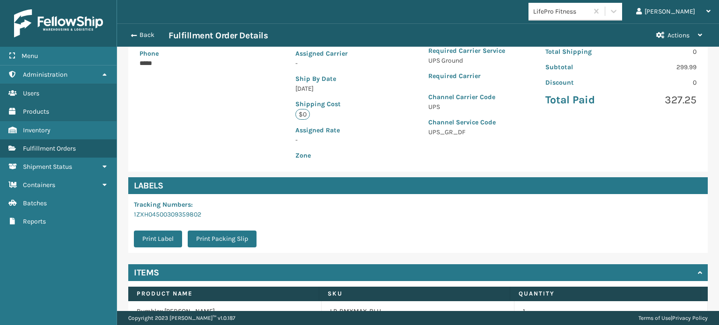
scroll to position [187, 0]
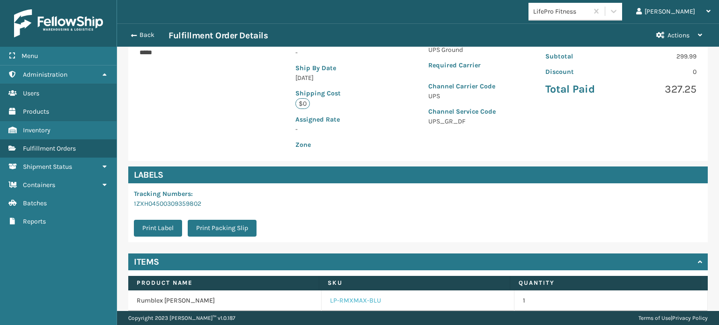
click at [341, 297] on link "LP-RMXMAX-BLU" at bounding box center [355, 300] width 51 height 9
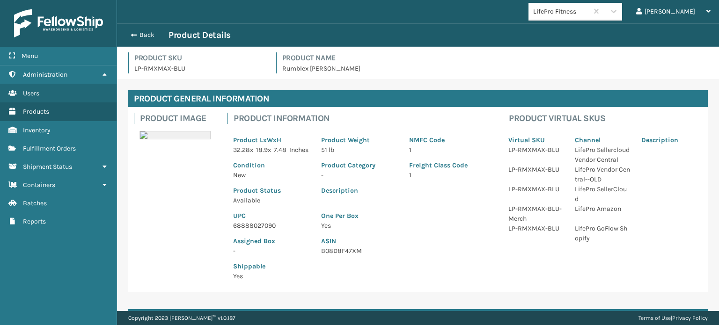
click at [243, 231] on p "68888027090" at bounding box center [271, 226] width 77 height 10
copy p "68888027090"
click at [142, 37] on button "Back" at bounding box center [147, 35] width 43 height 8
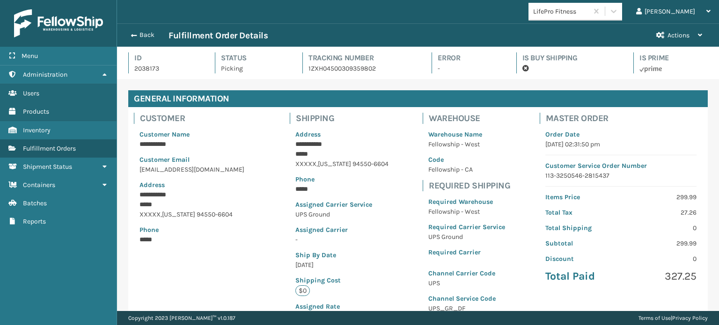
scroll to position [22, 602]
click at [142, 37] on button "Back" at bounding box center [147, 35] width 43 height 8
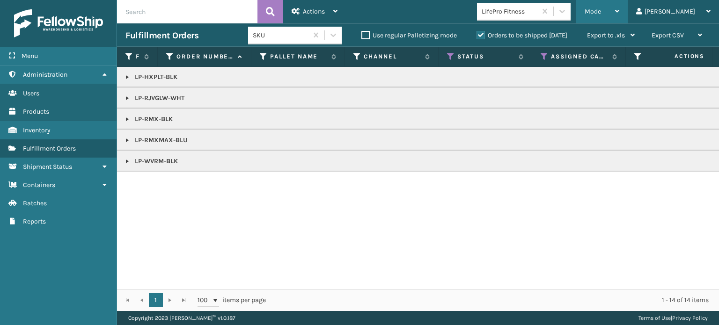
click at [620, 7] on div "Mode" at bounding box center [602, 11] width 35 height 23
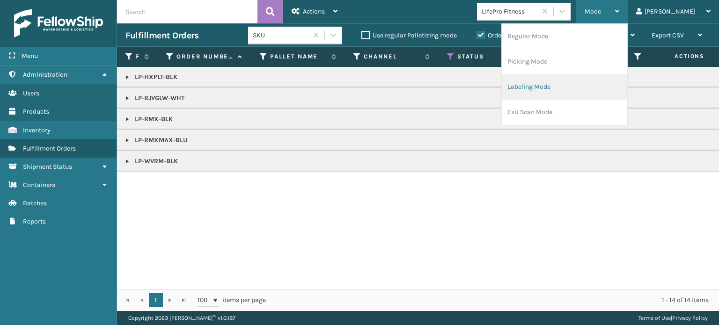
click at [621, 88] on li "Labeling Mode" at bounding box center [565, 86] width 126 height 25
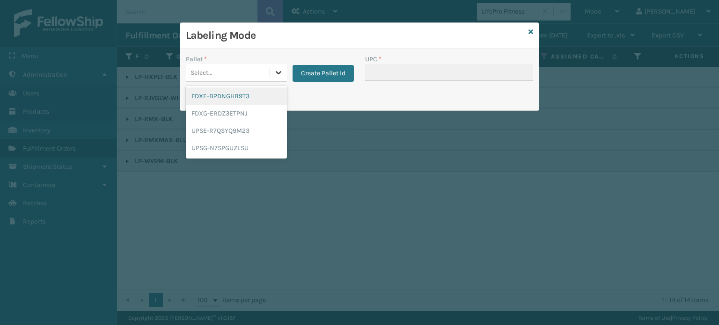
click at [280, 68] on icon at bounding box center [278, 72] width 9 height 9
click at [258, 133] on div "UPSE-R7QSYQ9M23" at bounding box center [236, 130] width 101 height 17
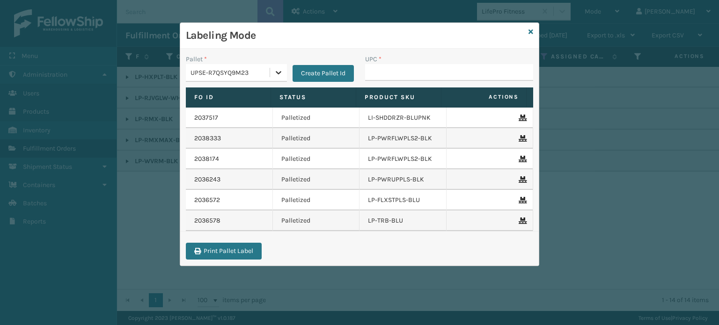
click at [283, 66] on div at bounding box center [278, 72] width 17 height 17
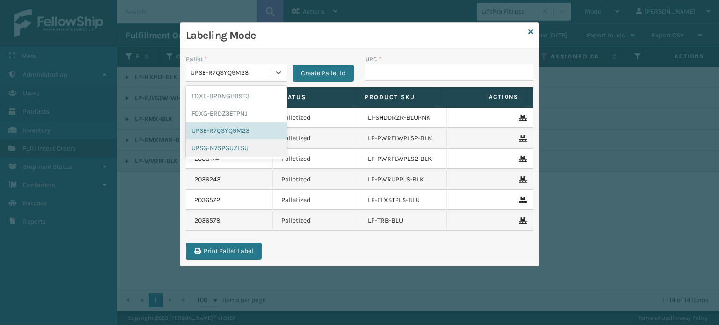
click at [250, 146] on div "UPSG-N7SPGUZLSU" at bounding box center [236, 148] width 101 height 17
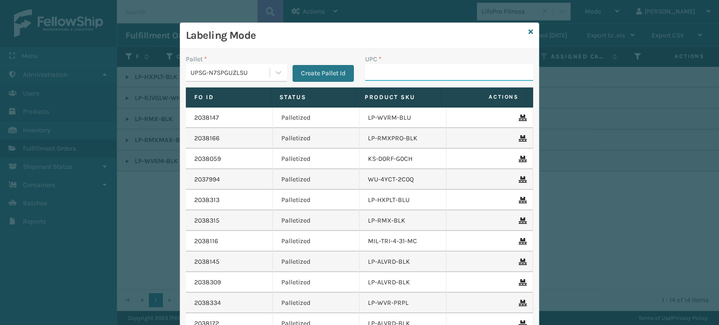
click at [403, 71] on input "UPC *" at bounding box center [449, 72] width 168 height 17
paste input "68888027090"
type input "68888027090"
click at [529, 31] on icon at bounding box center [531, 32] width 5 height 7
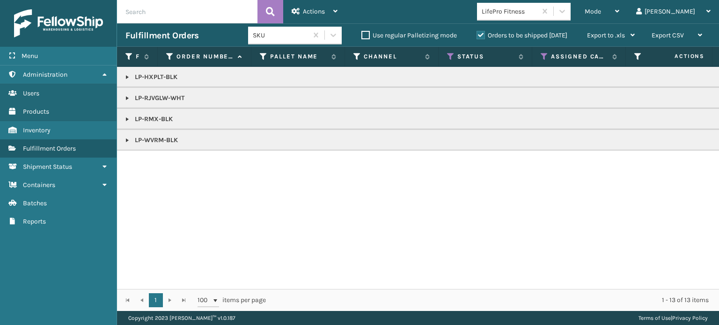
click at [126, 118] on link at bounding box center [127, 119] width 7 height 7
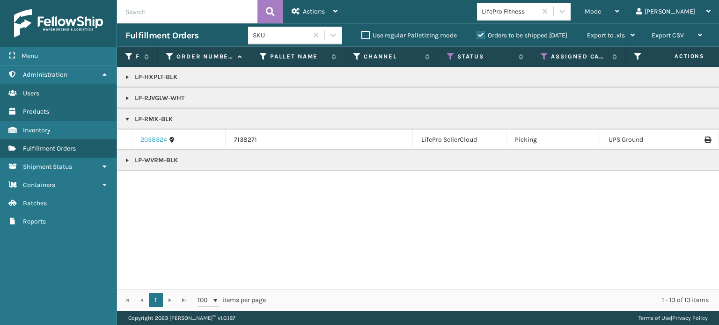
click at [148, 139] on link "2038324" at bounding box center [153, 139] width 27 height 9
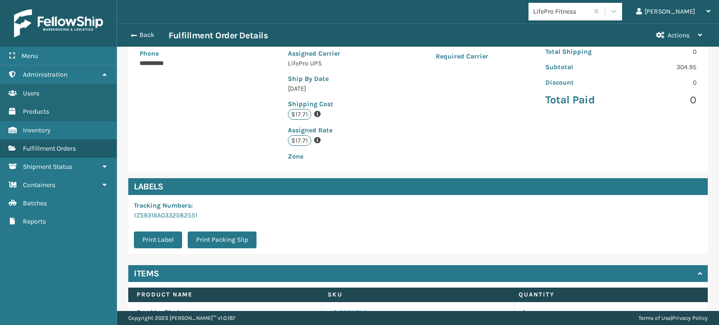
scroll to position [227, 0]
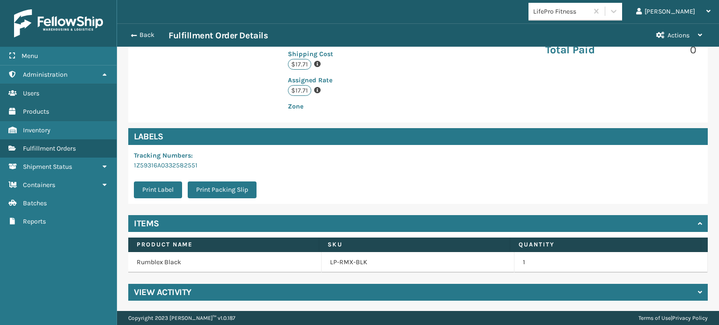
click at [339, 255] on td "LP-RMX-BLK" at bounding box center [418, 262] width 193 height 21
click at [337, 258] on link "LP-RMX-BLK" at bounding box center [348, 262] width 37 height 9
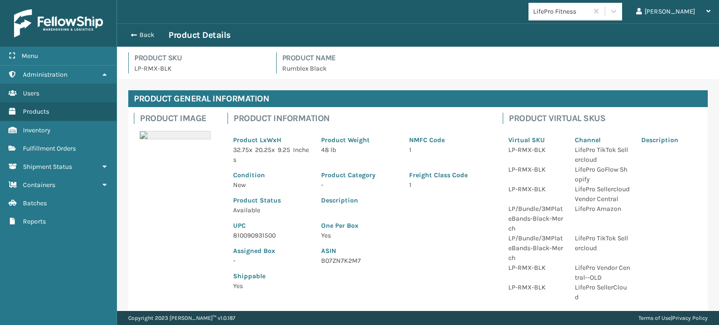
click at [257, 233] on p "810090931500" at bounding box center [271, 236] width 77 height 10
copy p "810090931500"
click at [147, 32] on button "Back" at bounding box center [147, 35] width 43 height 8
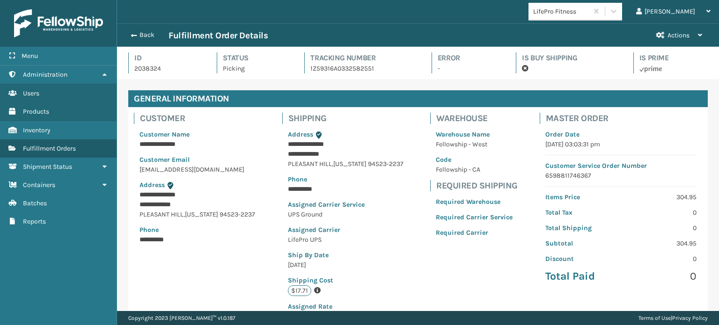
scroll to position [22, 602]
click at [145, 32] on button "Back" at bounding box center [147, 35] width 43 height 8
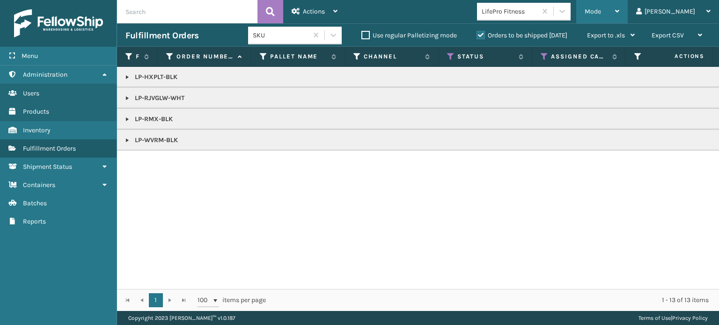
click at [620, 6] on div "Mode" at bounding box center [602, 11] width 35 height 23
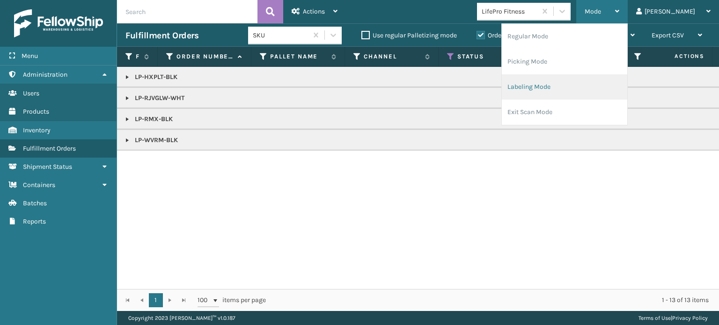
click at [602, 81] on li "Labeling Mode" at bounding box center [565, 86] width 126 height 25
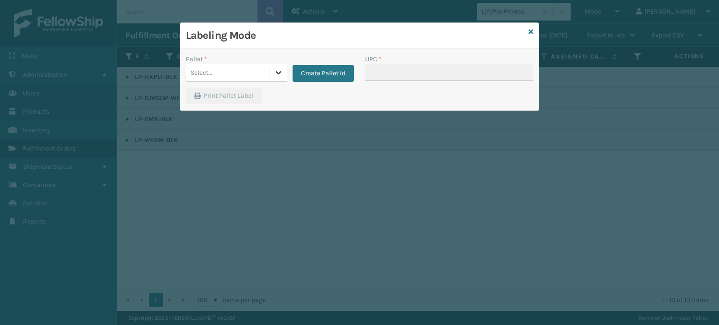
click at [285, 69] on div at bounding box center [278, 72] width 17 height 17
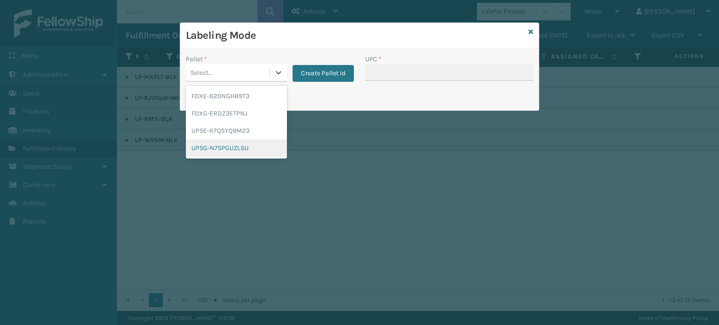
click at [244, 150] on div "UPSG-N7SPGUZLSU" at bounding box center [236, 148] width 101 height 17
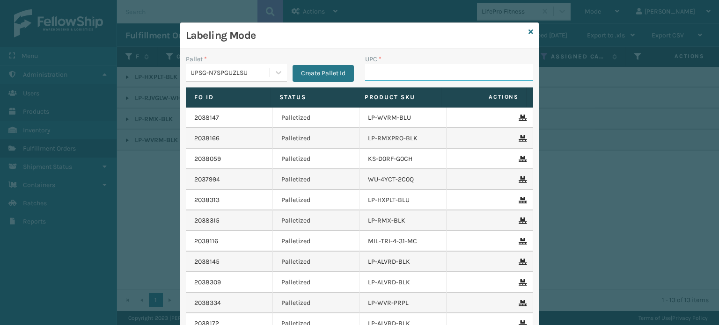
click at [406, 73] on input "UPC *" at bounding box center [449, 72] width 168 height 17
paste input "810090931500"
type input "810090931500"
type input "8500044"
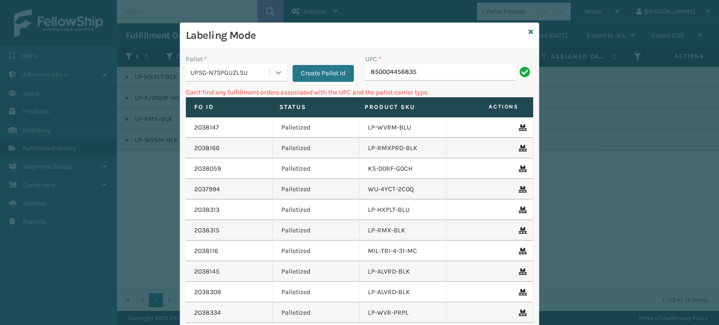
click at [275, 71] on icon at bounding box center [278, 72] width 9 height 9
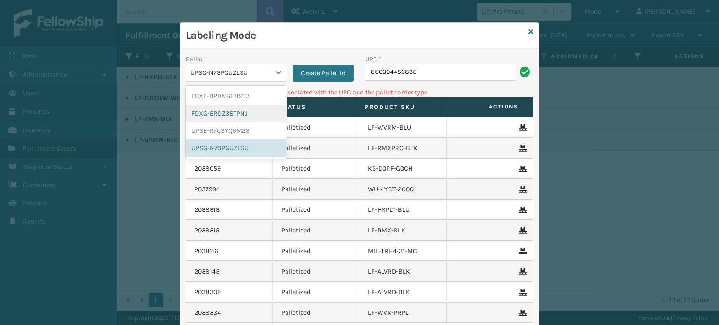
click at [244, 113] on div "FDXG-ERDZ3ETPNJ" at bounding box center [236, 113] width 101 height 17
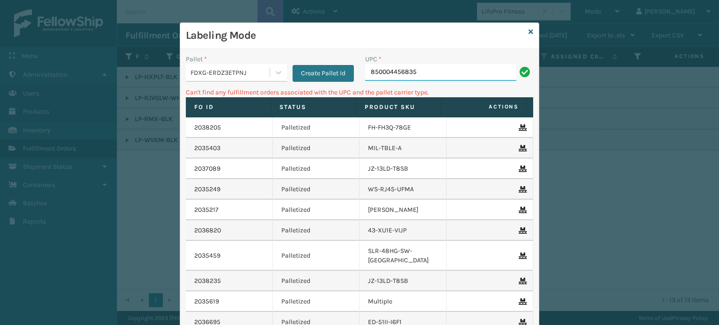
click at [449, 78] on input "850004456835" at bounding box center [440, 72] width 151 height 17
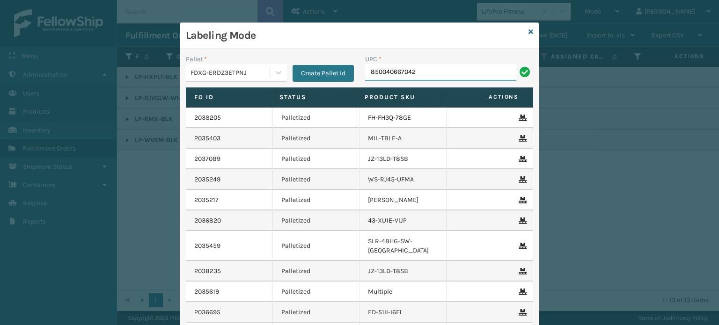
click at [387, 69] on input "850040667042" at bounding box center [440, 72] width 151 height 17
type input "850040667042"
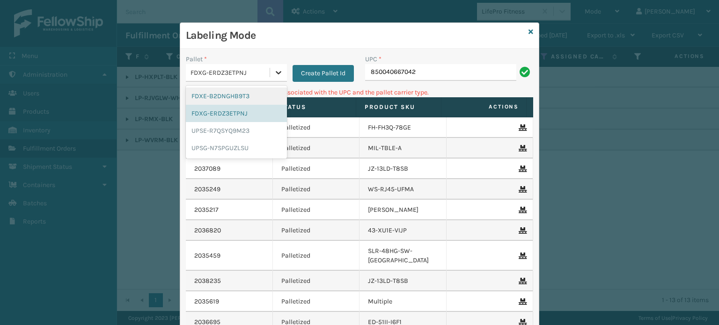
click at [274, 71] on icon at bounding box center [278, 72] width 9 height 9
click at [243, 148] on div "UPSG-N7SPGUZLSU" at bounding box center [236, 148] width 101 height 17
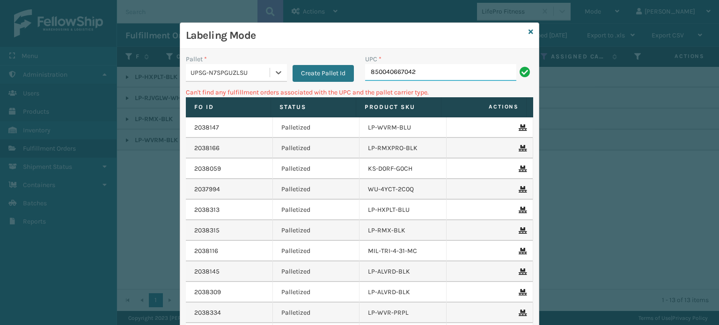
click at [449, 69] on input "850040667042" at bounding box center [440, 72] width 151 height 17
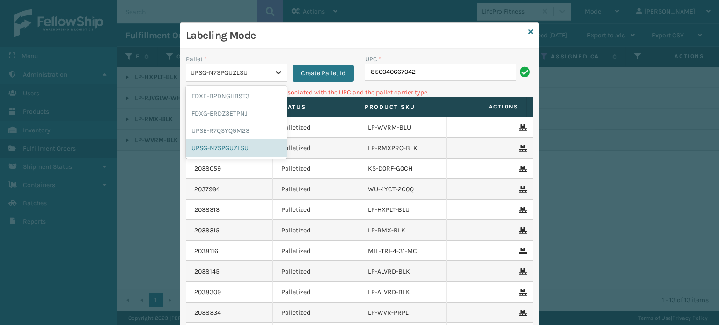
click at [270, 66] on div at bounding box center [278, 72] width 17 height 17
click at [243, 129] on div "UPSE-R7QSYQ9M23" at bounding box center [236, 130] width 101 height 17
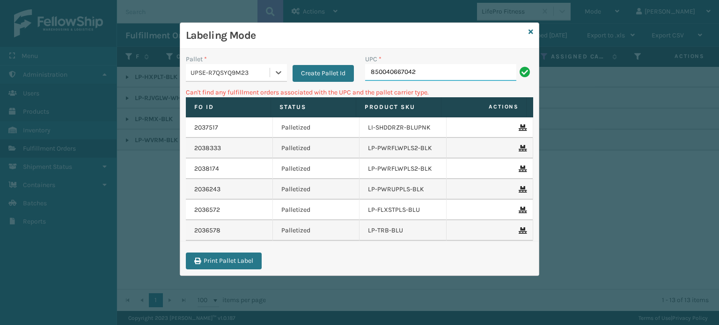
click at [451, 73] on input "850040667042" at bounding box center [440, 72] width 151 height 17
click at [279, 70] on icon at bounding box center [278, 72] width 9 height 9
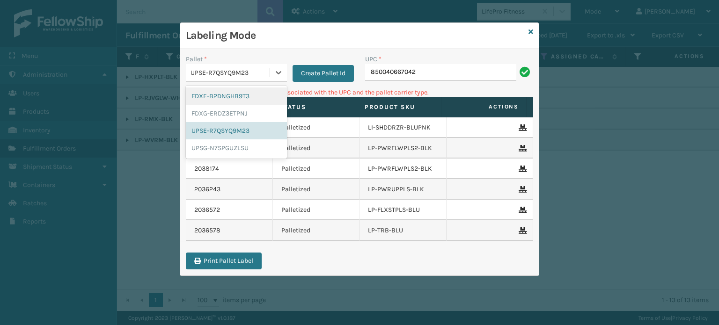
click at [251, 98] on div "FDXE-B2DNGHB9T3" at bounding box center [236, 96] width 101 height 17
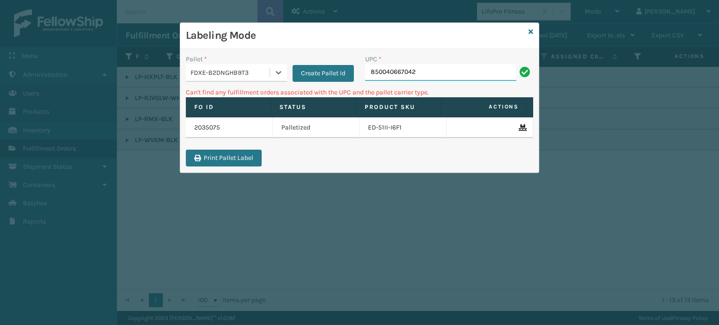
click at [442, 77] on input "850040667042" at bounding box center [440, 72] width 151 height 17
click at [531, 29] on icon at bounding box center [531, 32] width 5 height 7
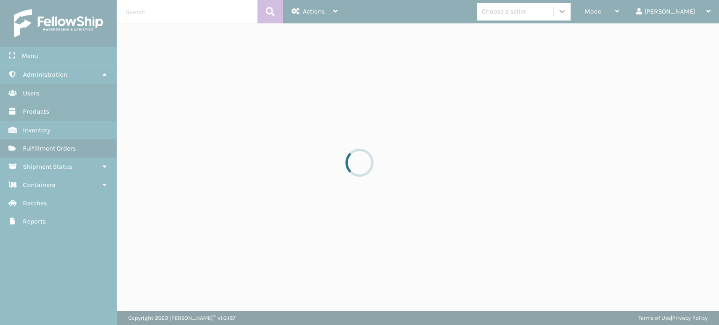
drag, startPoint x: 579, startPoint y: 15, endPoint x: 555, endPoint y: 55, distance: 47.5
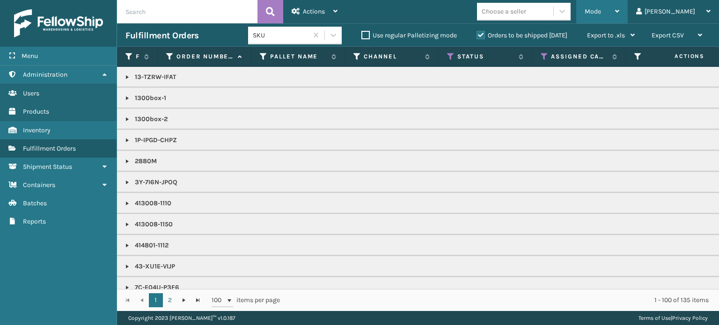
click at [601, 9] on span "Mode" at bounding box center [593, 11] width 16 height 8
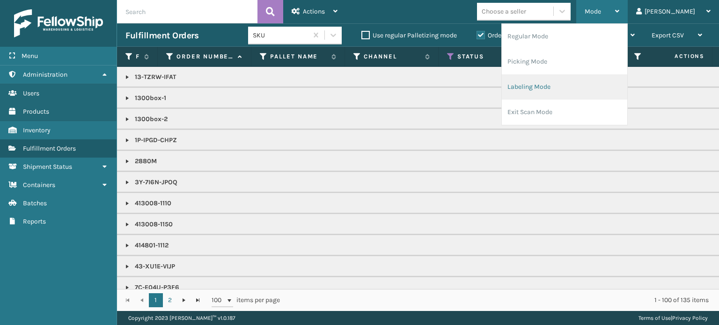
click at [613, 81] on li "Labeling Mode" at bounding box center [565, 86] width 126 height 25
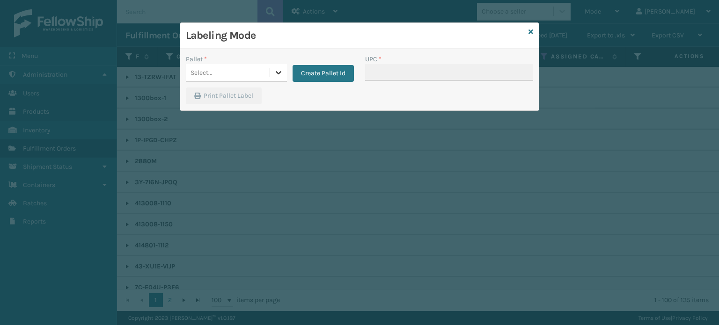
click at [274, 70] on icon at bounding box center [278, 72] width 9 height 9
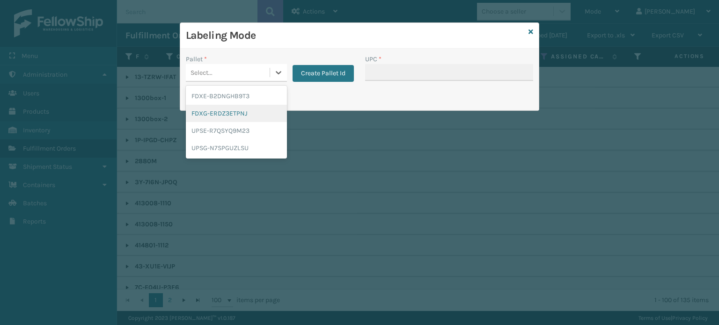
click at [250, 111] on div "FDXG-ERDZ3ETPNJ" at bounding box center [236, 113] width 101 height 17
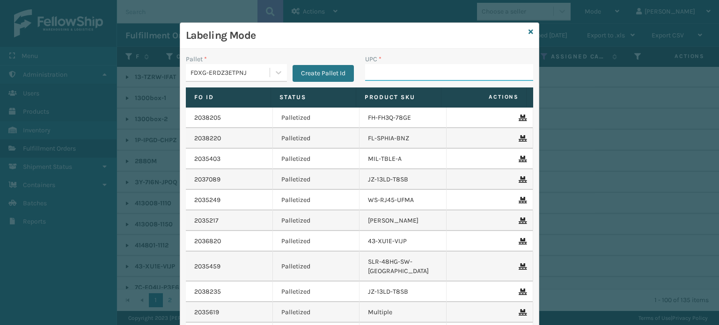
drag, startPoint x: 403, startPoint y: 76, endPoint x: 416, endPoint y: 69, distance: 15.3
click at [403, 76] on input "UPC *" at bounding box center [449, 72] width 168 height 17
type input "8500044"
type input "853913008072"
click at [384, 74] on input "858100007623" at bounding box center [440, 72] width 151 height 17
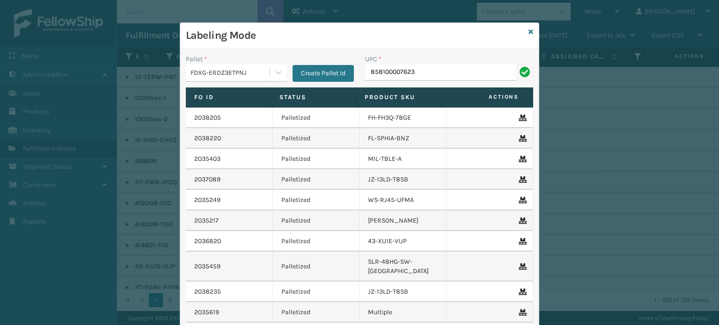
click at [384, 74] on input "858100007623" at bounding box center [440, 72] width 151 height 17
type input "858100007623"
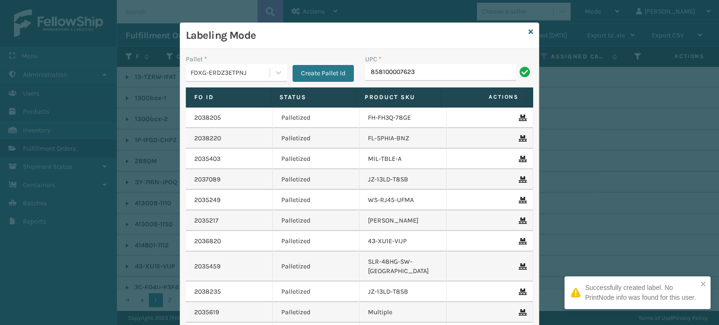
type input "858100007623"
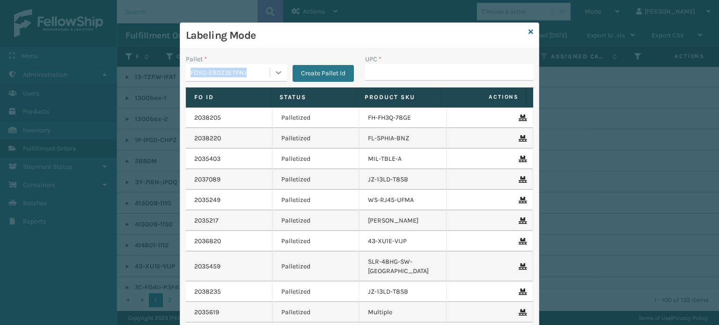
click at [275, 65] on div "Pallet * FDXG-ERDZ3ETPNJ" at bounding box center [236, 68] width 101 height 28
click at [278, 69] on icon at bounding box center [278, 72] width 9 height 9
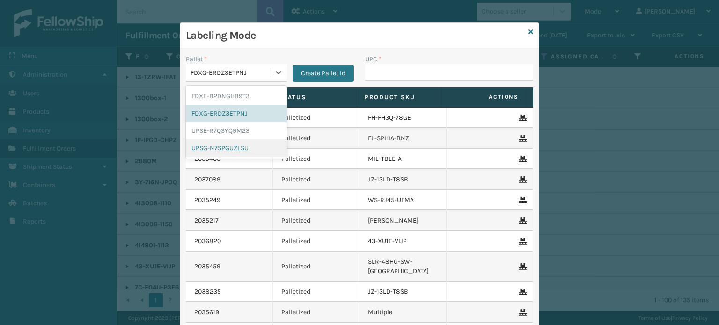
click at [229, 146] on div "UPSG-N7SPGUZLSU" at bounding box center [236, 148] width 101 height 17
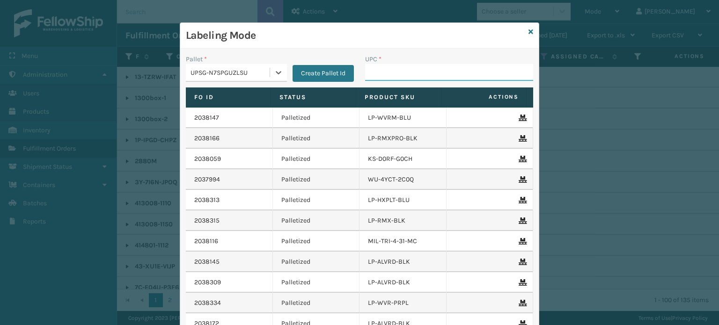
click at [417, 76] on input "UPC *" at bounding box center [449, 72] width 168 height 17
type input "858100007913"
type input "8500124866"
type input "8500406"
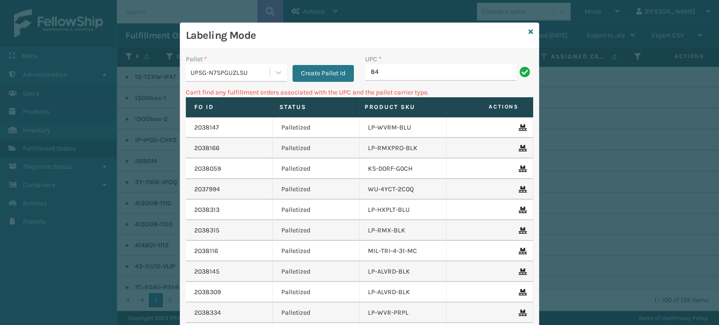
type input "8"
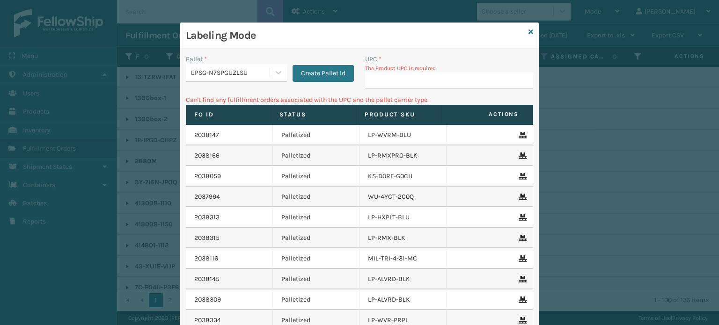
click at [524, 30] on div "Labeling Mode" at bounding box center [359, 36] width 359 height 26
click at [529, 29] on icon at bounding box center [531, 32] width 5 height 7
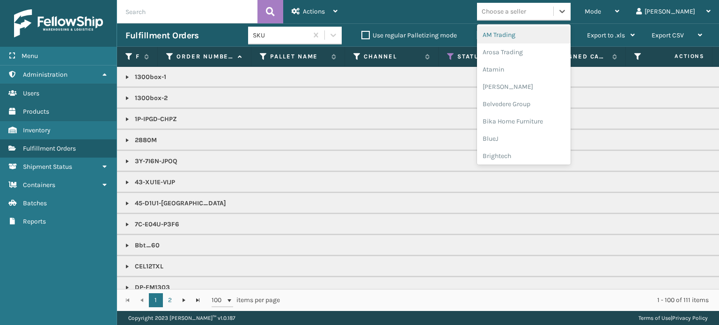
click at [526, 11] on div "Choose a seller" at bounding box center [504, 12] width 44 height 10
type input "MI"
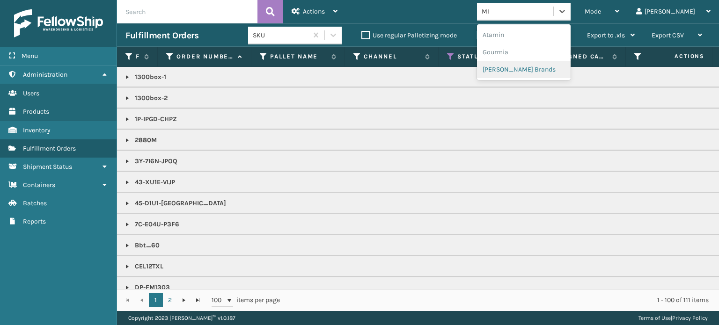
click at [540, 65] on div "[PERSON_NAME] Brands" at bounding box center [524, 69] width 94 height 17
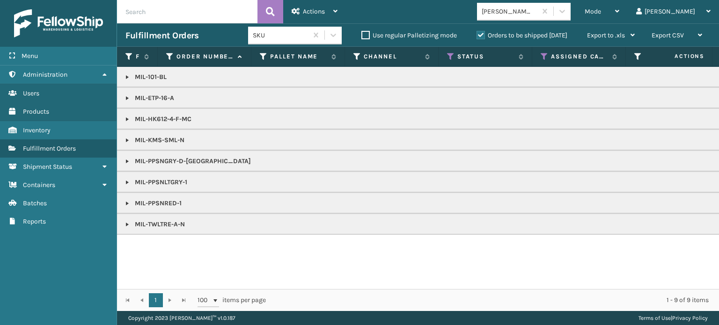
click at [127, 137] on link at bounding box center [127, 140] width 7 height 7
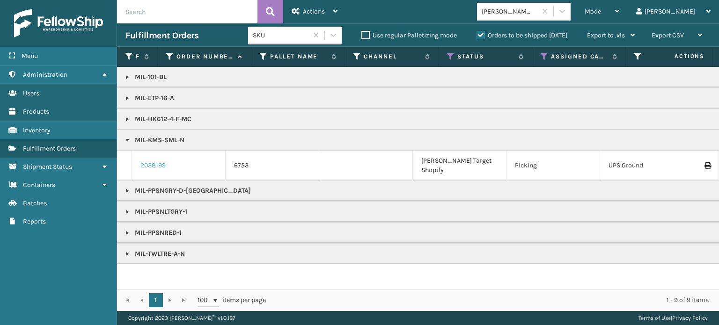
click at [156, 162] on link "2038199" at bounding box center [152, 165] width 25 height 9
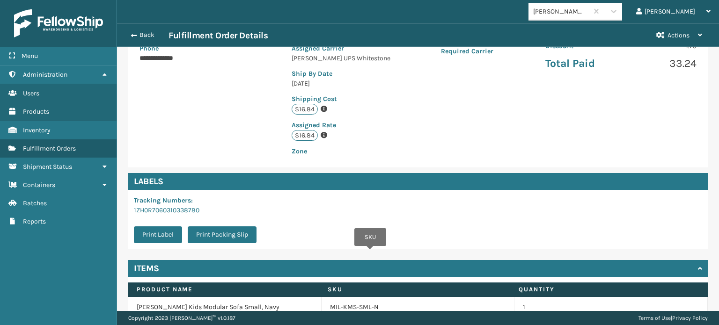
scroll to position [227, 0]
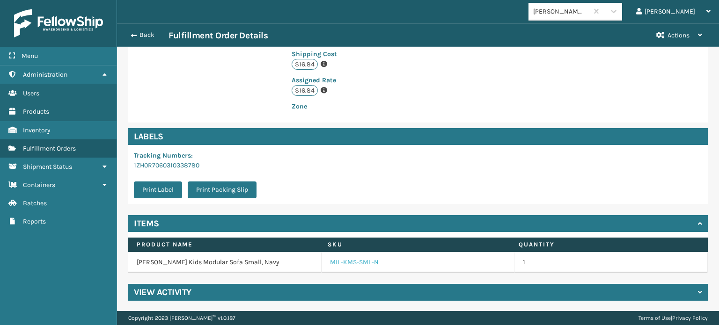
click at [350, 260] on link "MIL-KMS-SML-N" at bounding box center [354, 262] width 49 height 9
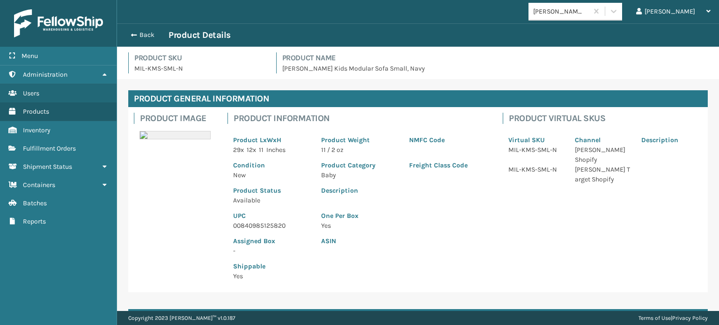
click at [257, 229] on p "00840985125820" at bounding box center [271, 226] width 77 height 10
copy p "00840985125820"
click at [134, 33] on span "button" at bounding box center [133, 35] width 6 height 7
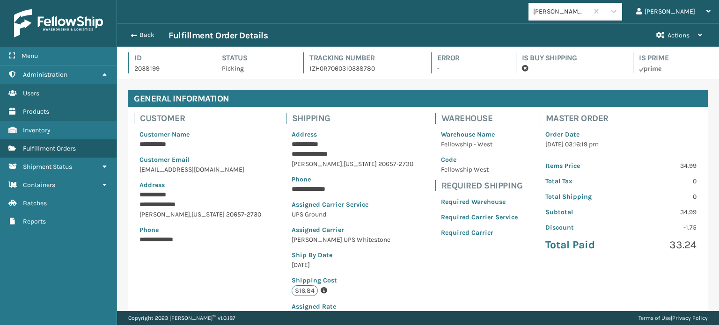
scroll to position [22, 602]
click at [134, 33] on span "button" at bounding box center [134, 35] width 6 height 7
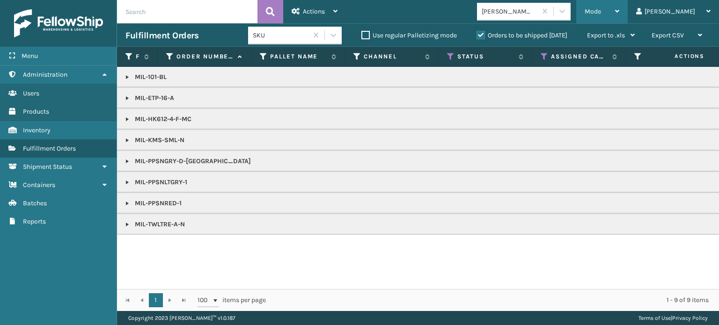
click at [620, 11] on div "Mode" at bounding box center [602, 11] width 35 height 23
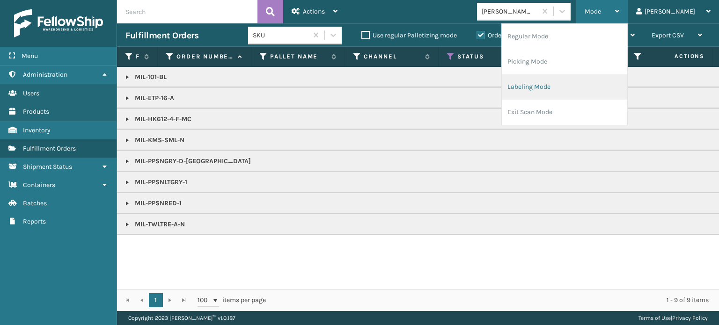
click at [618, 81] on li "Labeling Mode" at bounding box center [565, 86] width 126 height 25
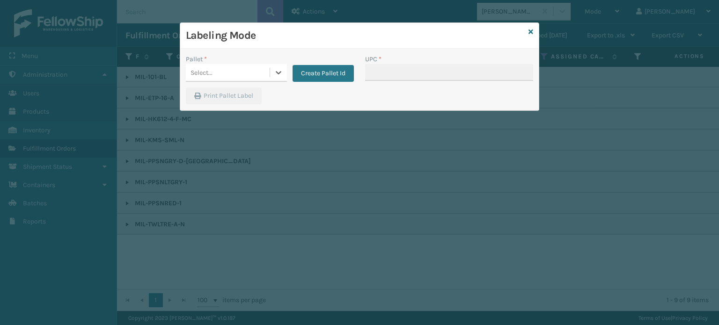
click at [279, 67] on div at bounding box center [278, 72] width 17 height 17
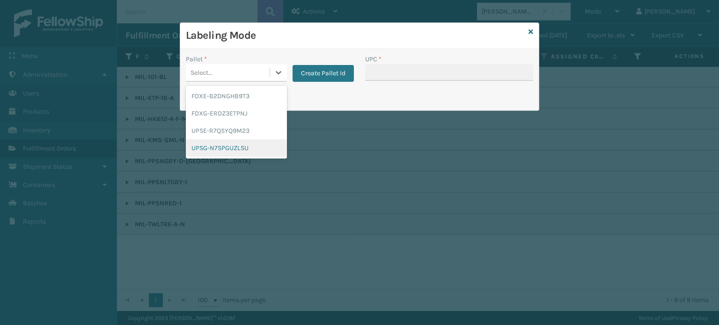
click at [240, 146] on div "UPSG-N7SPGUZLSU" at bounding box center [236, 148] width 101 height 17
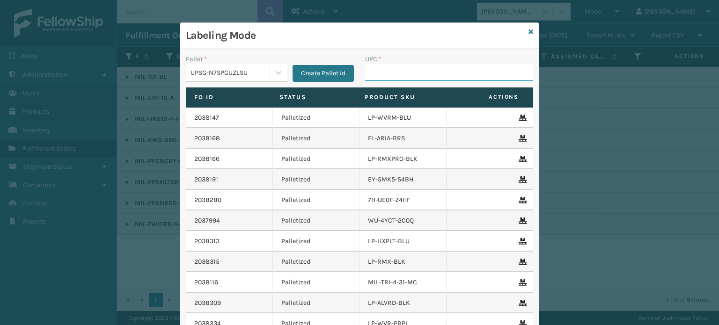
click at [389, 73] on input "UPC *" at bounding box center [449, 72] width 168 height 17
paste input "00840985125820"
type input "00840985125820"
click at [276, 69] on icon at bounding box center [278, 72] width 9 height 9
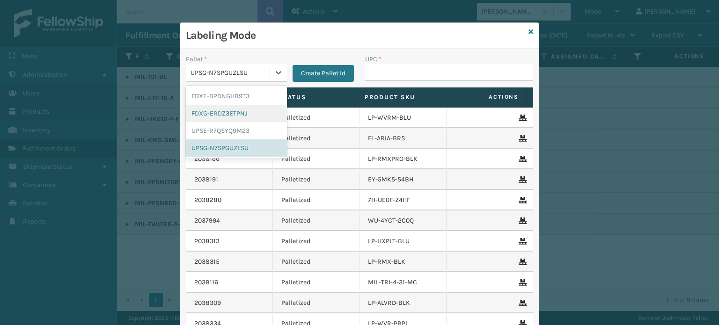
click at [231, 114] on div "FDXG-ERDZ3ETPNJ" at bounding box center [236, 113] width 101 height 17
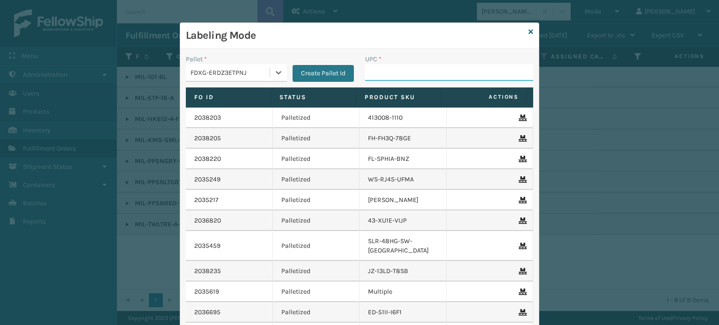
click at [421, 72] on input "UPC *" at bounding box center [449, 72] width 168 height 17
type input "SS14TXL"
type input "GEN-AB-"
type input "GEN-AB-E-TX"
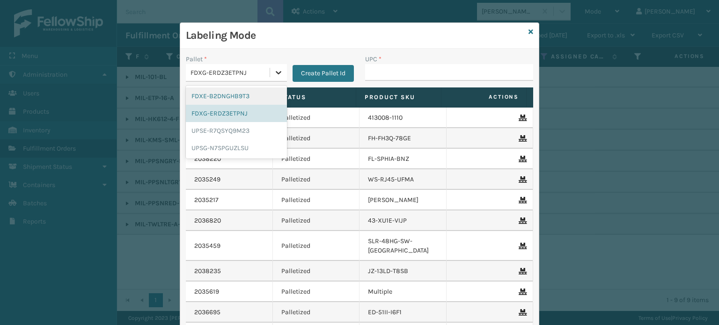
click at [274, 71] on icon at bounding box center [278, 72] width 9 height 9
click at [243, 143] on div "UPSG-N7SPGUZLSU" at bounding box center [236, 148] width 101 height 17
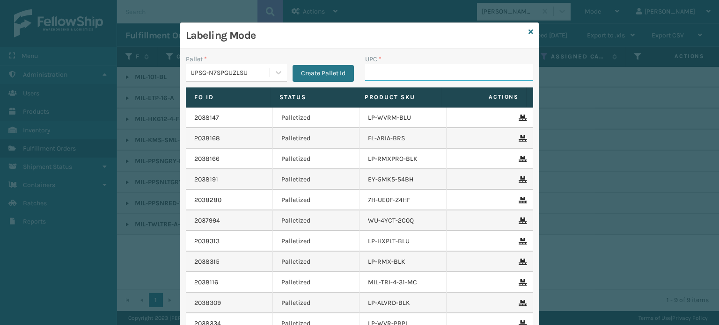
click at [465, 71] on input "UPC *" at bounding box center [449, 72] width 168 height 17
click at [529, 30] on icon at bounding box center [531, 32] width 5 height 7
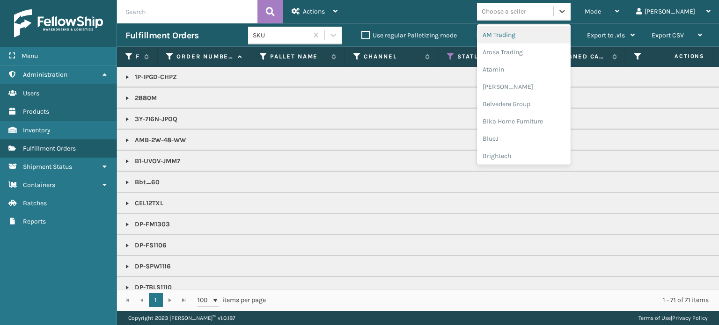
click at [526, 11] on div "Choose a seller" at bounding box center [504, 12] width 44 height 10
type input "EM"
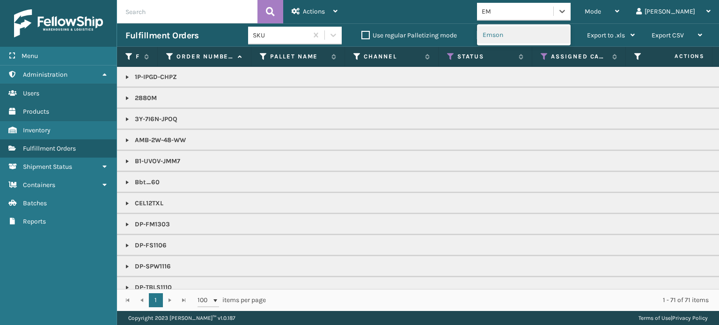
click at [538, 35] on div "Emson" at bounding box center [524, 34] width 94 height 17
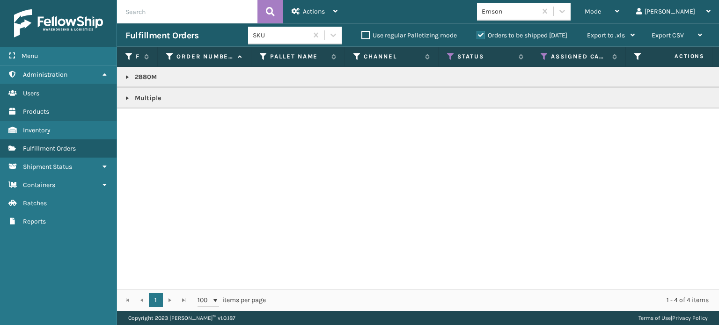
click at [127, 97] on link at bounding box center [127, 98] width 7 height 7
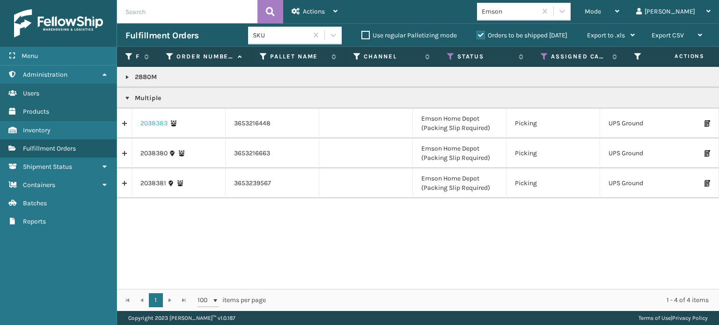
click at [144, 126] on link "2038383" at bounding box center [153, 123] width 27 height 9
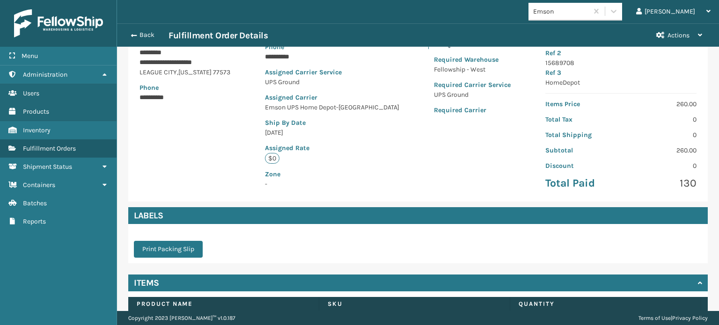
scroll to position [213, 0]
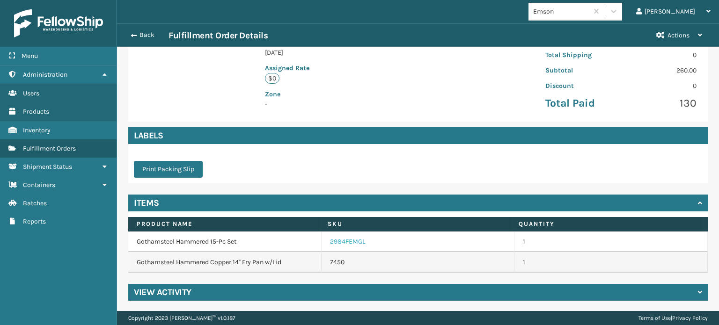
click at [358, 243] on link "2984FEMGL" at bounding box center [348, 241] width 36 height 9
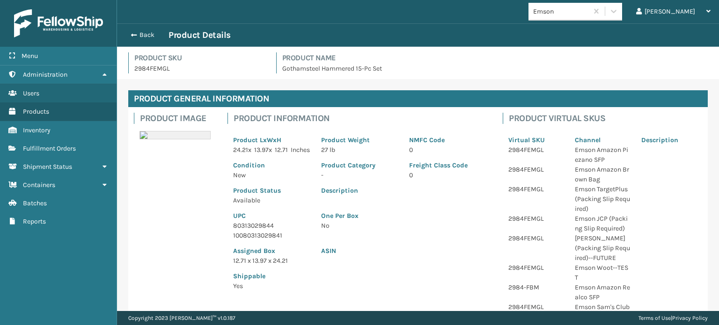
click at [262, 231] on p "80313029844" at bounding box center [271, 226] width 77 height 10
drag, startPoint x: 261, startPoint y: 234, endPoint x: 148, endPoint y: 38, distance: 226.0
click at [148, 38] on button "Back" at bounding box center [147, 35] width 43 height 8
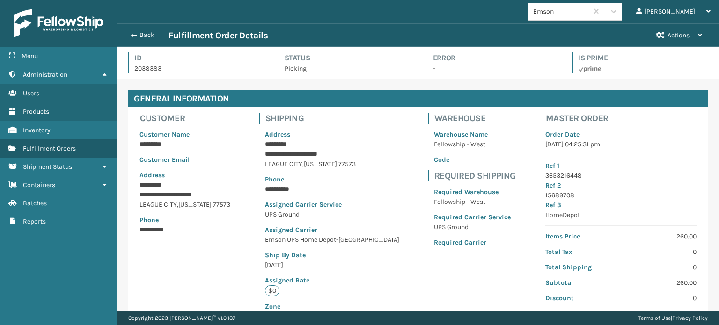
scroll to position [22, 602]
click at [148, 38] on button "Back" at bounding box center [147, 35] width 43 height 8
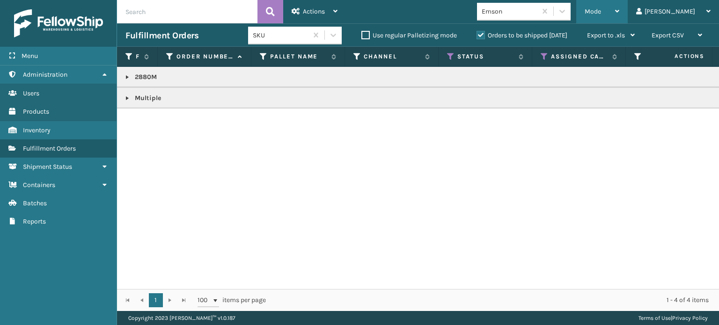
click at [601, 14] on span "Mode" at bounding box center [593, 11] width 16 height 8
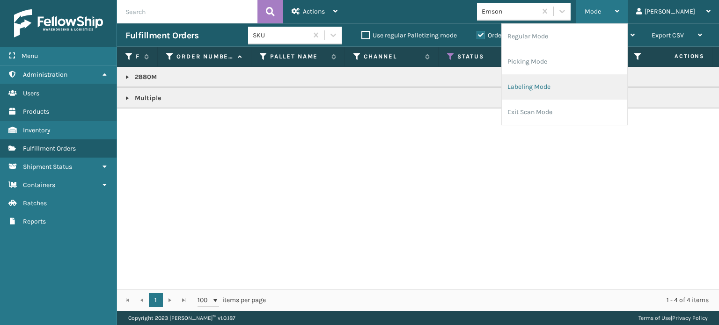
click at [584, 89] on li "Labeling Mode" at bounding box center [565, 86] width 126 height 25
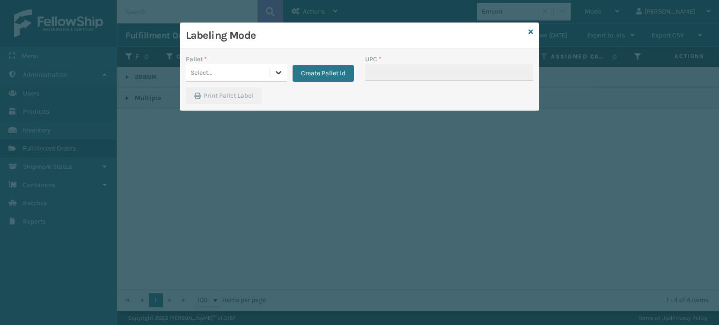
click at [276, 71] on icon at bounding box center [278, 72] width 9 height 9
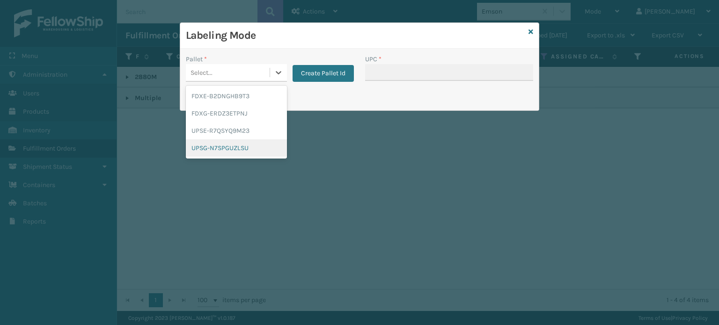
click at [238, 147] on div "UPSG-N7SPGUZLSU" at bounding box center [236, 148] width 101 height 17
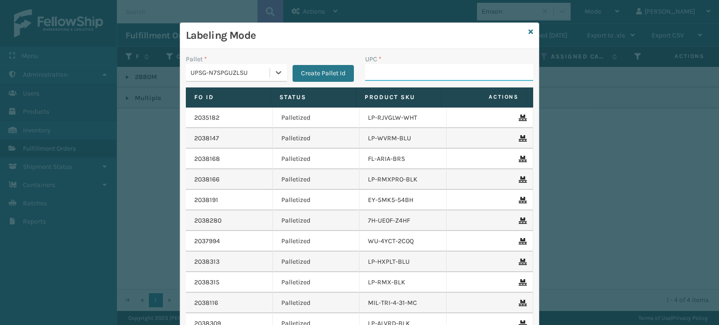
click at [390, 77] on input "UPC *" at bounding box center [449, 72] width 168 height 17
type input "10080313074506"
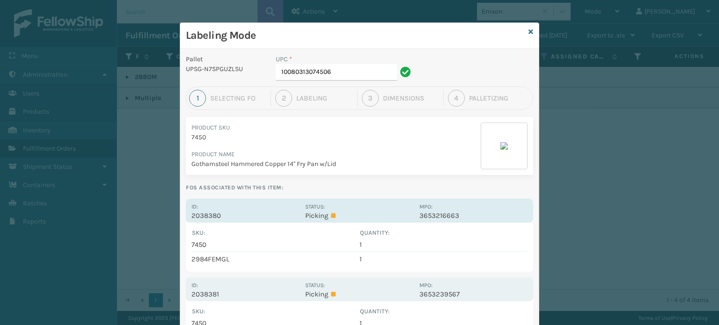
click at [371, 222] on div "Id: 2038380 Status: Picking MPO: 3653216663" at bounding box center [359, 211] width 347 height 24
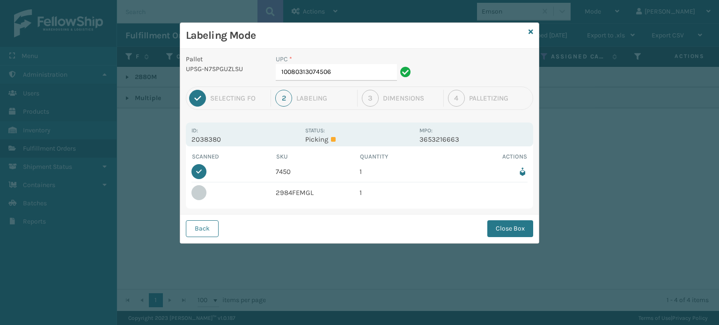
click at [522, 230] on button "Close Box" at bounding box center [510, 229] width 46 height 17
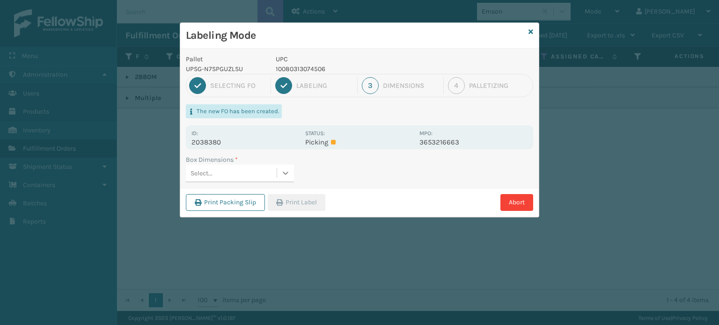
click at [285, 172] on icon at bounding box center [285, 173] width 9 height 9
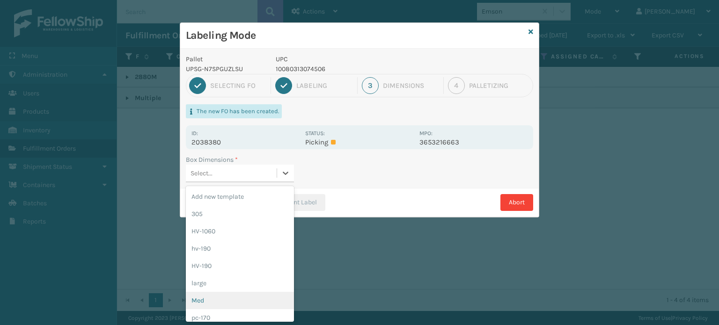
click at [229, 306] on div "Med" at bounding box center [240, 300] width 108 height 17
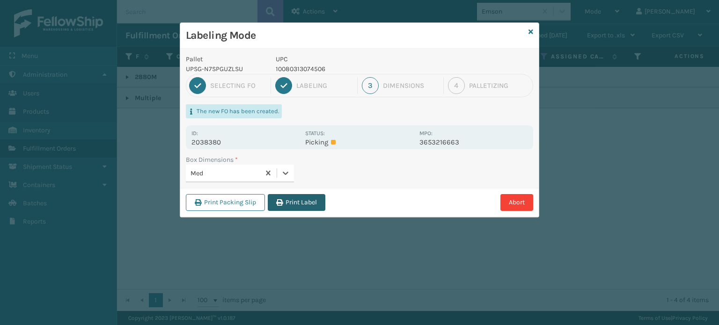
click at [307, 205] on button "Print Label" at bounding box center [297, 202] width 58 height 17
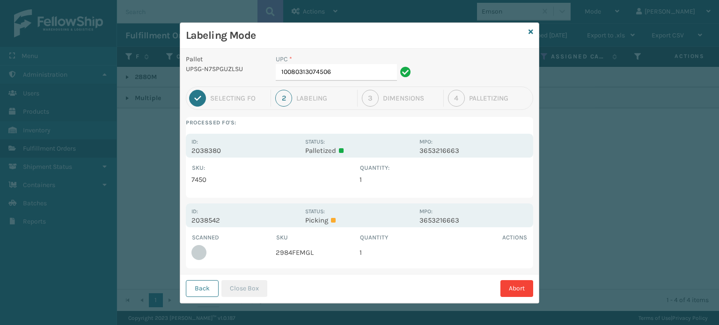
click at [359, 208] on div "Status: Picking" at bounding box center [359, 216] width 108 height 18
click at [296, 256] on td "2984FEMGL" at bounding box center [318, 253] width 84 height 21
copy td "2984FEMGL"
drag, startPoint x: 357, startPoint y: 71, endPoint x: 230, endPoint y: 55, distance: 127.4
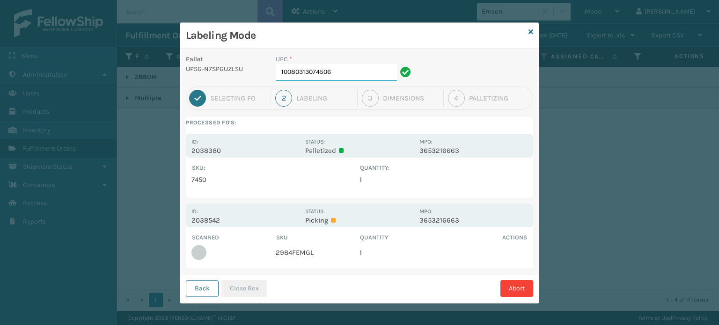
click at [230, 55] on div "Pallet UPSG-N7SPGUZLSU UPC * 10080313074506" at bounding box center [359, 70] width 359 height 32
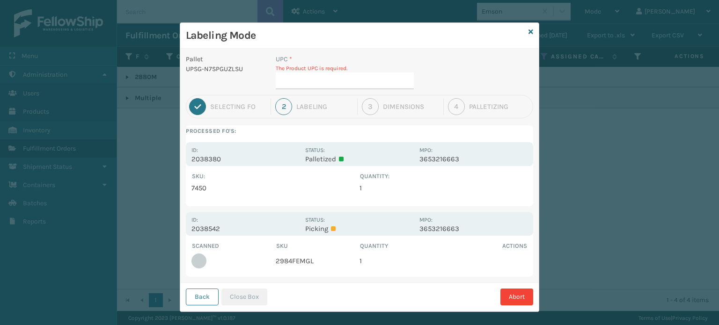
drag, startPoint x: 231, startPoint y: 52, endPoint x: 399, endPoint y: 89, distance: 172.0
click at [399, 89] on div "UPC * The Product UPC is required." at bounding box center [344, 74] width 149 height 41
drag, startPoint x: 383, startPoint y: 81, endPoint x: 284, endPoint y: 135, distance: 113.0
click at [284, 135] on label "Processed FO's:" at bounding box center [359, 131] width 347 height 11
click at [291, 262] on td "2984FEMGL" at bounding box center [318, 261] width 84 height 21
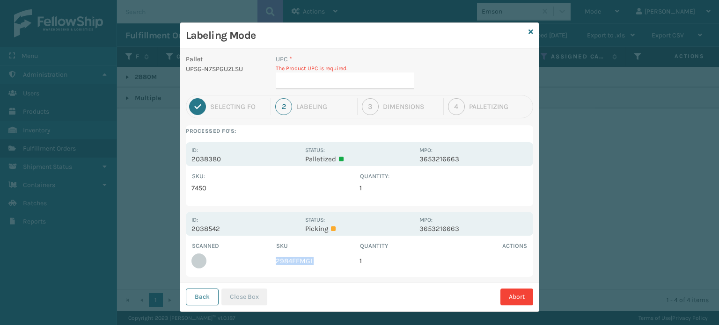
click at [291, 262] on td "2984FEMGL" at bounding box center [318, 261] width 84 height 21
click at [330, 78] on input "UPC *" at bounding box center [345, 81] width 138 height 17
paste input "2984FEMGL"
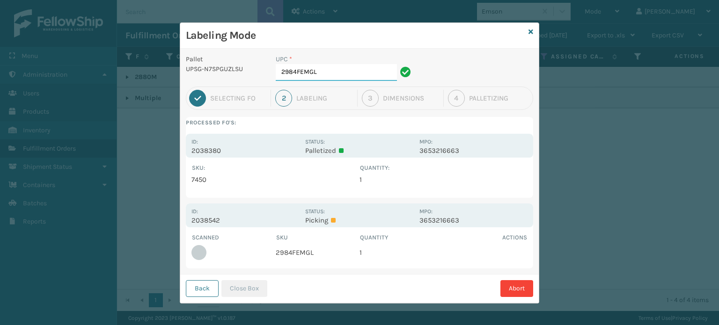
click at [346, 71] on input "2984FEMGL" at bounding box center [336, 72] width 121 height 17
drag, startPoint x: 345, startPoint y: 66, endPoint x: 190, endPoint y: 38, distance: 158.1
click at [190, 38] on div "Labeling Mode Pallet UPSG-N7SPGUZLSU UPC * 2984FEMGL 1 Selecting FO 2 Labeling …" at bounding box center [359, 163] width 359 height 281
type input "8"
type input "10080313029841"
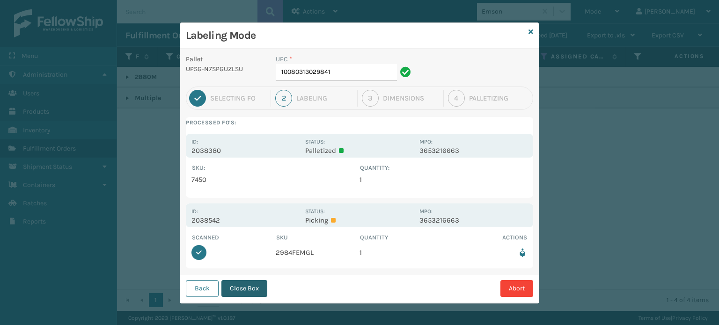
click at [248, 283] on button "Close Box" at bounding box center [245, 289] width 46 height 17
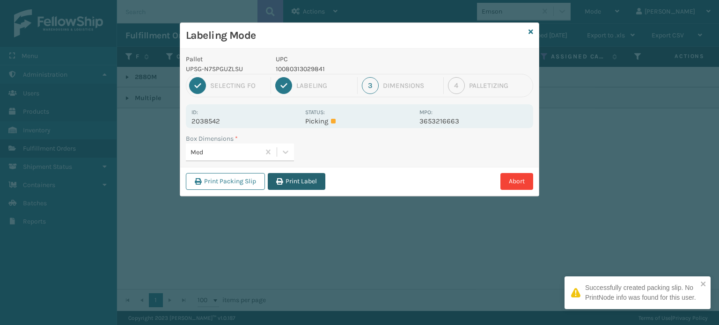
click at [309, 181] on button "Print Label" at bounding box center [297, 181] width 58 height 17
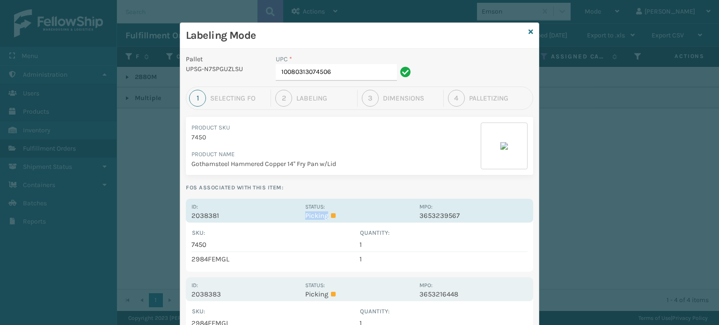
click at [362, 211] on div "Status: Picking" at bounding box center [359, 211] width 108 height 18
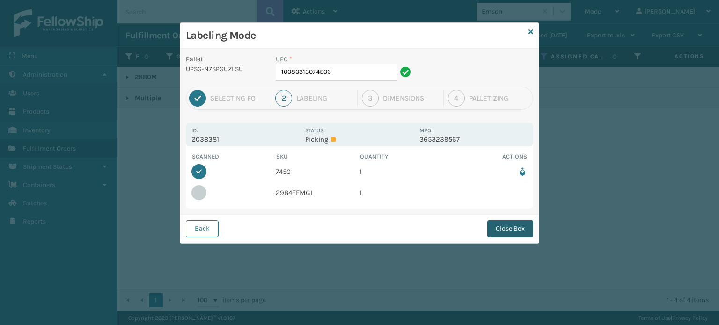
click at [519, 226] on button "Close Box" at bounding box center [510, 229] width 46 height 17
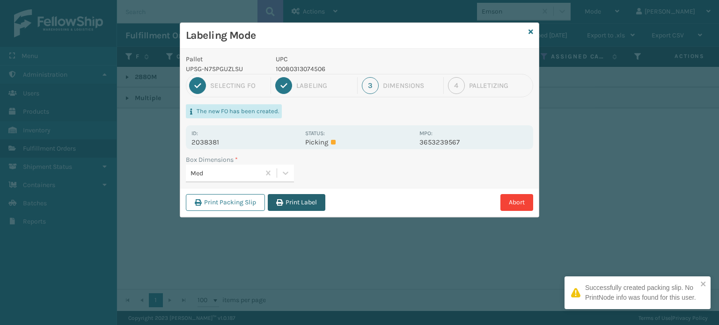
click at [294, 200] on button "Print Label" at bounding box center [297, 202] width 58 height 17
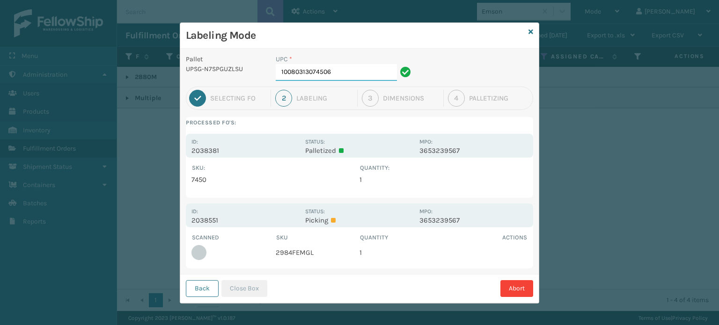
drag, startPoint x: 344, startPoint y: 67, endPoint x: 236, endPoint y: 52, distance: 109.1
click at [236, 52] on div "Pallet UPSG-N7SPGUZLSU UPC * 10080313074506 1 Selecting FO 2 Labeling 3 Dimensi…" at bounding box center [359, 176] width 359 height 255
type input "10020313029841"
click at [343, 76] on input "10020313029841" at bounding box center [336, 72] width 121 height 17
click at [344, 74] on input "10020313029841" at bounding box center [336, 72] width 121 height 17
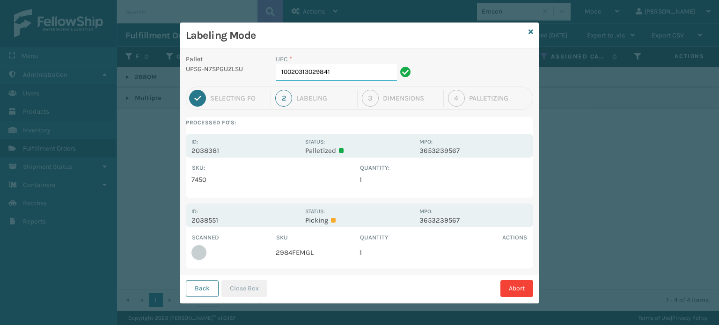
click at [344, 74] on input "10020313029841" at bounding box center [336, 72] width 121 height 17
type input "10080313029841"
click at [229, 290] on button "Close Box" at bounding box center [245, 289] width 46 height 17
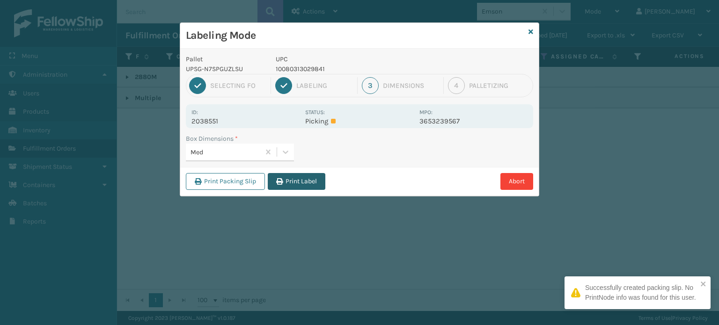
click at [322, 183] on button "Print Label" at bounding box center [297, 181] width 58 height 17
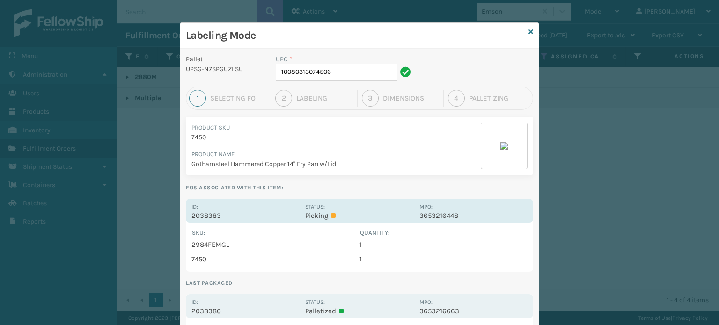
click at [348, 210] on div "Status: Picking" at bounding box center [359, 211] width 108 height 18
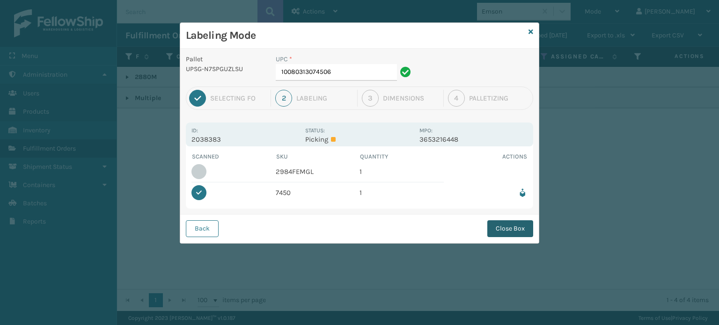
click at [505, 233] on button "Close Box" at bounding box center [510, 229] width 46 height 17
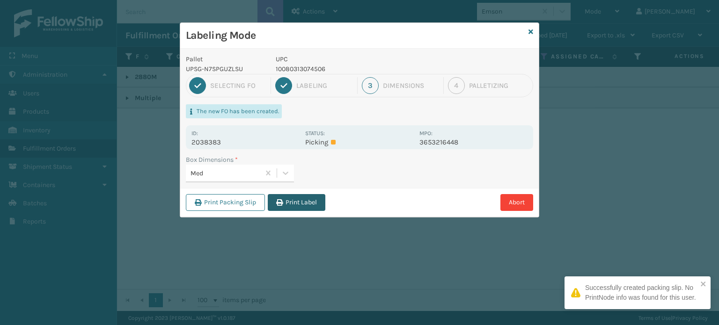
click at [300, 205] on button "Print Label" at bounding box center [297, 202] width 58 height 17
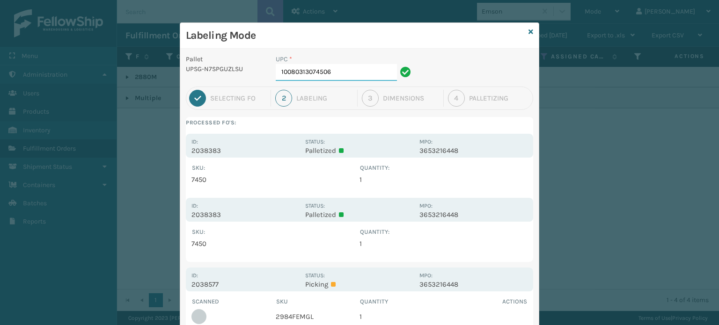
drag, startPoint x: 363, startPoint y: 74, endPoint x: 227, endPoint y: 67, distance: 136.9
click at [227, 67] on div "Pallet UPSG-N7SPGUZLSU UPC * 10080313074506" at bounding box center [359, 70] width 359 height 32
type input "10020313029841"
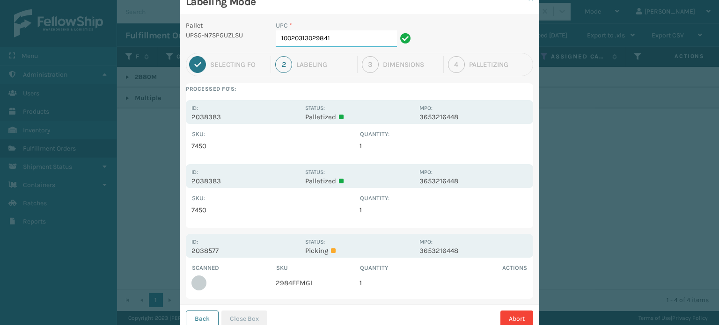
scroll to position [64, 0]
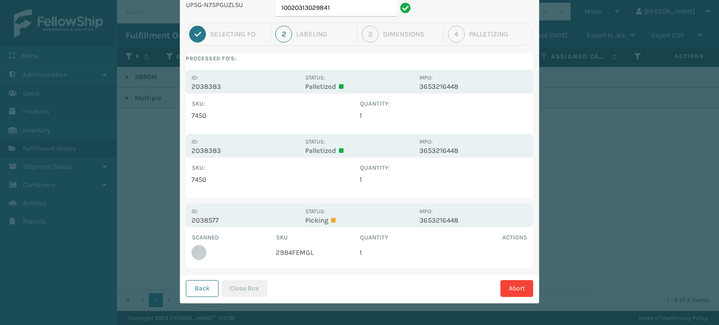
click at [406, 221] on p "Picking" at bounding box center [359, 220] width 108 height 8
click at [345, 14] on input "10020313029841" at bounding box center [336, 8] width 121 height 17
drag, startPoint x: 332, startPoint y: 177, endPoint x: 338, endPoint y: 196, distance: 19.6
click at [332, 179] on td "7450" at bounding box center [276, 180] width 168 height 14
click at [338, 198] on div "Pallet UPSG-N7SPGUZLSU UPC * 10020313029841 1 Selecting FO 2 Labeling 3 Dimensi…" at bounding box center [359, 144] width 359 height 319
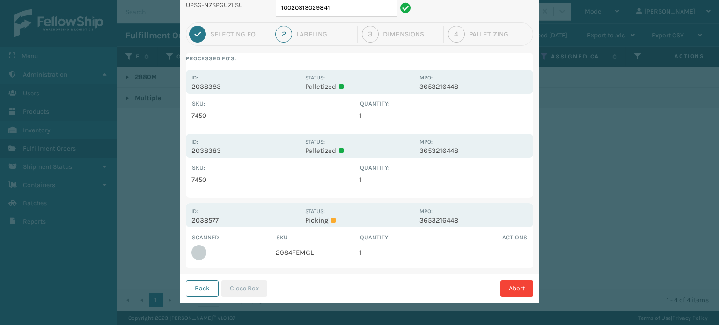
click at [352, 230] on div "Scanned SKU Quantity Actions 2984FEMGL 1" at bounding box center [359, 248] width 347 height 41
drag, startPoint x: 352, startPoint y: 5, endPoint x: 258, endPoint y: 15, distance: 94.3
click at [258, 15] on div "Pallet UPSG-N7SPGUZLSU UPC * 10020313029841" at bounding box center [359, 6] width 359 height 32
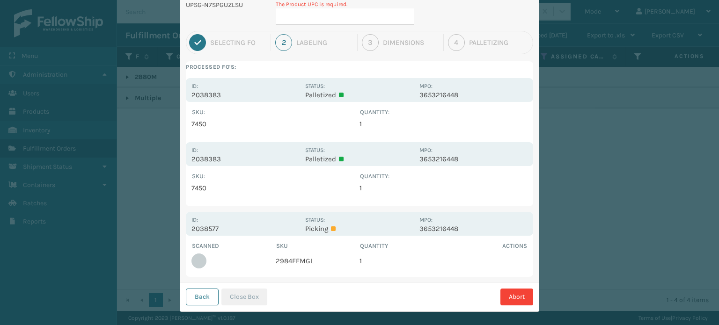
click at [329, 223] on div "Status: Picking" at bounding box center [359, 224] width 108 height 18
drag, startPoint x: 330, startPoint y: 223, endPoint x: 349, endPoint y: 222, distance: 19.2
click at [332, 223] on div "Status: Picking" at bounding box center [359, 224] width 108 height 18
click at [358, 222] on div "Status: Picking" at bounding box center [359, 224] width 108 height 18
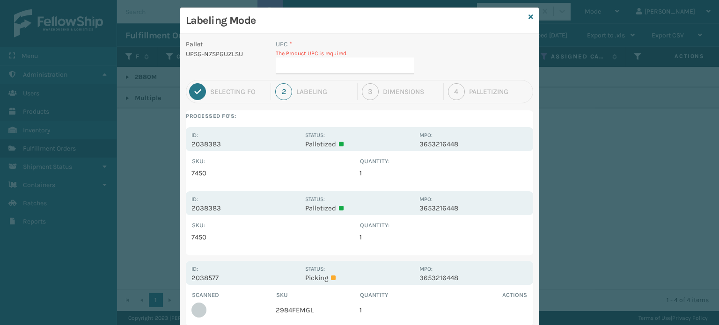
scroll to position [0, 0]
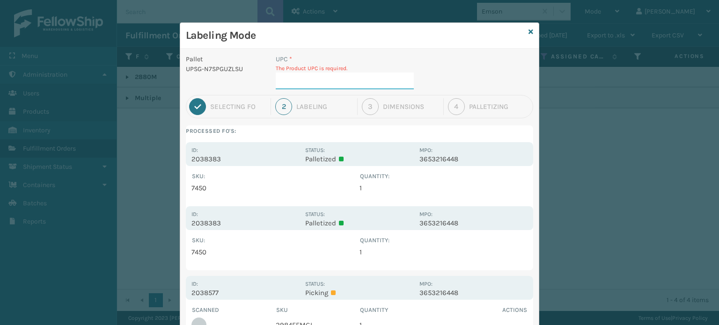
click at [371, 81] on input "UPC *" at bounding box center [345, 81] width 138 height 17
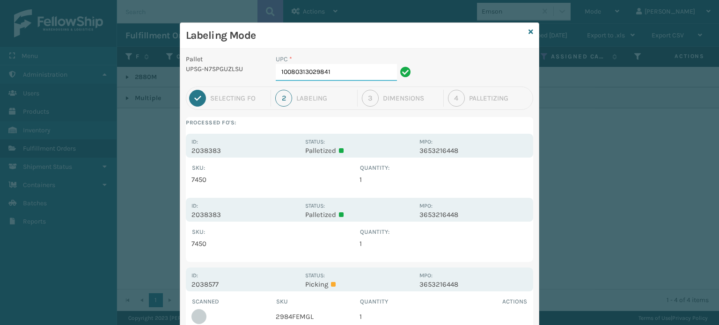
type input "10080313029841"
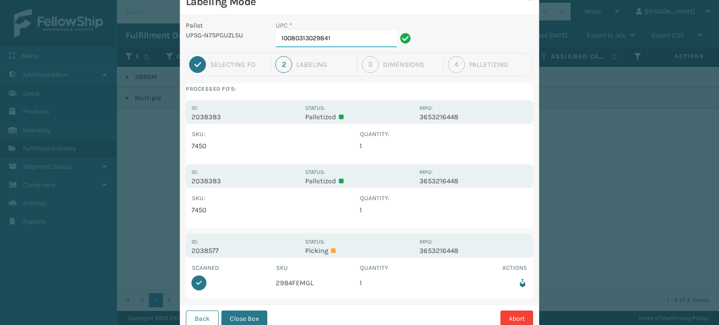
scroll to position [64, 0]
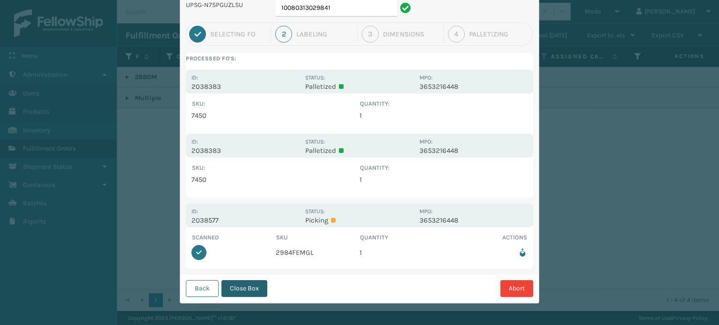
click at [244, 289] on button "Close Box" at bounding box center [245, 289] width 46 height 17
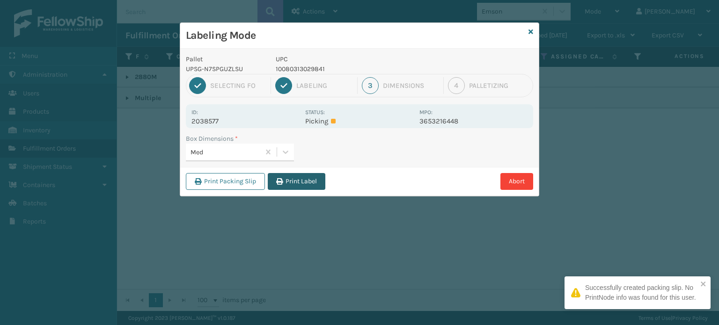
click at [288, 183] on button "Print Label" at bounding box center [297, 181] width 58 height 17
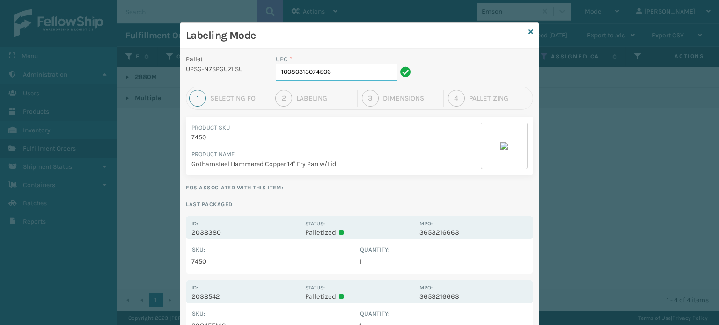
drag, startPoint x: 350, startPoint y: 78, endPoint x: 170, endPoint y: 63, distance: 180.9
click at [170, 63] on div "Labeling Mode Pallet UPSG-N7SPGUZLSU UPC * 10080313074506 1 Selecting FO 2 Labe…" at bounding box center [359, 162] width 719 height 325
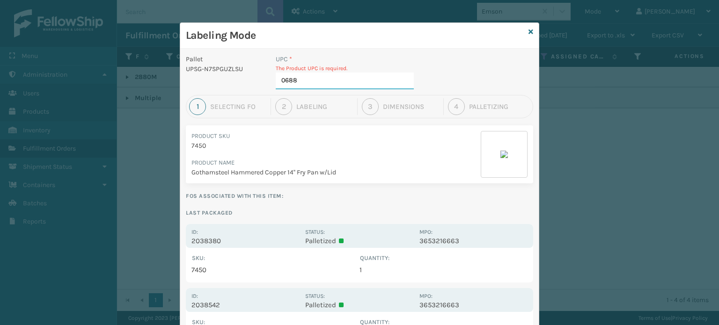
type input "06888"
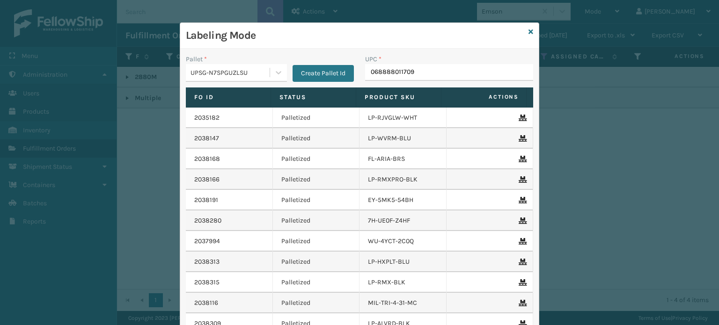
type input "068888011709"
type input "0688880"
type input "0688"
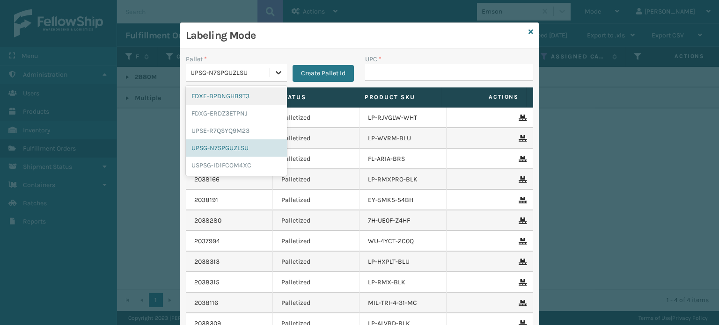
click at [281, 70] on div at bounding box center [278, 72] width 17 height 17
click at [236, 110] on div "FDXG-ERDZ3ETPNJ" at bounding box center [236, 113] width 101 height 17
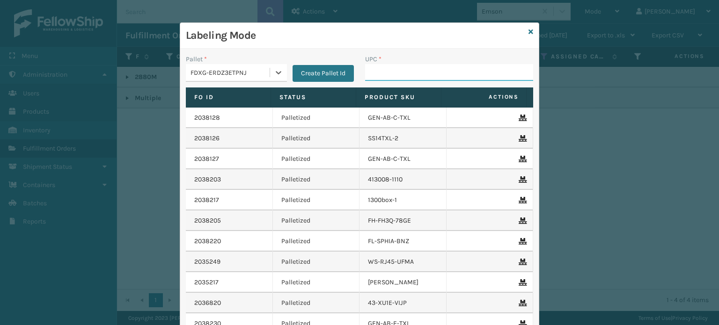
click at [410, 77] on input "UPC *" at bounding box center [449, 72] width 168 height 17
type input "85006452610"
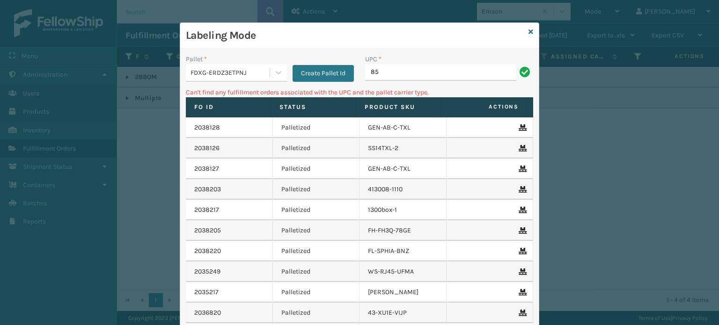
type input "8"
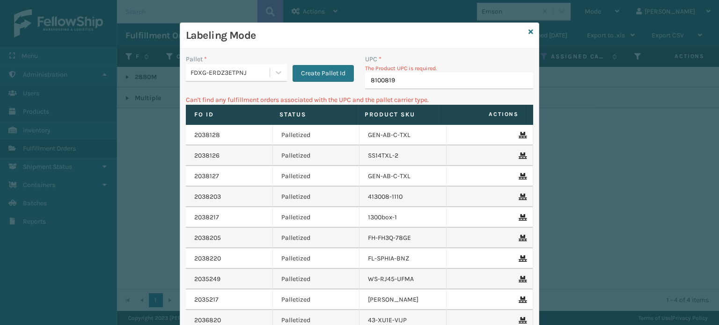
type input "81008196"
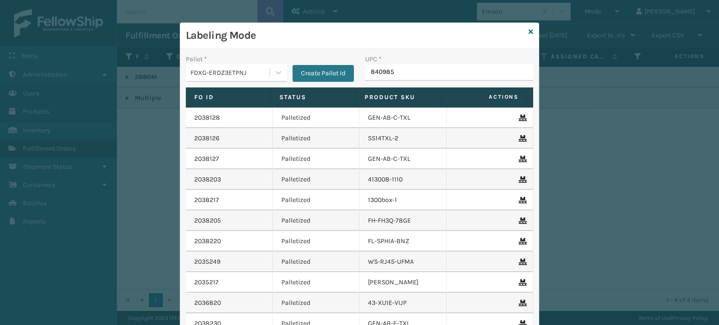
type input "8409851"
click at [529, 33] on icon at bounding box center [531, 32] width 5 height 7
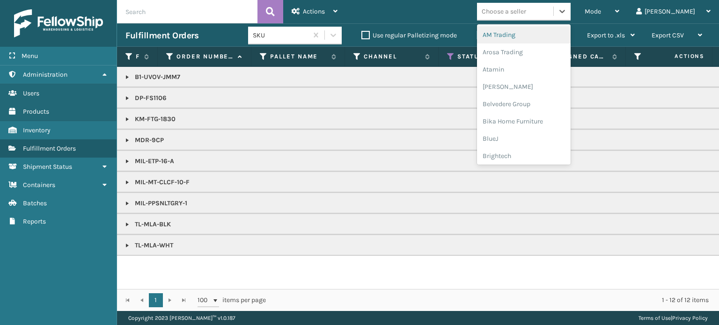
click at [554, 17] on div "Choose a seller" at bounding box center [515, 11] width 76 height 15
click at [126, 99] on link at bounding box center [127, 98] width 7 height 7
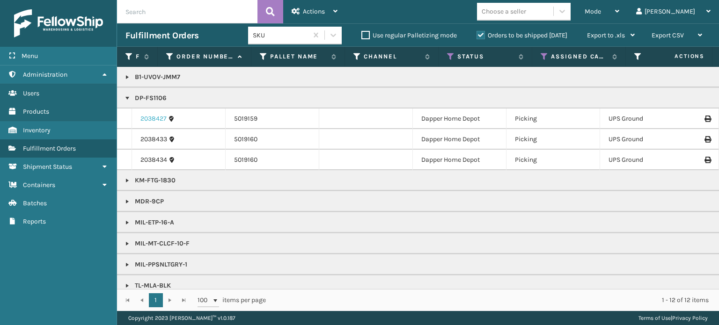
click at [152, 114] on link "2038427" at bounding box center [153, 118] width 26 height 9
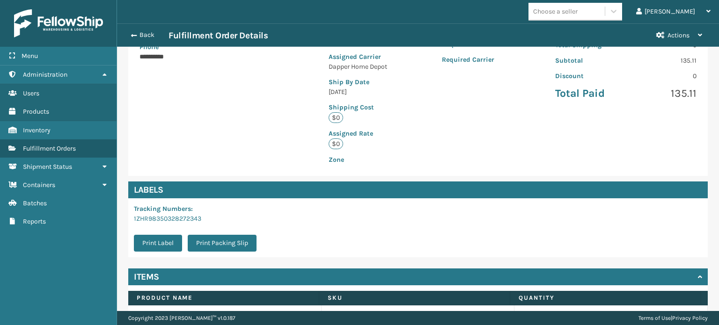
scroll to position [227, 0]
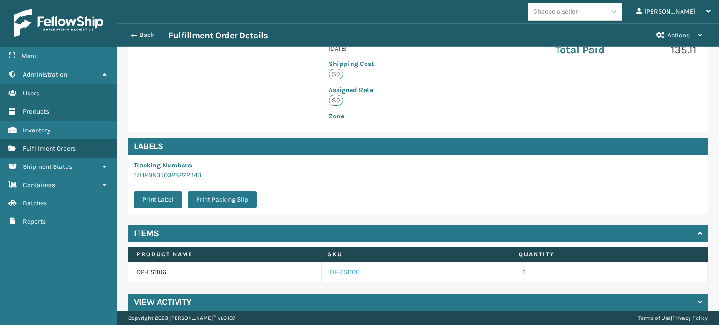
click at [339, 268] on link "DP-FS1106" at bounding box center [345, 272] width 30 height 9
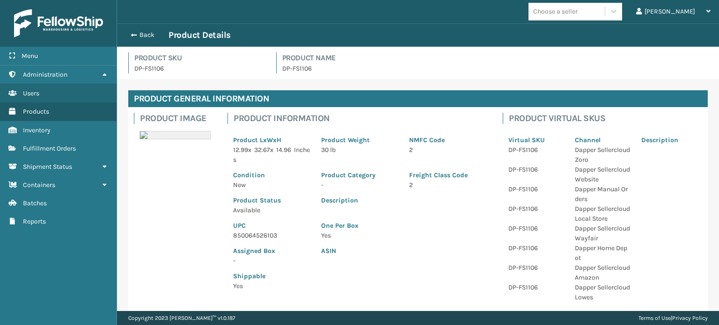
click at [257, 239] on p "850064526103" at bounding box center [271, 236] width 77 height 10
click at [149, 35] on button "Back" at bounding box center [147, 35] width 43 height 8
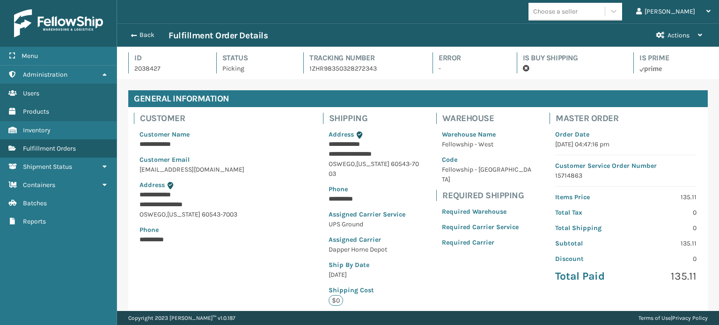
scroll to position [22, 602]
click at [149, 35] on button "Back" at bounding box center [147, 35] width 43 height 8
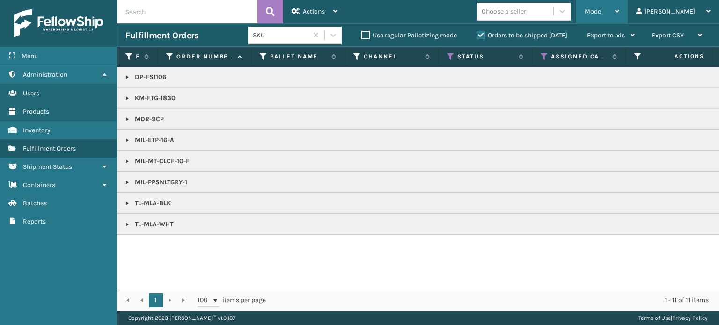
click at [620, 6] on div "Mode" at bounding box center [602, 11] width 35 height 23
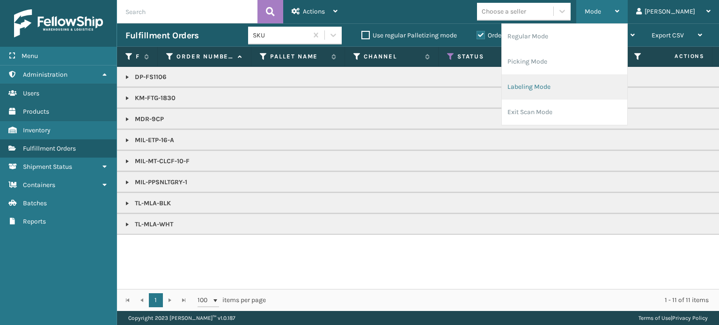
click at [603, 75] on li "Labeling Mode" at bounding box center [565, 86] width 126 height 25
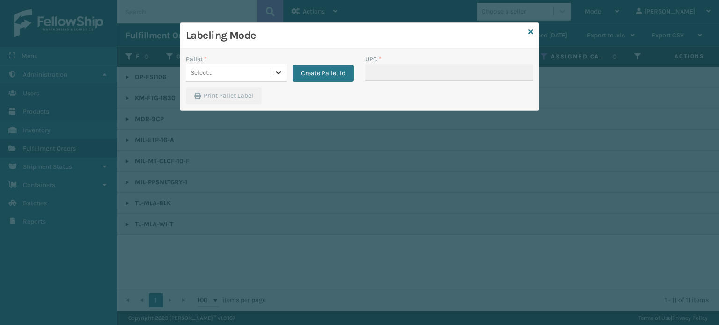
click at [277, 67] on div at bounding box center [278, 72] width 17 height 17
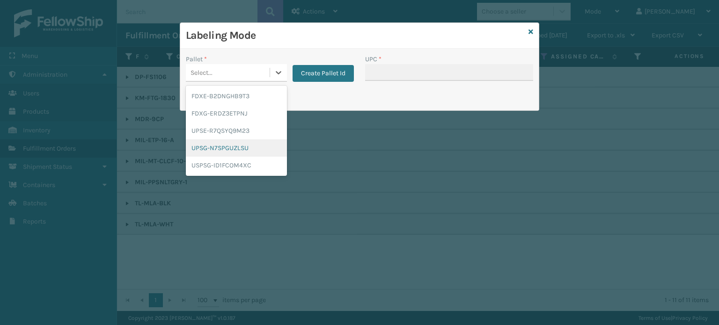
click at [244, 150] on div "UPSG-N7SPGUZLSU" at bounding box center [236, 148] width 101 height 17
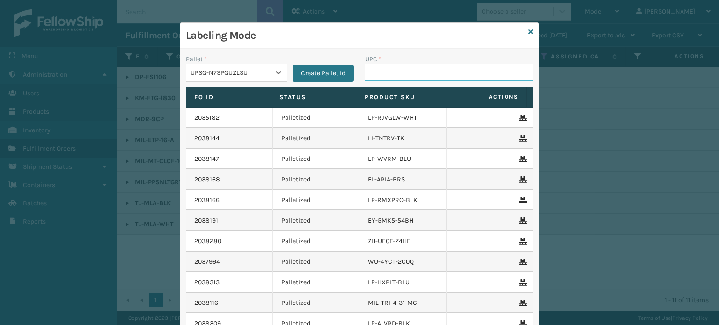
click at [402, 76] on input "UPC *" at bounding box center [449, 72] width 168 height 17
paste input "850064526103"
type input "850064526103"
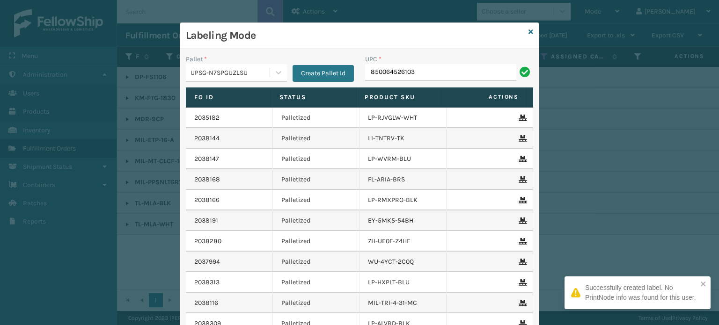
type input "850064526103"
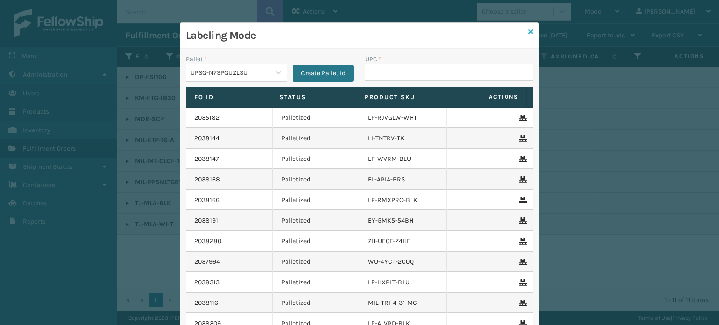
click at [529, 30] on icon at bounding box center [531, 32] width 5 height 7
